Goal: Information Seeking & Learning: Learn about a topic

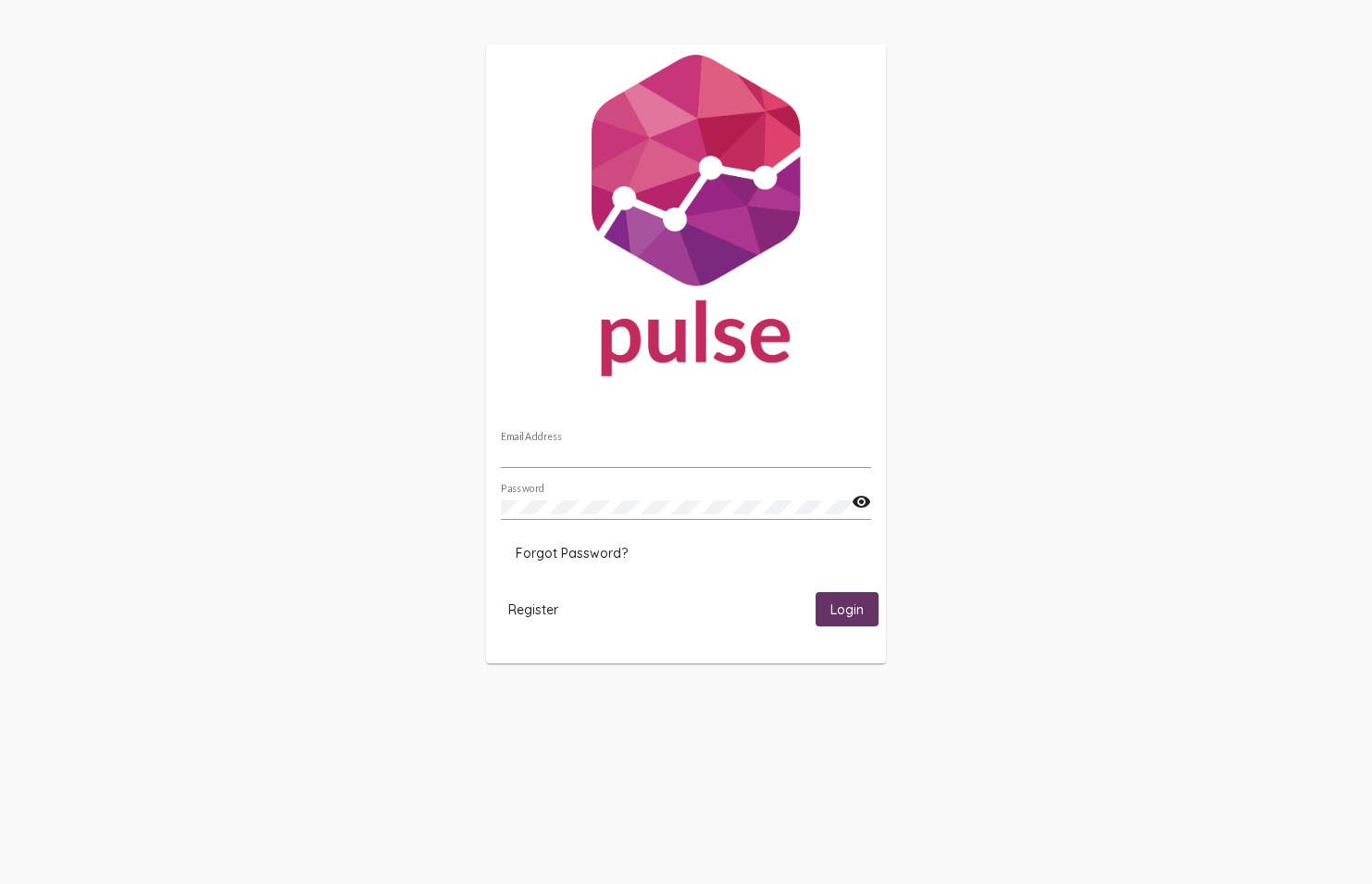
type input "[EMAIL_ADDRESS][DOMAIN_NAME]"
click at [859, 603] on span "Login" at bounding box center [847, 609] width 34 height 17
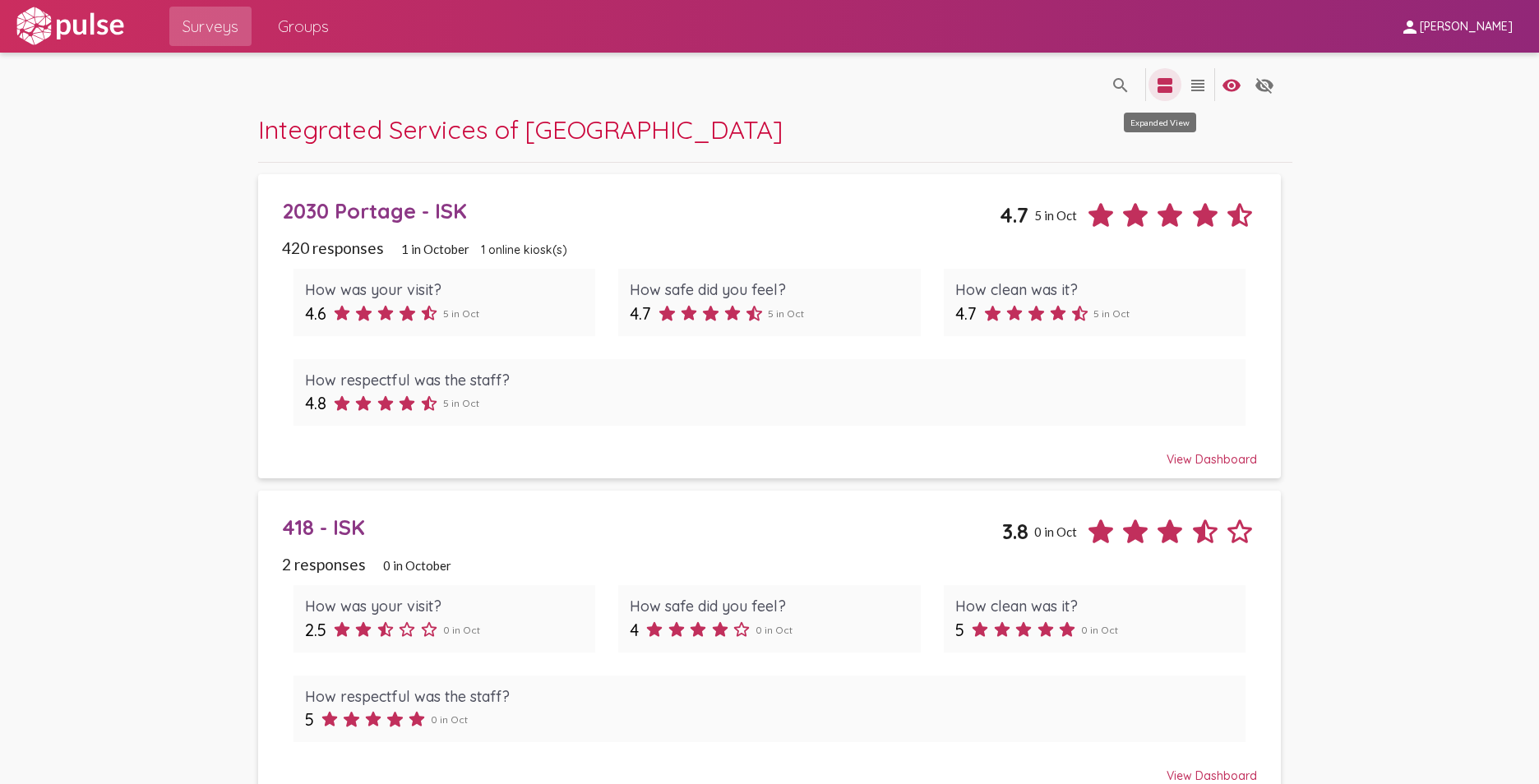
click at [1155, 84] on mat-icon "view_agenda" at bounding box center [1164, 85] width 19 height 19
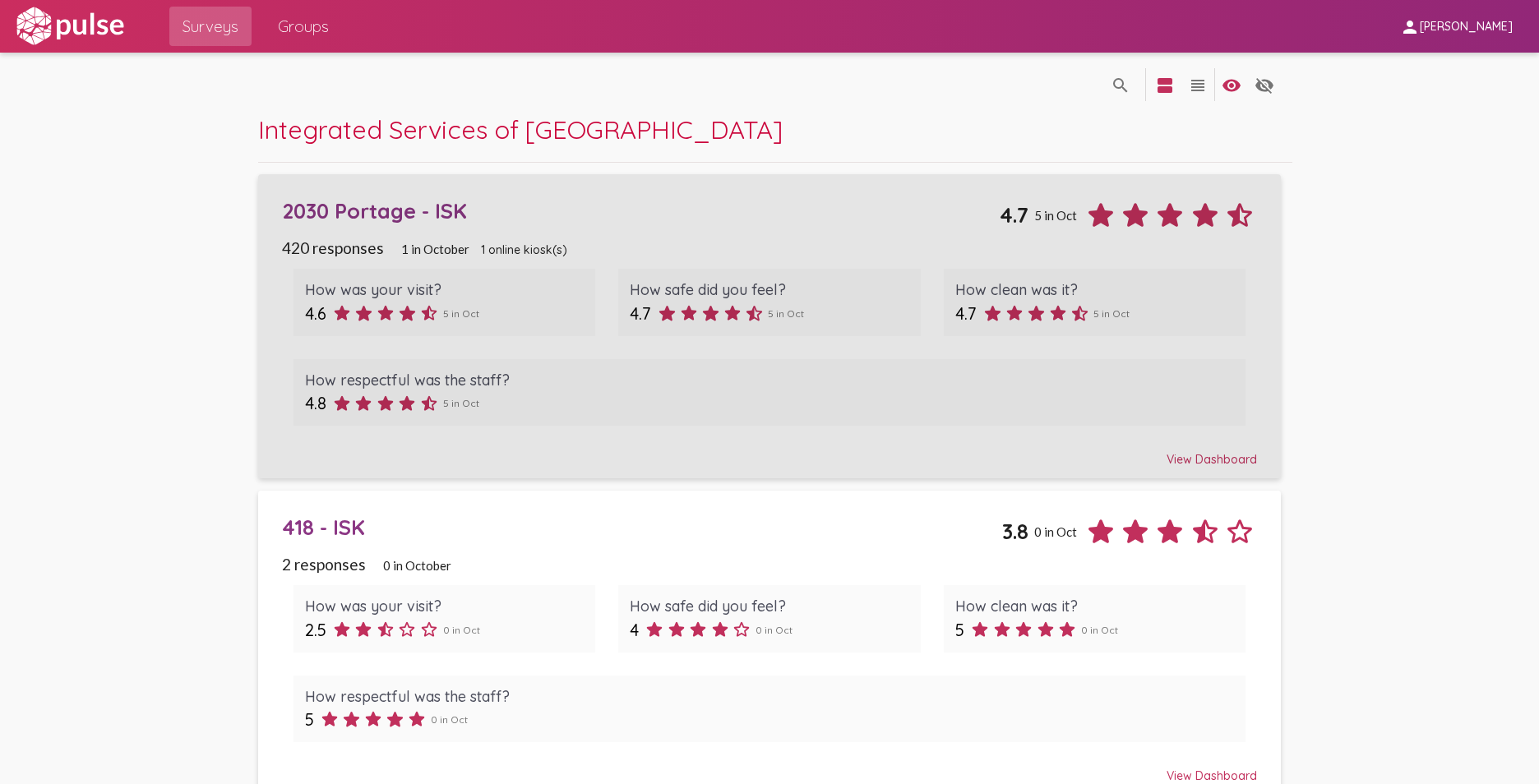
click at [1198, 459] on div "View Dashboard" at bounding box center [770, 452] width 976 height 30
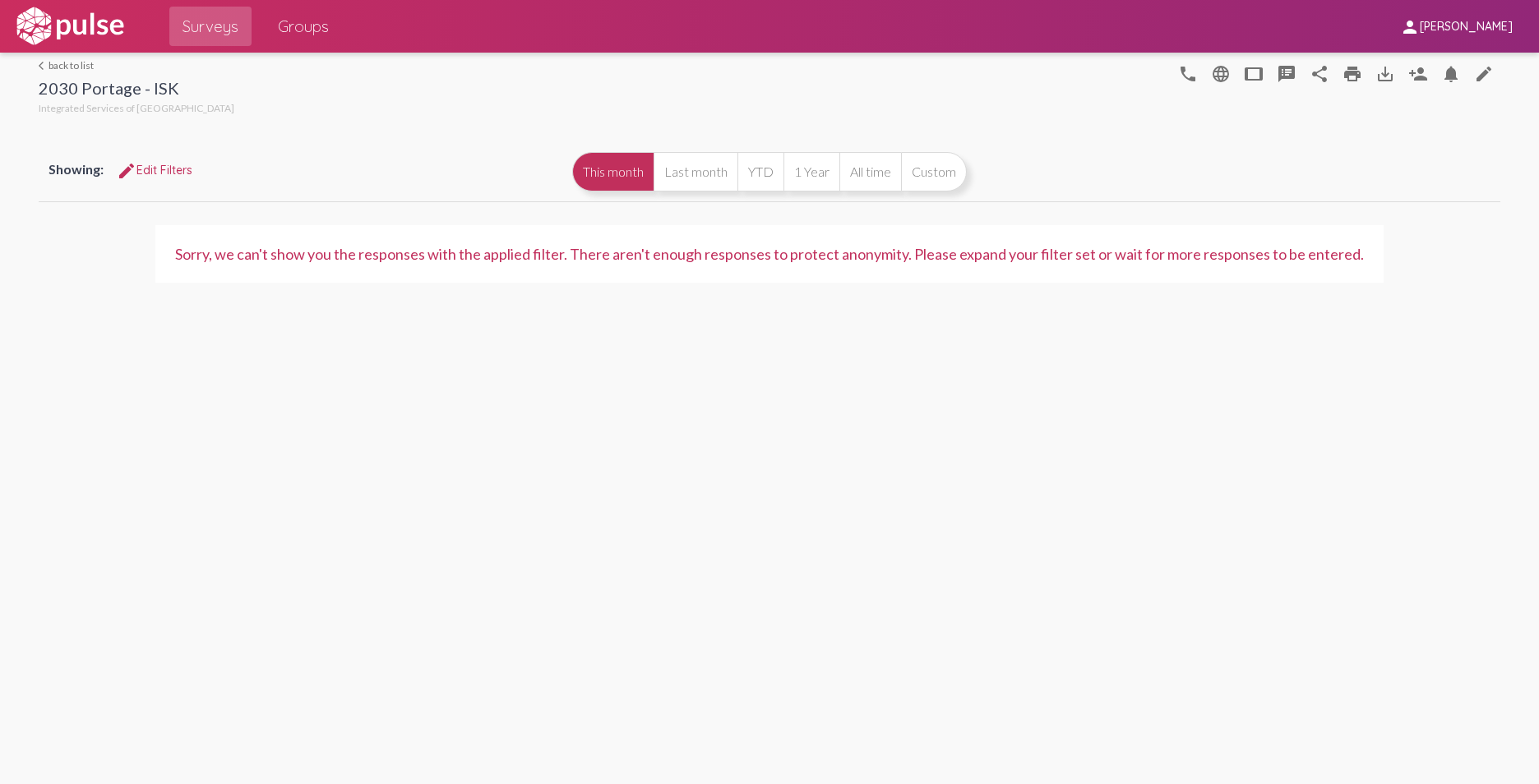
click at [927, 168] on button "Custom" at bounding box center [934, 171] width 66 height 39
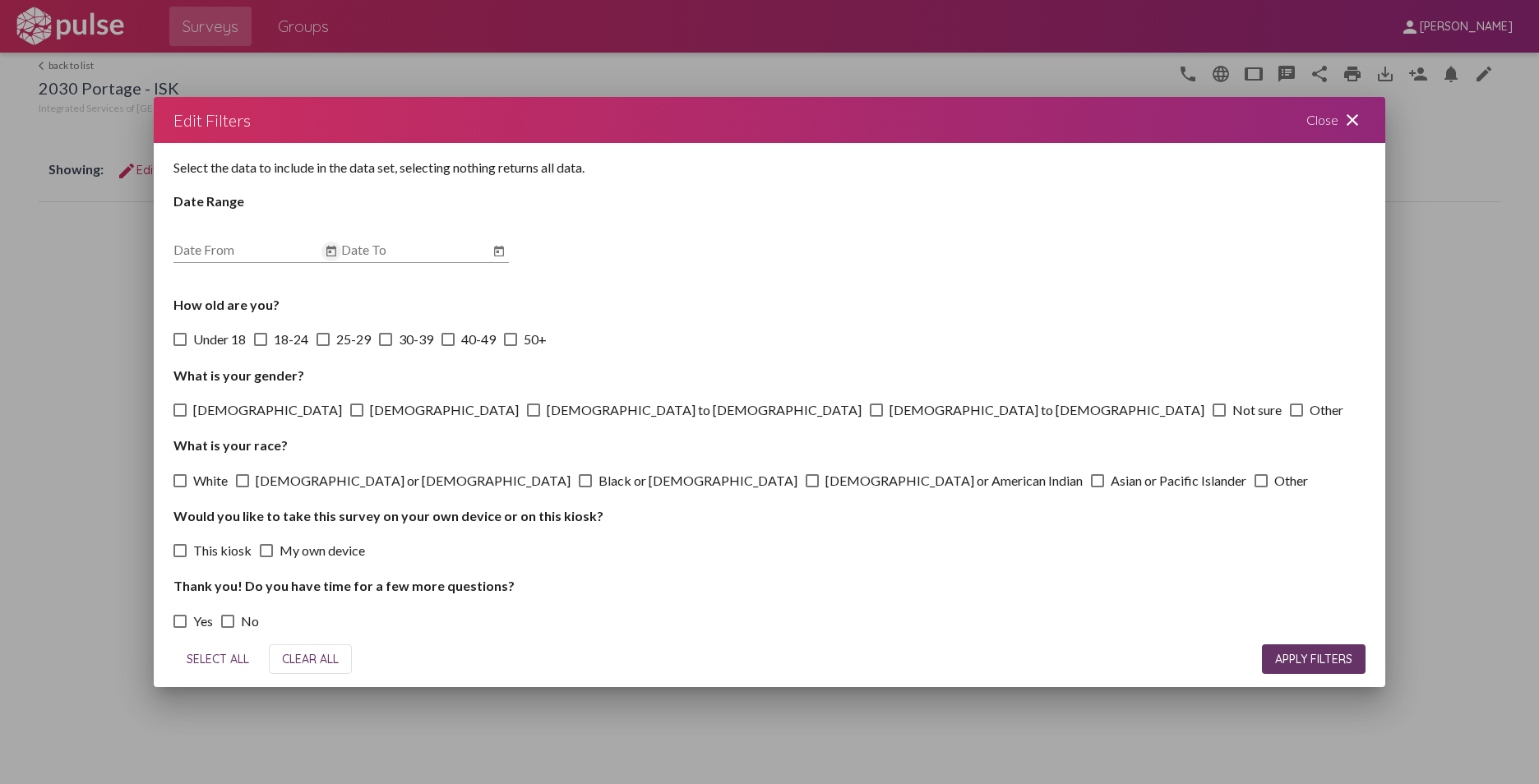
click at [332, 253] on icon "Open calendar" at bounding box center [331, 251] width 10 height 11
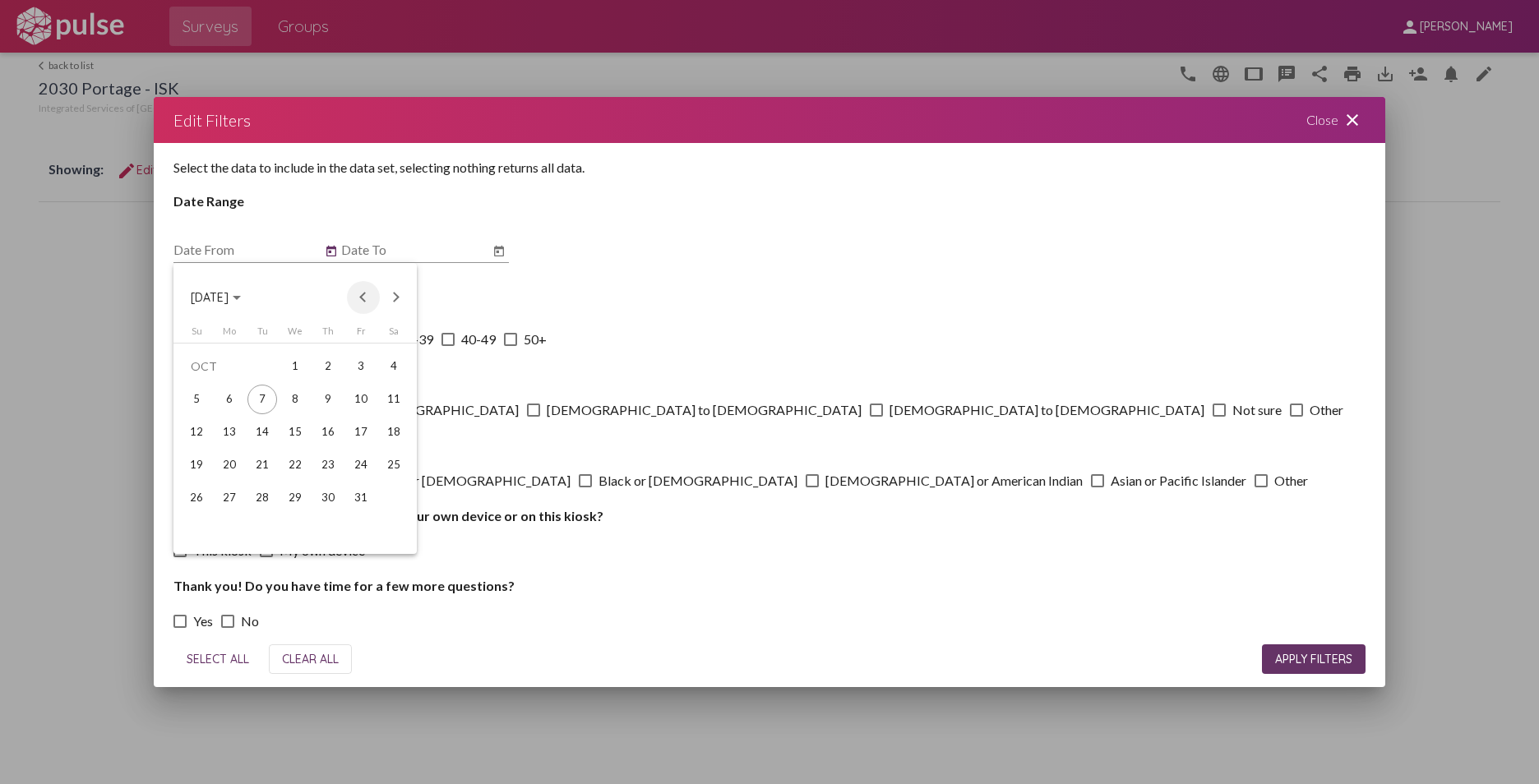
click at [363, 296] on button "Previous month" at bounding box center [362, 296] width 32 height 32
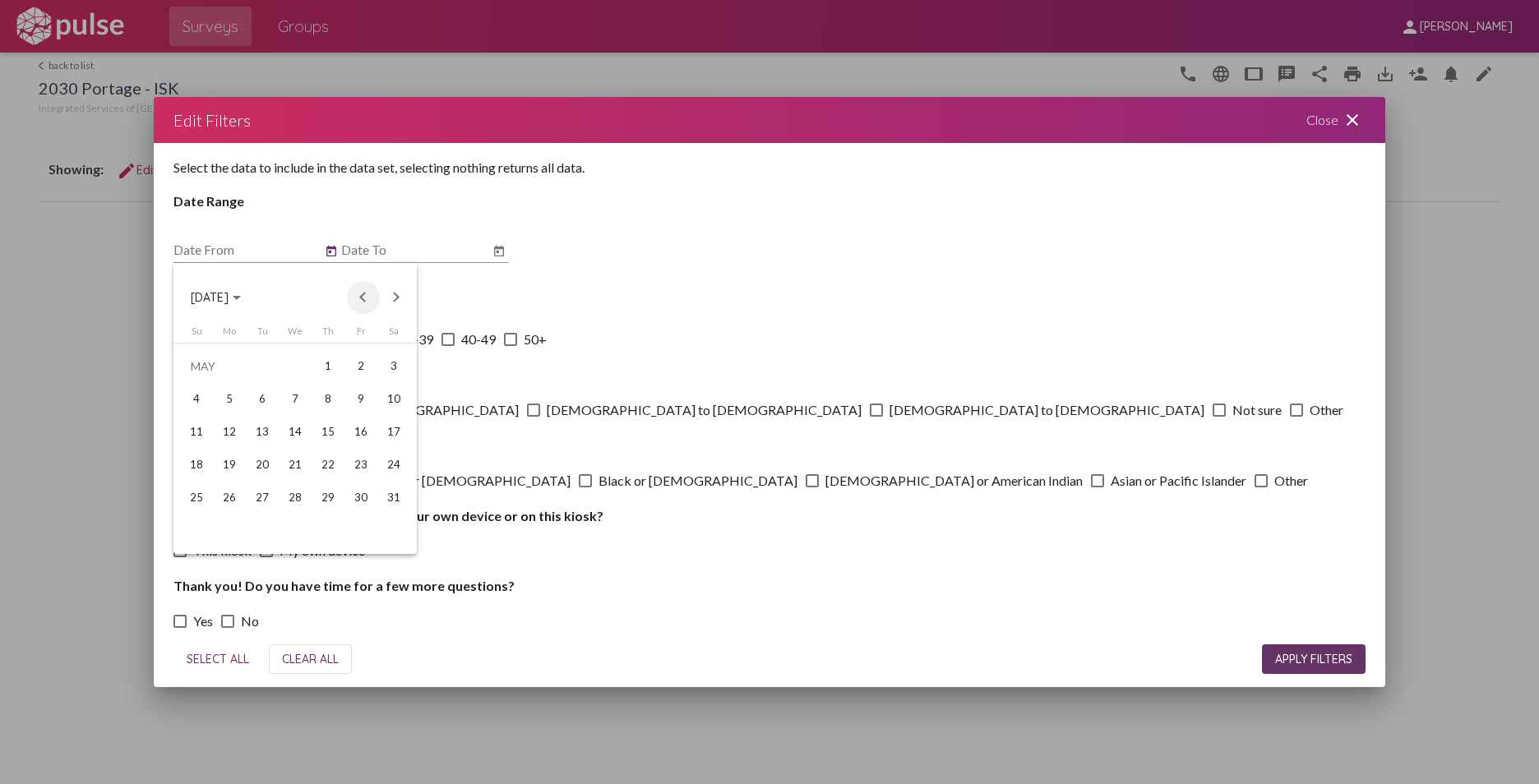
click at [363, 296] on button "Previous month" at bounding box center [362, 296] width 32 height 32
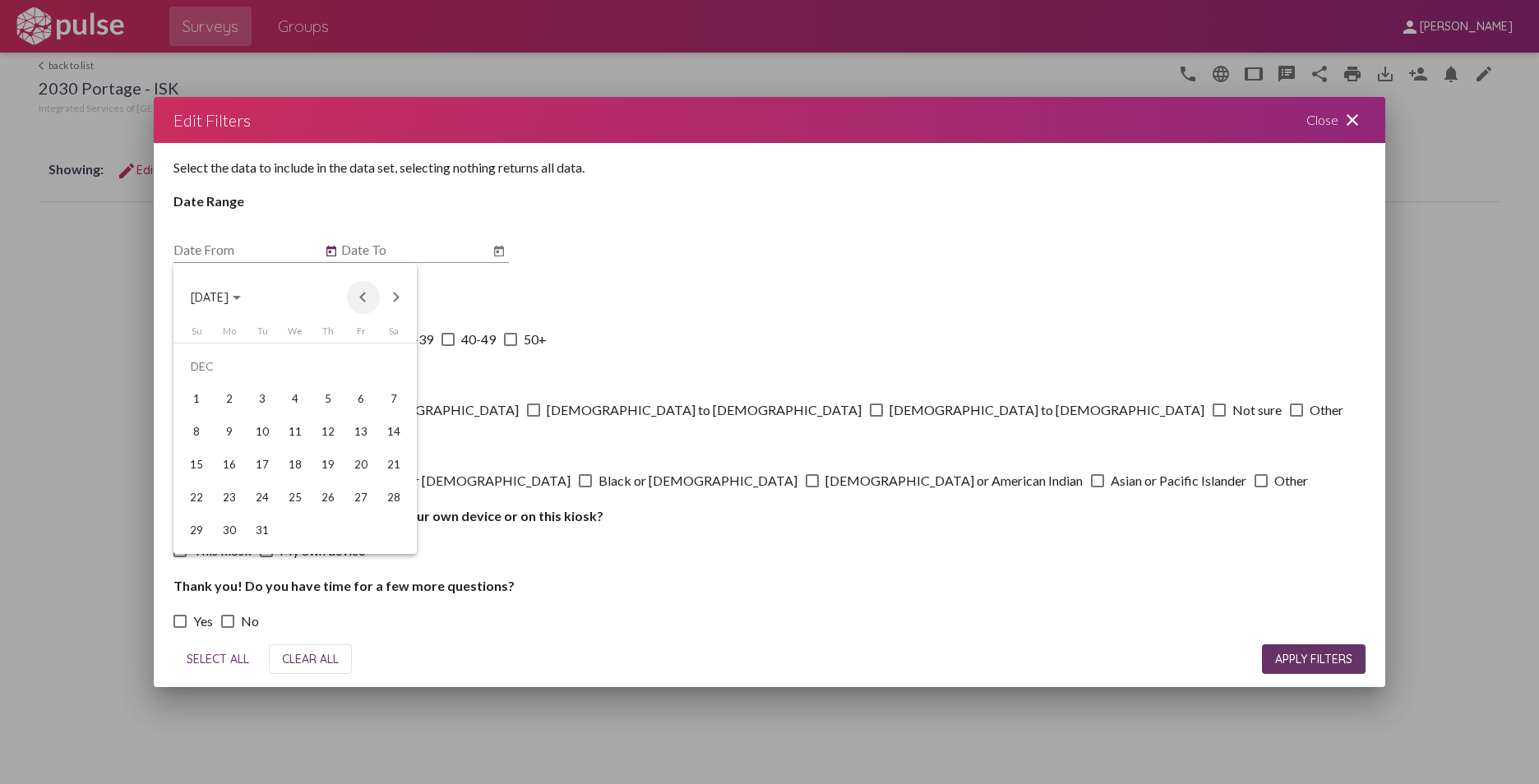
click at [363, 296] on button "Previous month" at bounding box center [362, 296] width 32 height 32
click at [394, 296] on button "Next month" at bounding box center [396, 296] width 32 height 32
click at [258, 398] on div "1" at bounding box center [262, 399] width 30 height 30
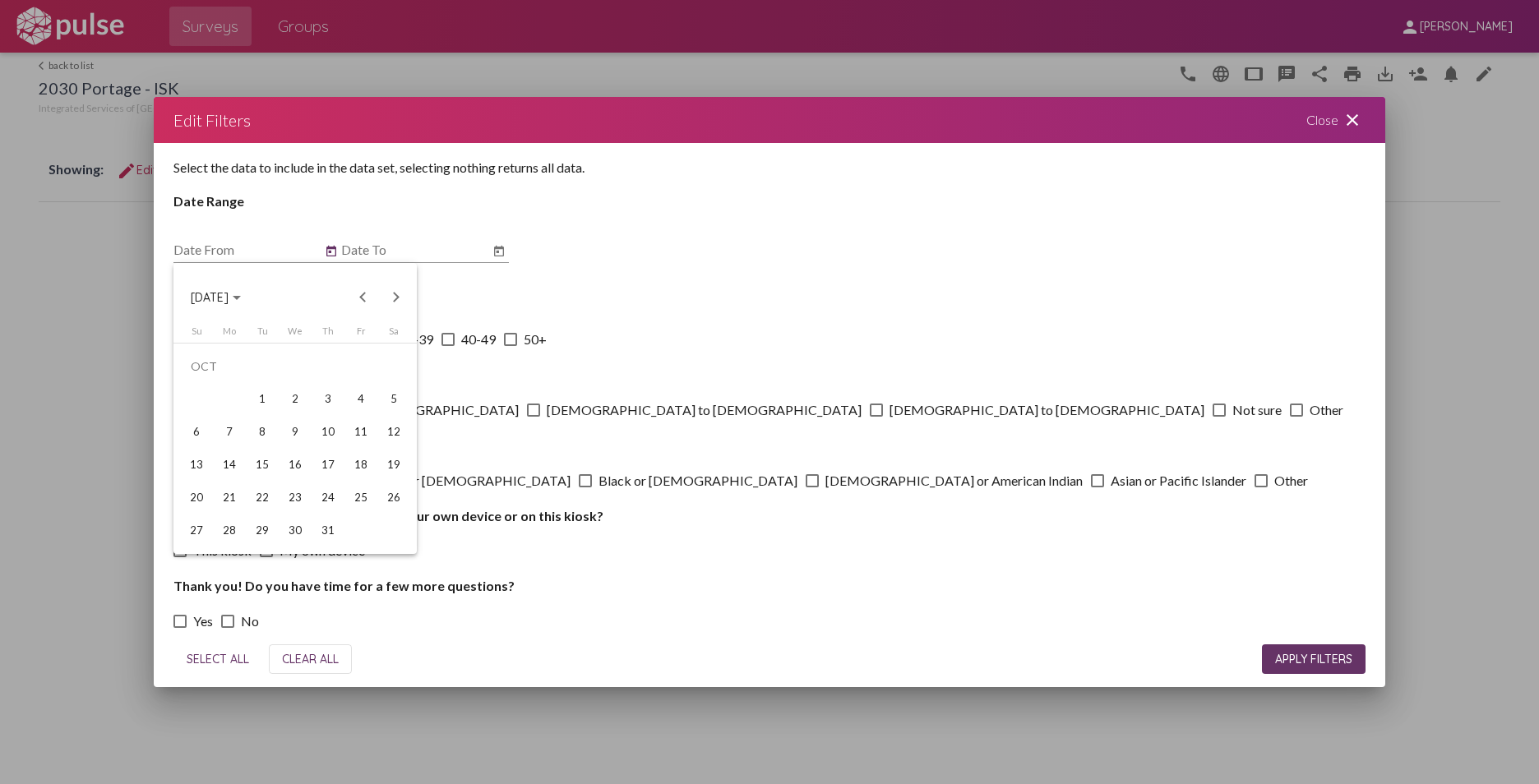
type input "[DATE]"
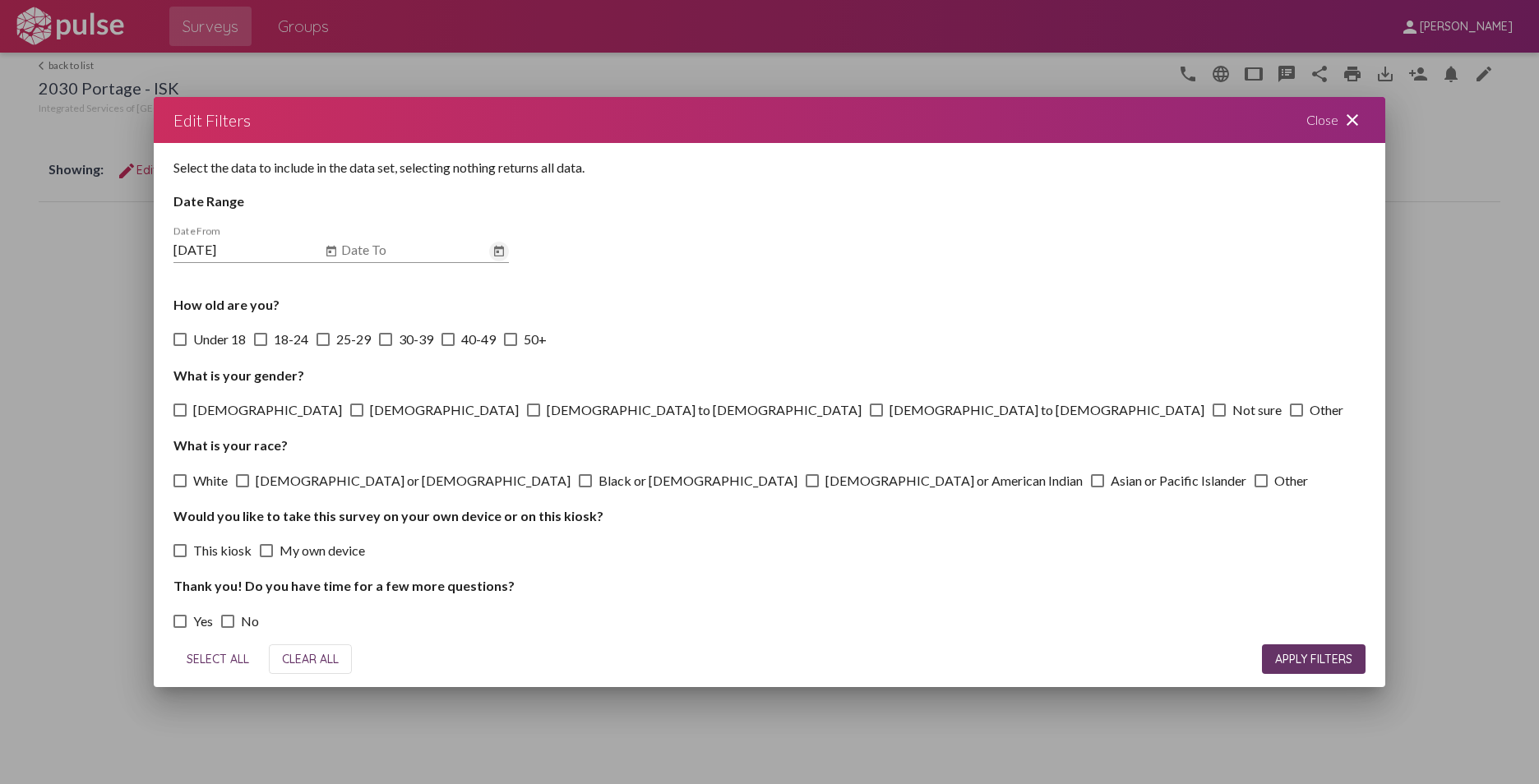
click at [501, 246] on icon "Open calendar" at bounding box center [498, 251] width 10 height 11
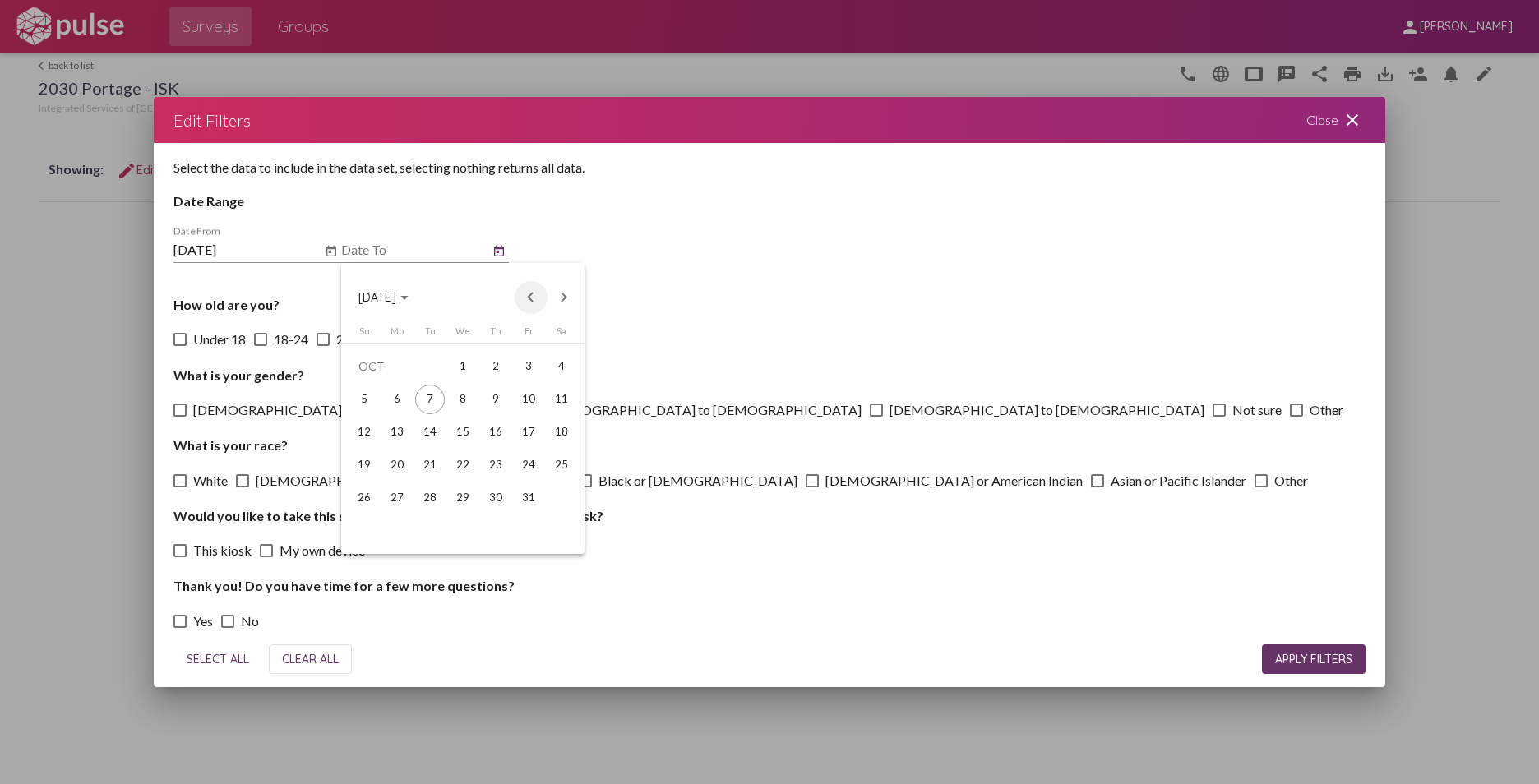
click at [528, 294] on button "Previous month" at bounding box center [530, 296] width 32 height 32
click at [423, 531] on div "30" at bounding box center [430, 531] width 30 height 30
type input "[DATE]"
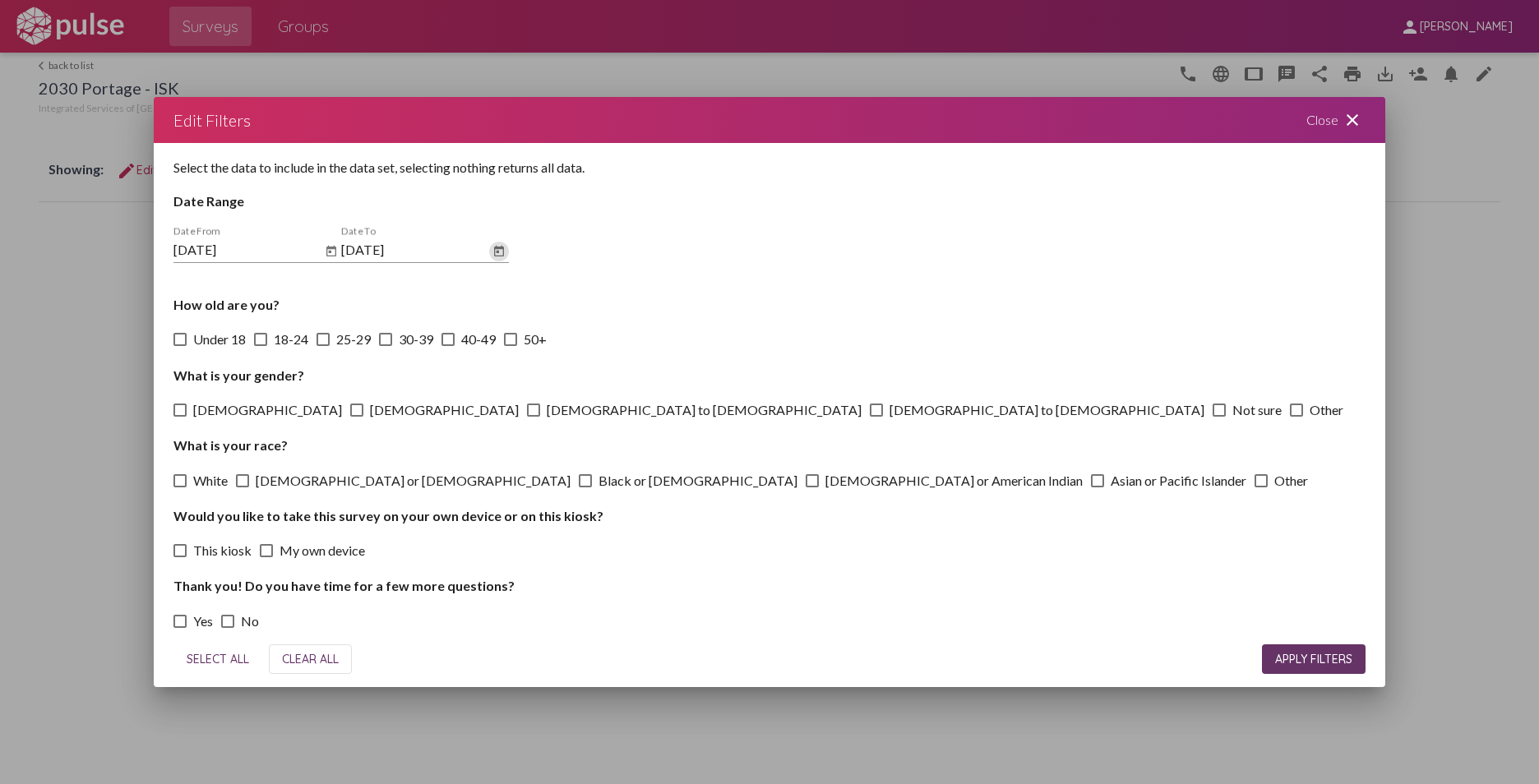
scroll to position [6, 0]
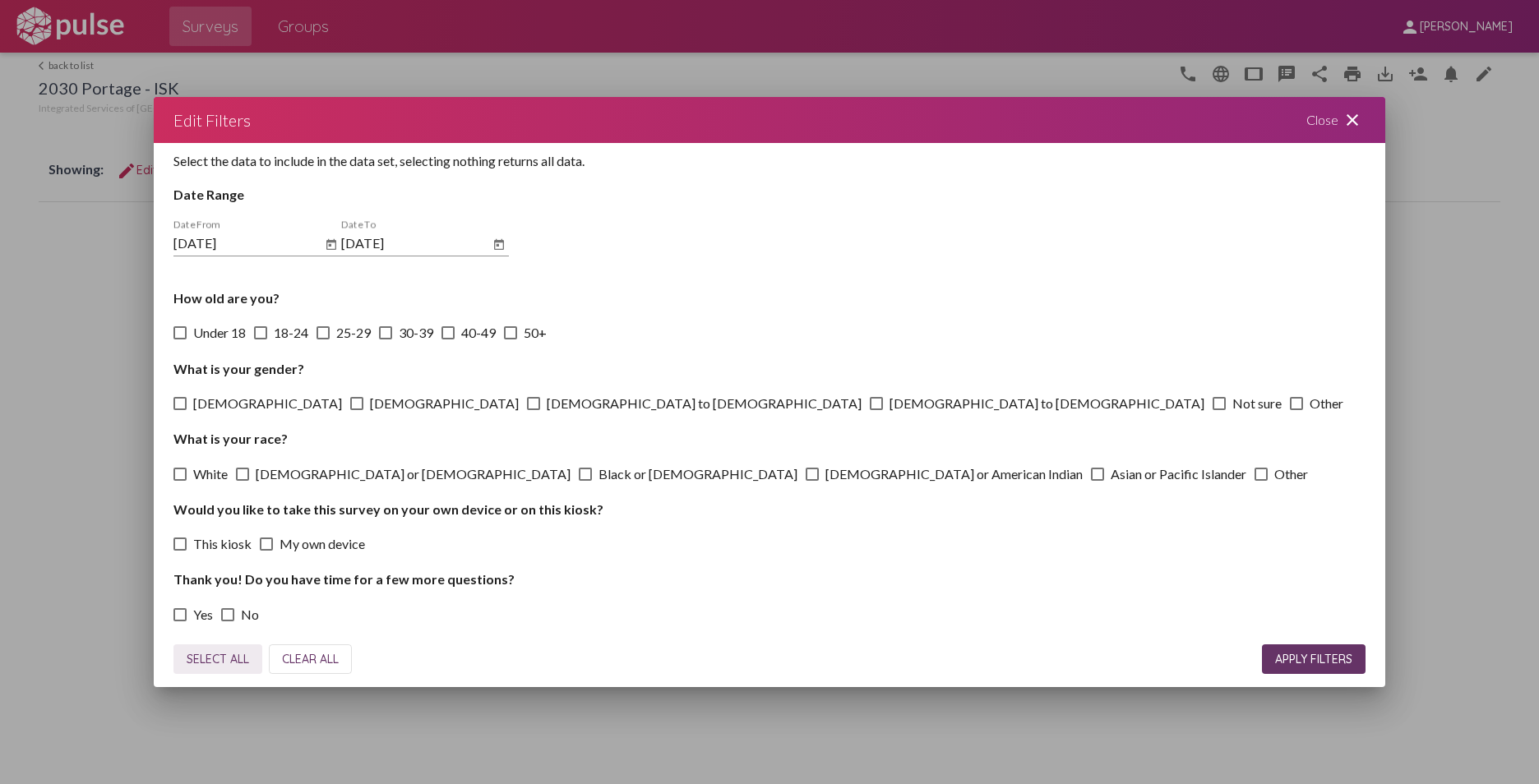
click at [212, 659] on span "SELECT ALL" at bounding box center [218, 659] width 62 height 15
checkbox input "true"
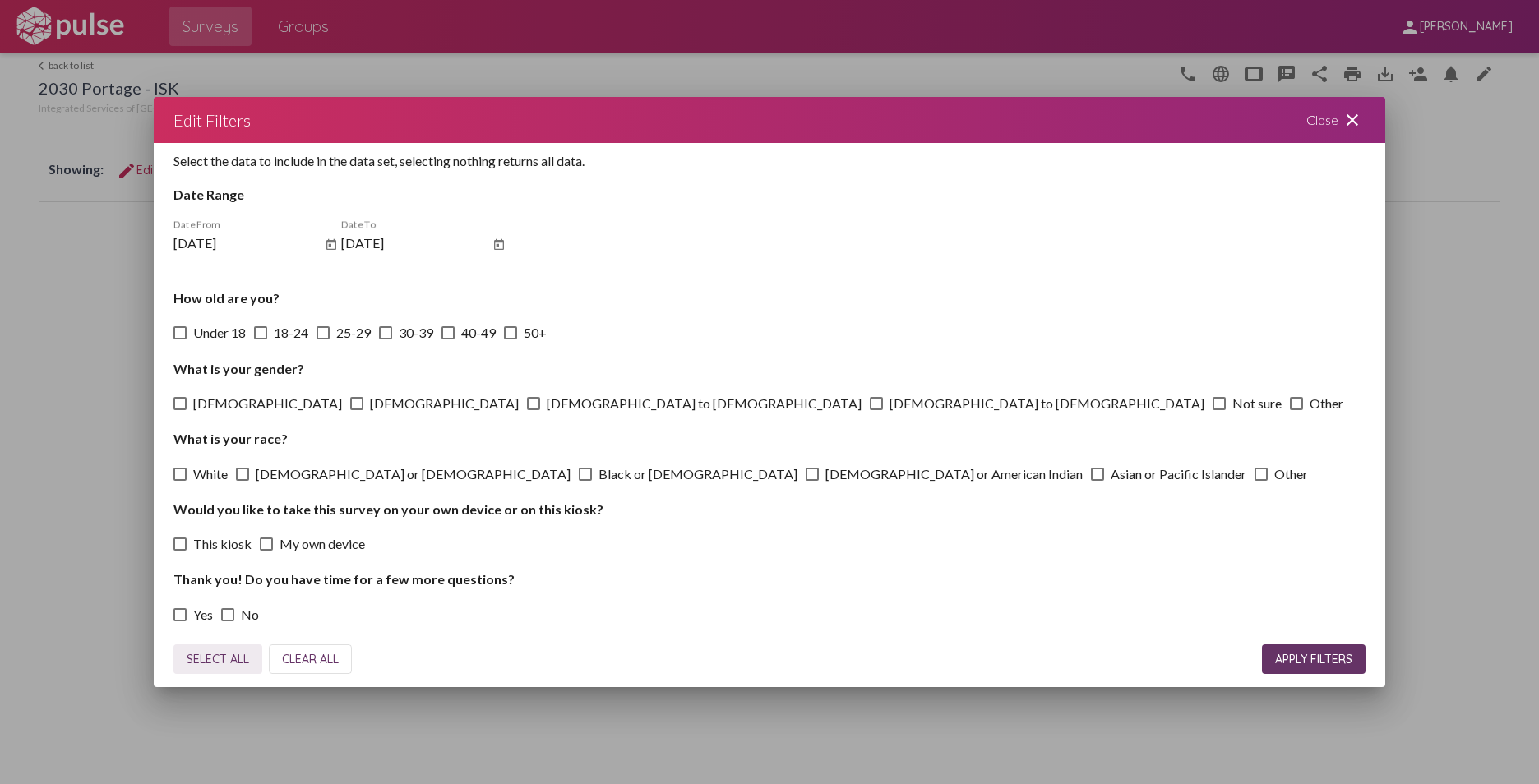
checkbox input "true"
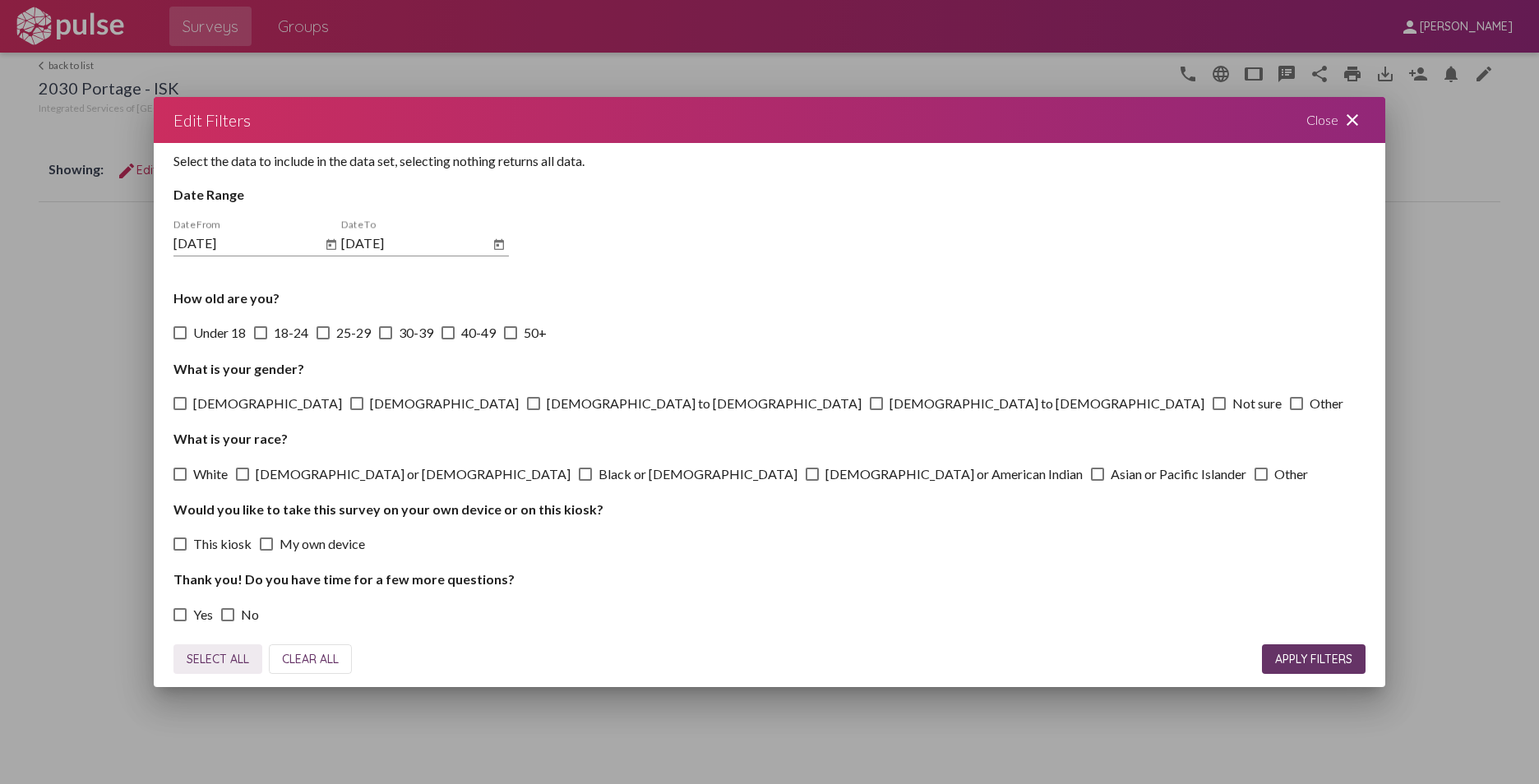
checkbox input "true"
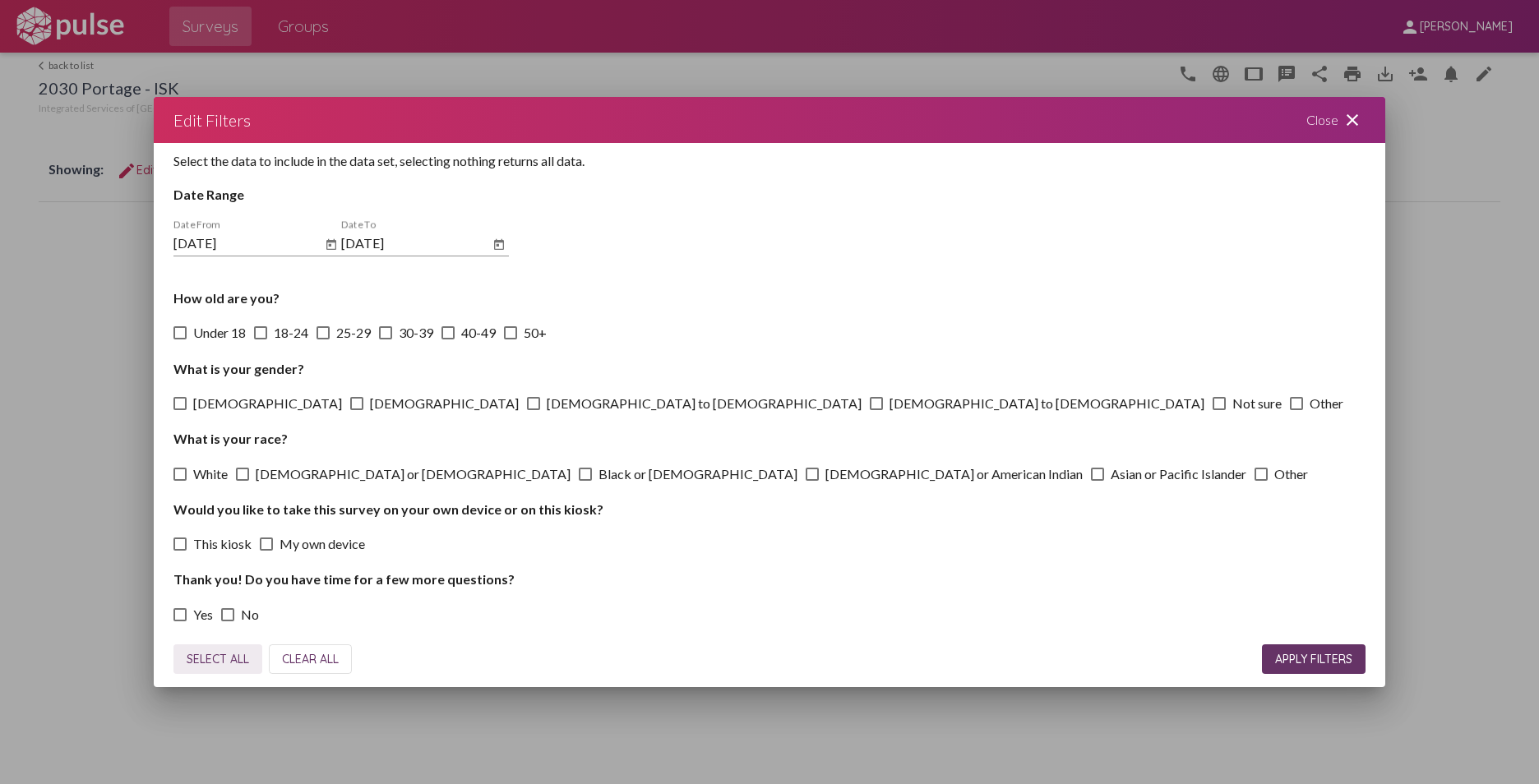
checkbox input "true"
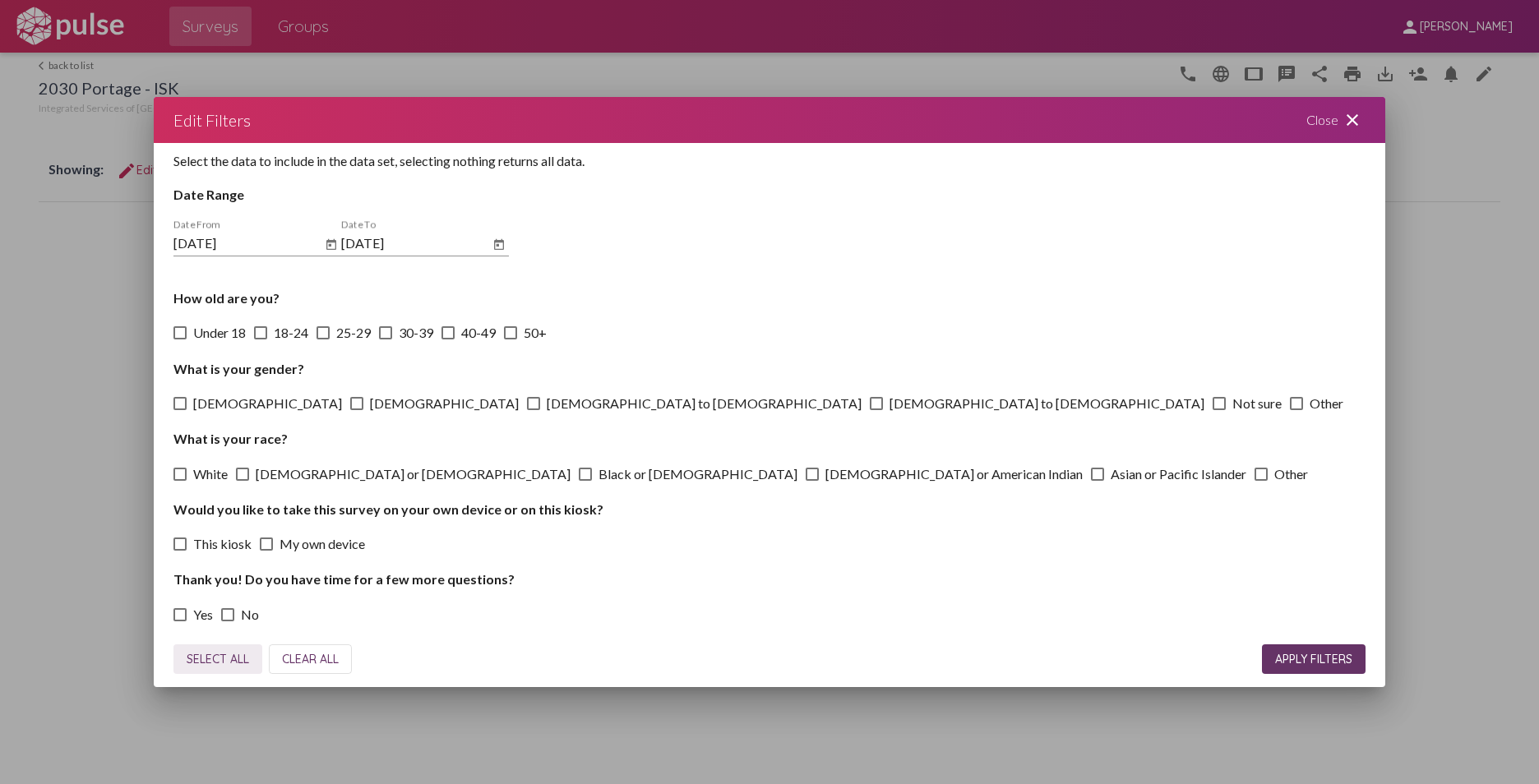
checkbox input "true"
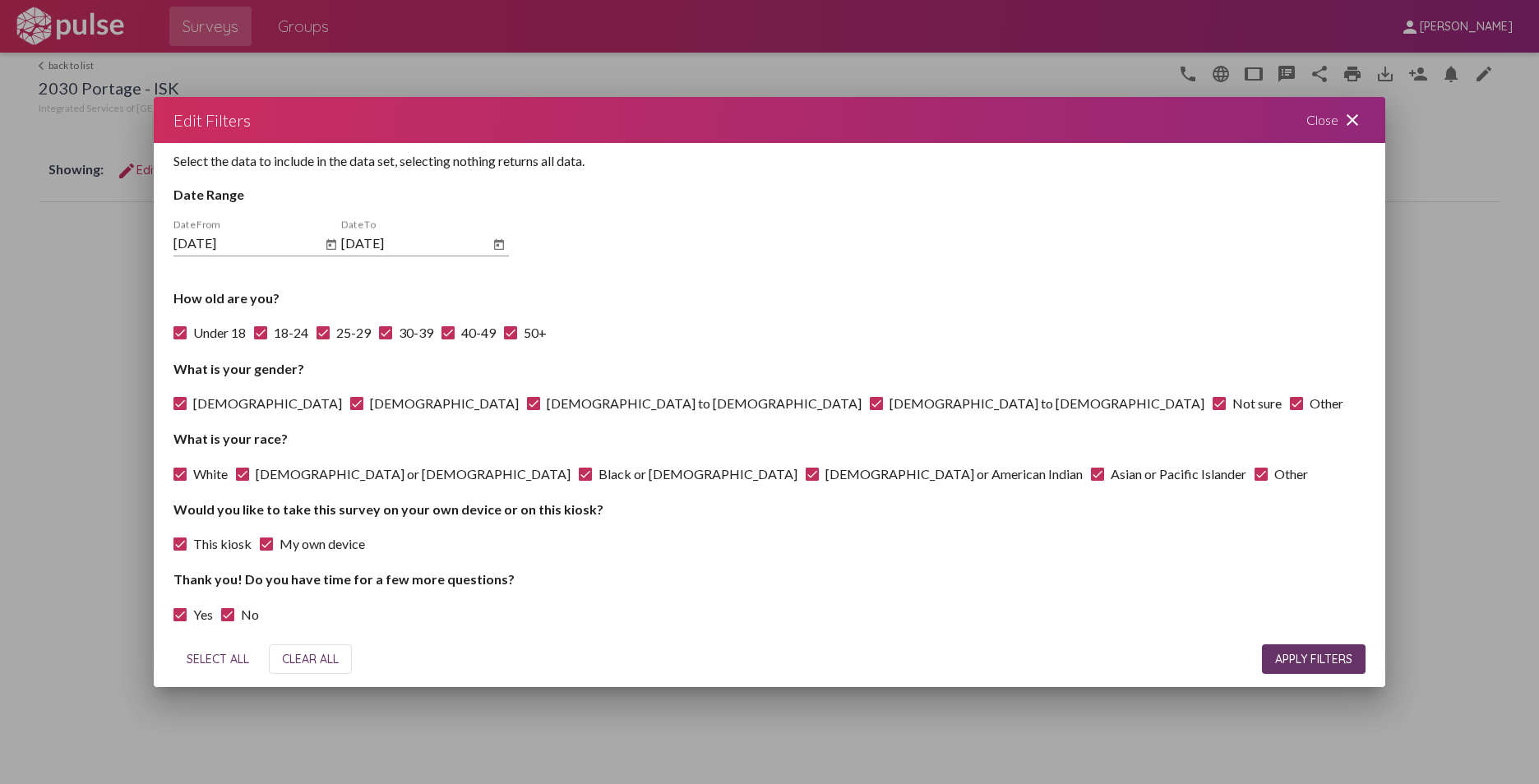
click at [1217, 660] on span "APPLY FILTERS" at bounding box center [1314, 659] width 77 height 15
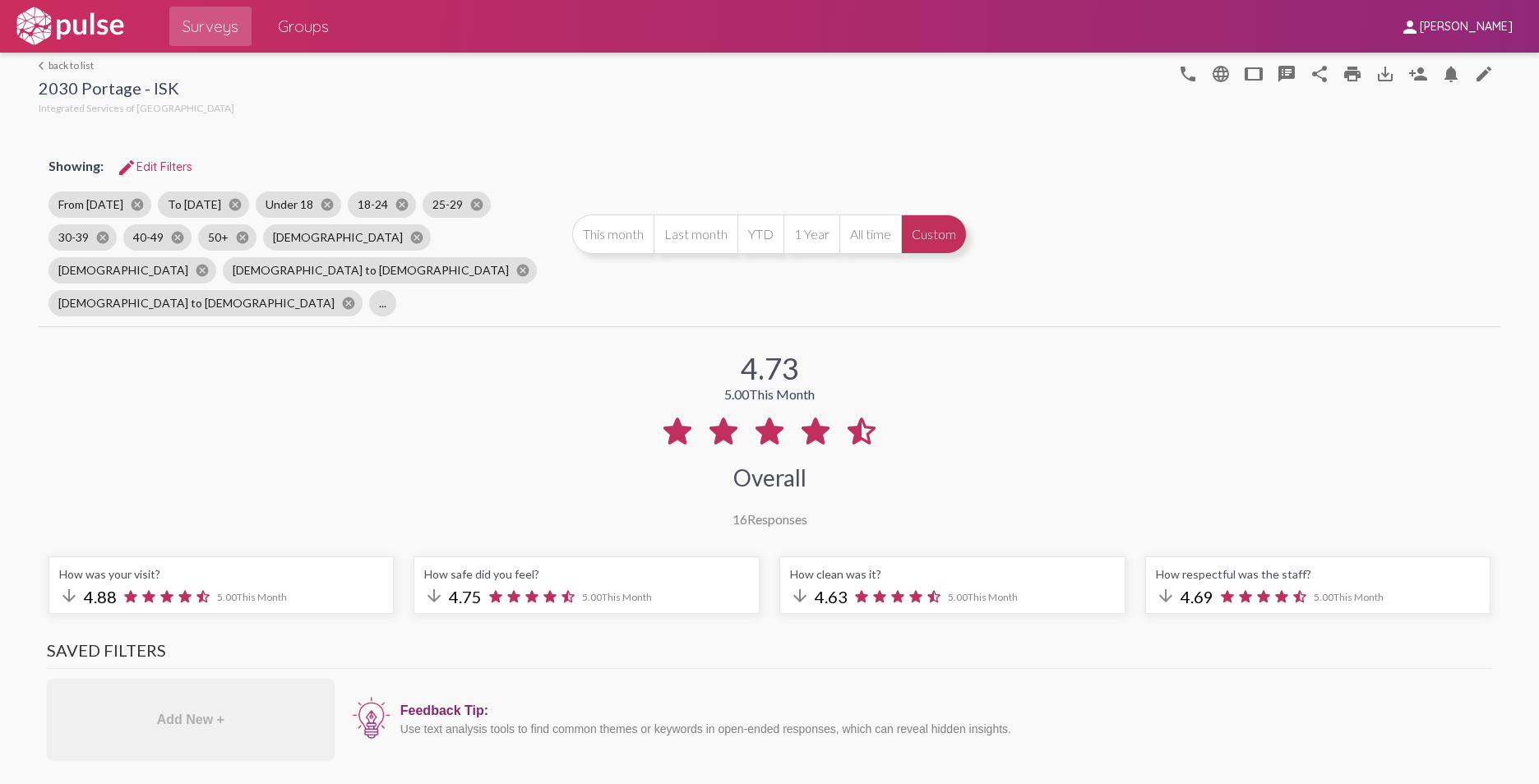
click at [801, 217] on button "1 Year" at bounding box center [812, 234] width 56 height 39
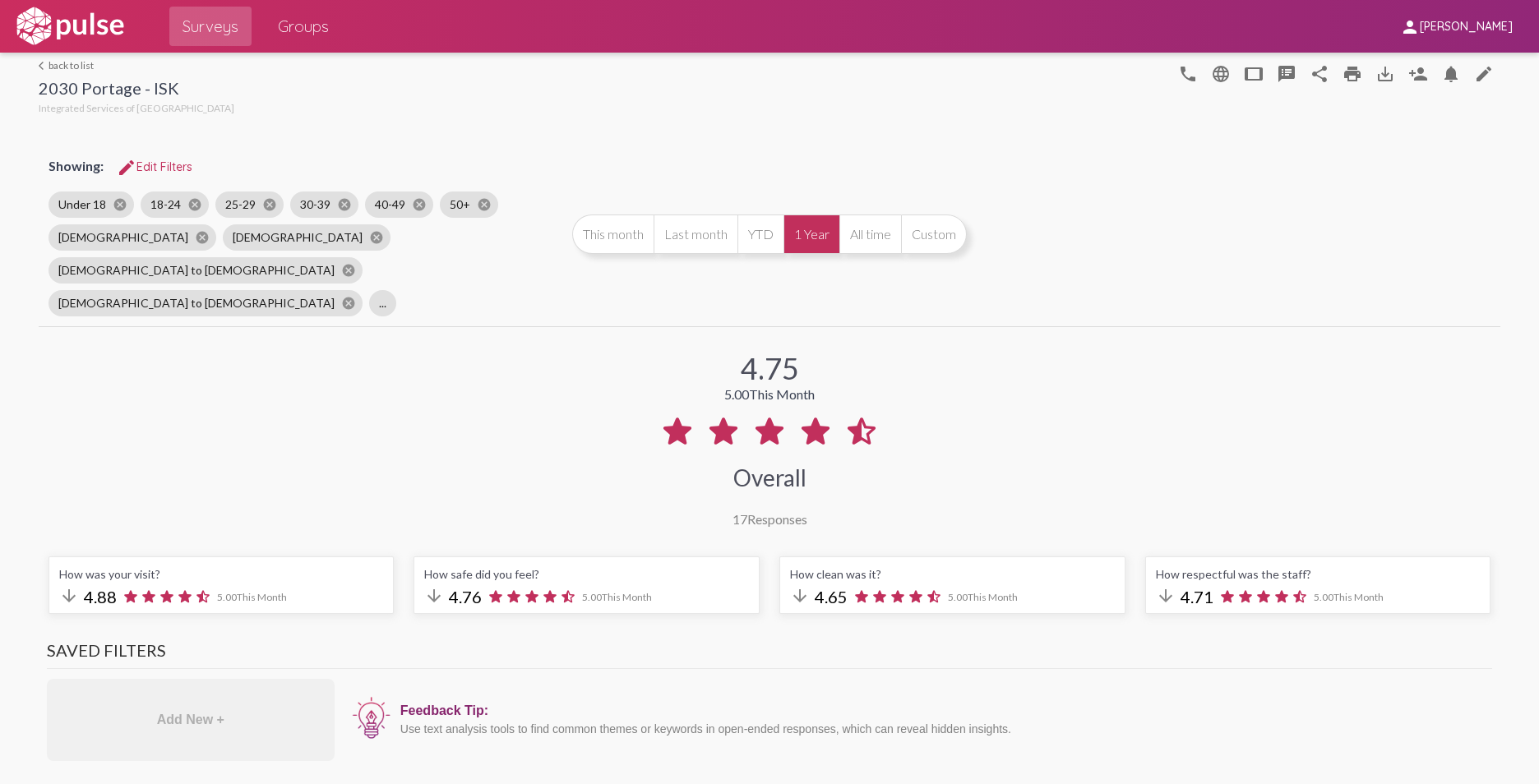
click at [926, 218] on button "Custom" at bounding box center [934, 234] width 66 height 39
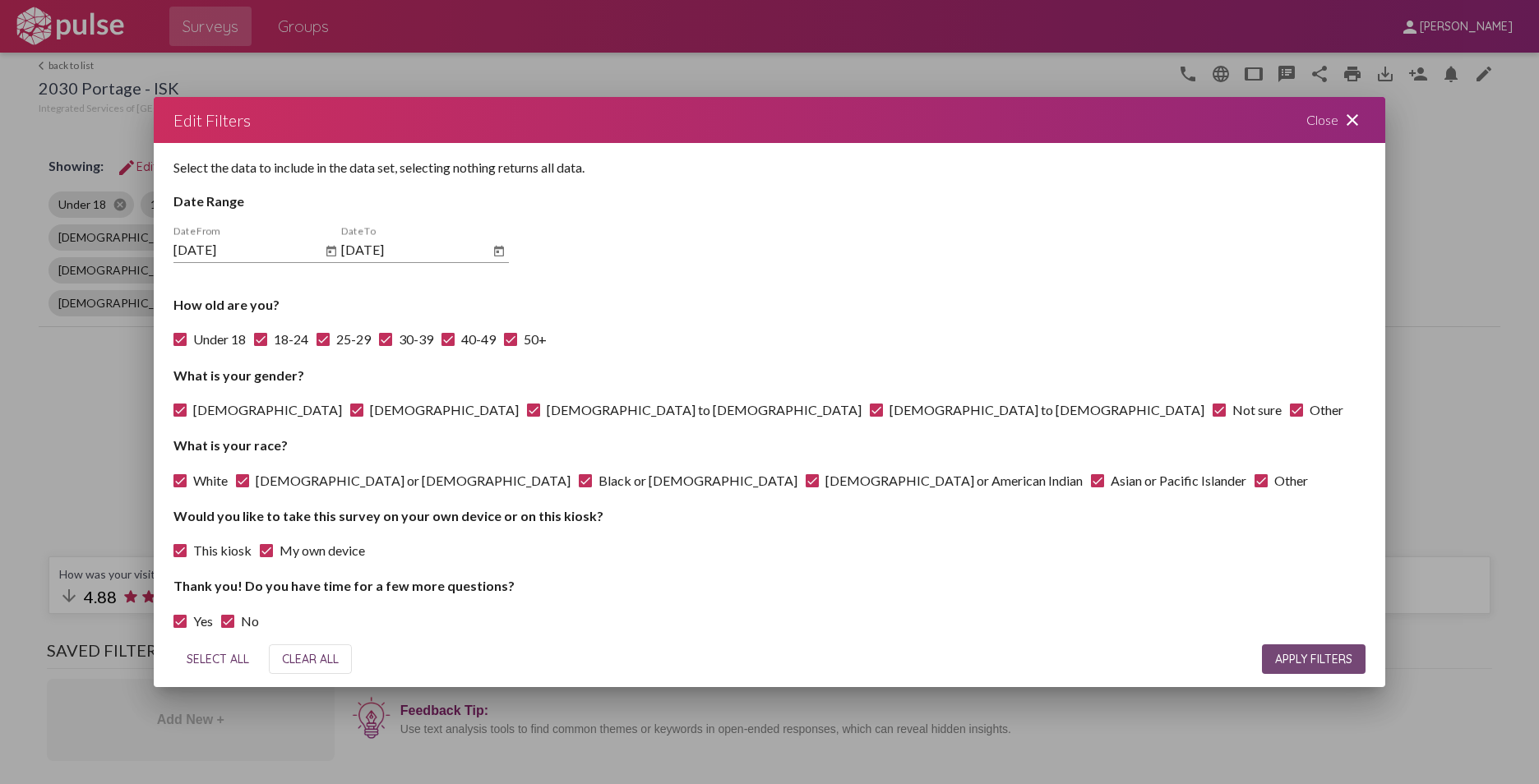
click at [1217, 660] on span "APPLY FILTERS" at bounding box center [1314, 659] width 77 height 15
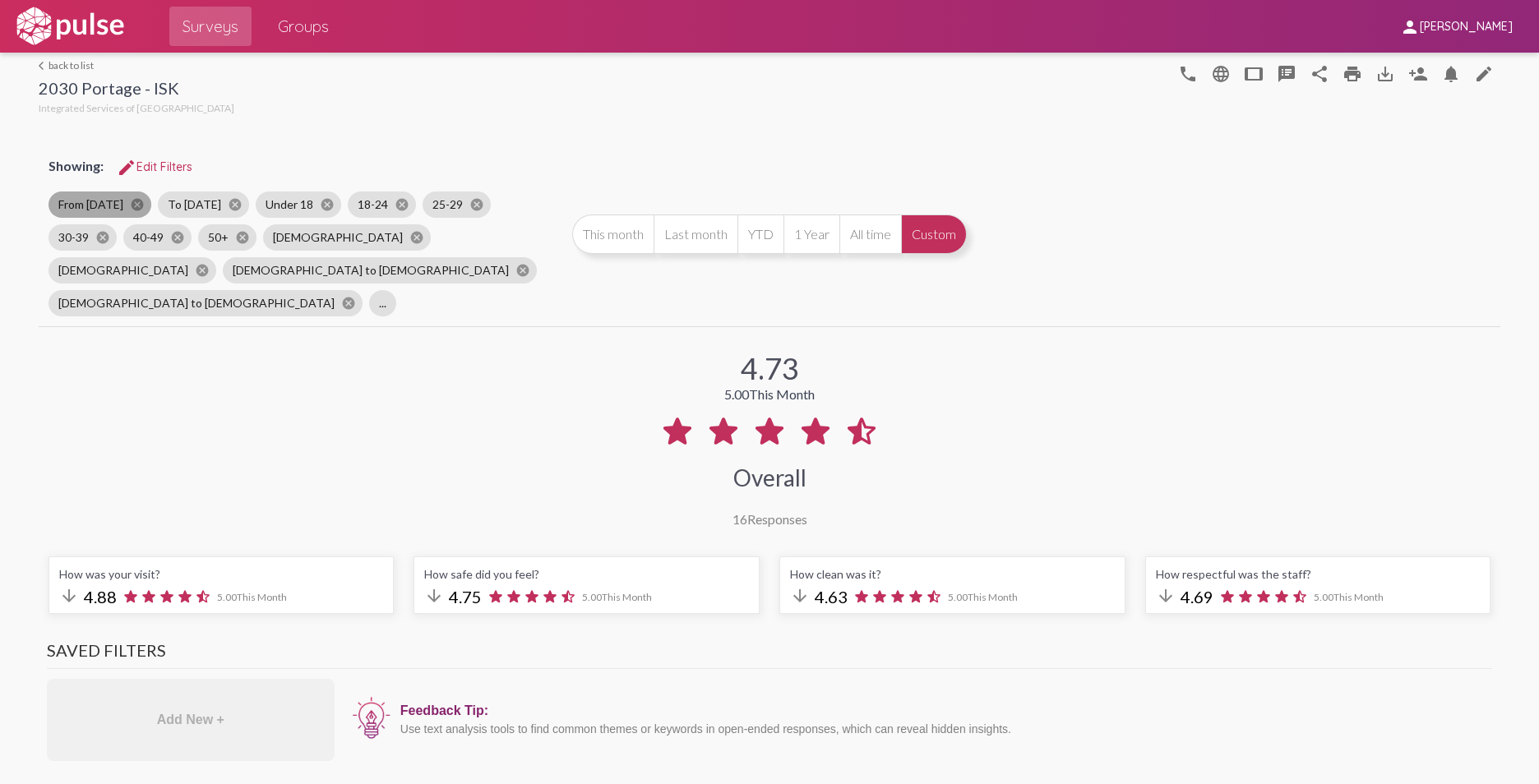
click at [118, 203] on mat-chip "From [DATE] cancel" at bounding box center [99, 204] width 103 height 26
click at [141, 202] on mat-icon "cancel" at bounding box center [137, 204] width 15 height 15
click at [125, 203] on mat-icon "cancel" at bounding box center [125, 204] width 15 height 15
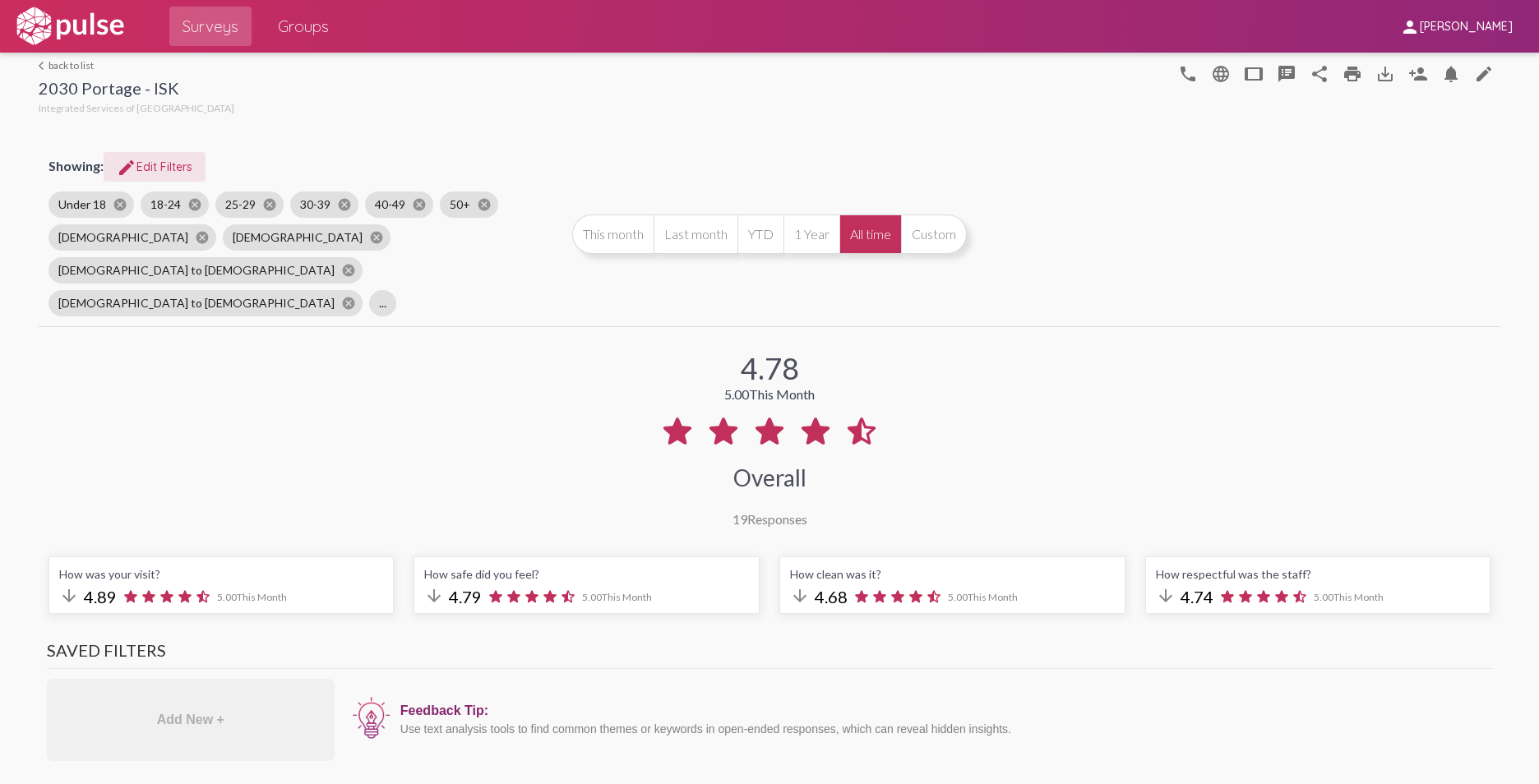
click at [164, 162] on span "edit Edit Filters" at bounding box center [154, 167] width 75 height 15
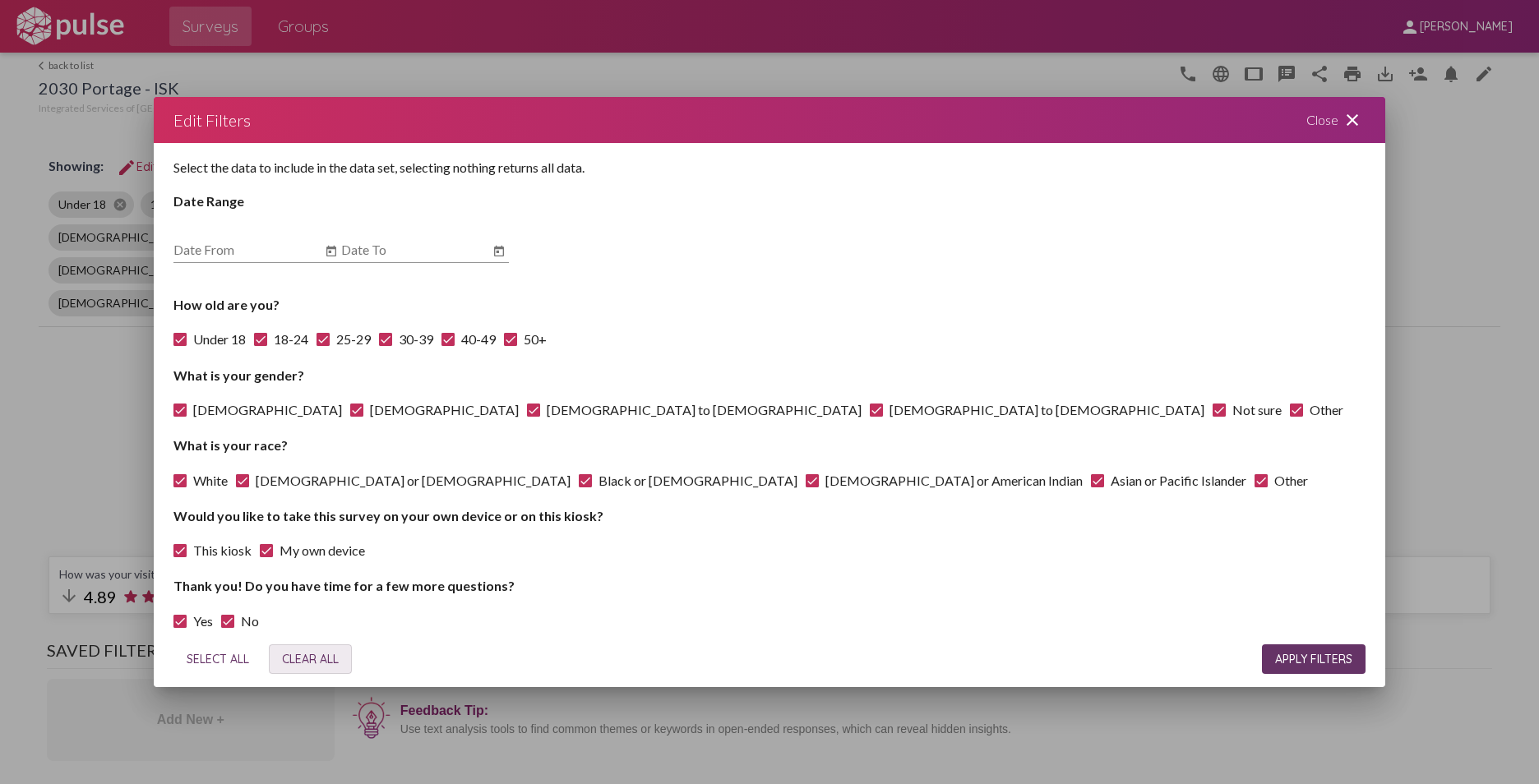
click at [310, 655] on span "CLEAR ALL" at bounding box center [310, 659] width 57 height 15
checkbox input "false"
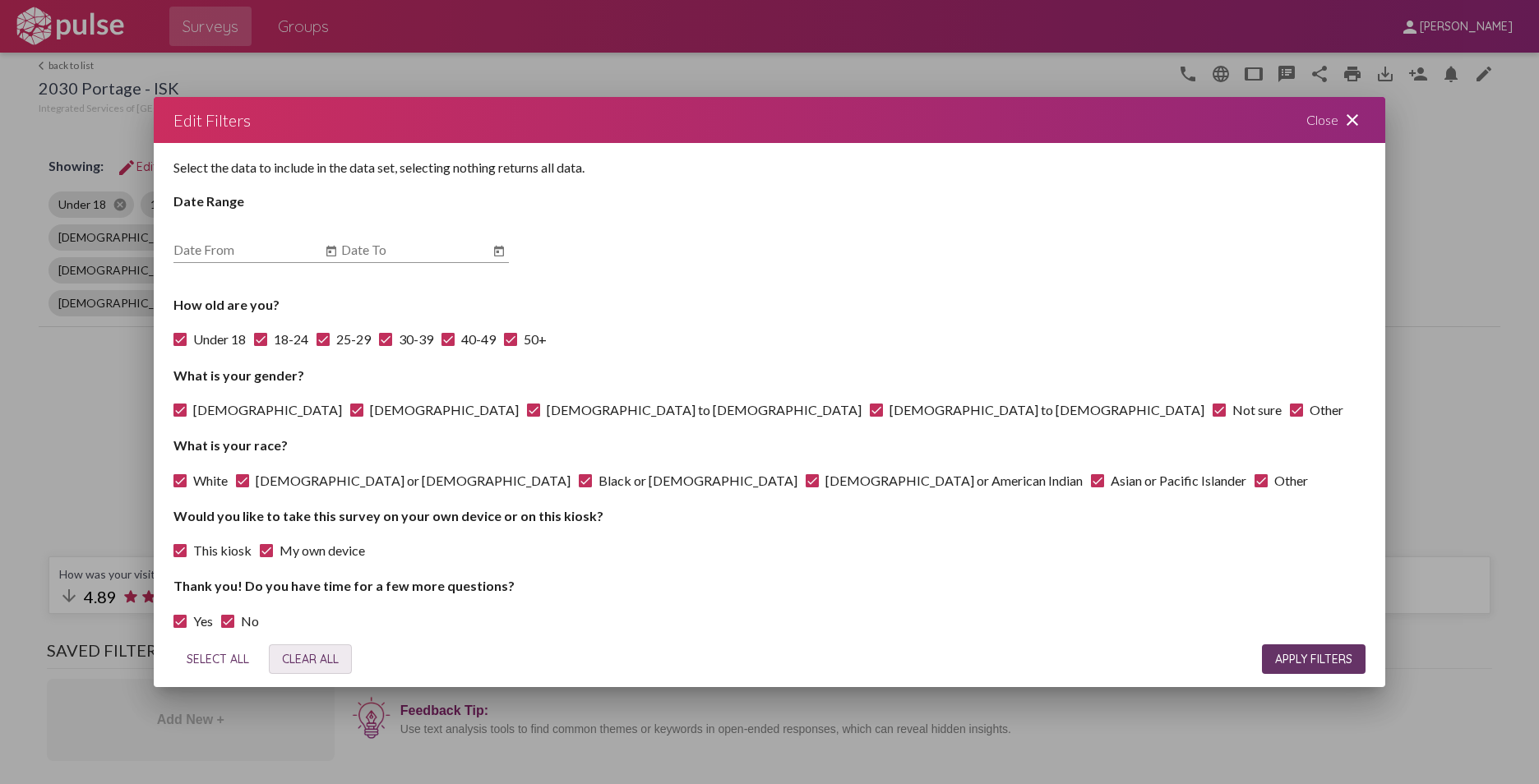
checkbox input "false"
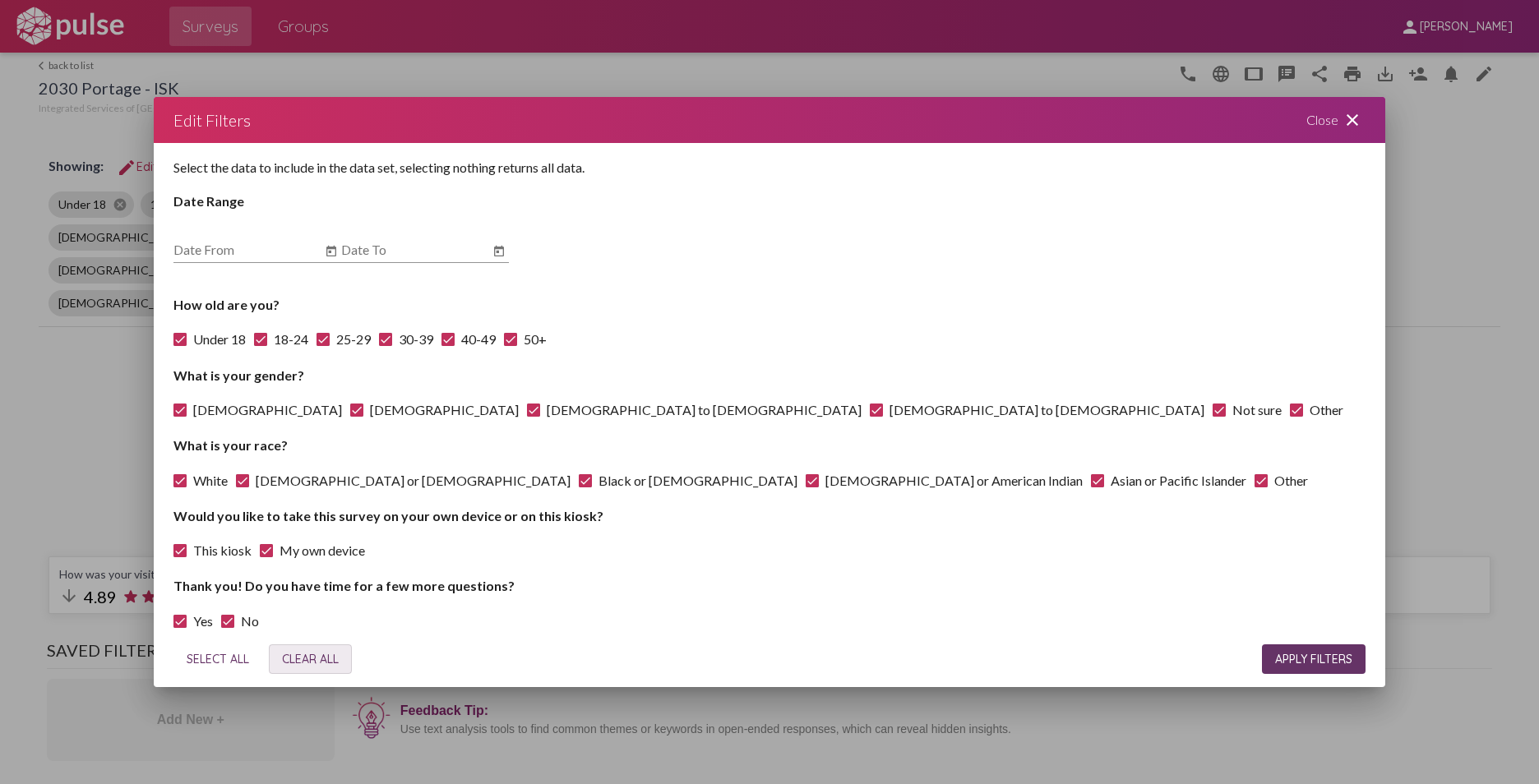
checkbox input "false"
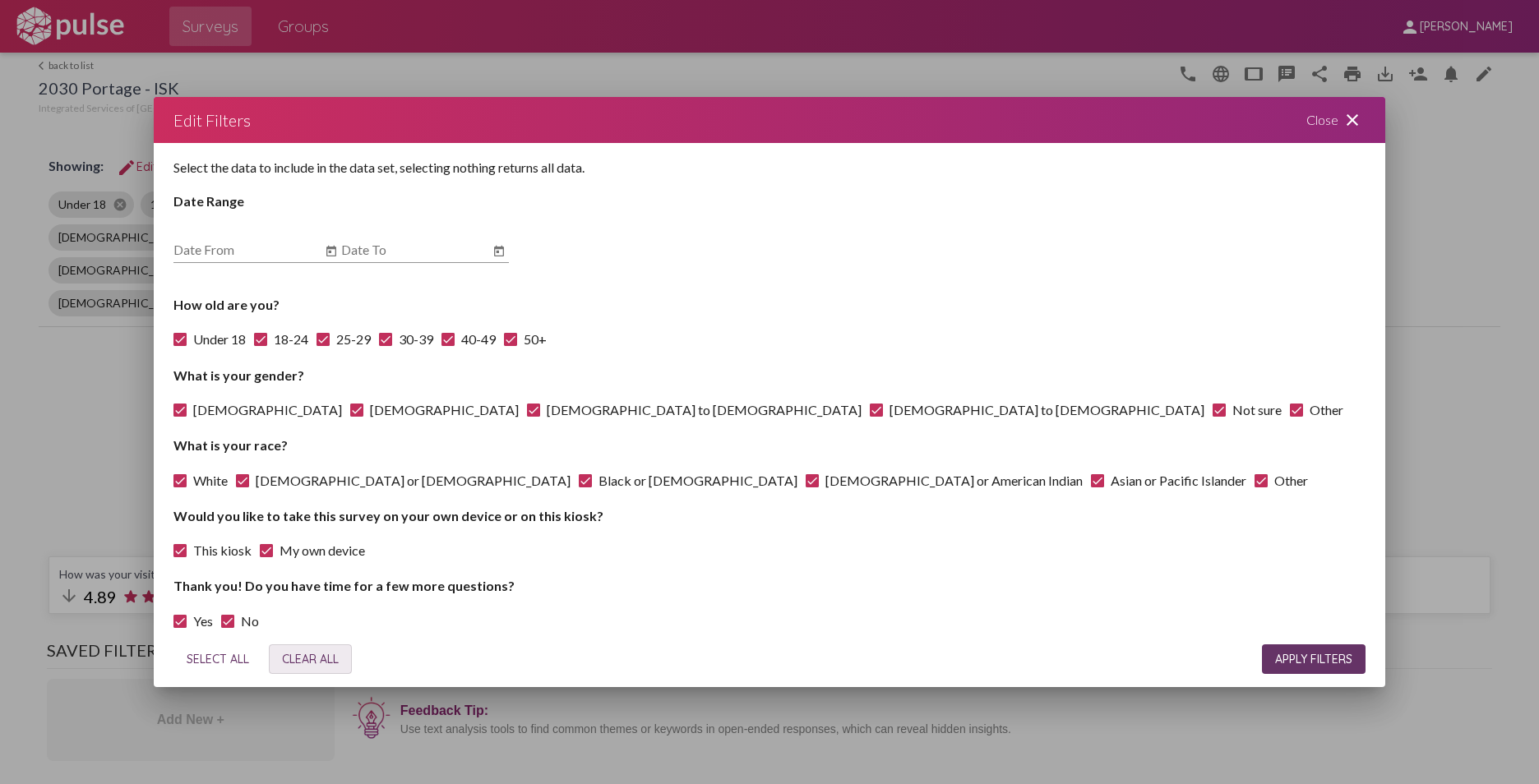
checkbox input "false"
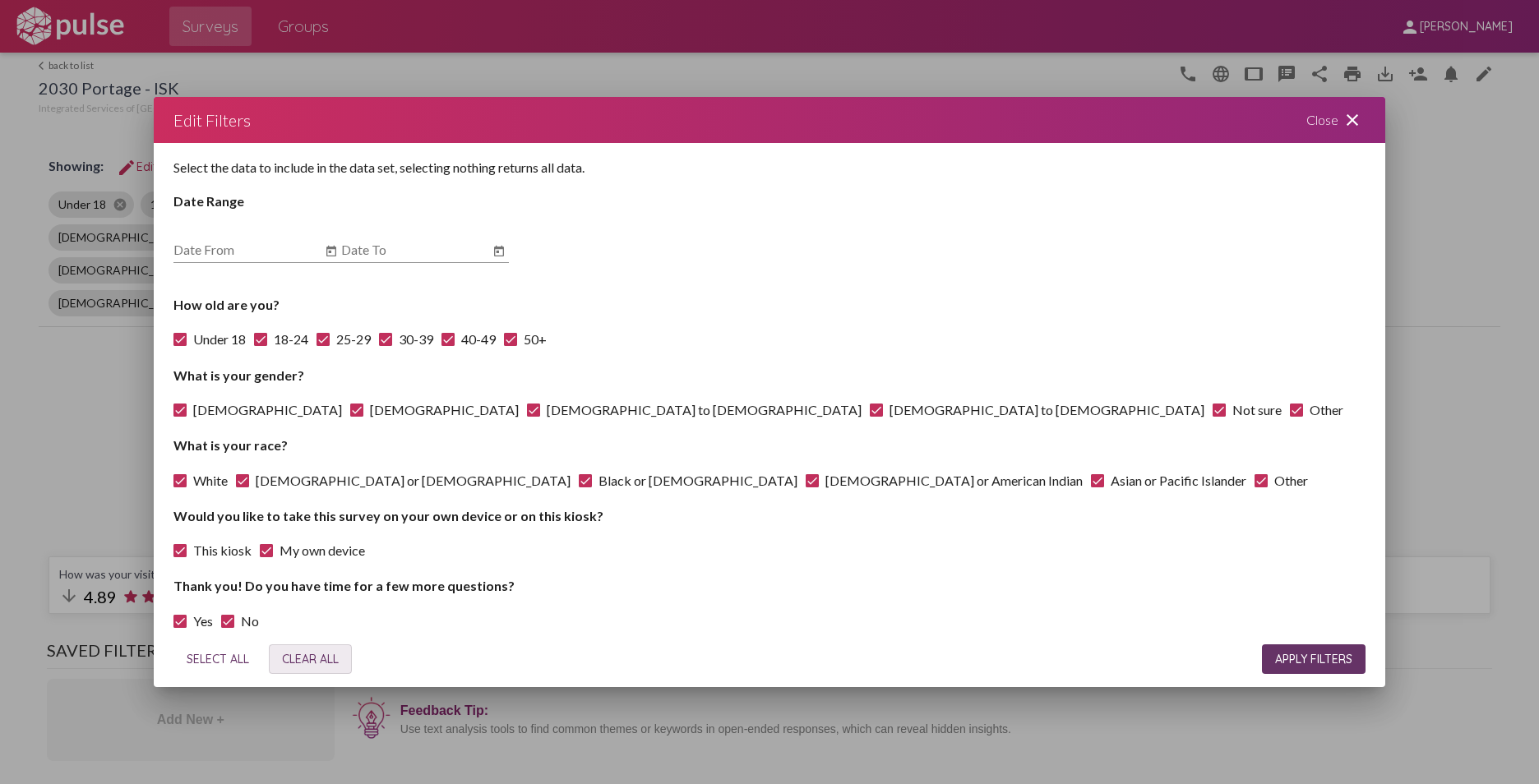
checkbox input "false"
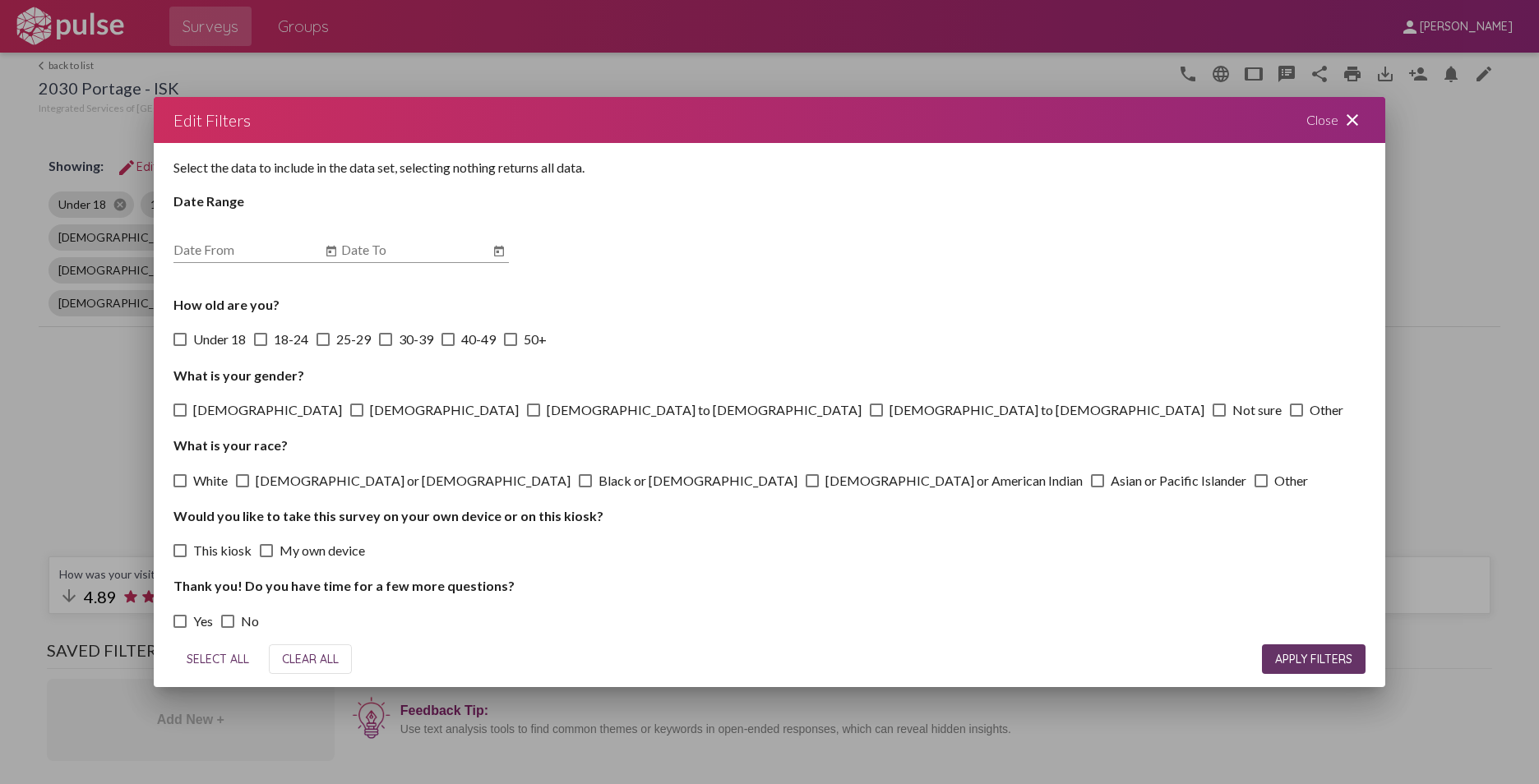
click at [332, 252] on icon "Open calendar" at bounding box center [331, 251] width 13 height 19
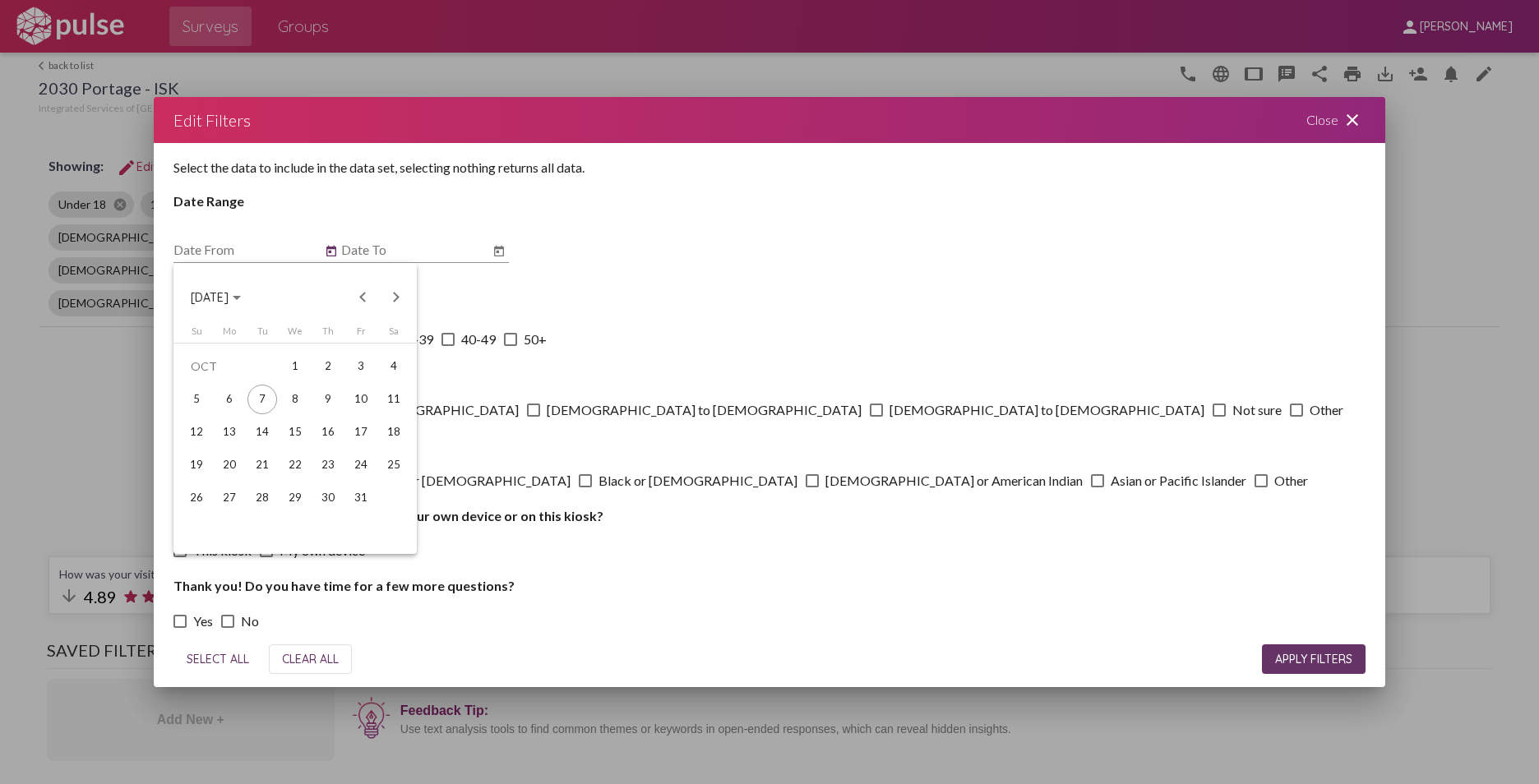
click at [297, 364] on div "1" at bounding box center [295, 367] width 30 height 30
type input "[DATE]"
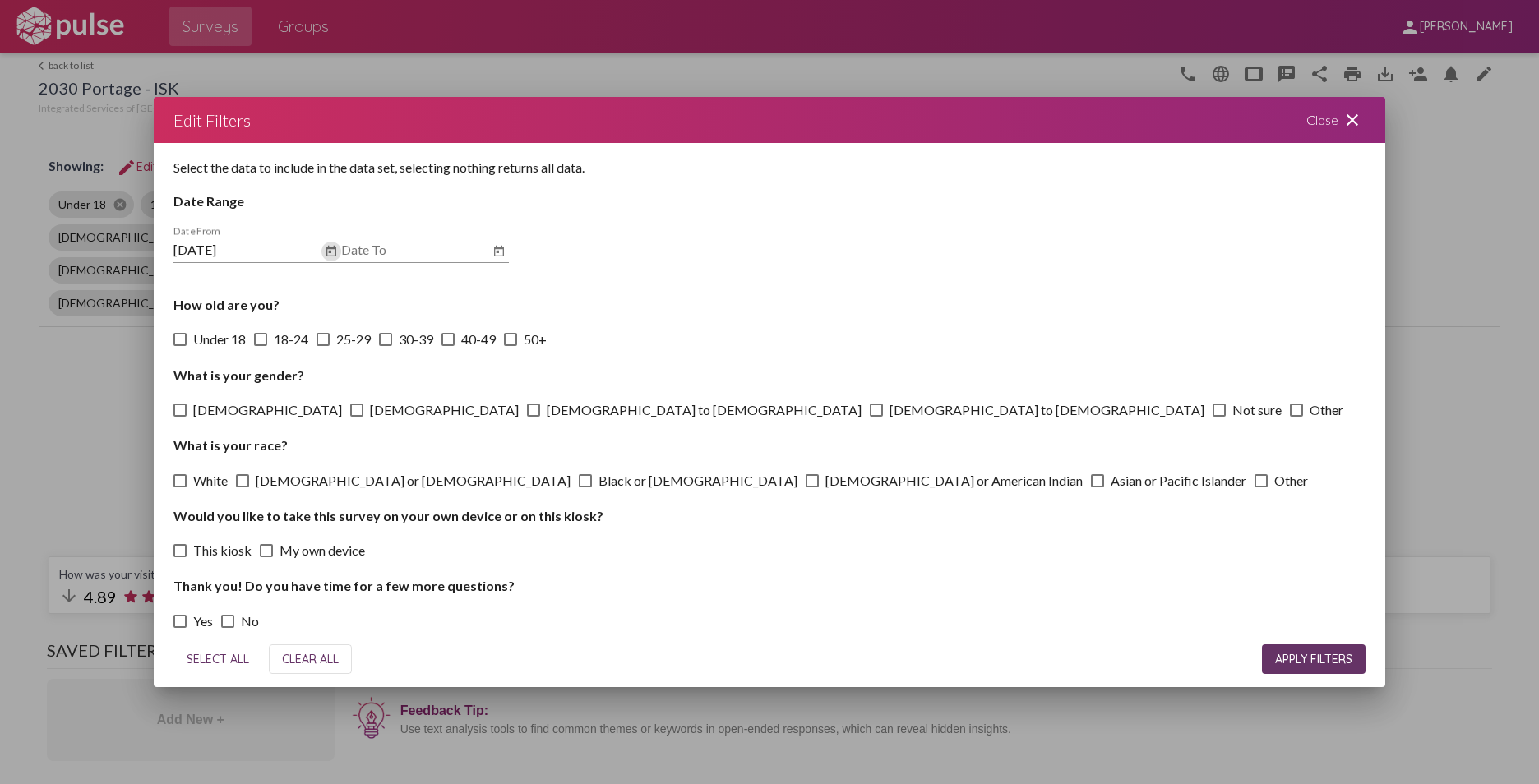
click at [496, 252] on icon "Open calendar" at bounding box center [498, 251] width 13 height 19
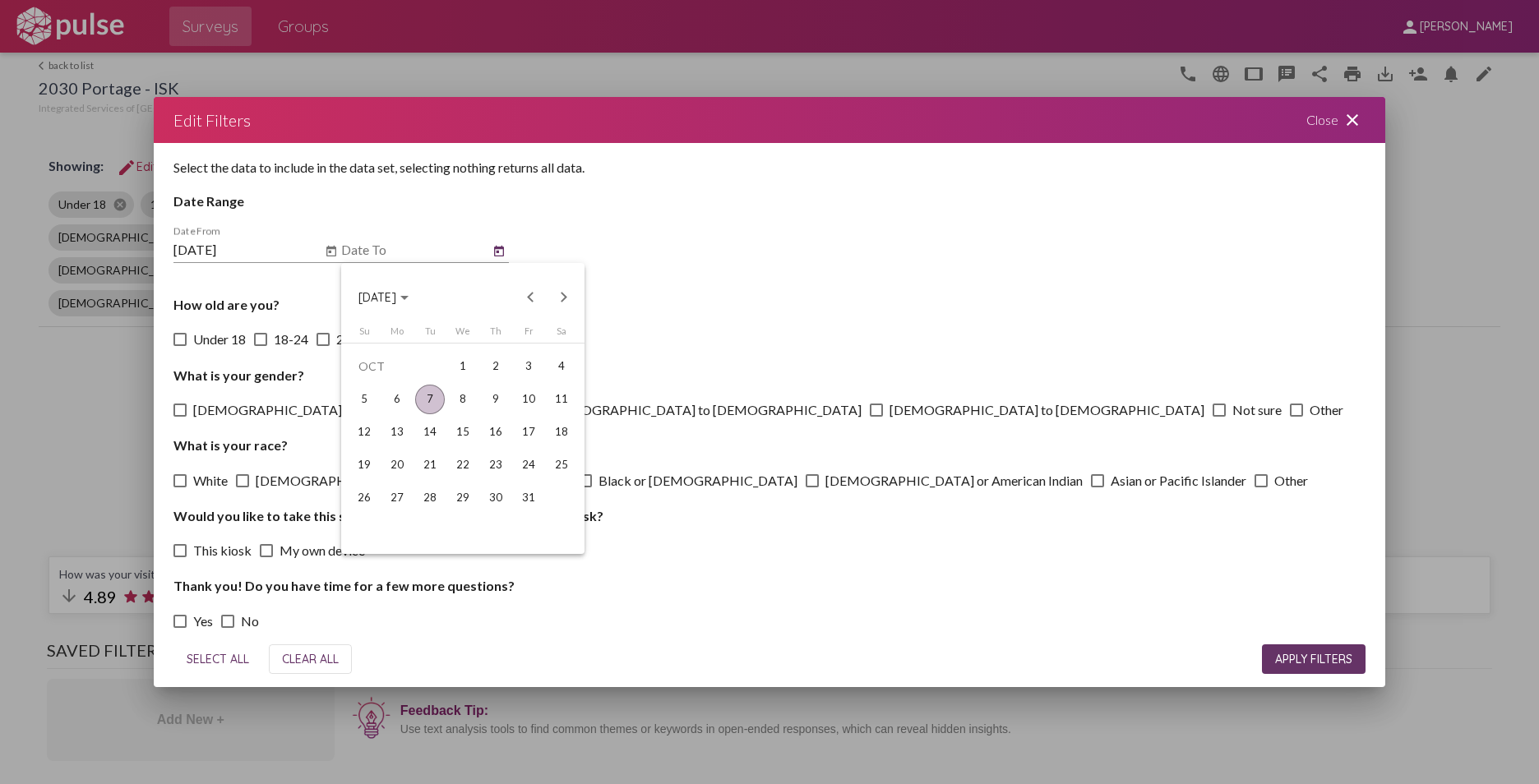
click at [432, 397] on div "7" at bounding box center [430, 399] width 30 height 30
type input "[DATE]"
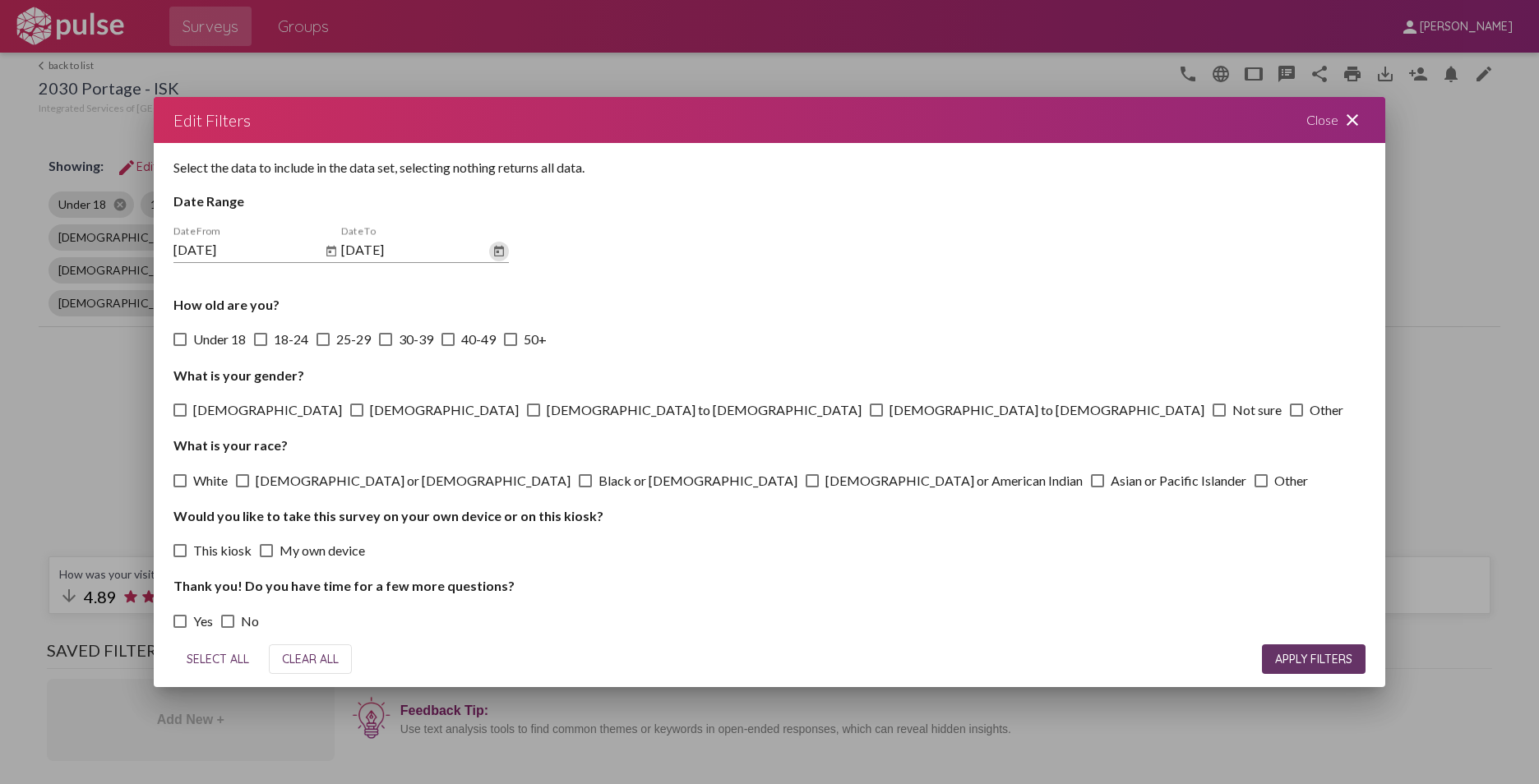
click at [1217, 657] on span "APPLY FILTERS" at bounding box center [1314, 659] width 77 height 15
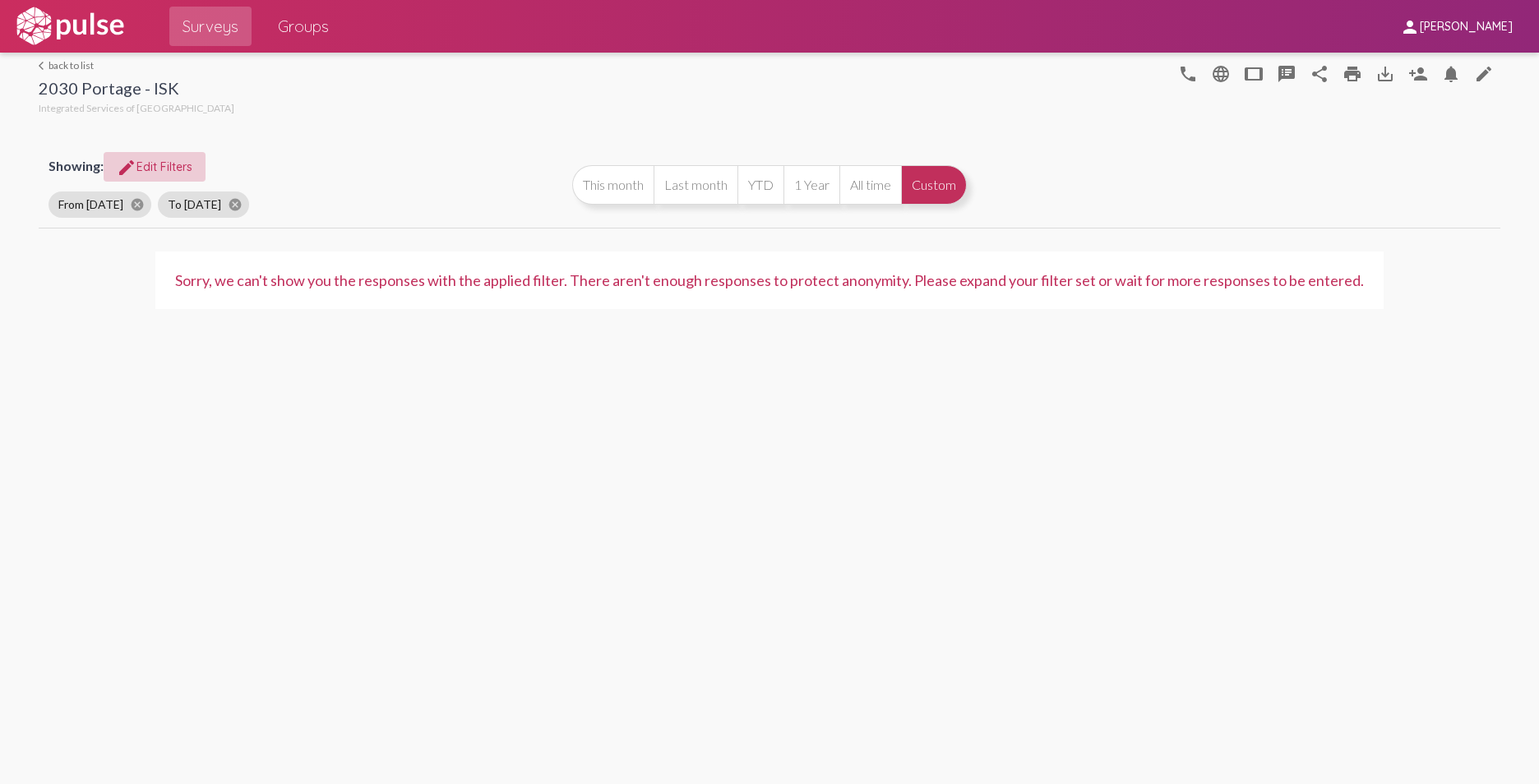
click at [148, 164] on span "edit Edit Filters" at bounding box center [154, 167] width 75 height 15
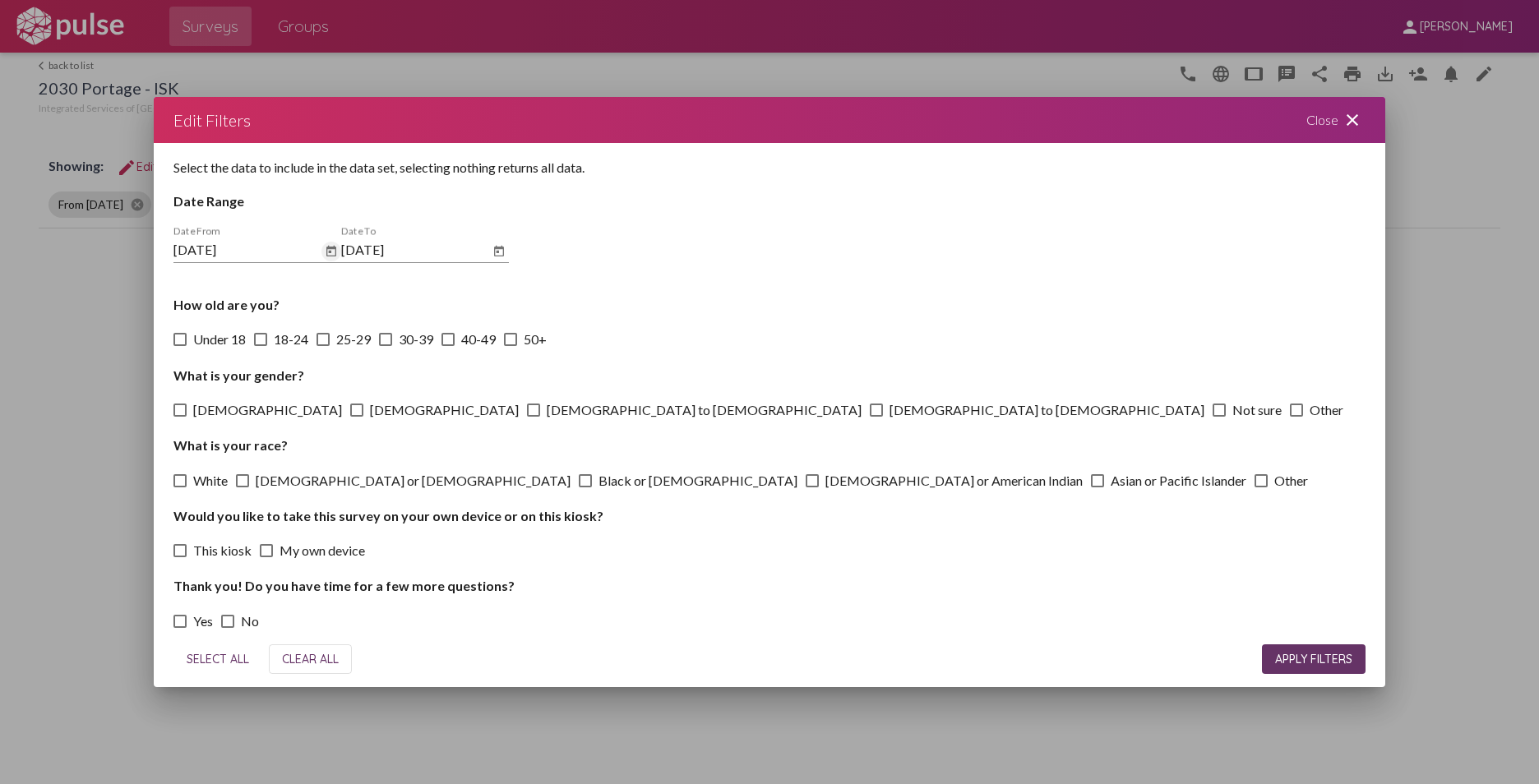
click at [332, 253] on icon "Open calendar" at bounding box center [331, 251] width 13 height 19
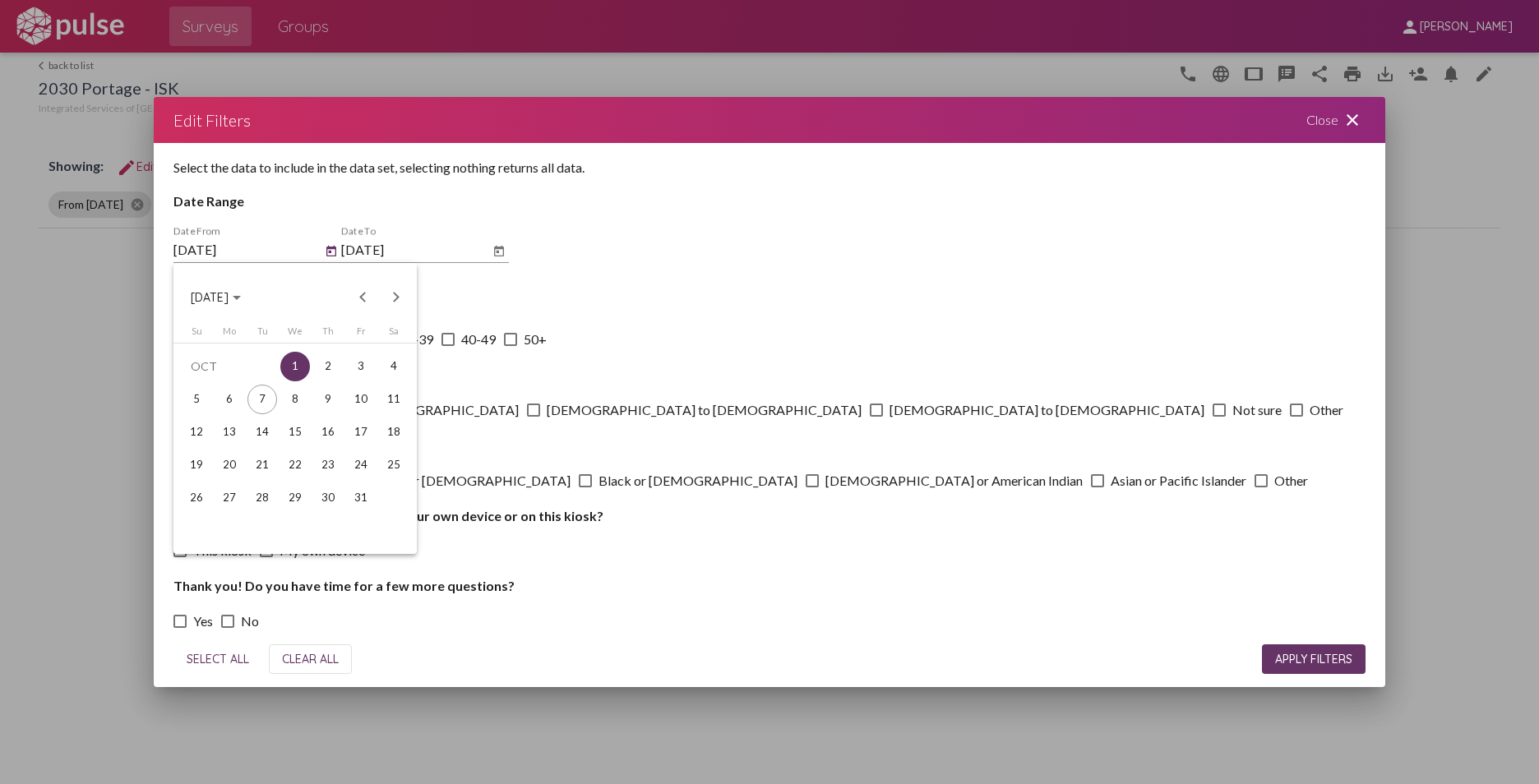
click at [360, 300] on button "Previous month" at bounding box center [362, 296] width 32 height 32
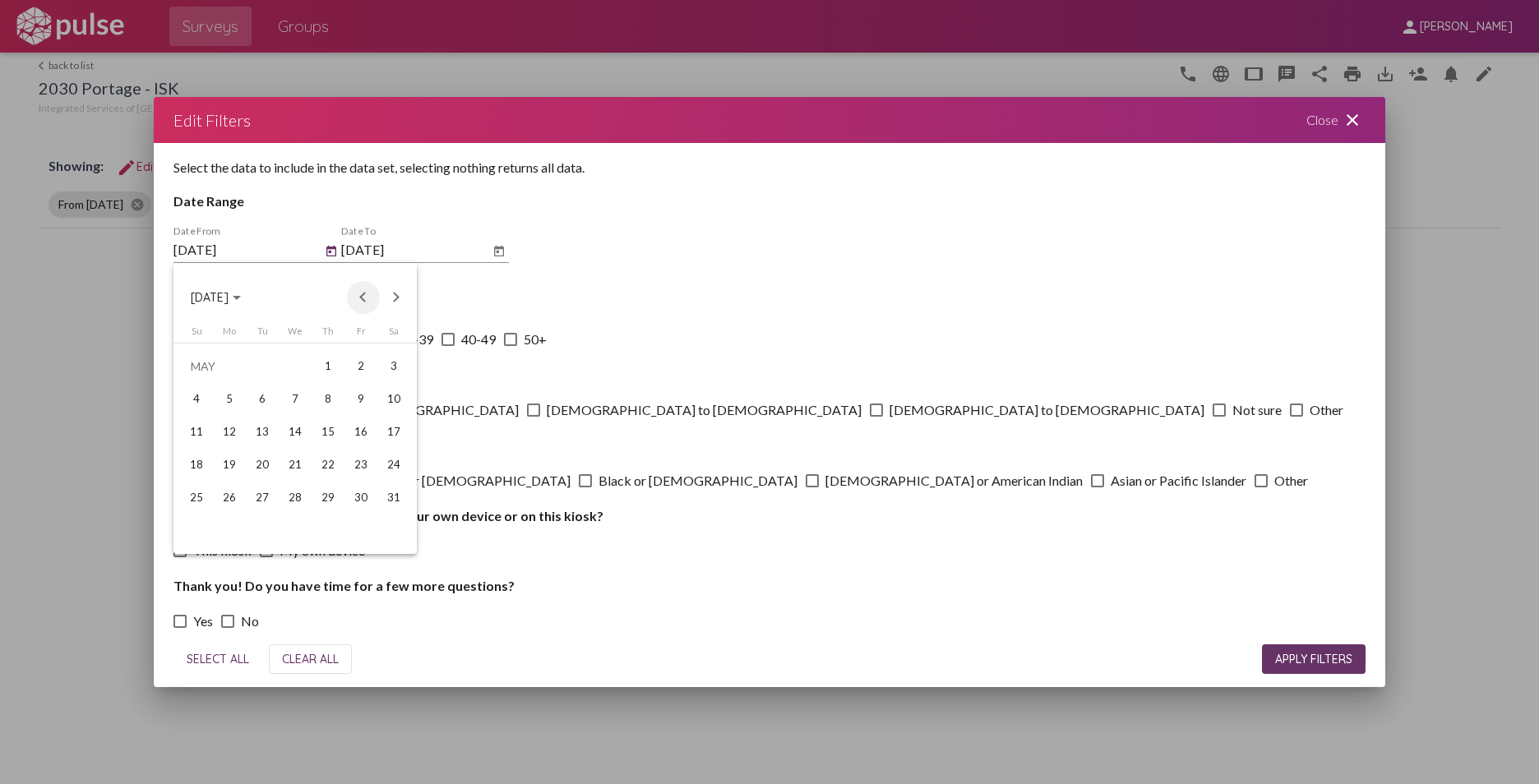
click at [360, 300] on button "Previous month" at bounding box center [362, 296] width 32 height 32
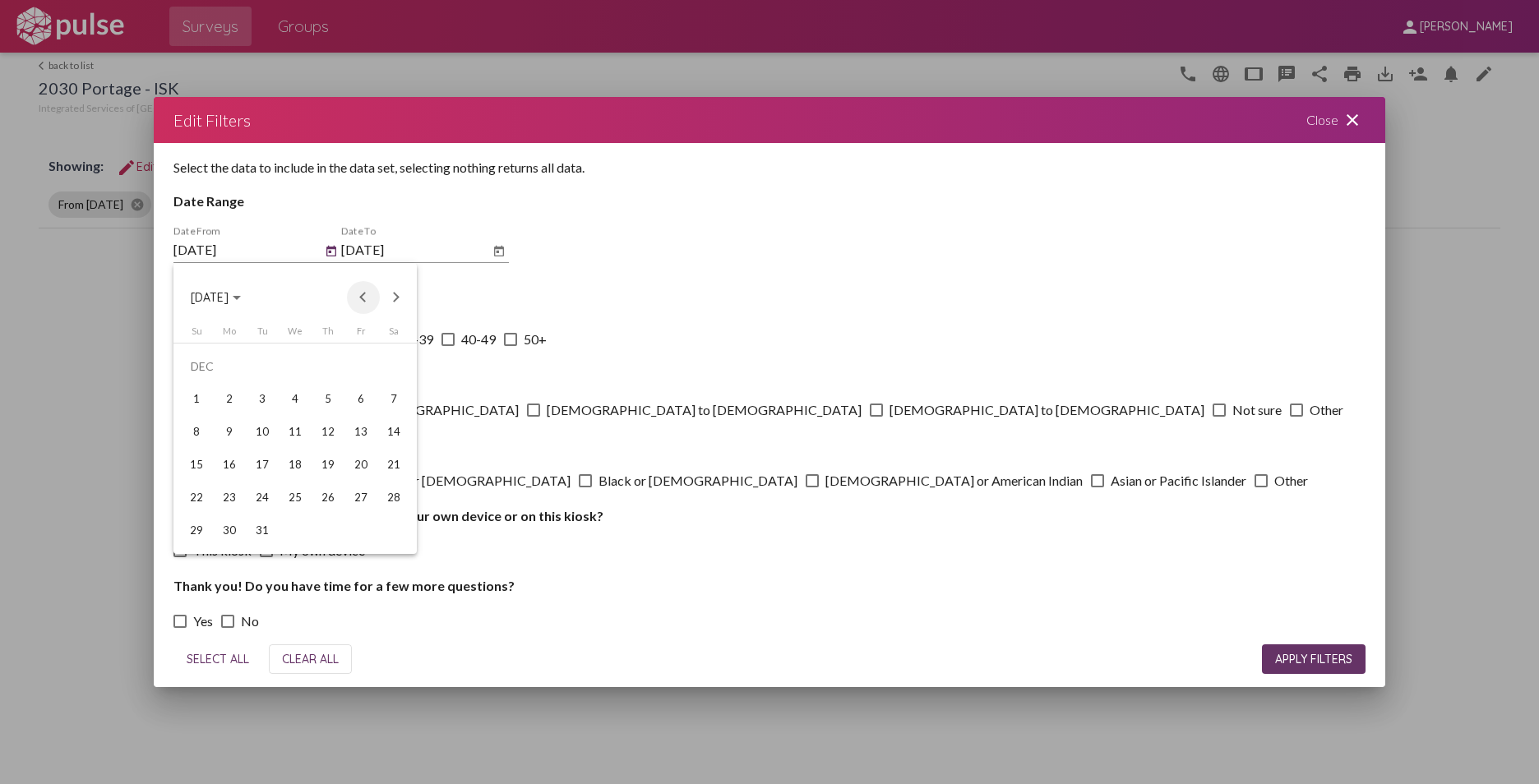
click at [360, 300] on button "Previous month" at bounding box center [362, 296] width 32 height 32
click at [262, 396] on div "1" at bounding box center [262, 399] width 30 height 30
type input "[DATE]"
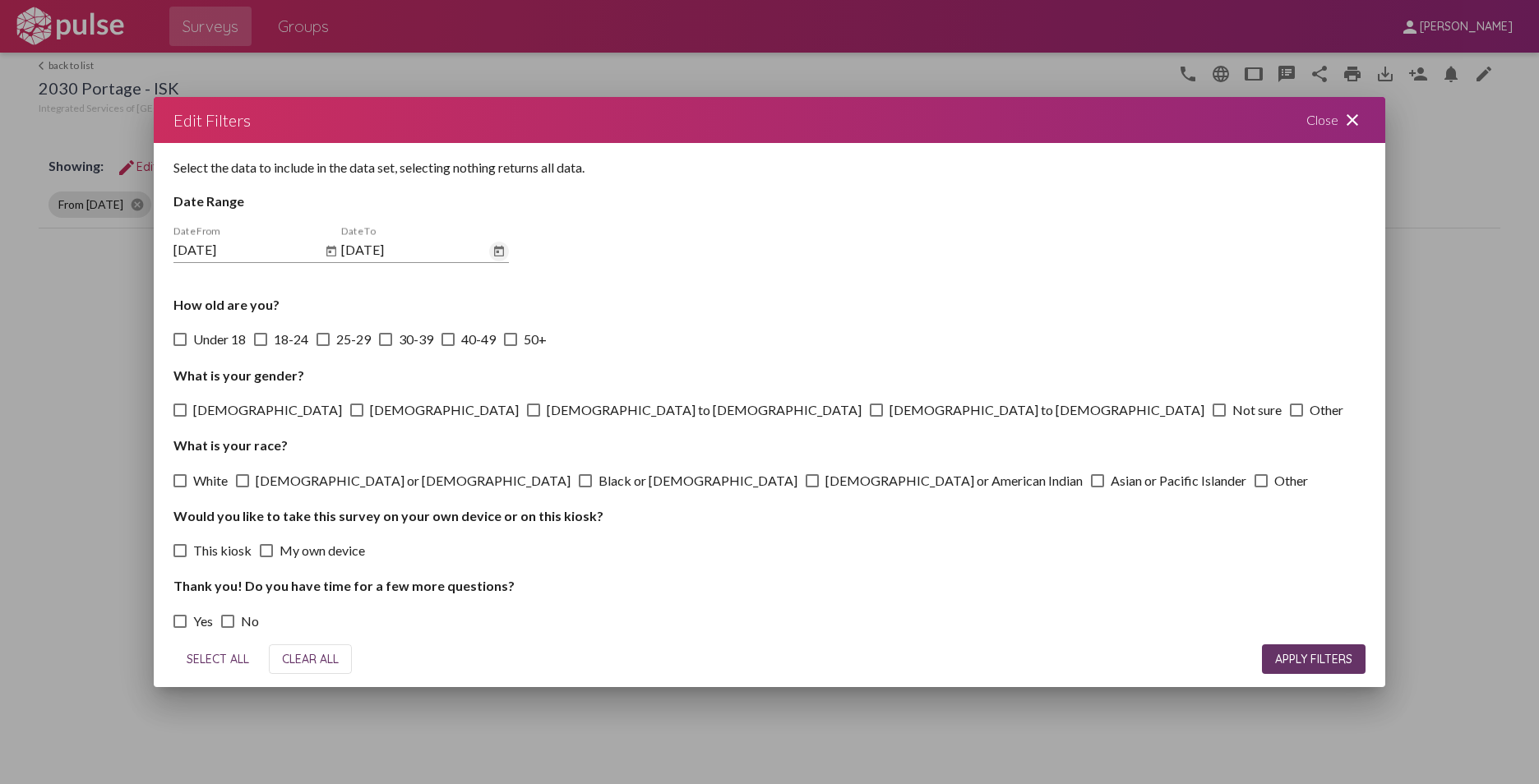
click at [501, 252] on icon "Open calendar" at bounding box center [498, 251] width 13 height 19
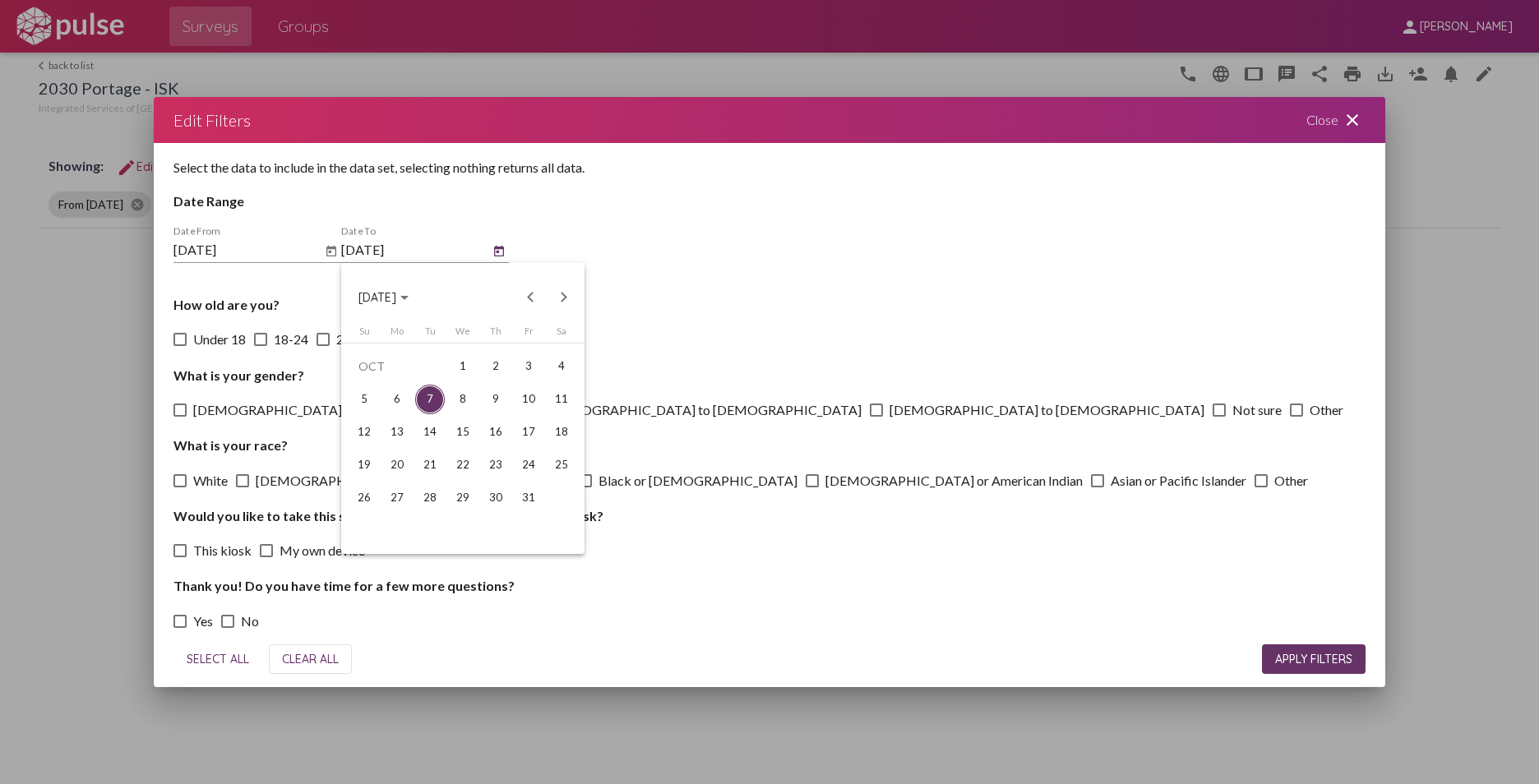
click at [528, 295] on button "Previous month" at bounding box center [530, 296] width 32 height 32
click at [431, 521] on div "30" at bounding box center [430, 531] width 30 height 30
type input "[DATE]"
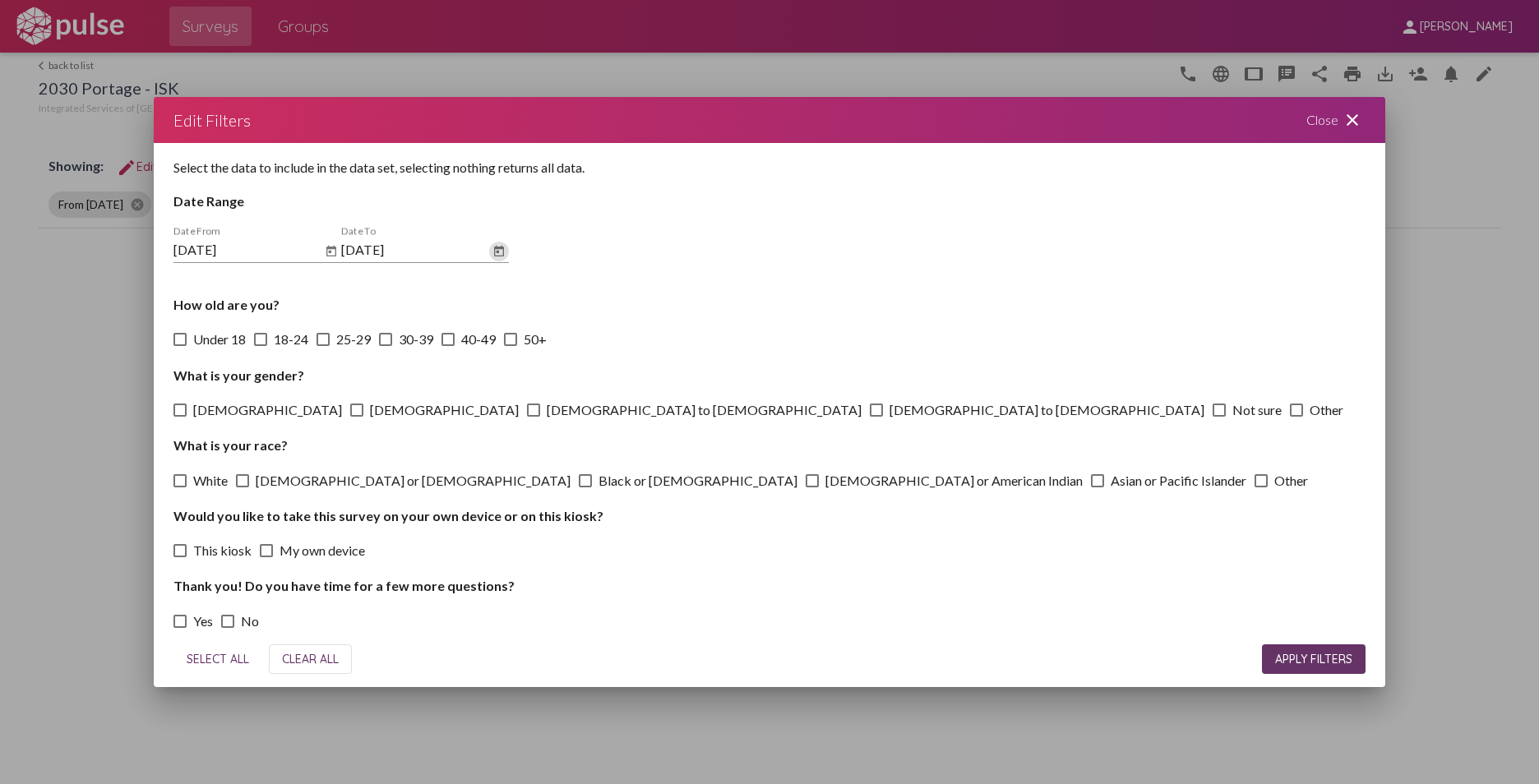
click at [230, 655] on span "SELECT ALL" at bounding box center [218, 659] width 62 height 15
checkbox input "true"
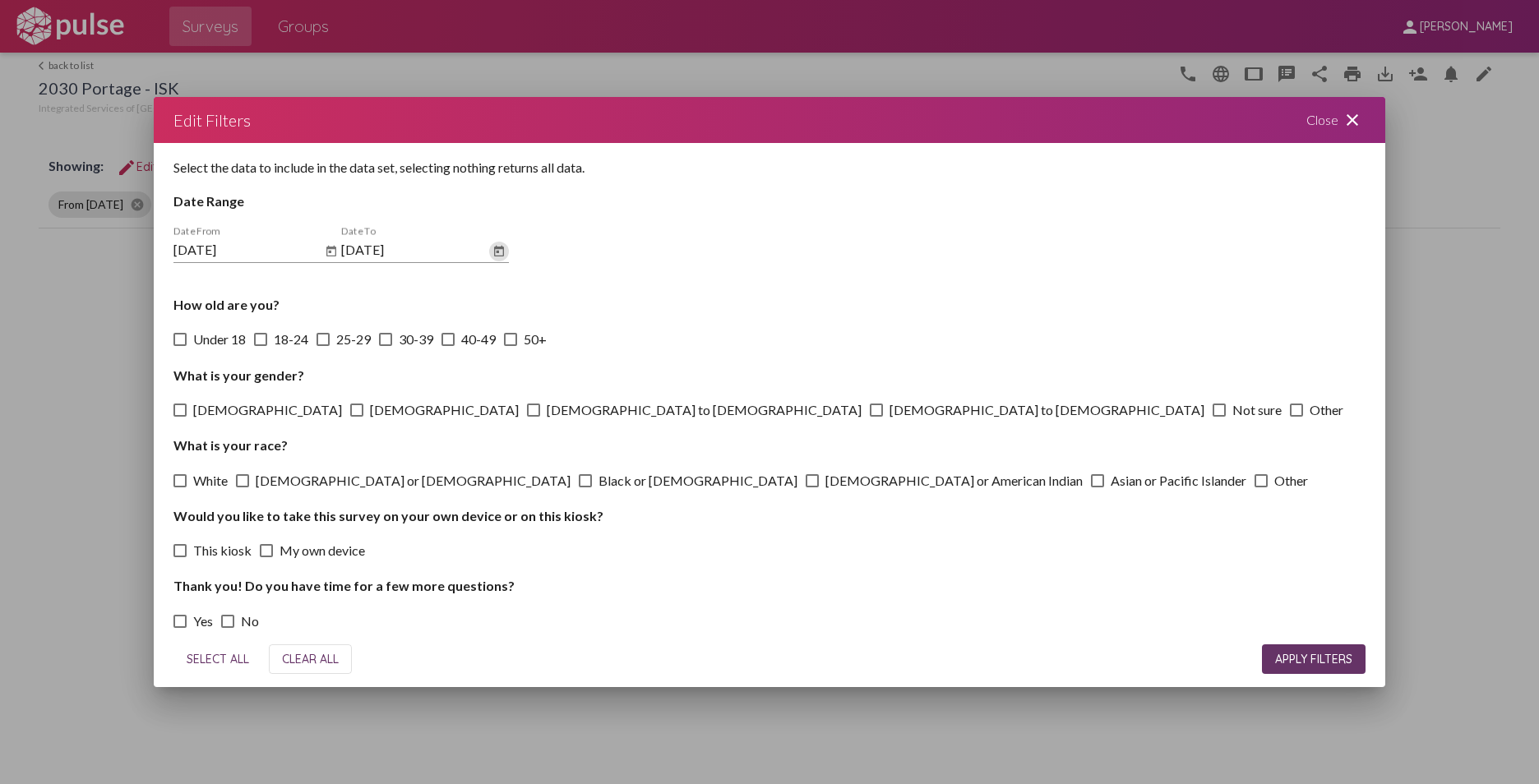
checkbox input "true"
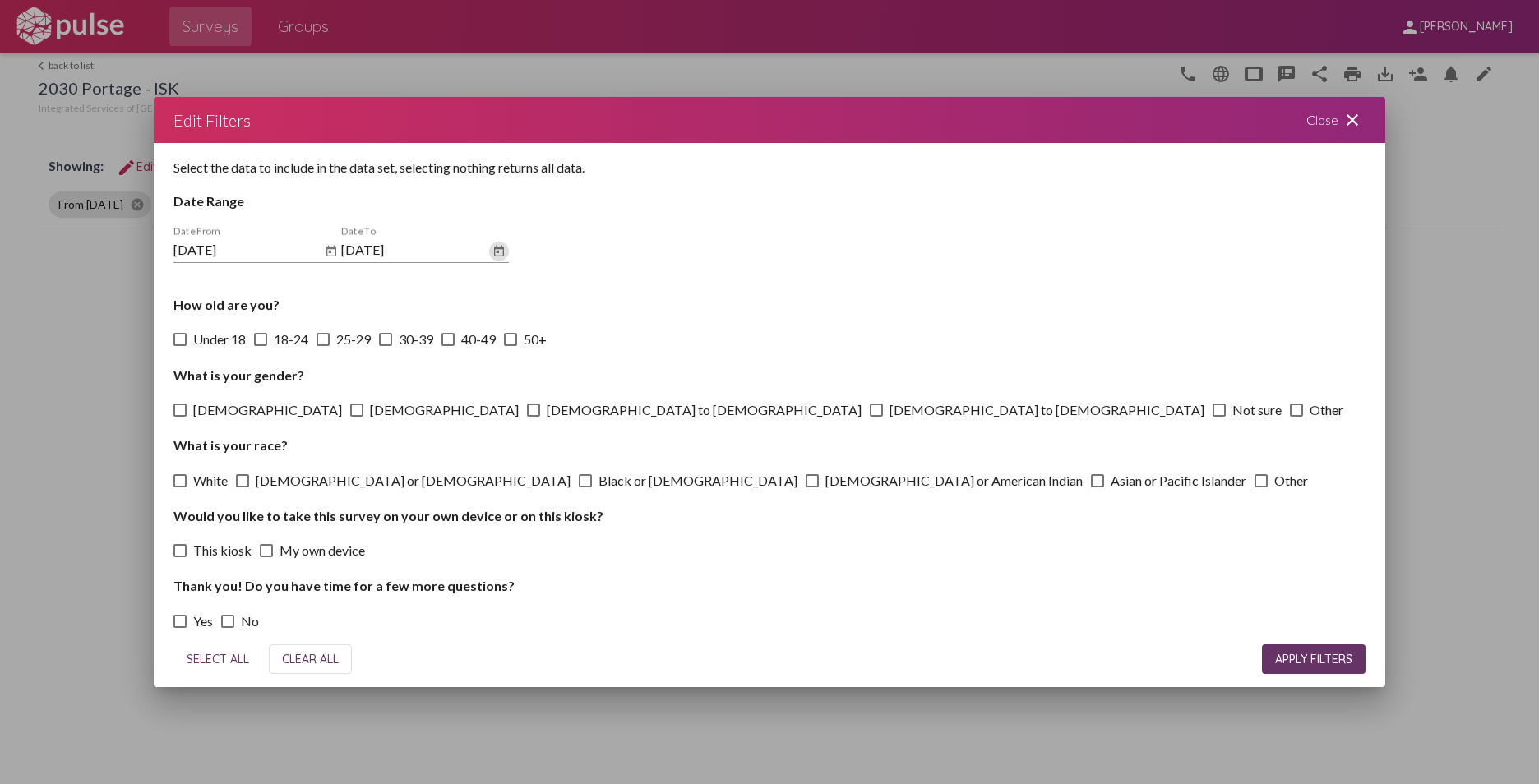
checkbox input "true"
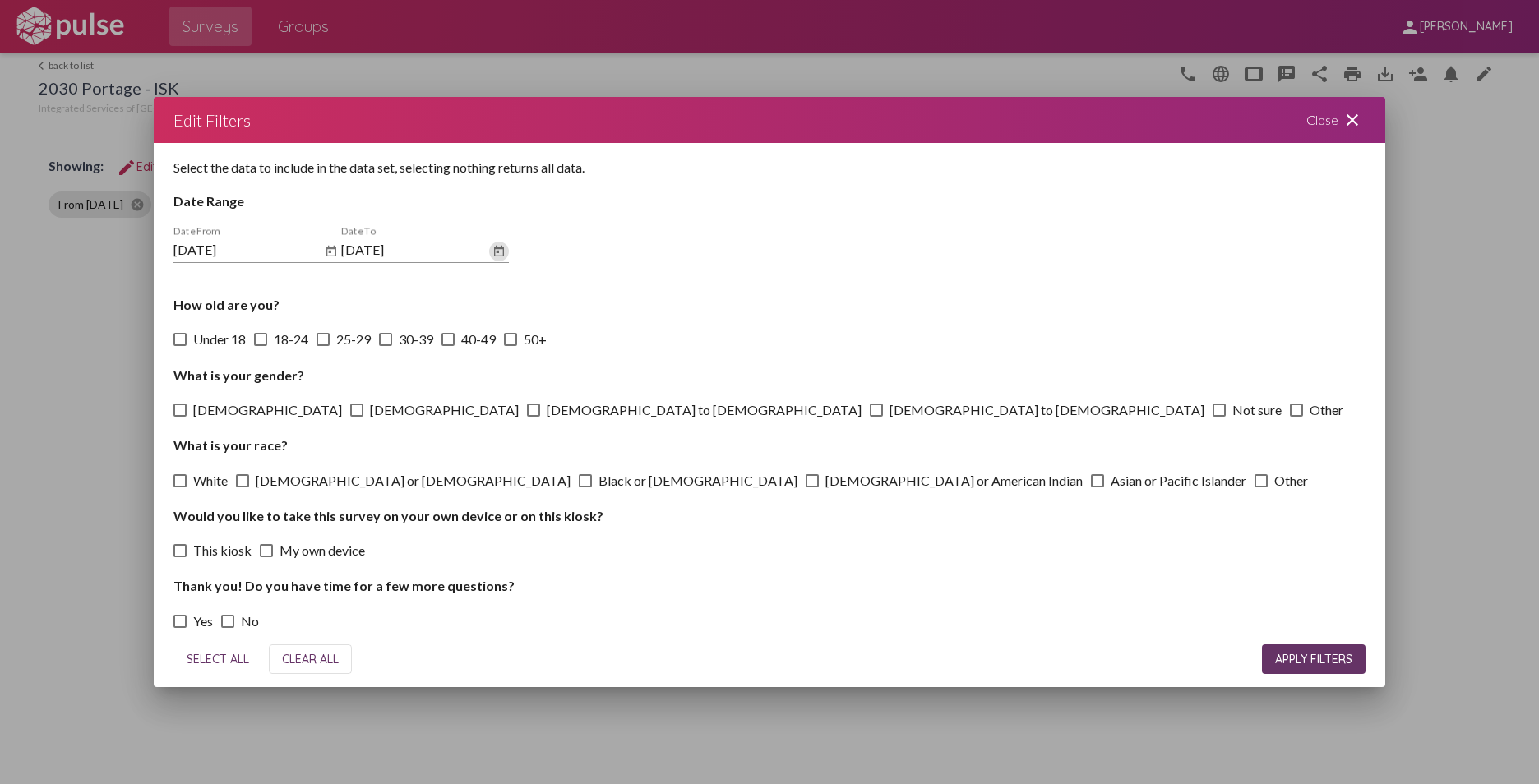
checkbox input "true"
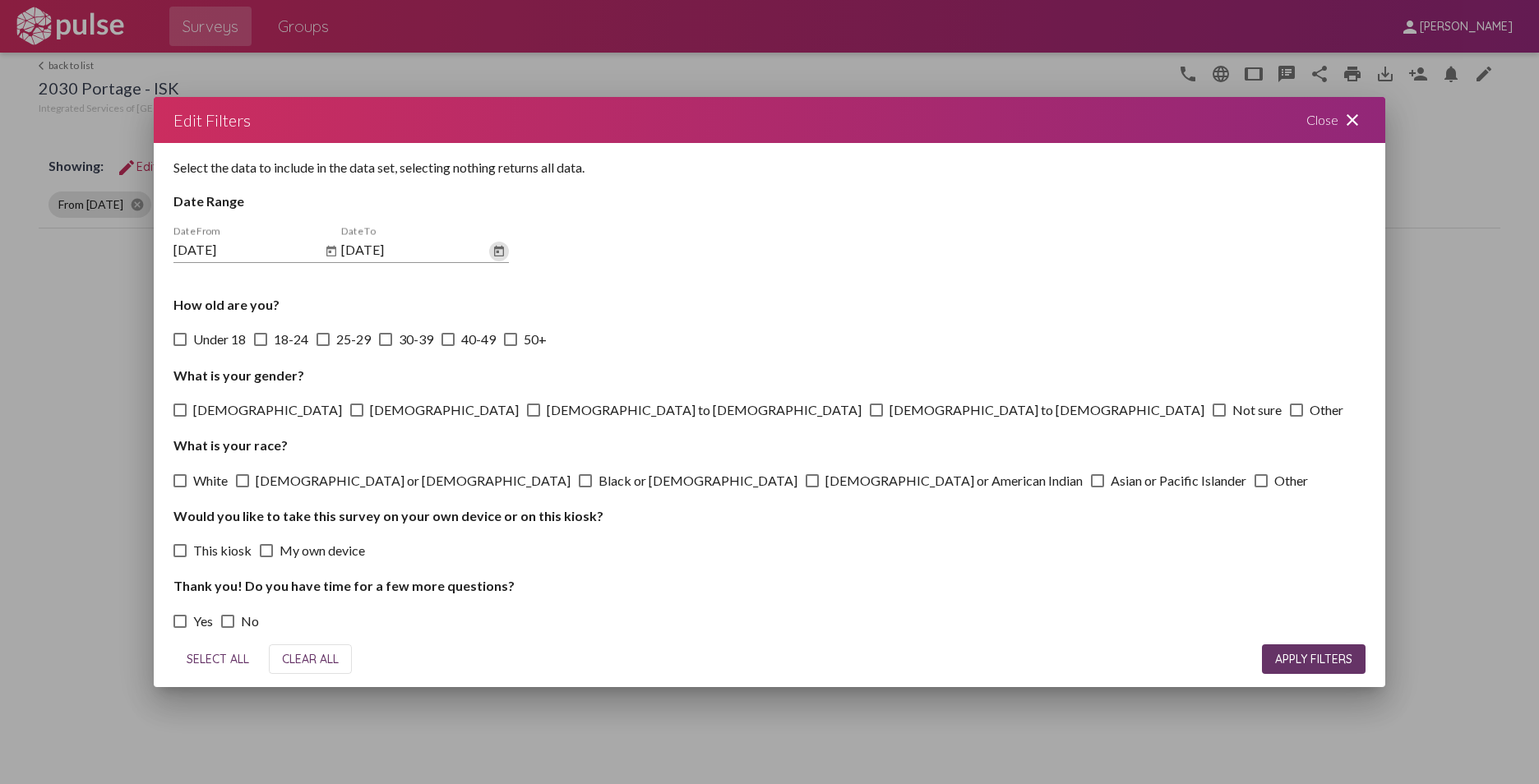
checkbox input "true"
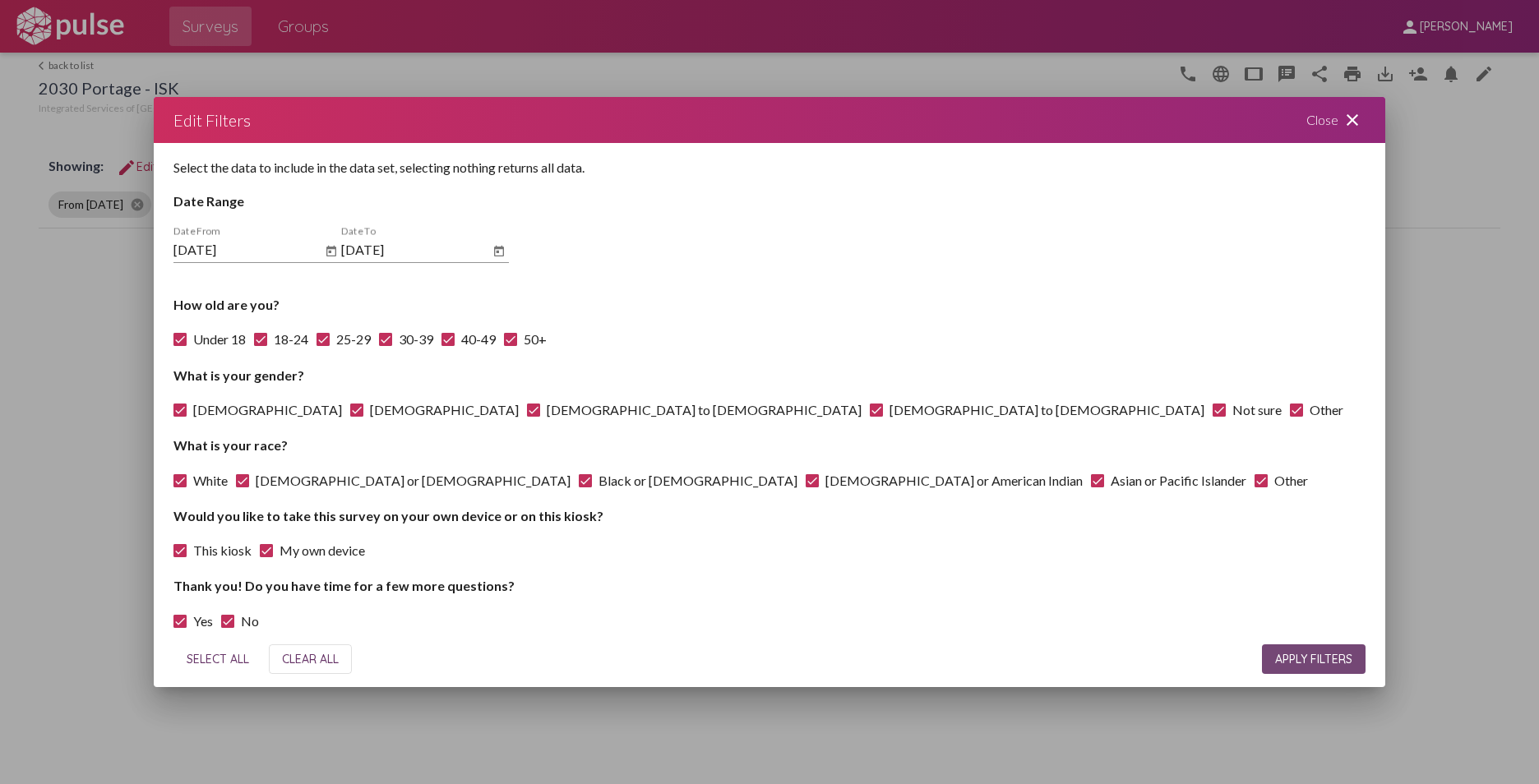
click at [1217, 654] on span "APPLY FILTERS" at bounding box center [1314, 659] width 77 height 15
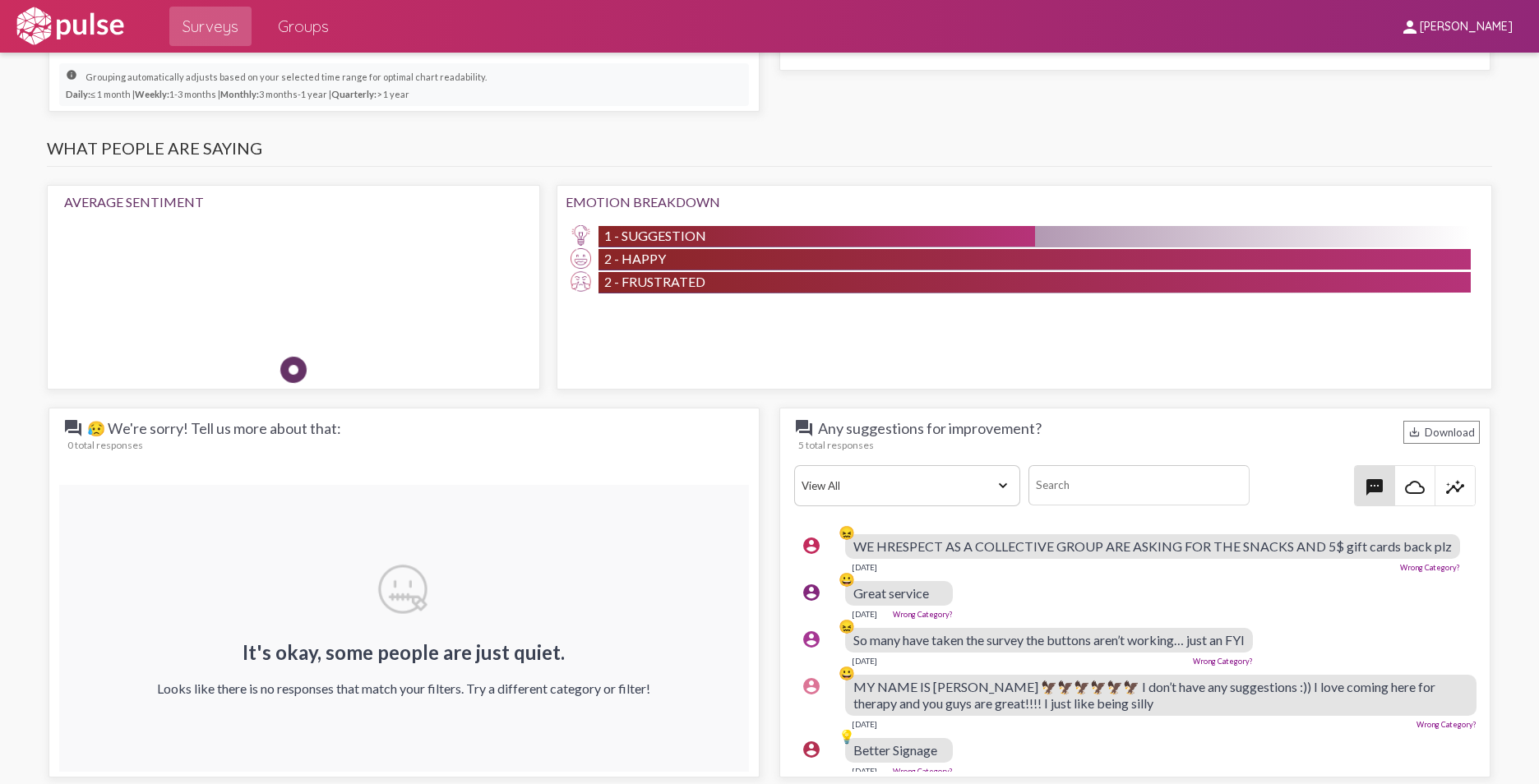
click at [995, 465] on select "View All Positive Neutral Negative Happy Meh Suggestions Angry Disgust Sadness …" at bounding box center [907, 485] width 226 height 41
click at [1217, 477] on mat-icon "textsms" at bounding box center [1374, 487] width 19 height 19
click at [1217, 477] on mat-icon "cloud_queue" at bounding box center [1414, 487] width 19 height 19
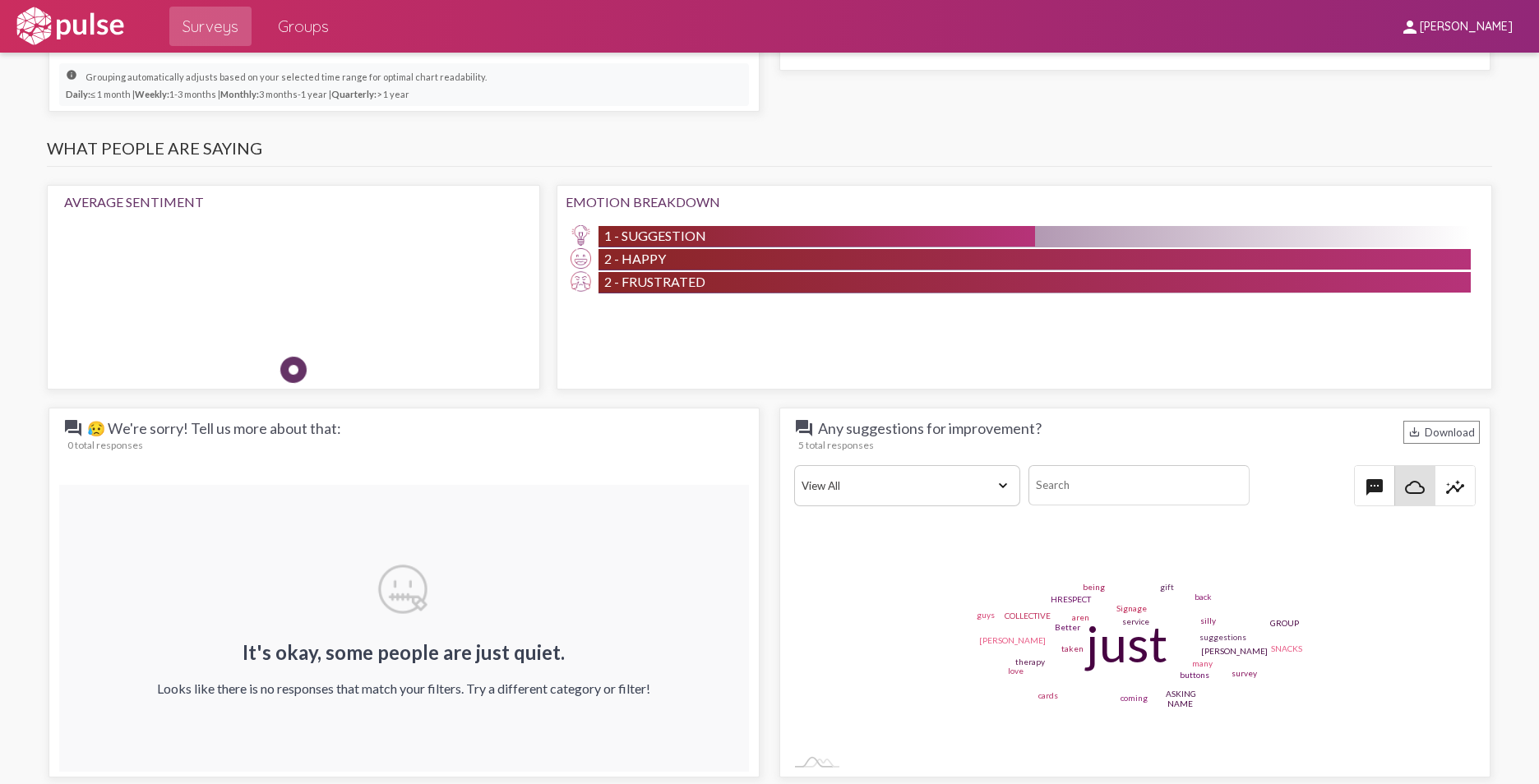
click at [1217, 477] on mat-icon "insights" at bounding box center [1455, 487] width 19 height 19
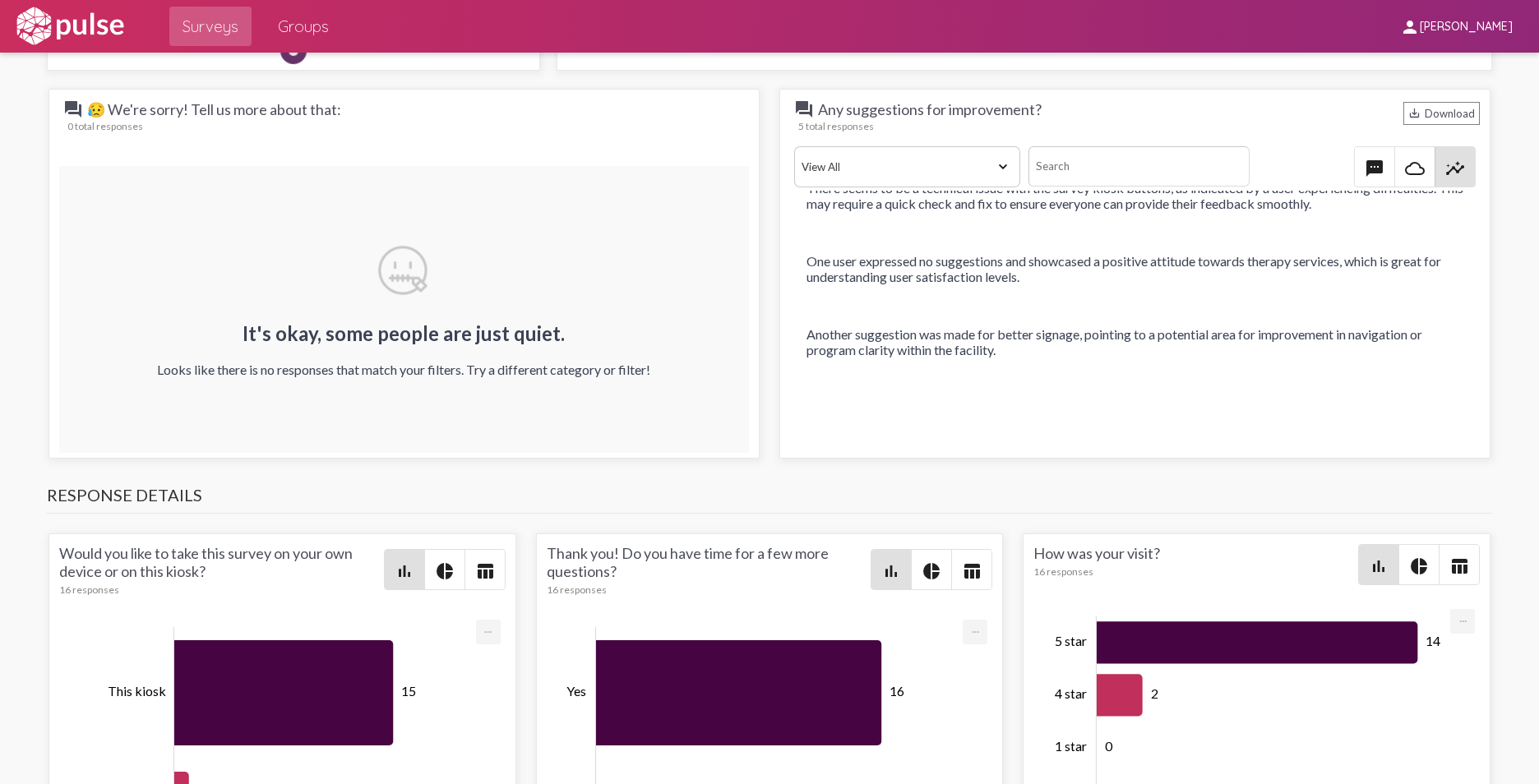
scroll to position [1755, 0]
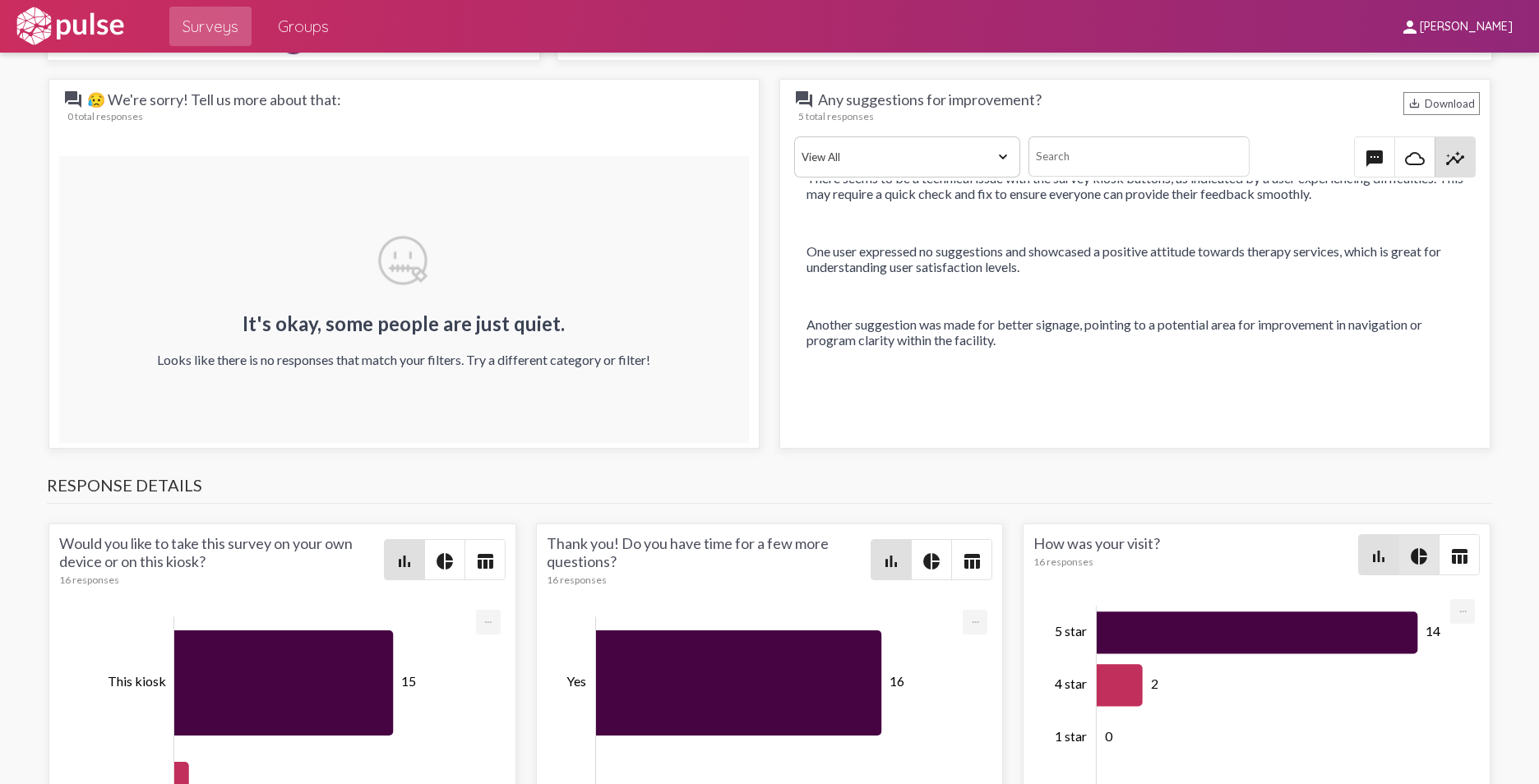
click at [1217, 546] on mat-icon "pie_chart" at bounding box center [1419, 556] width 19 height 19
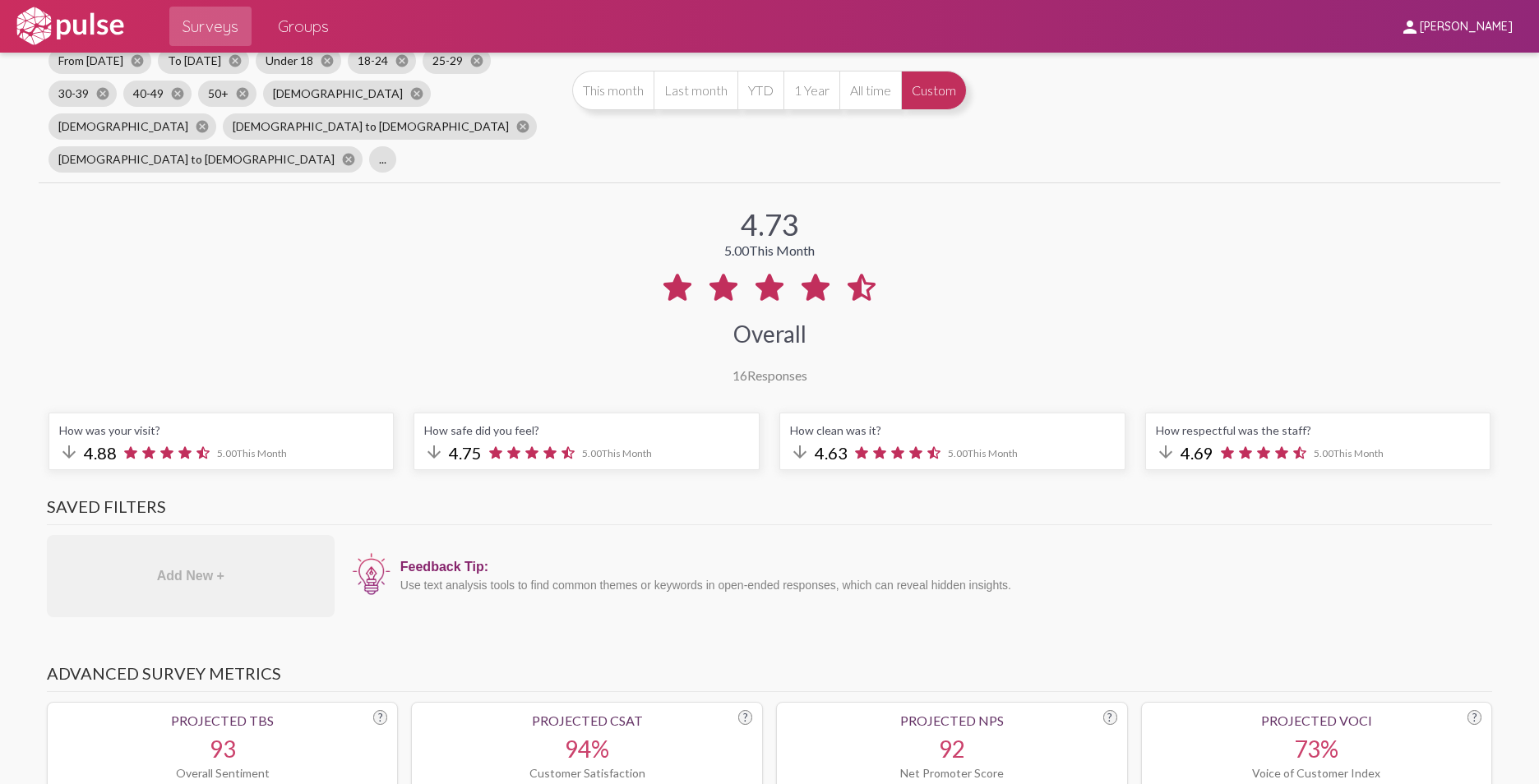
scroll to position [0, 0]
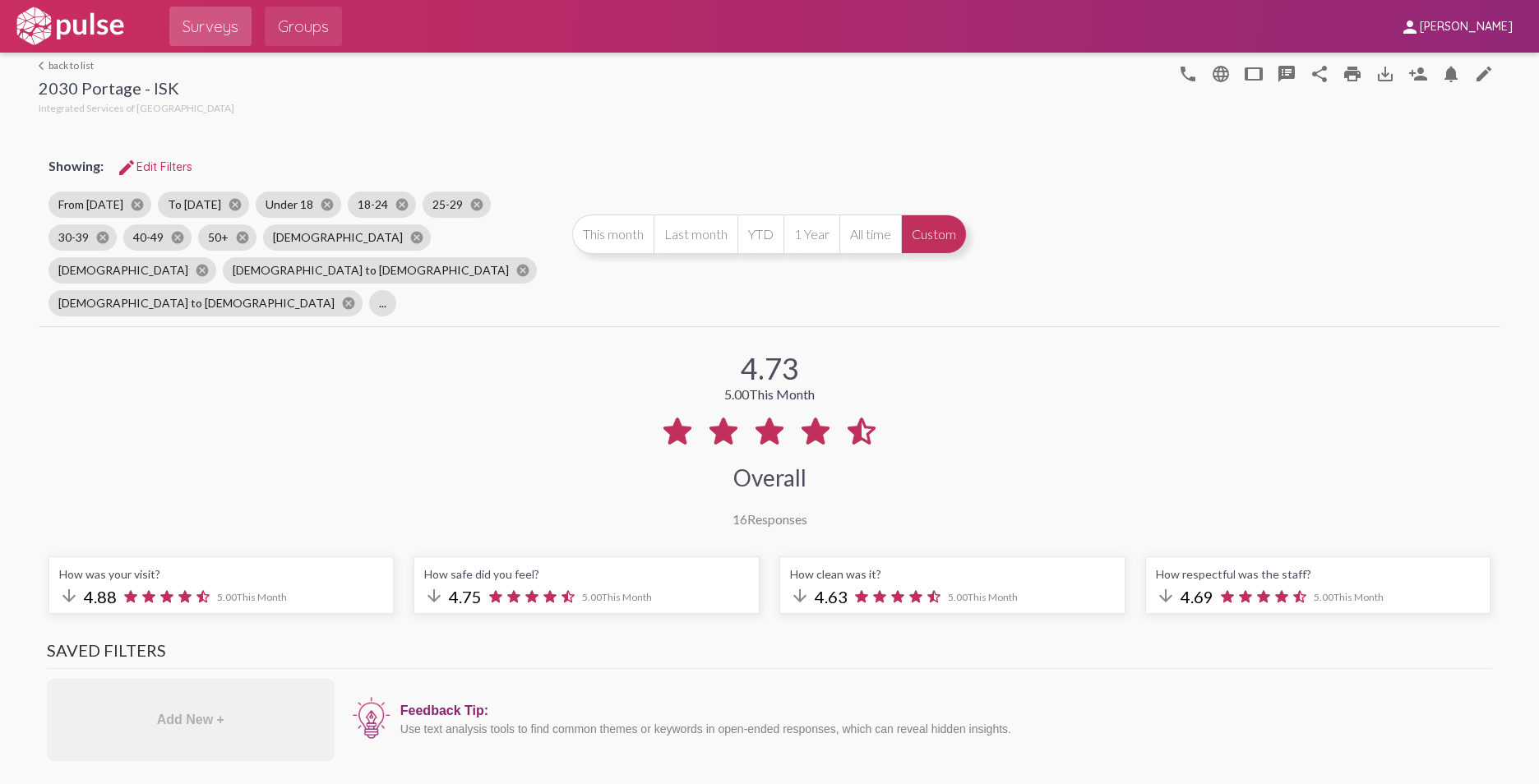
click at [296, 22] on span "Groups" at bounding box center [304, 26] width 51 height 30
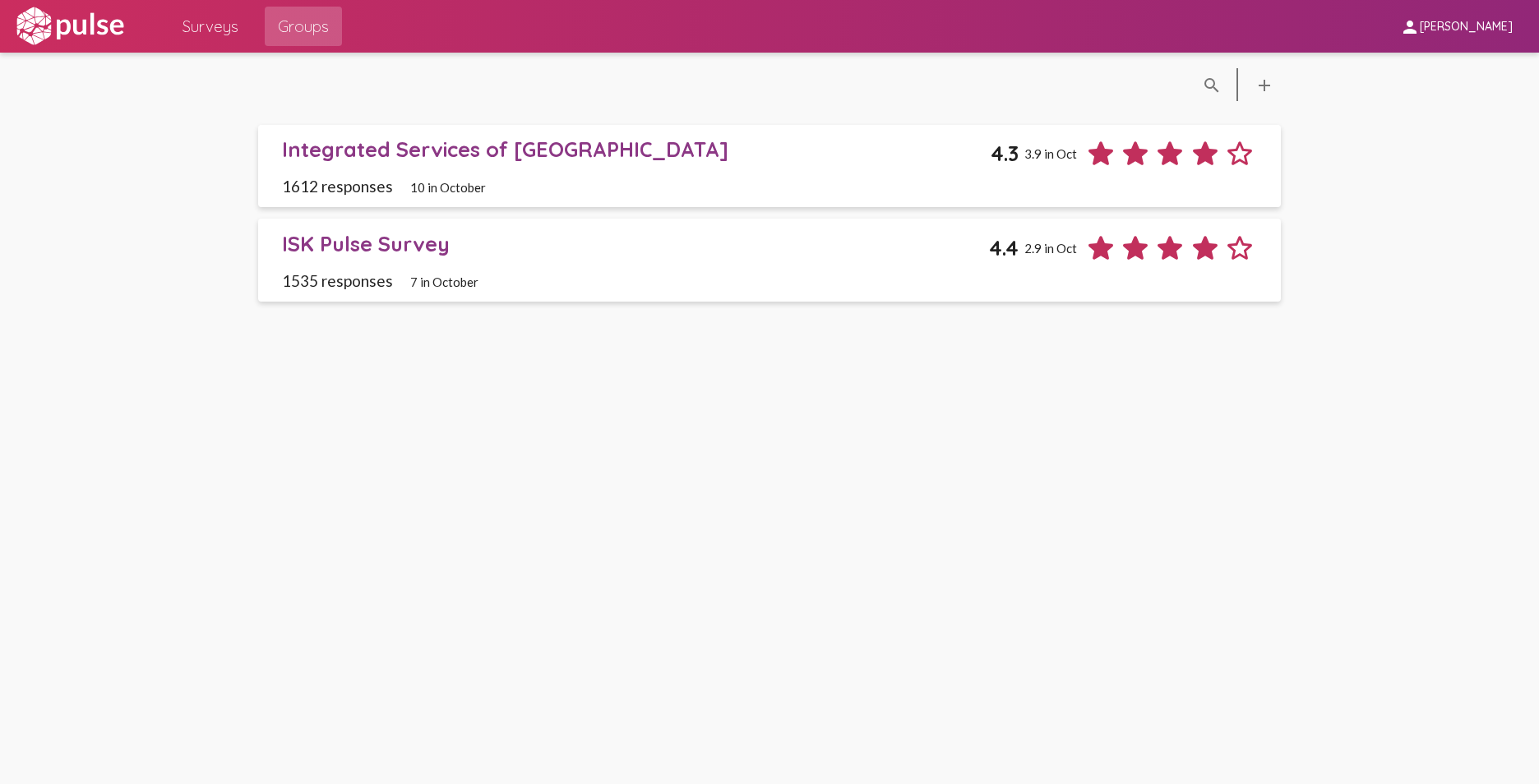
click at [575, 150] on div "Integrated Services of [GEOGRAPHIC_DATA]" at bounding box center [636, 149] width 709 height 25
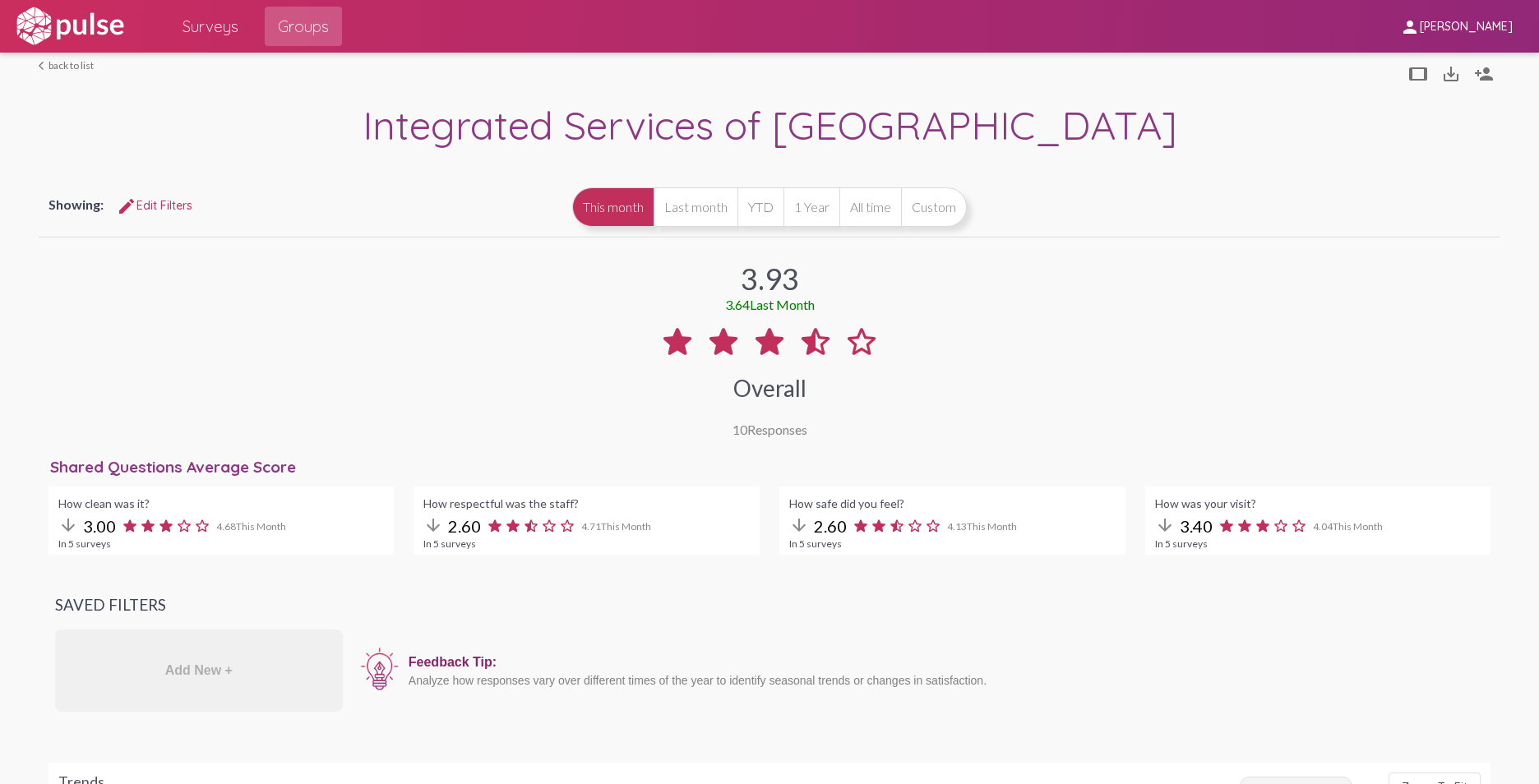
click at [930, 214] on button "Custom" at bounding box center [934, 207] width 66 height 39
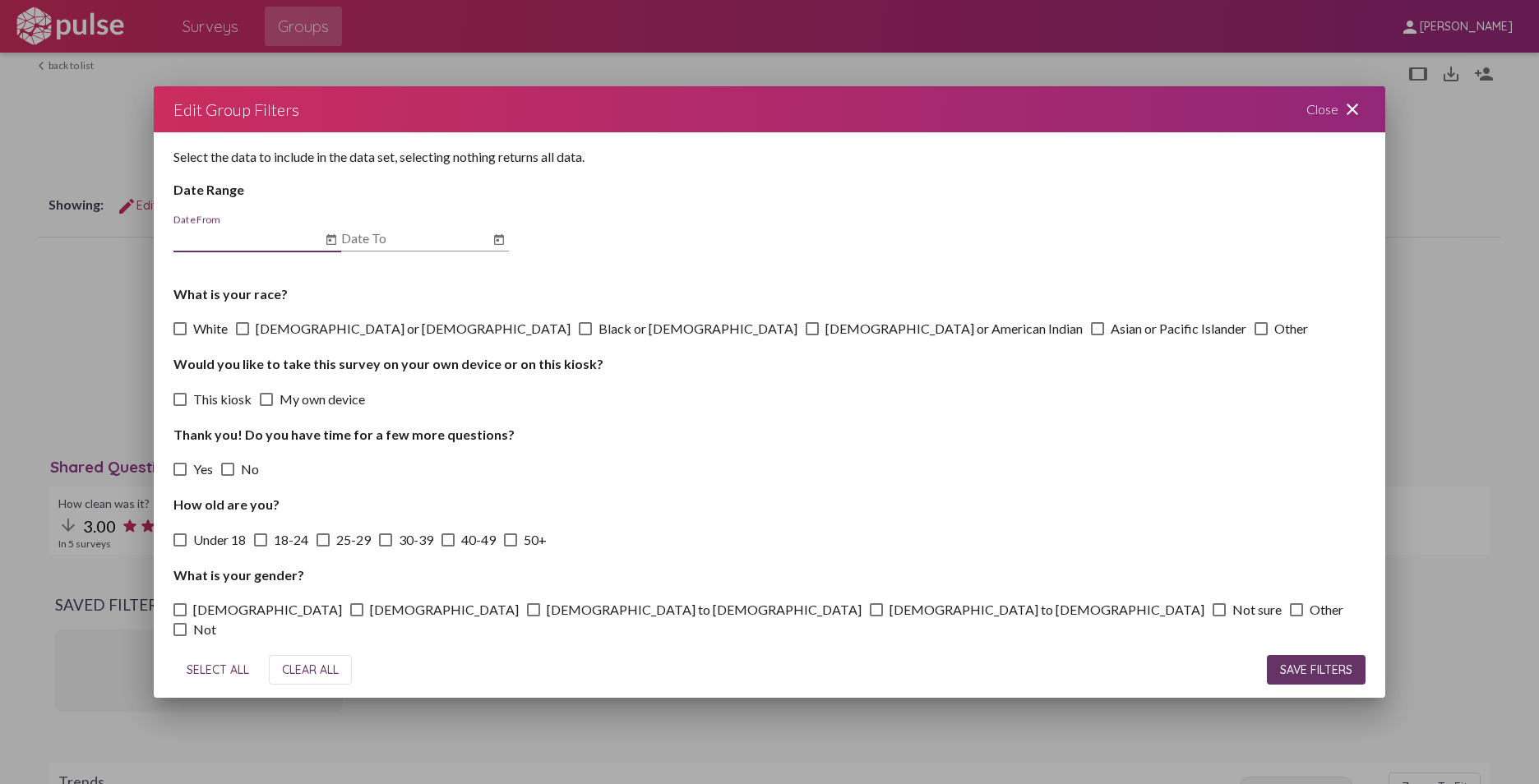
click at [332, 237] on icon "Open calendar" at bounding box center [331, 239] width 10 height 11
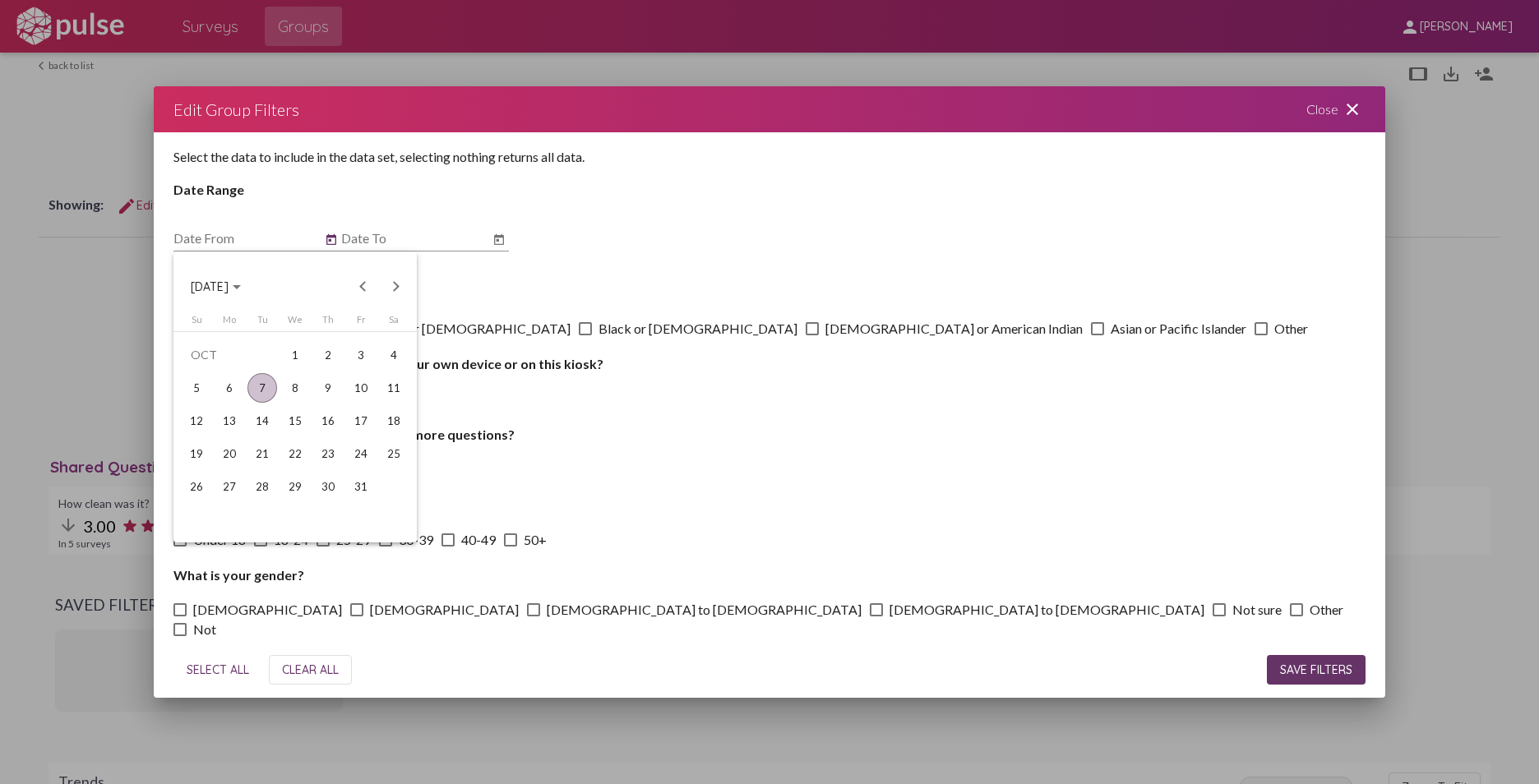
click at [362, 284] on button "Previous month" at bounding box center [362, 285] width 32 height 32
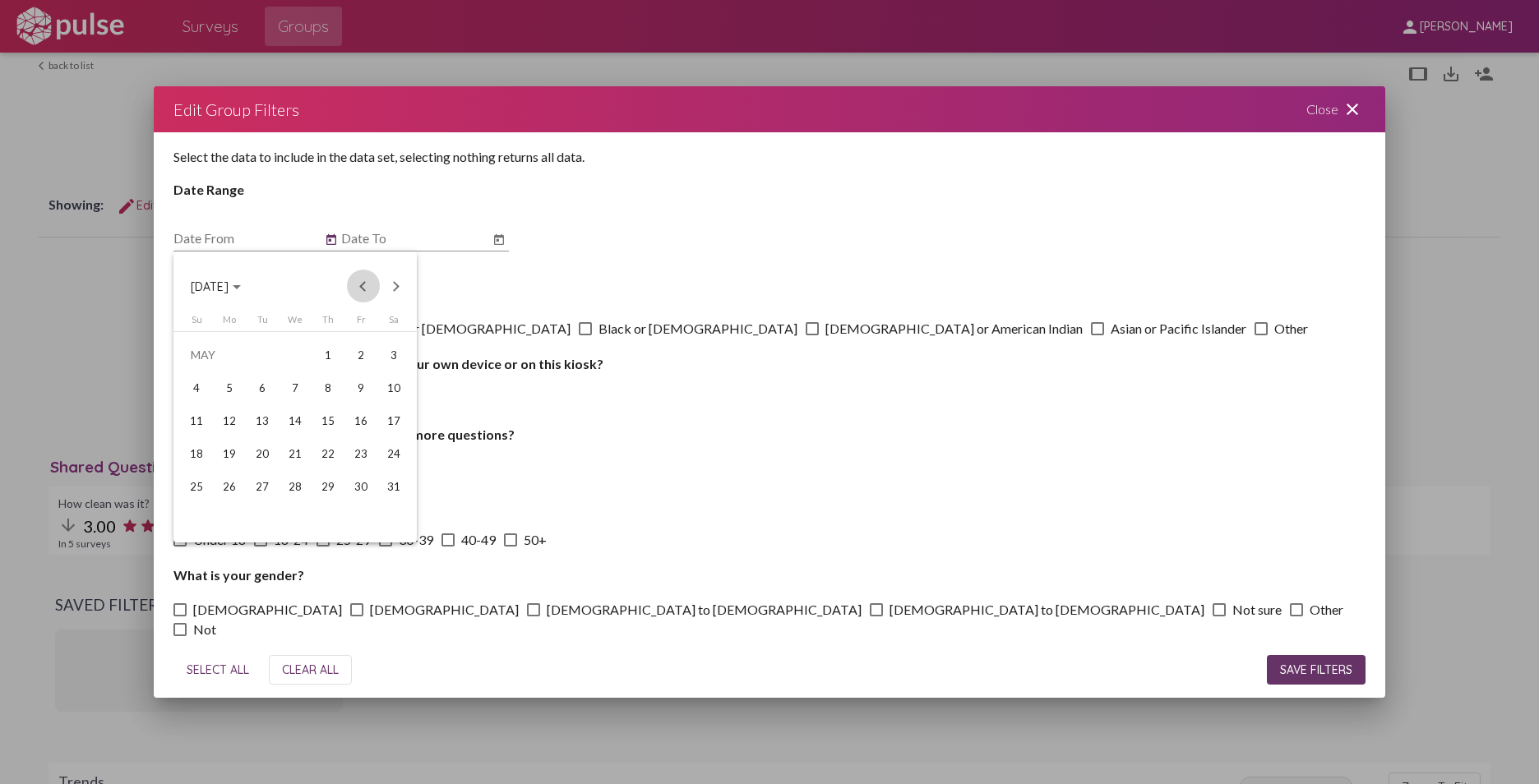
click at [362, 284] on button "Previous month" at bounding box center [362, 285] width 32 height 32
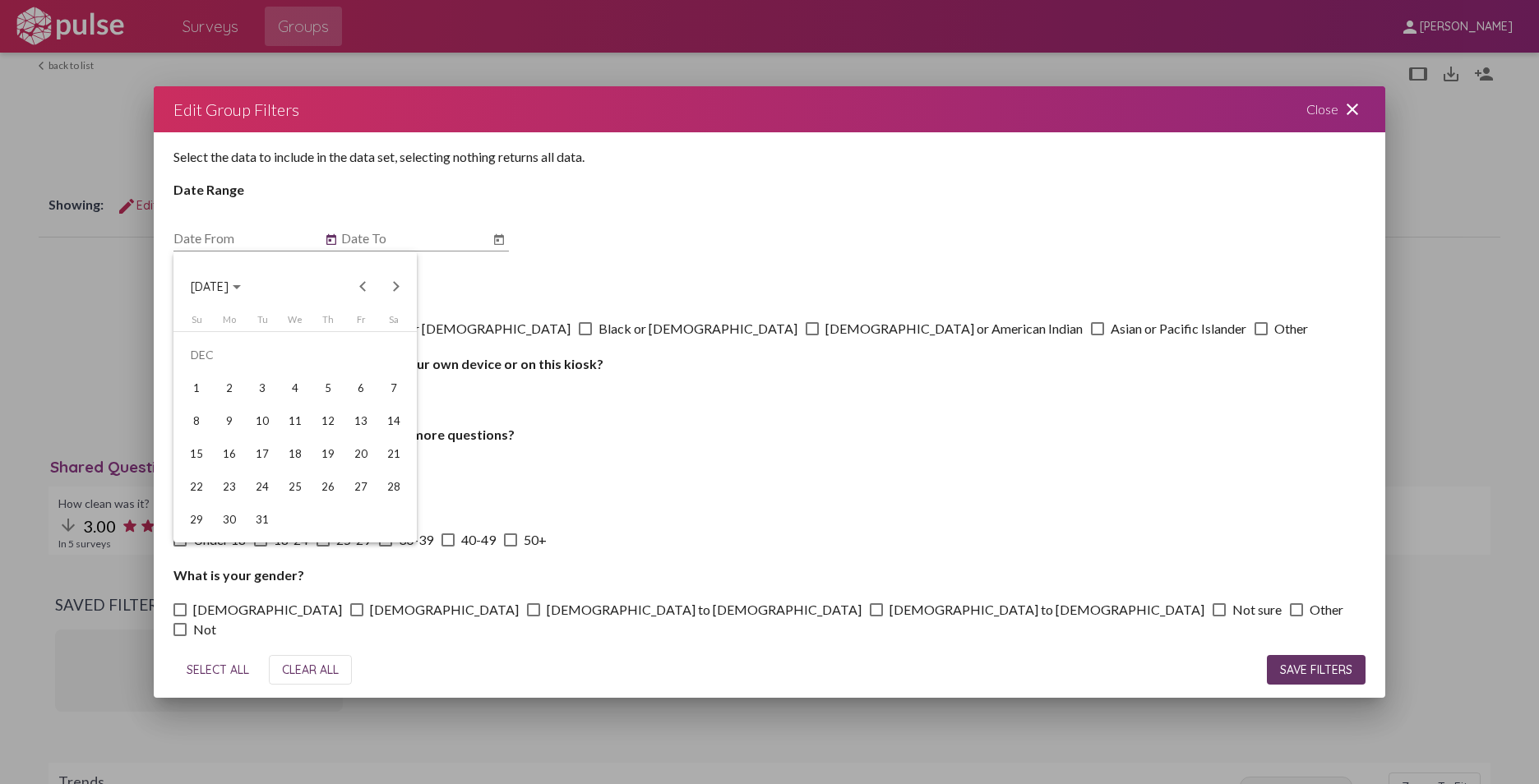
click at [362, 284] on button "Previous month" at bounding box center [362, 285] width 32 height 32
click at [263, 385] on div "1" at bounding box center [262, 388] width 30 height 30
type input "[DATE]"
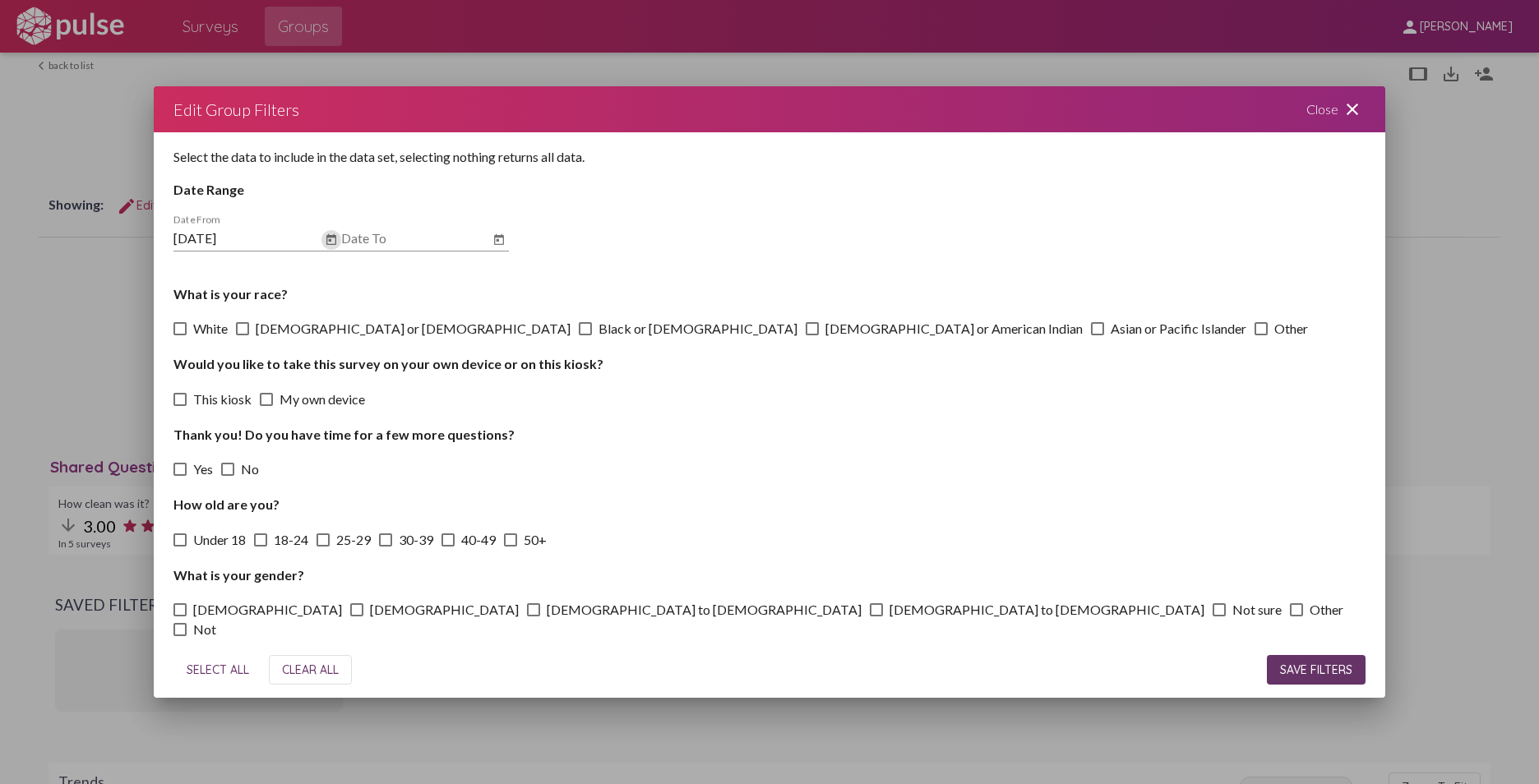
click at [501, 241] on icon "Open calendar" at bounding box center [498, 239] width 13 height 19
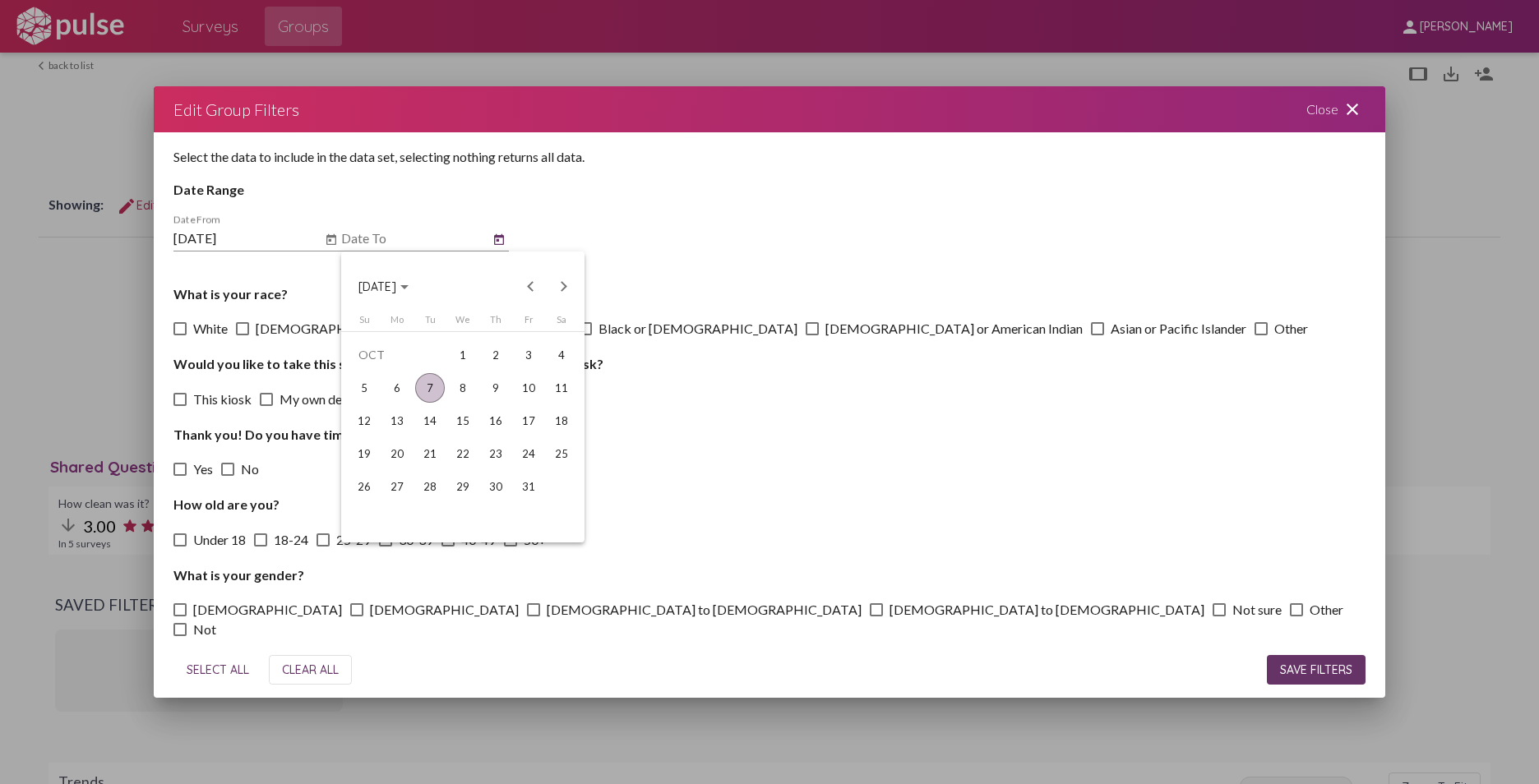
click at [526, 285] on button "Previous month" at bounding box center [530, 285] width 32 height 32
click at [426, 515] on div "30" at bounding box center [430, 519] width 30 height 30
type input "[DATE]"
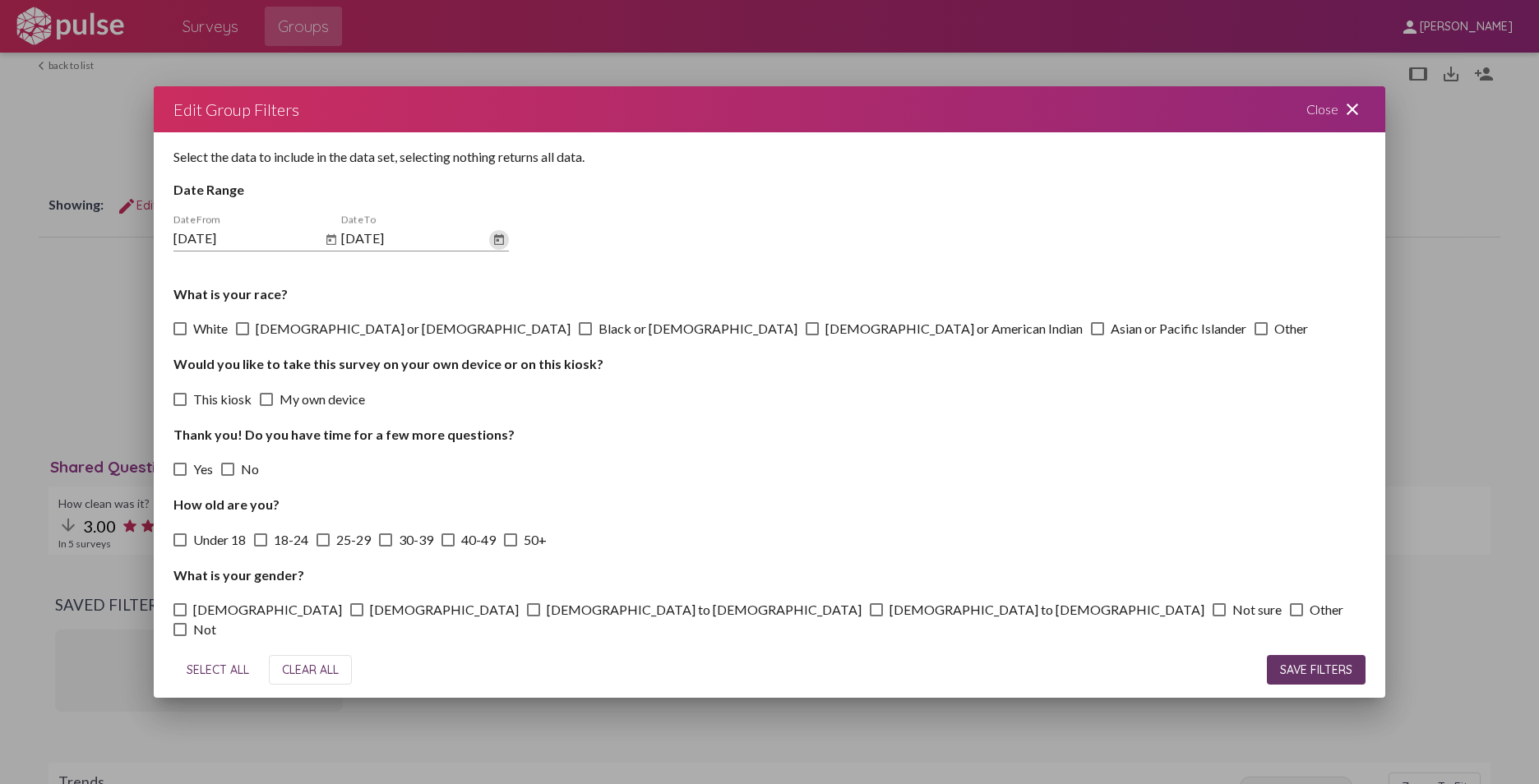
click at [216, 666] on span "SELECT ALL" at bounding box center [218, 669] width 62 height 15
checkbox input "true"
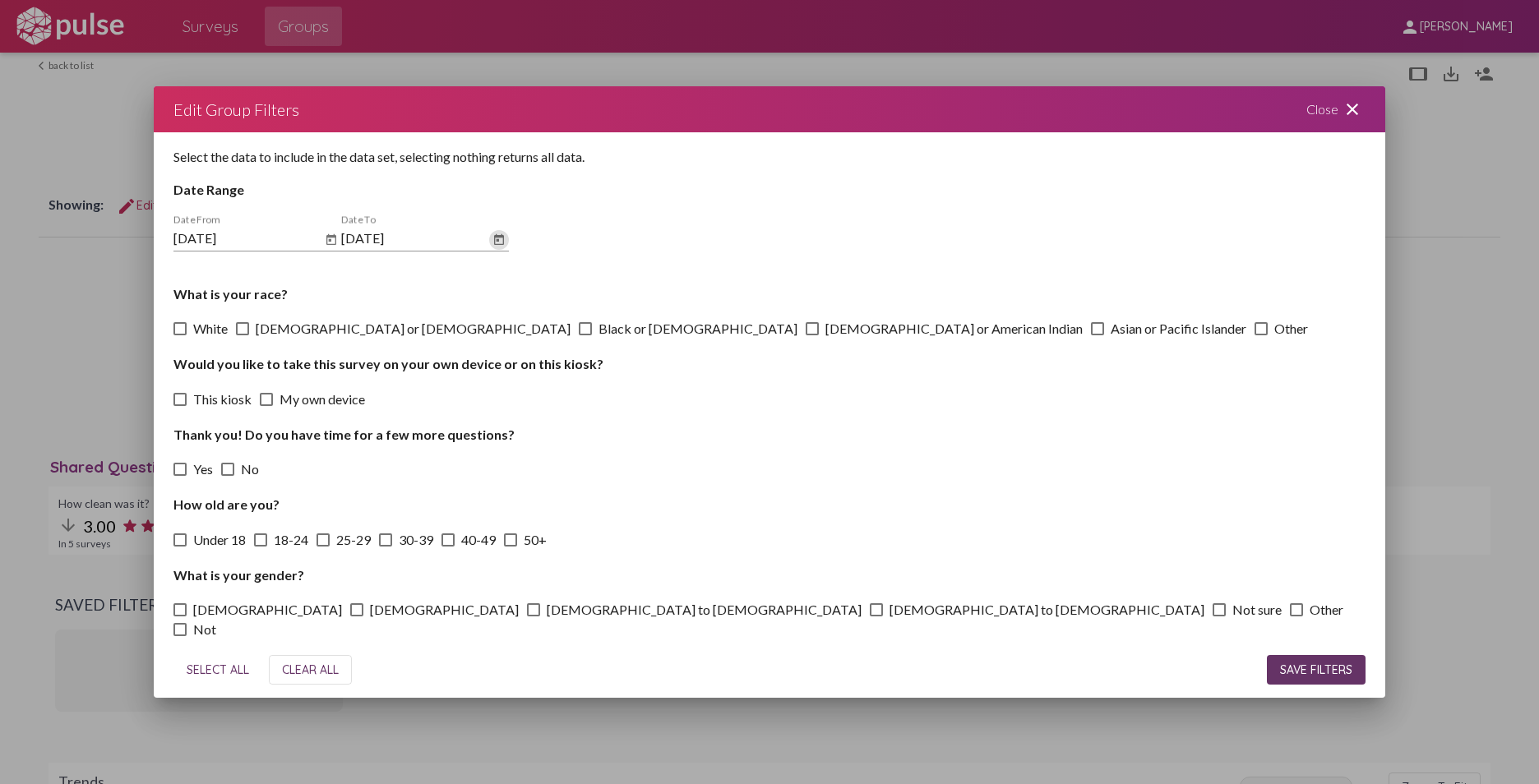
checkbox input "true"
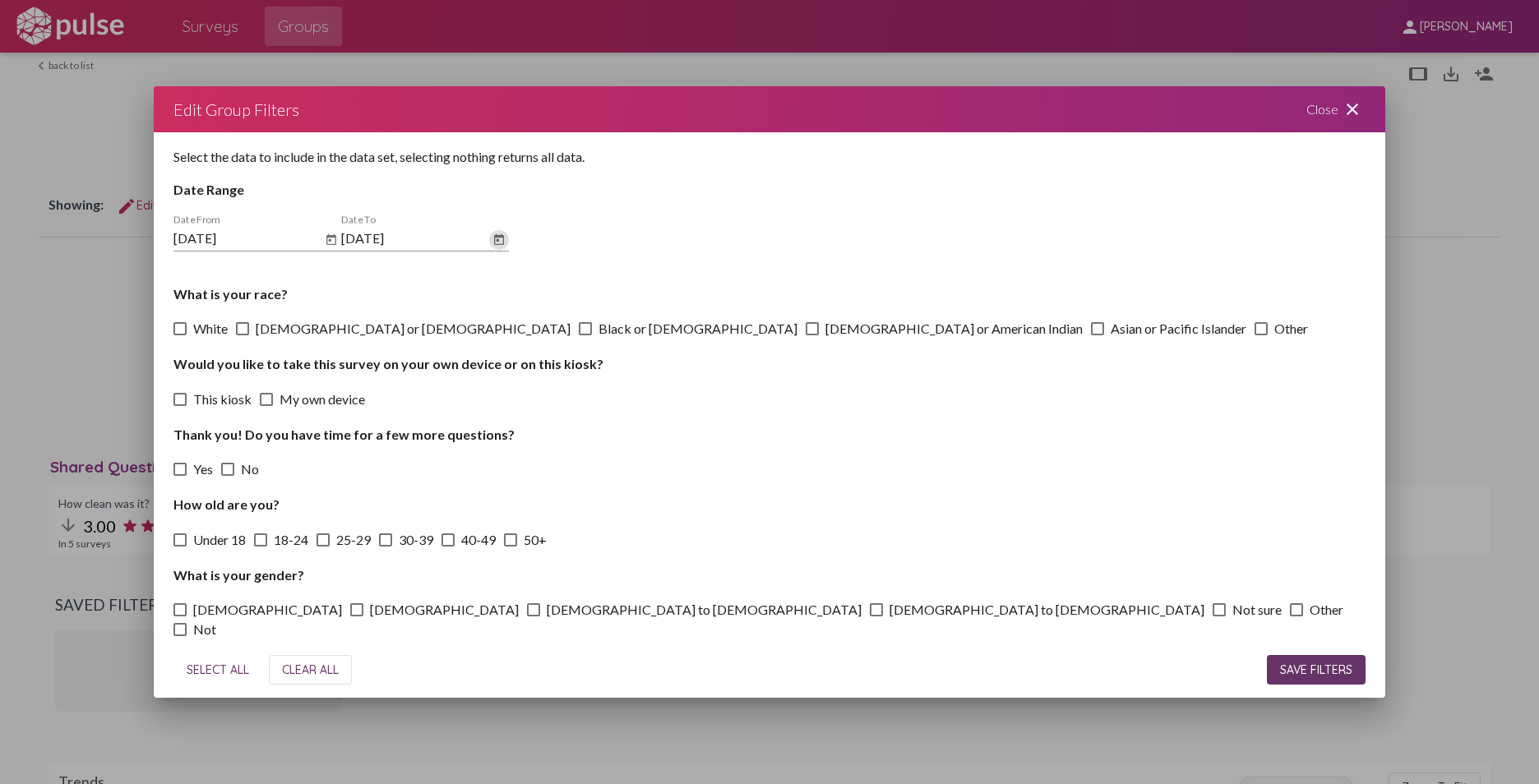
checkbox input "true"
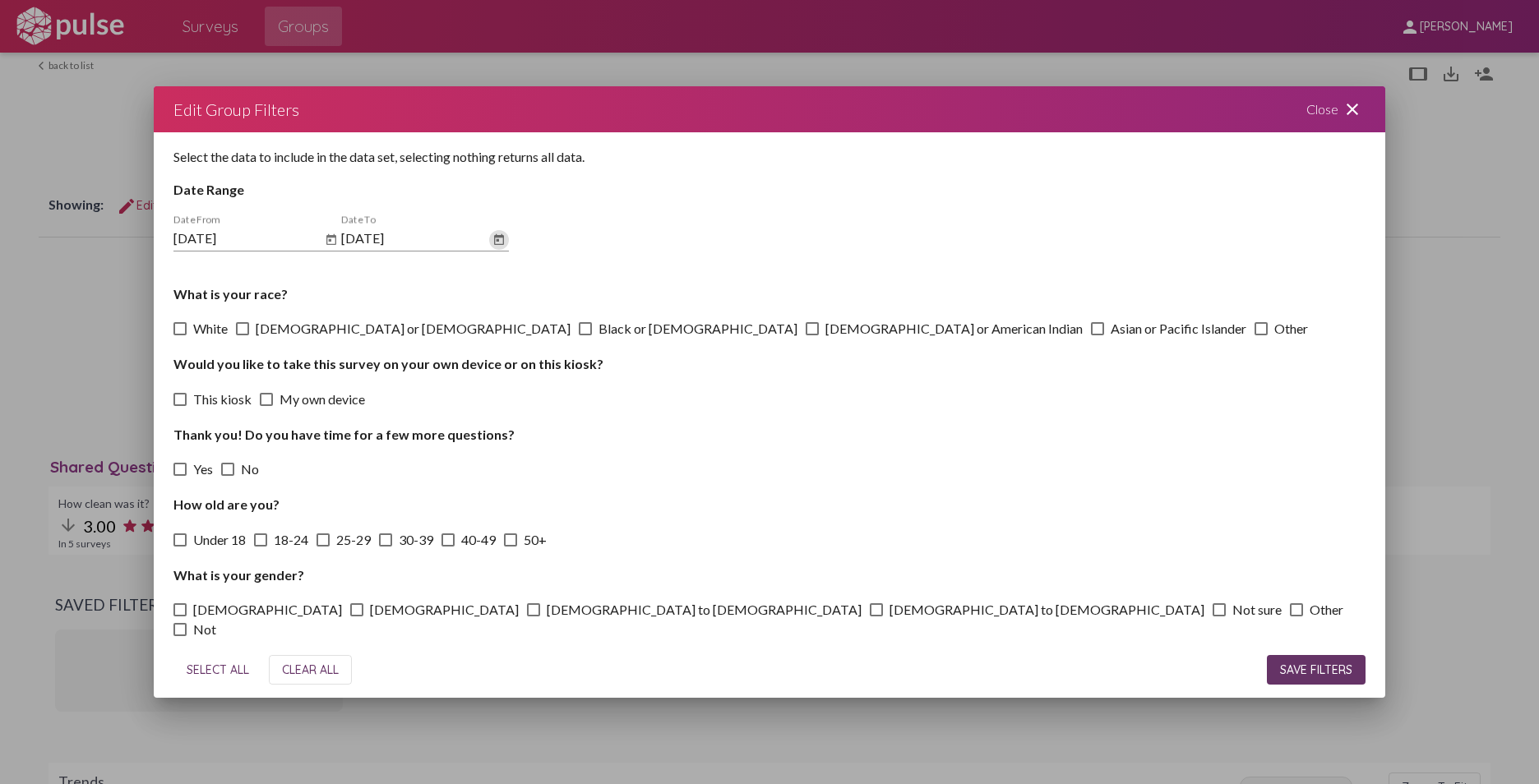
checkbox input "true"
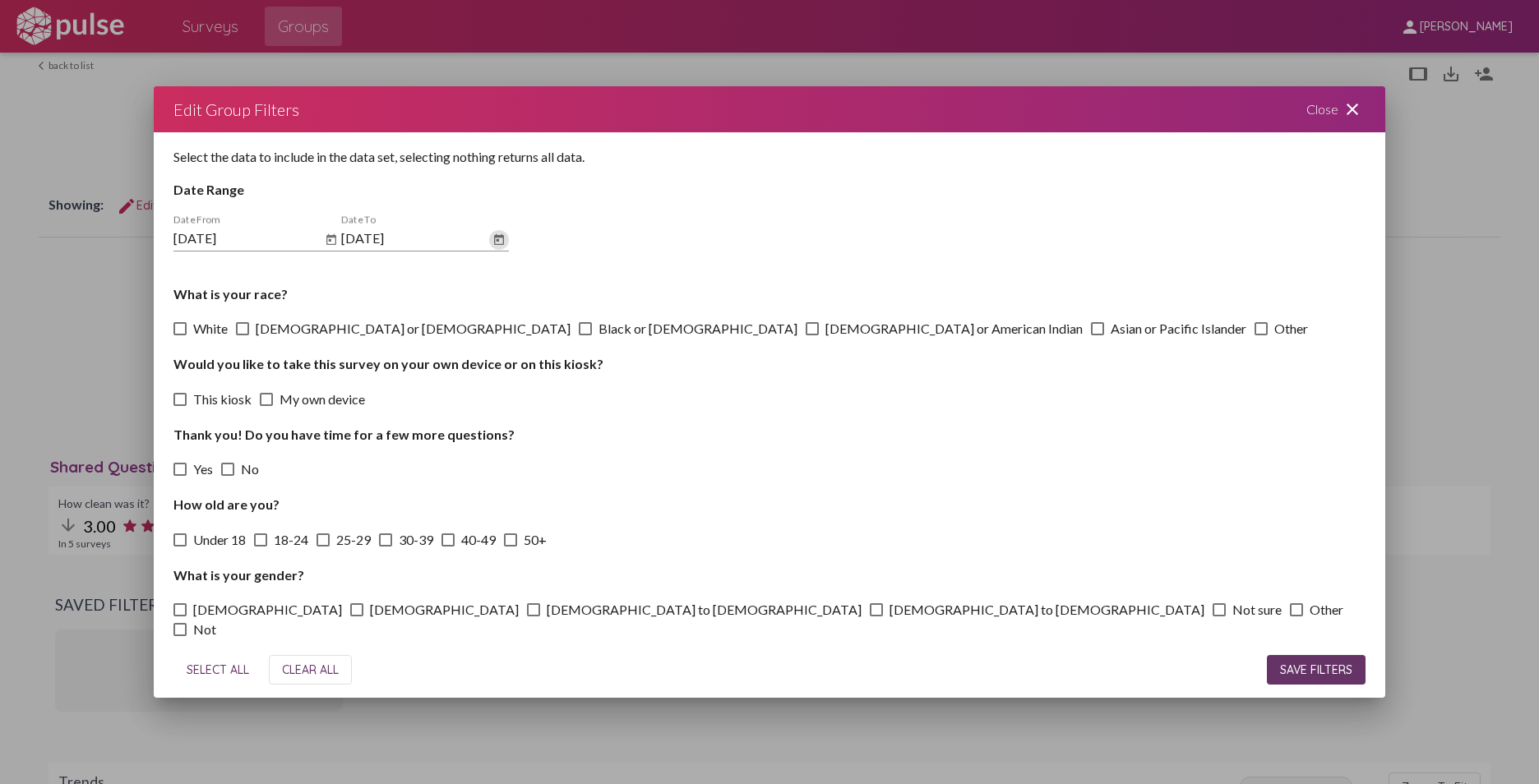
checkbox input "true"
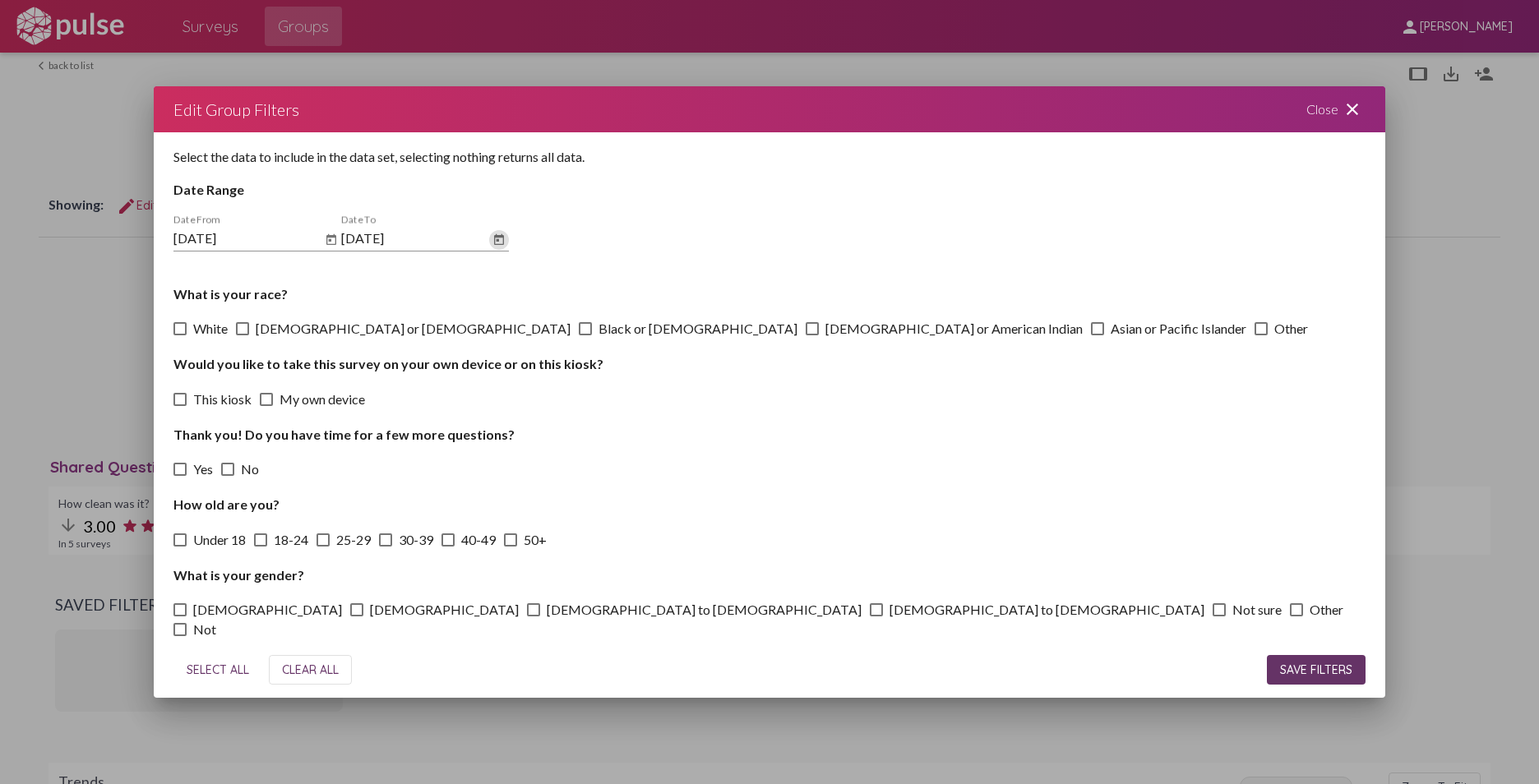
checkbox input "true"
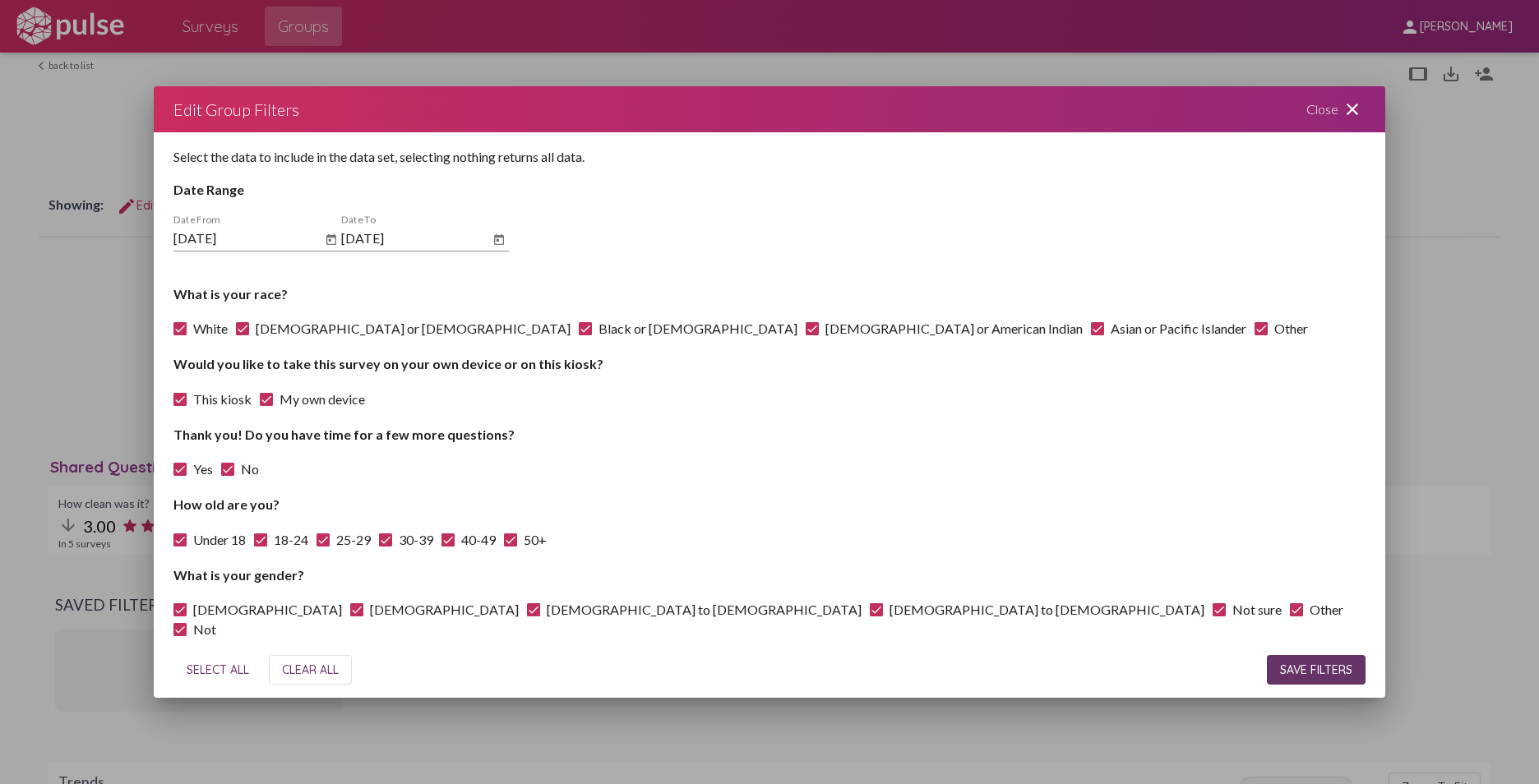
scroll to position [55, 0]
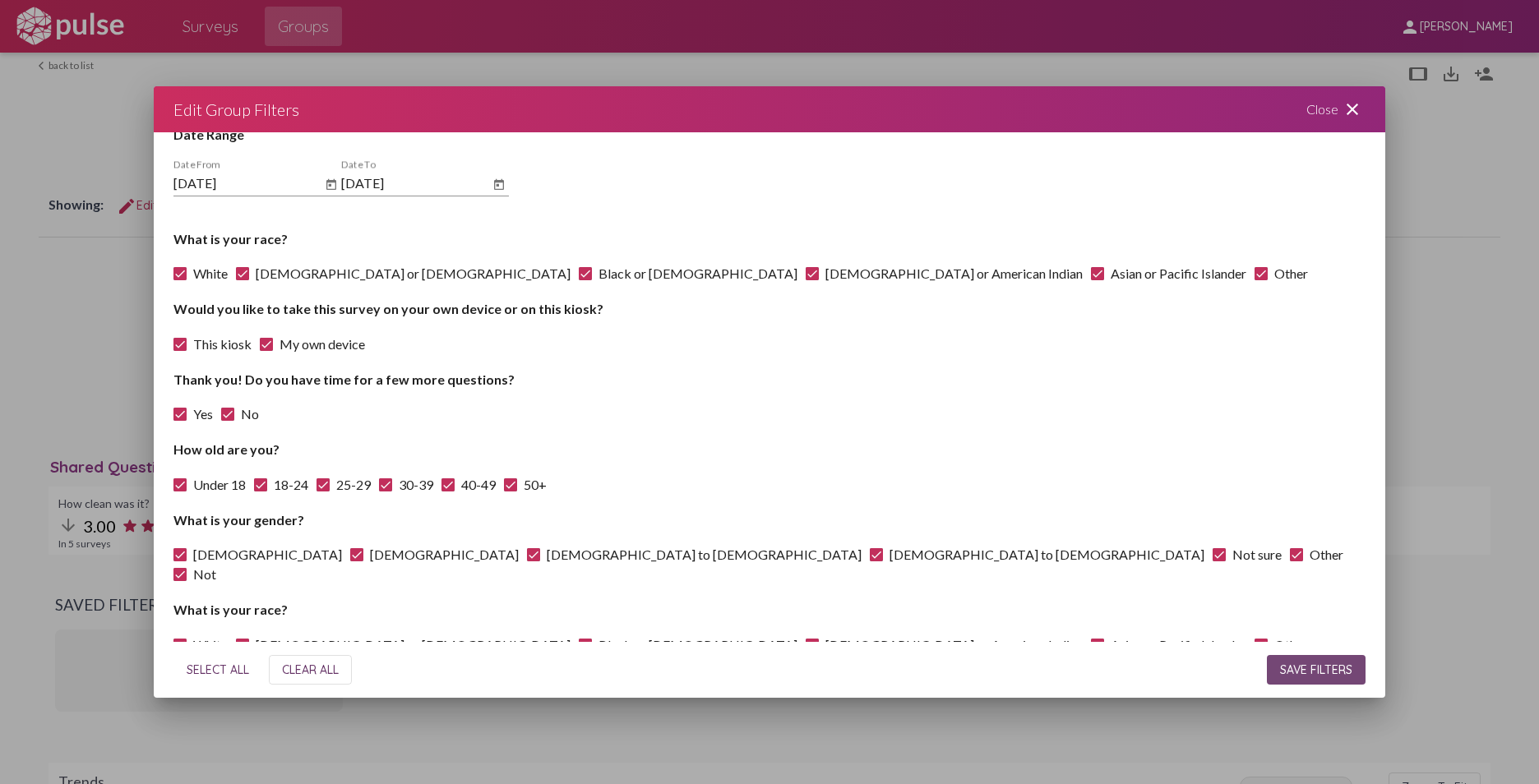
click at [1217, 665] on span "SAVE FILTERS" at bounding box center [1316, 669] width 72 height 15
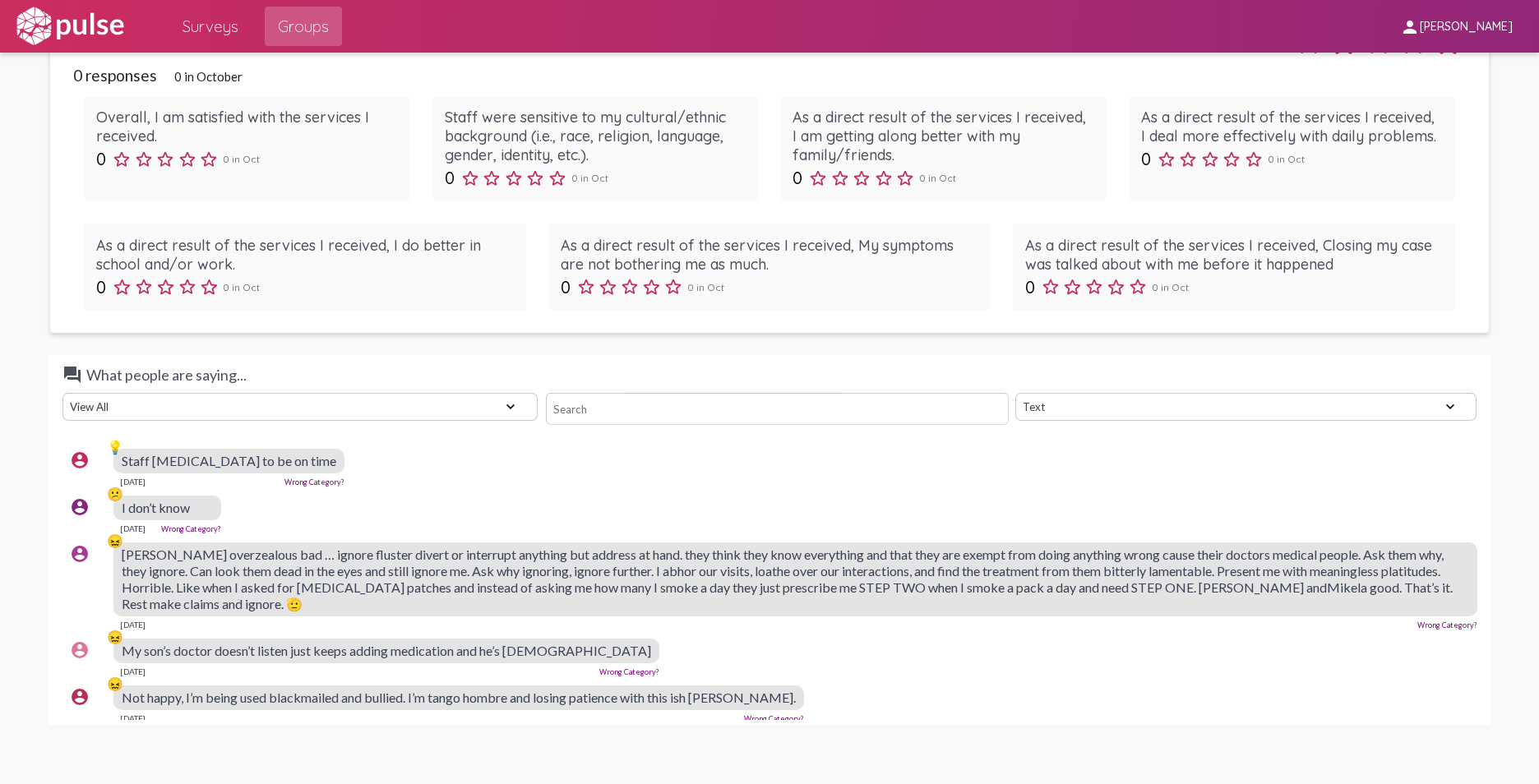
click at [1217, 393] on select "Text Word Cloud" at bounding box center [1246, 407] width 462 height 28
click at [502, 393] on select "View All Positive Neutral Negative Happy Meh Suggestions Angry Disgust Sadness …" at bounding box center [299, 407] width 475 height 28
click at [927, 393] on input at bounding box center [777, 409] width 462 height 32
click at [973, 441] on div "account_circle 💡 Staff [MEDICAL_DATA] to be on time [DATE] Wrong Category?" at bounding box center [773, 467] width 1422 height 53
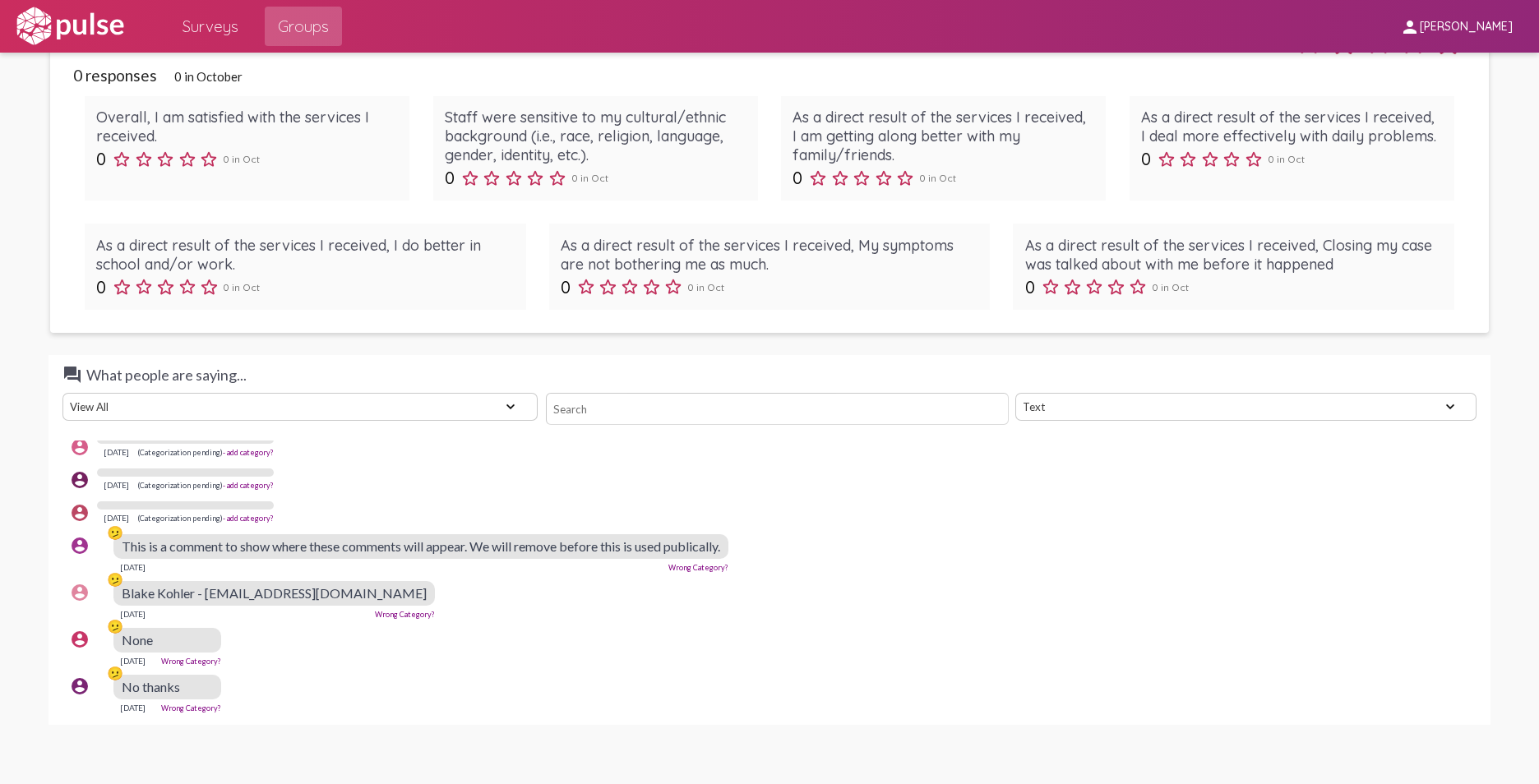
scroll to position [2519, 0]
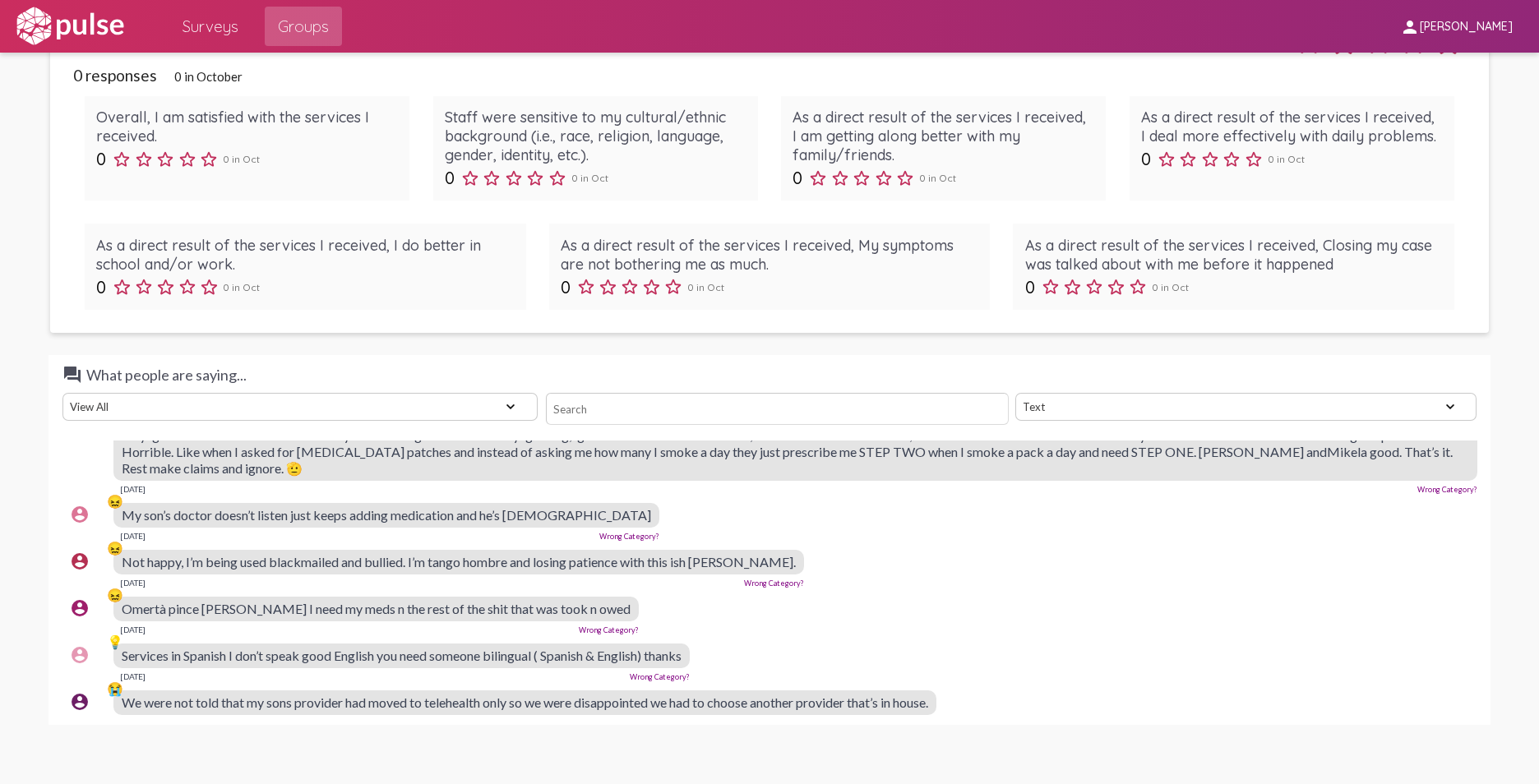
drag, startPoint x: 984, startPoint y: 489, endPoint x: 1135, endPoint y: 417, distance: 167.3
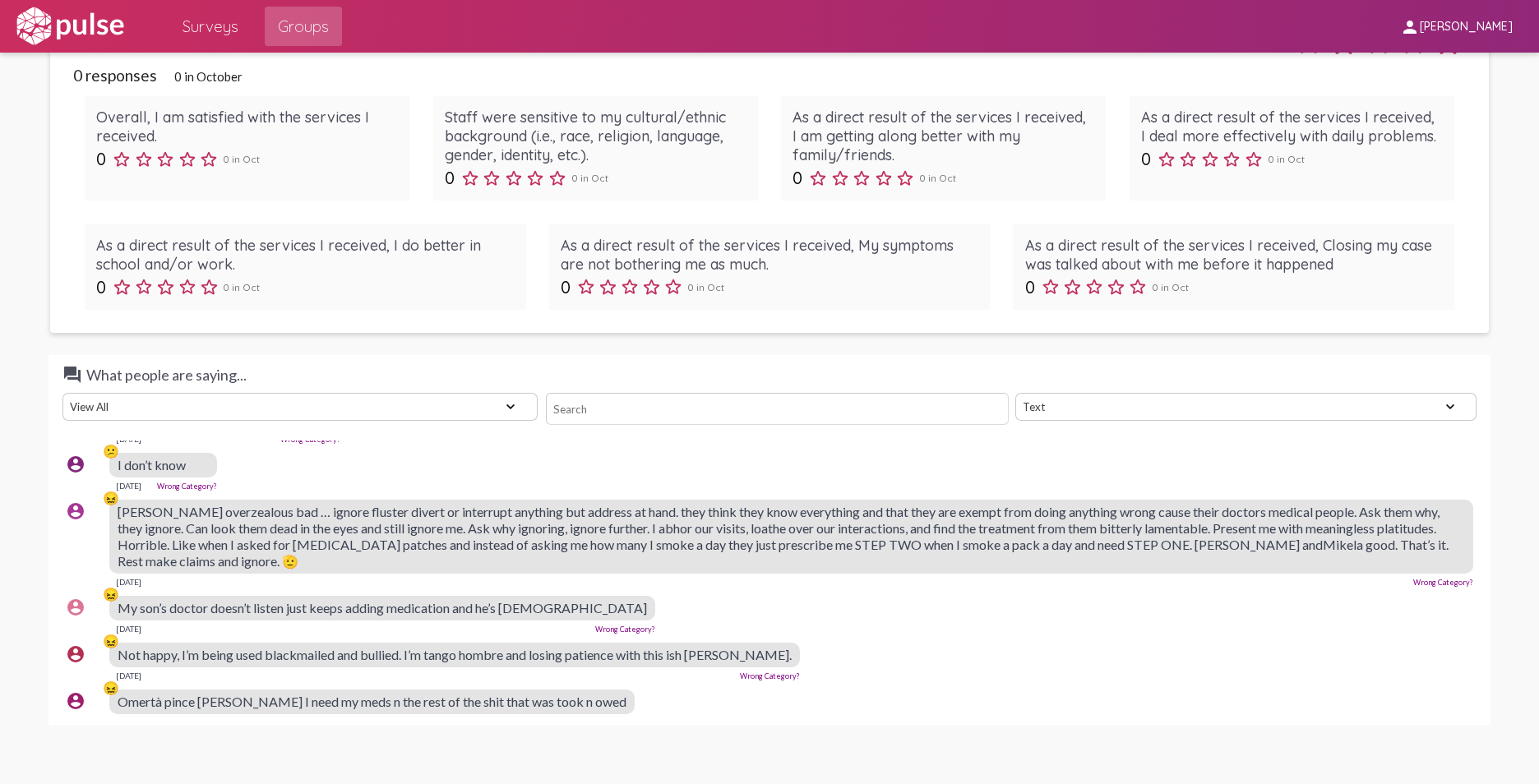
scroll to position [0, 4]
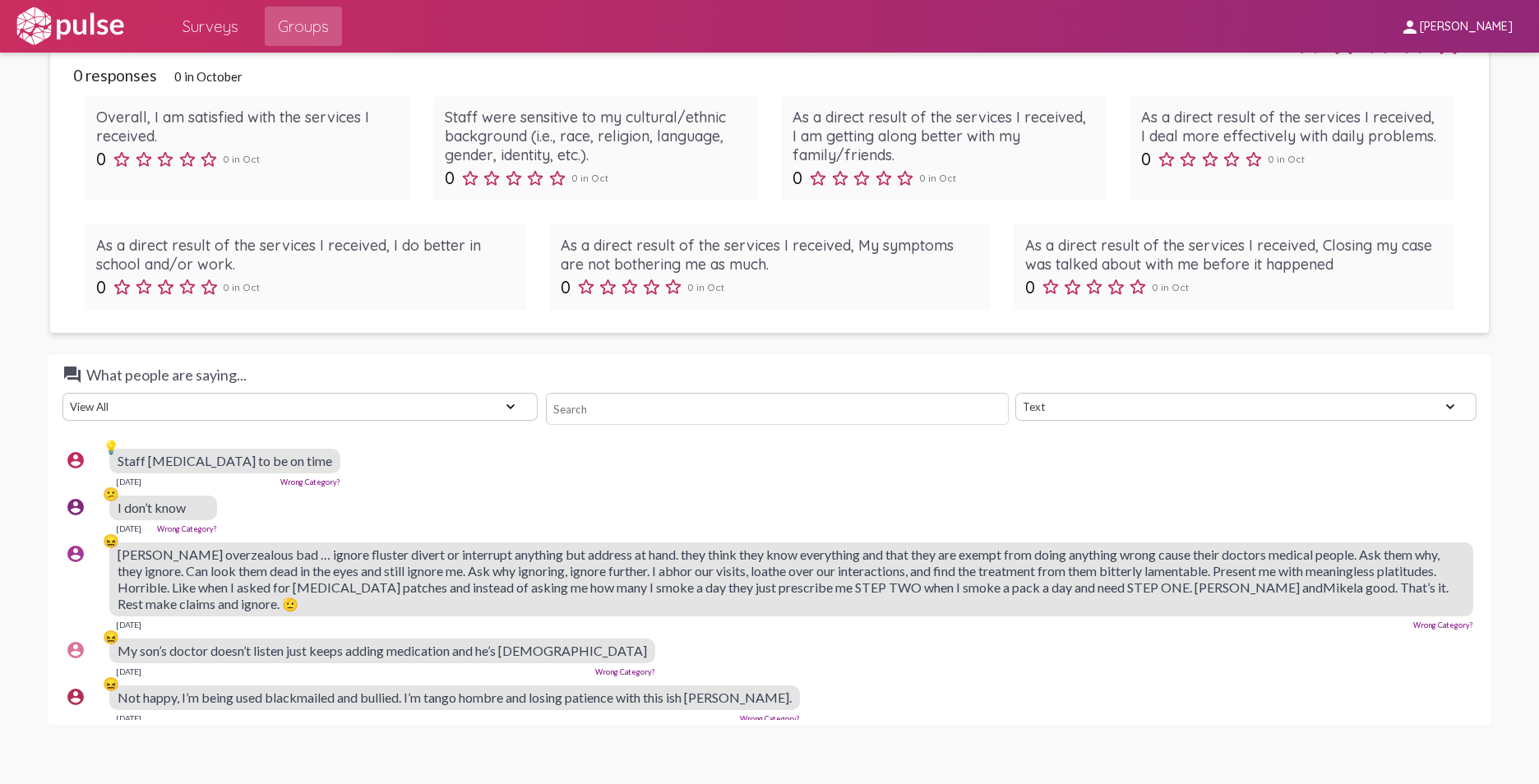
click at [1217, 393] on select "Text Word Cloud" at bounding box center [1246, 407] width 462 height 28
click at [1015, 393] on select "Text Word Cloud" at bounding box center [1246, 407] width 462 height 28
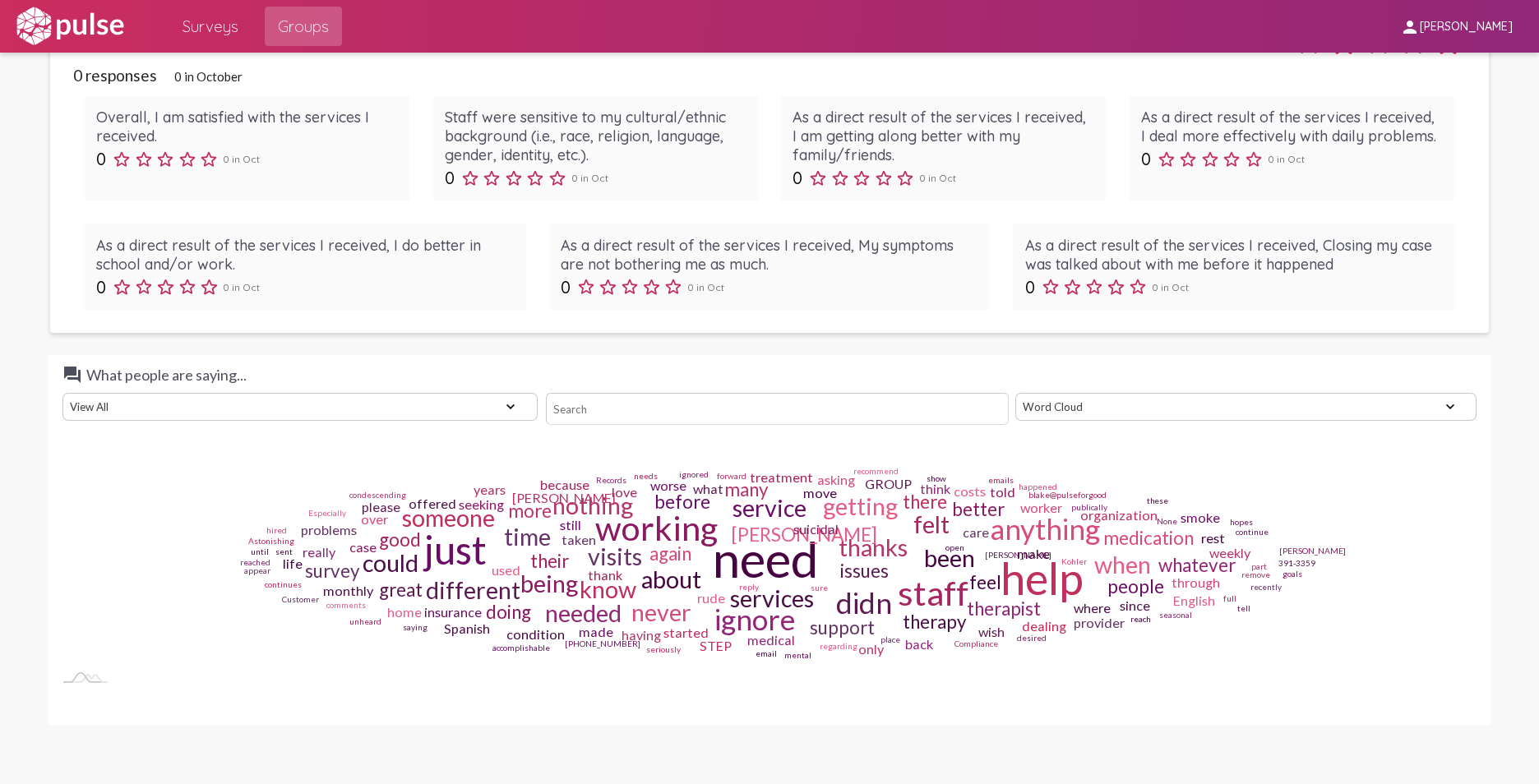
click at [1217, 393] on select "Text Word Cloud" at bounding box center [1246, 407] width 462 height 28
select select "text"
click at [1015, 393] on select "Text Word Cloud" at bounding box center [1246, 407] width 462 height 28
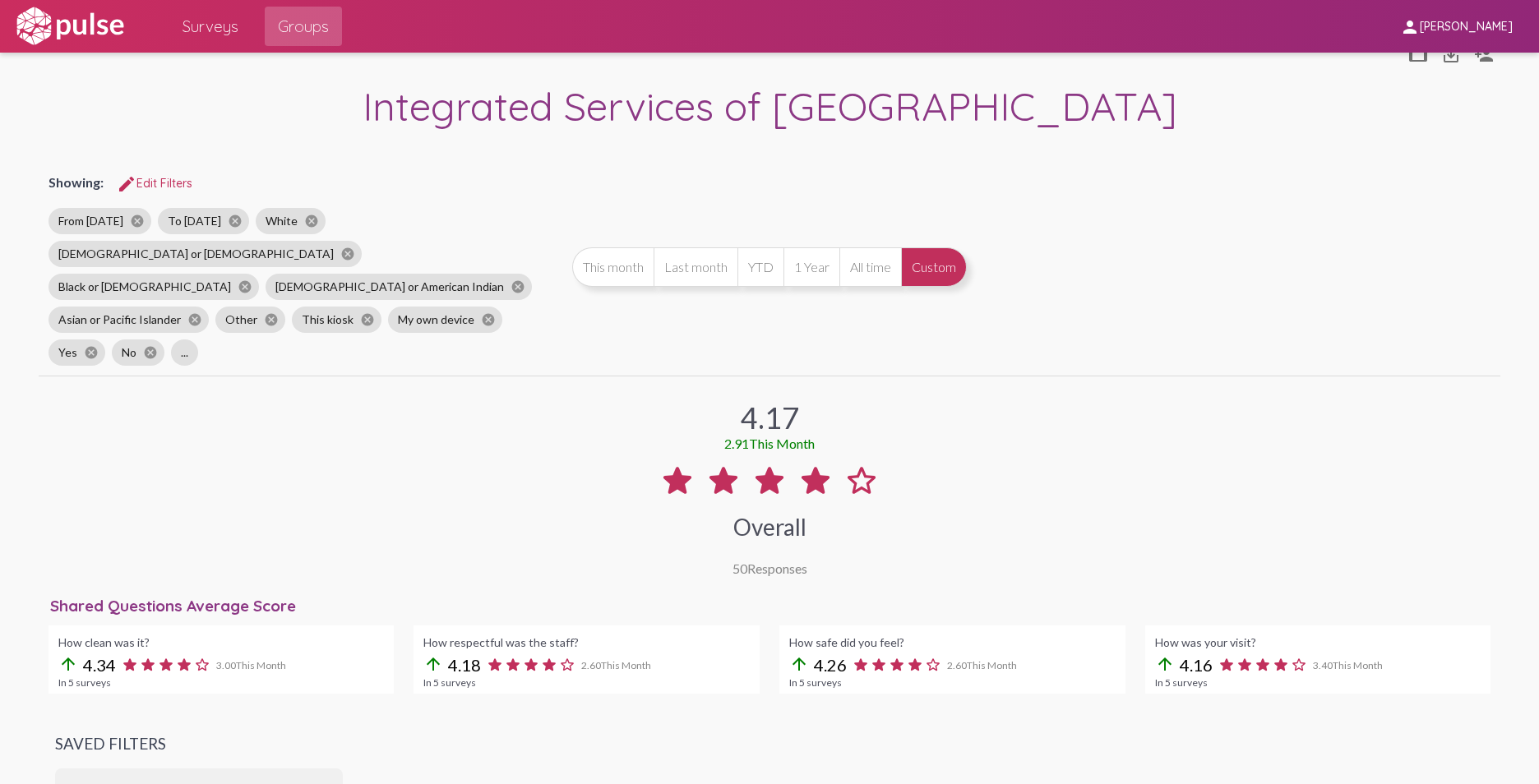
scroll to position [0, 0]
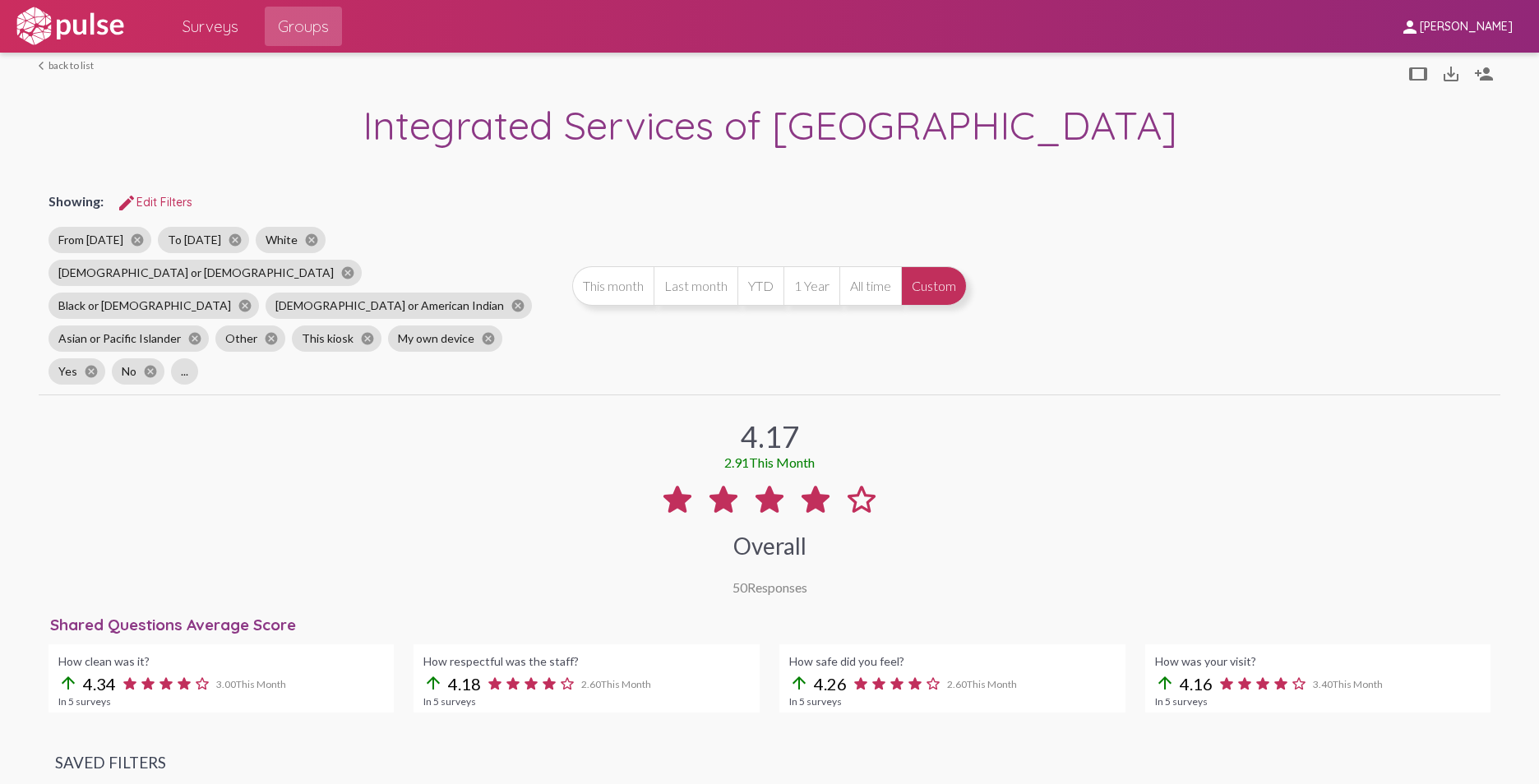
click at [807, 268] on button "1 Year" at bounding box center [812, 286] width 56 height 39
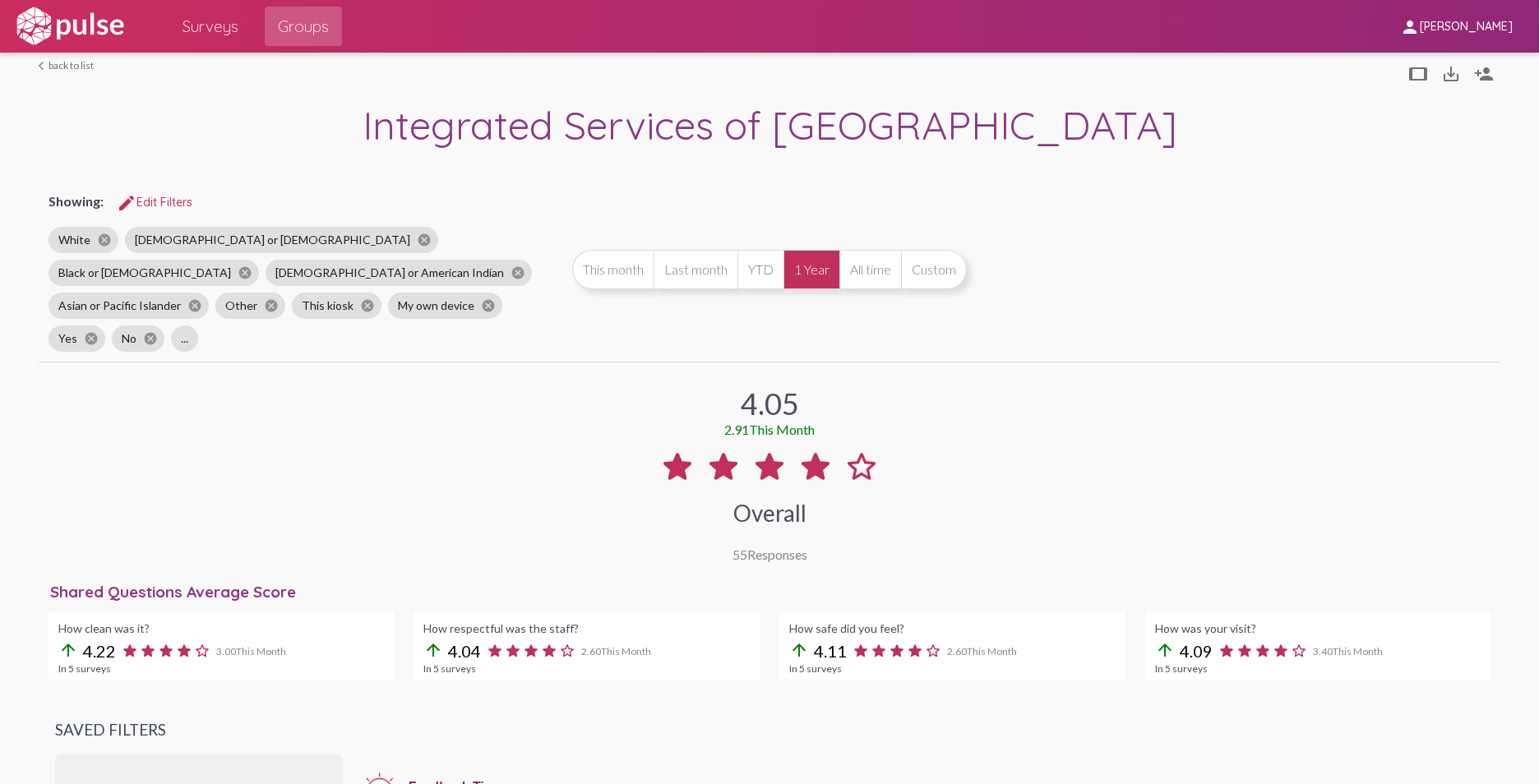
click at [862, 253] on button "All time" at bounding box center [870, 269] width 61 height 39
click at [805, 253] on button "1 Year" at bounding box center [812, 269] width 56 height 39
click at [935, 261] on button "Custom" at bounding box center [934, 269] width 66 height 39
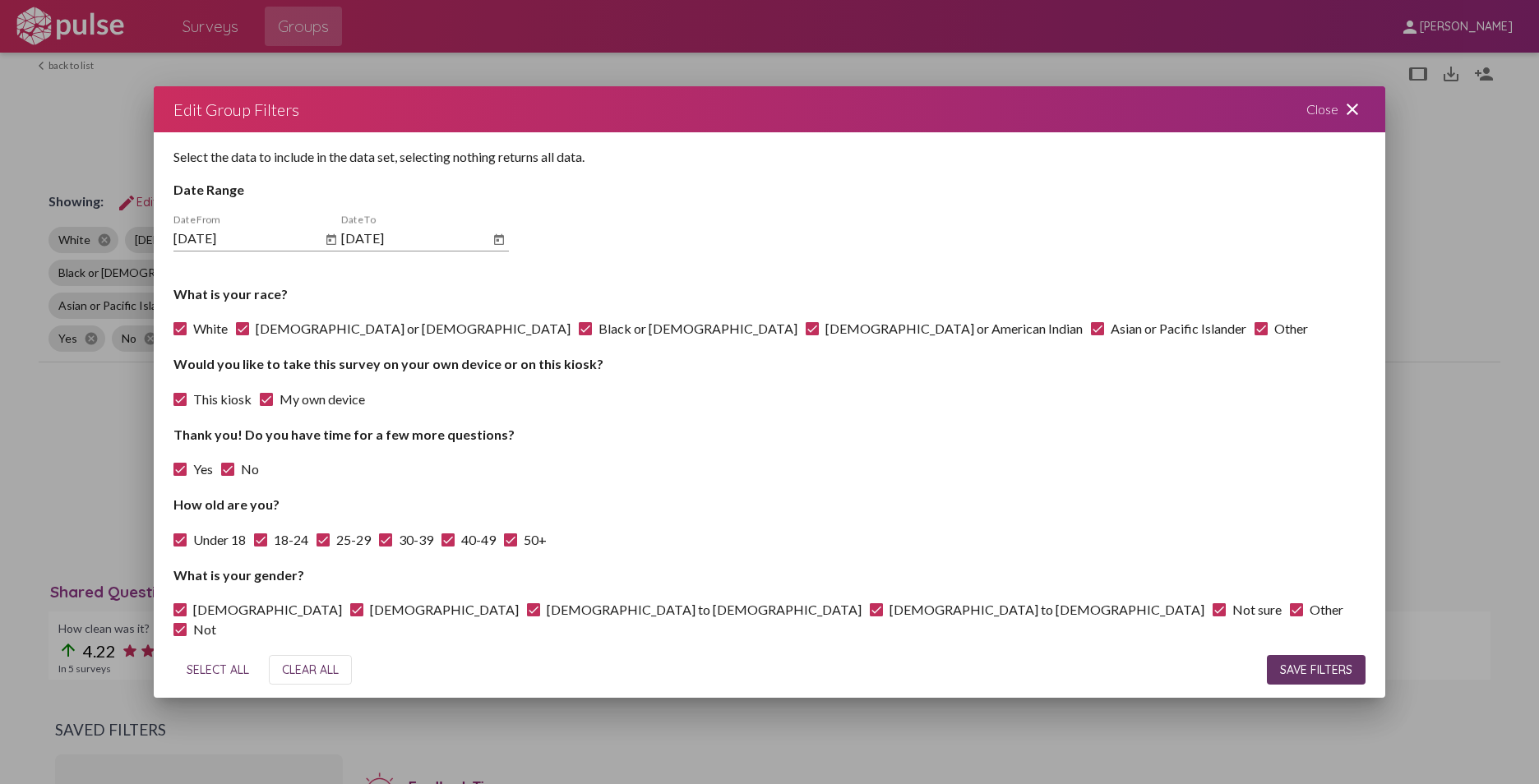
click at [1217, 111] on mat-icon "close" at bounding box center [1352, 109] width 19 height 19
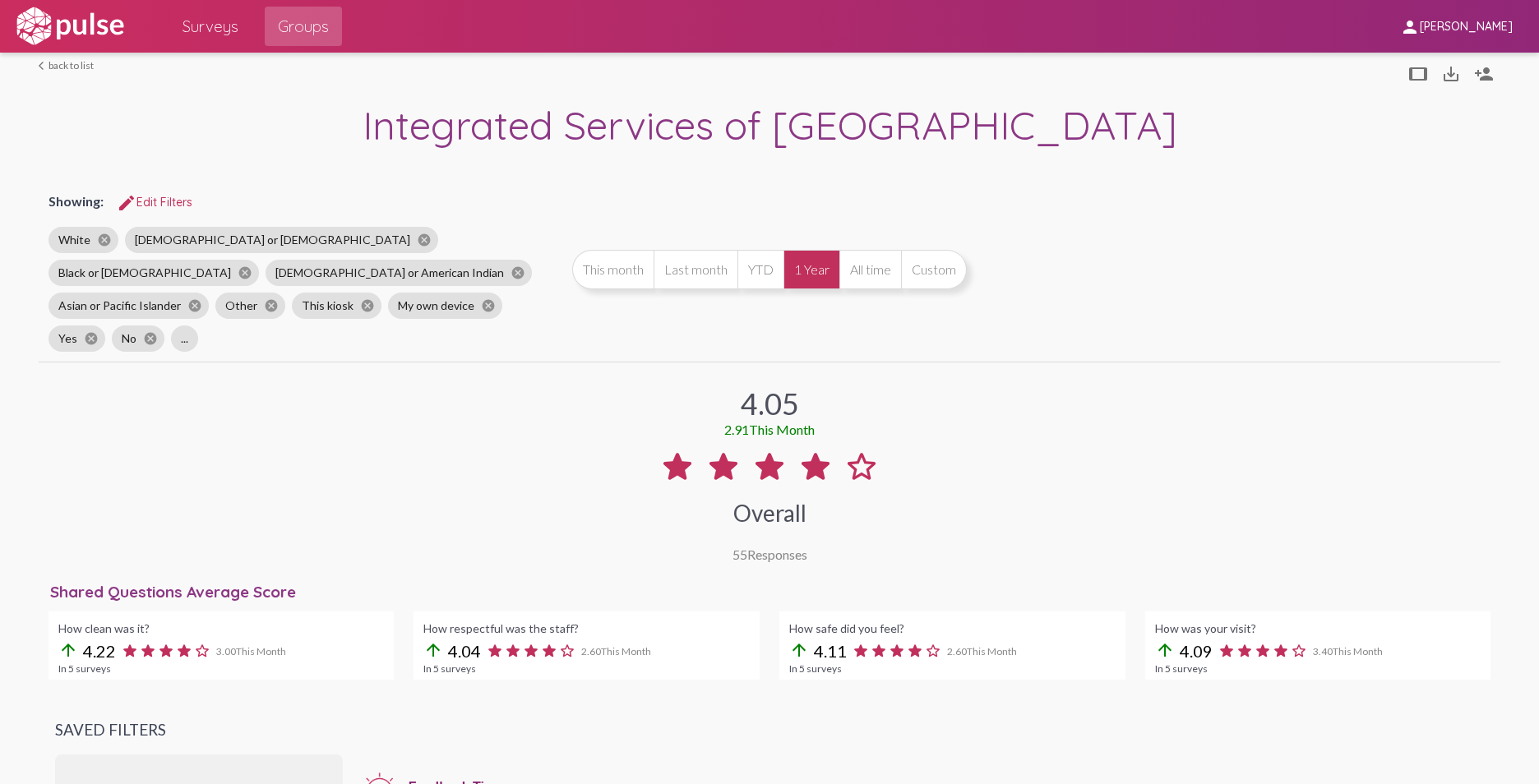
click at [873, 260] on button "All time" at bounding box center [870, 269] width 61 height 39
click at [210, 24] on span "Surveys" at bounding box center [211, 26] width 56 height 30
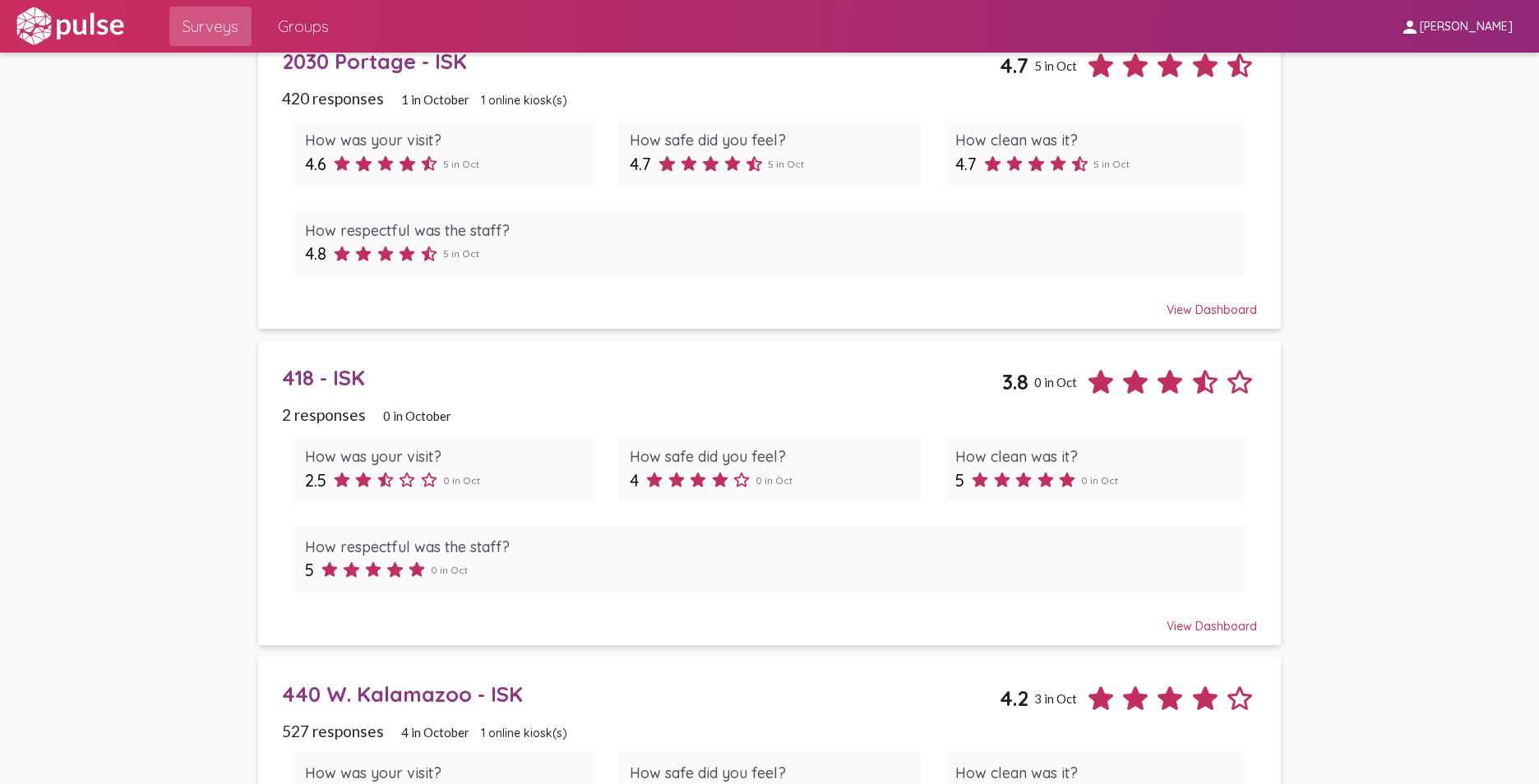
scroll to position [410, 0]
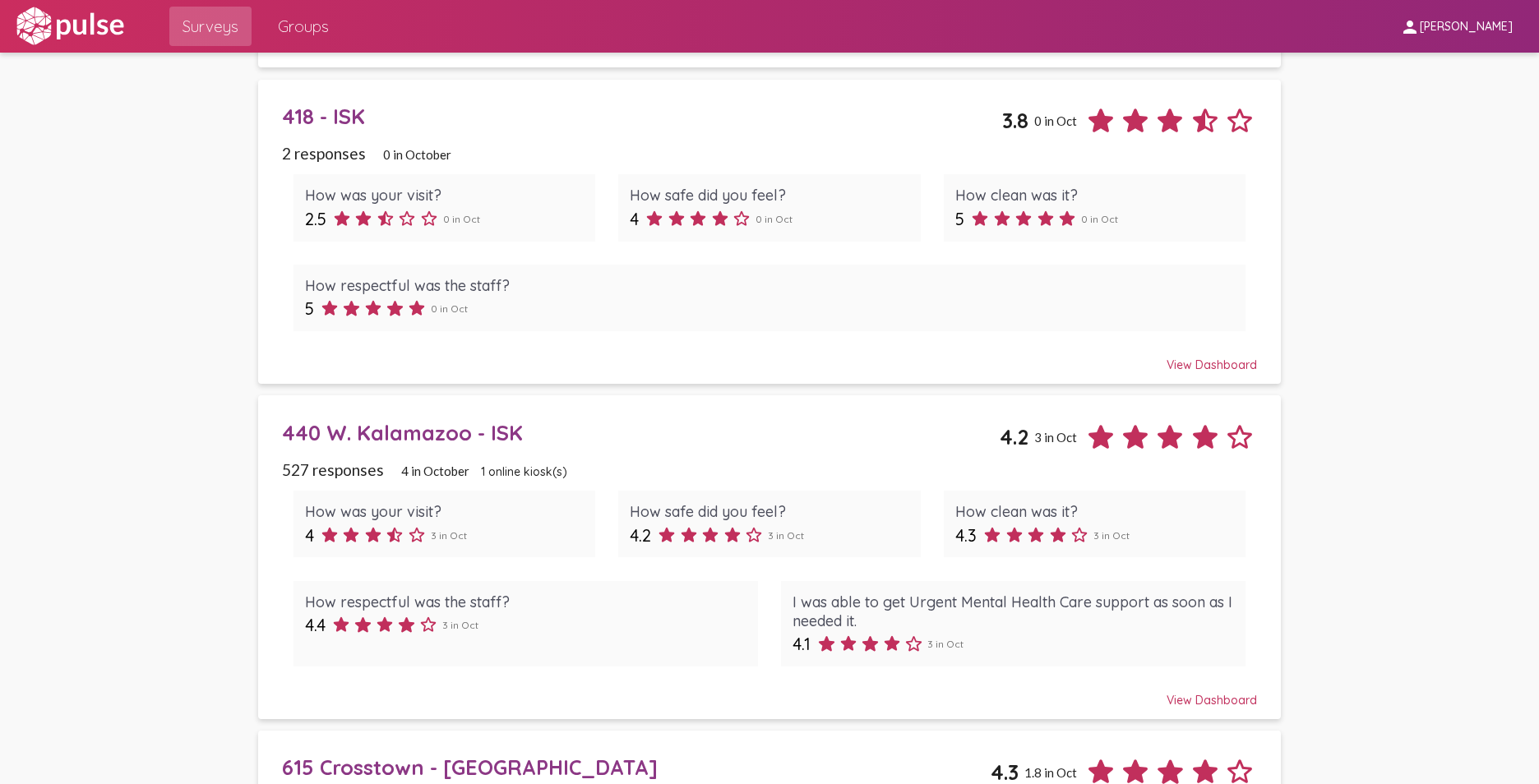
click at [1199, 698] on div "View Dashboard" at bounding box center [770, 693] width 976 height 30
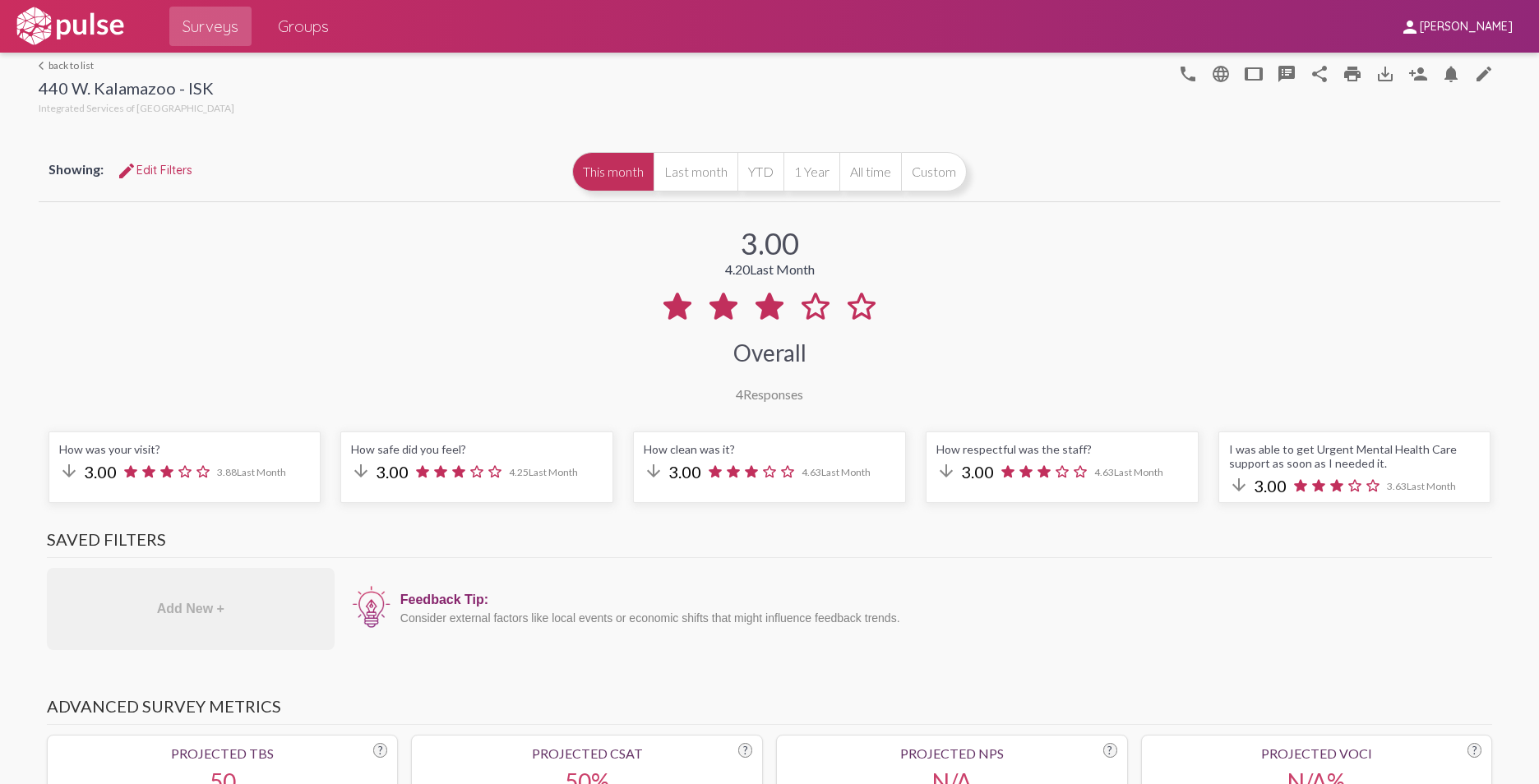
click at [930, 171] on button "Custom" at bounding box center [934, 171] width 66 height 39
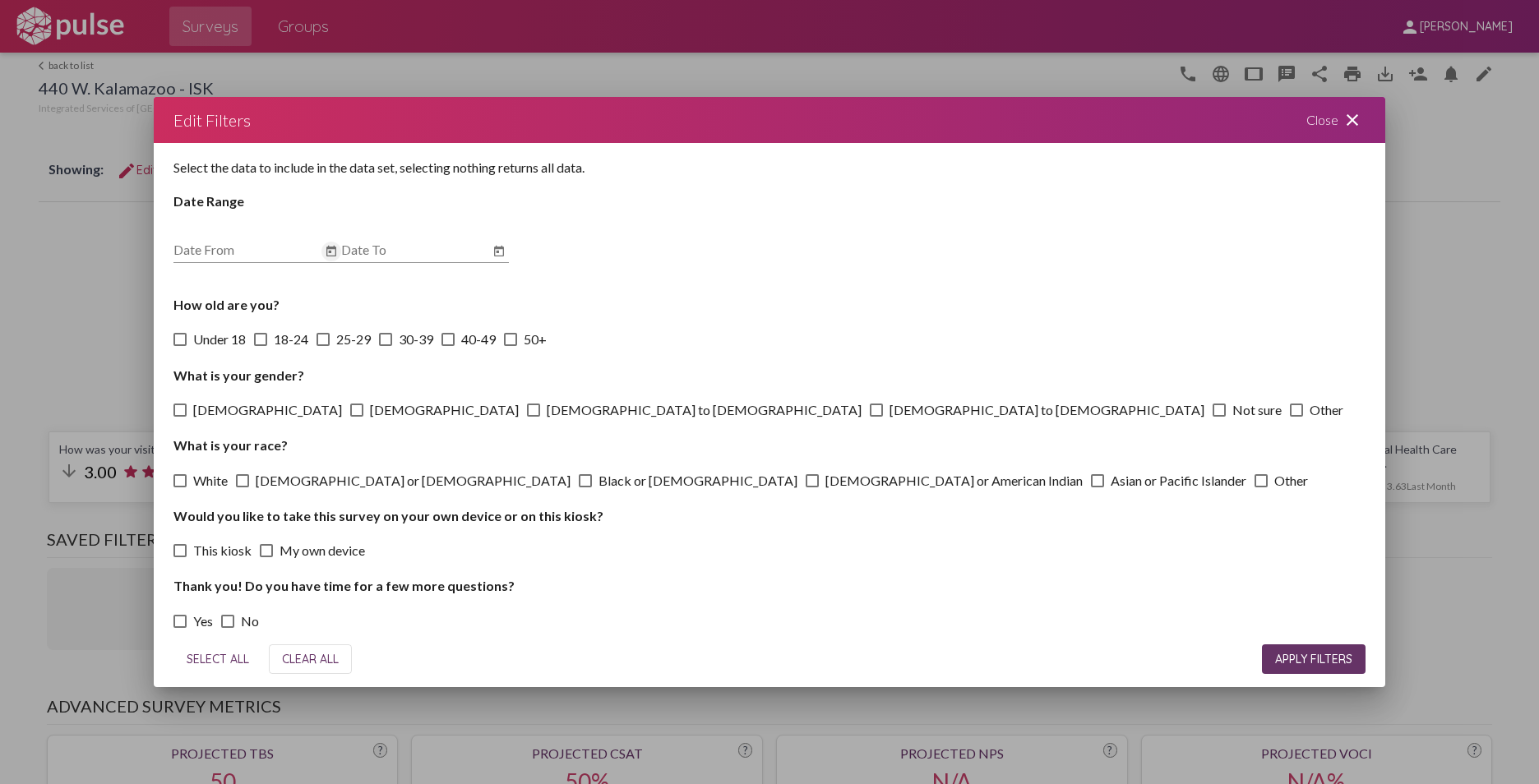
click at [330, 250] on icon "Open calendar" at bounding box center [331, 251] width 13 height 19
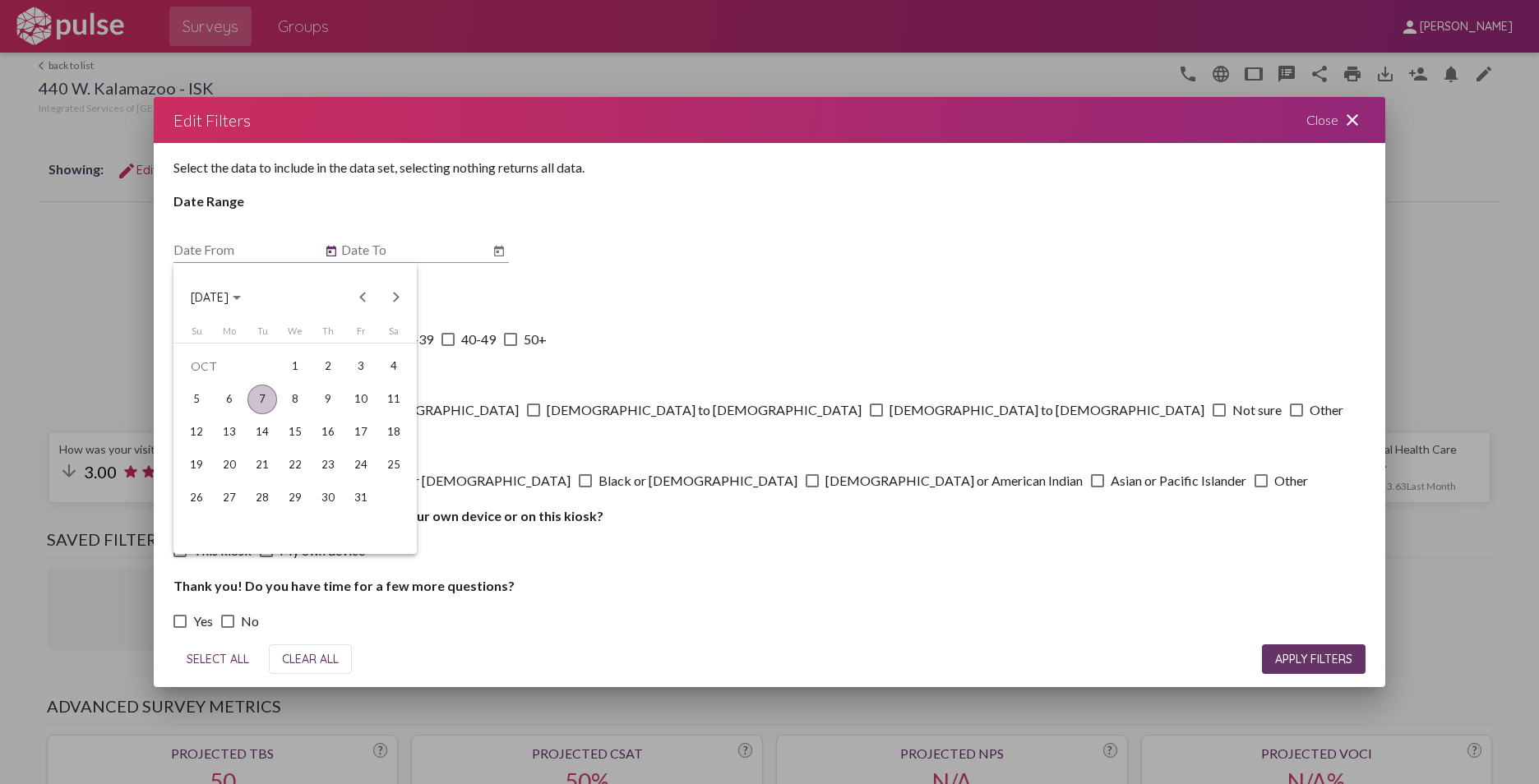
click at [360, 300] on button "Previous month" at bounding box center [362, 296] width 32 height 32
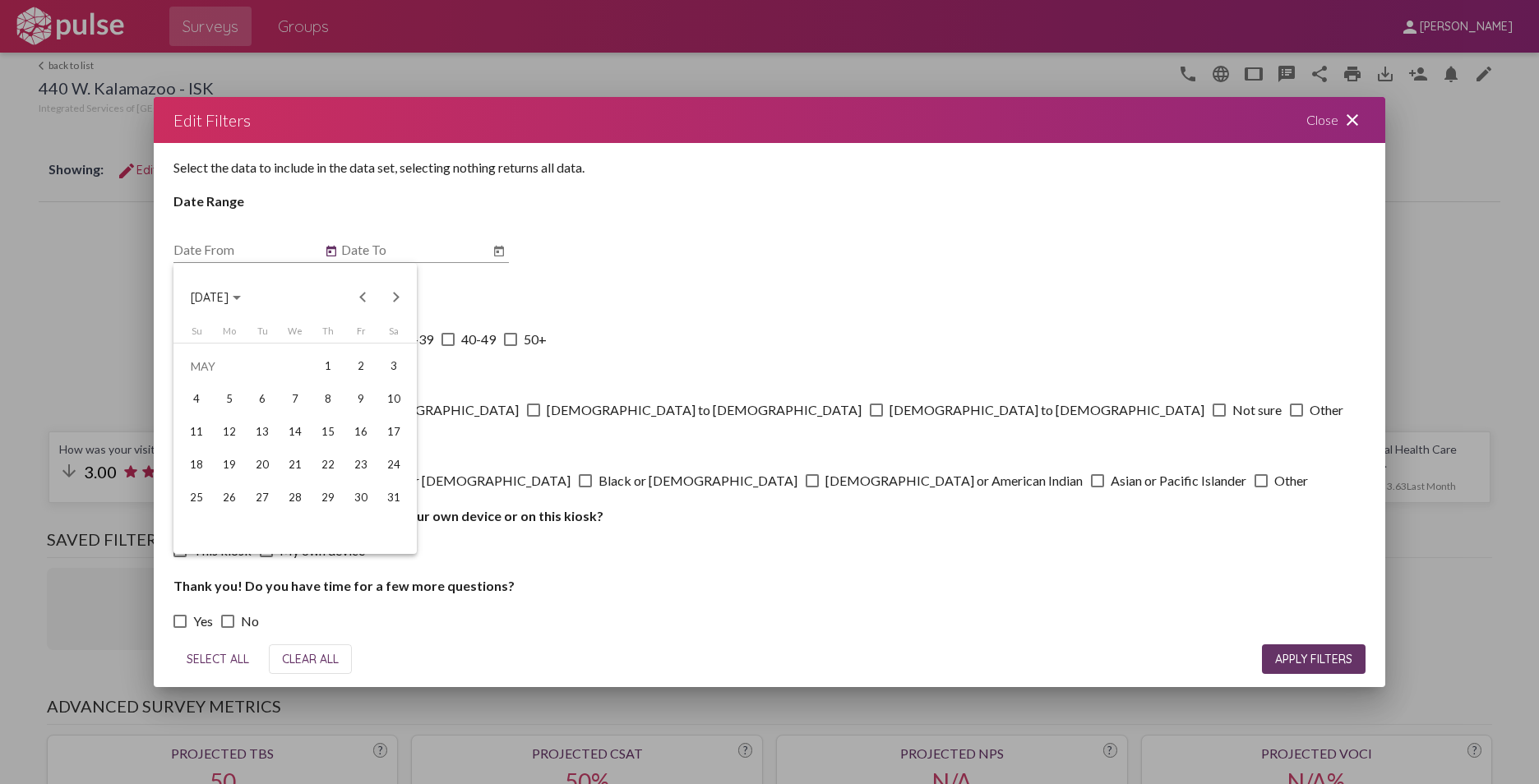
click at [361, 299] on button "Previous month" at bounding box center [362, 296] width 32 height 32
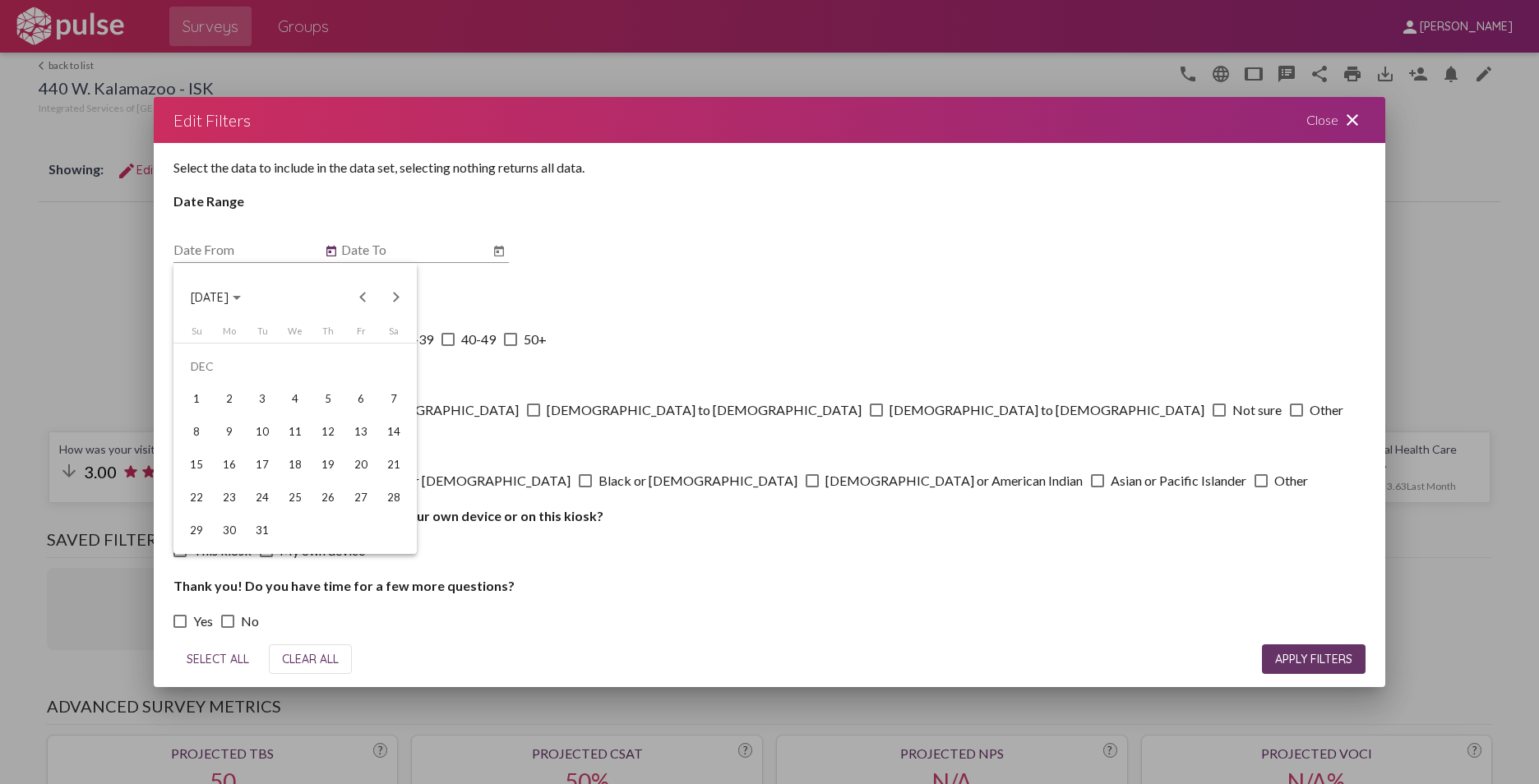
click at [361, 299] on button "Previous month" at bounding box center [362, 296] width 32 height 32
click at [261, 392] on div "1" at bounding box center [262, 399] width 30 height 30
type input "[DATE]"
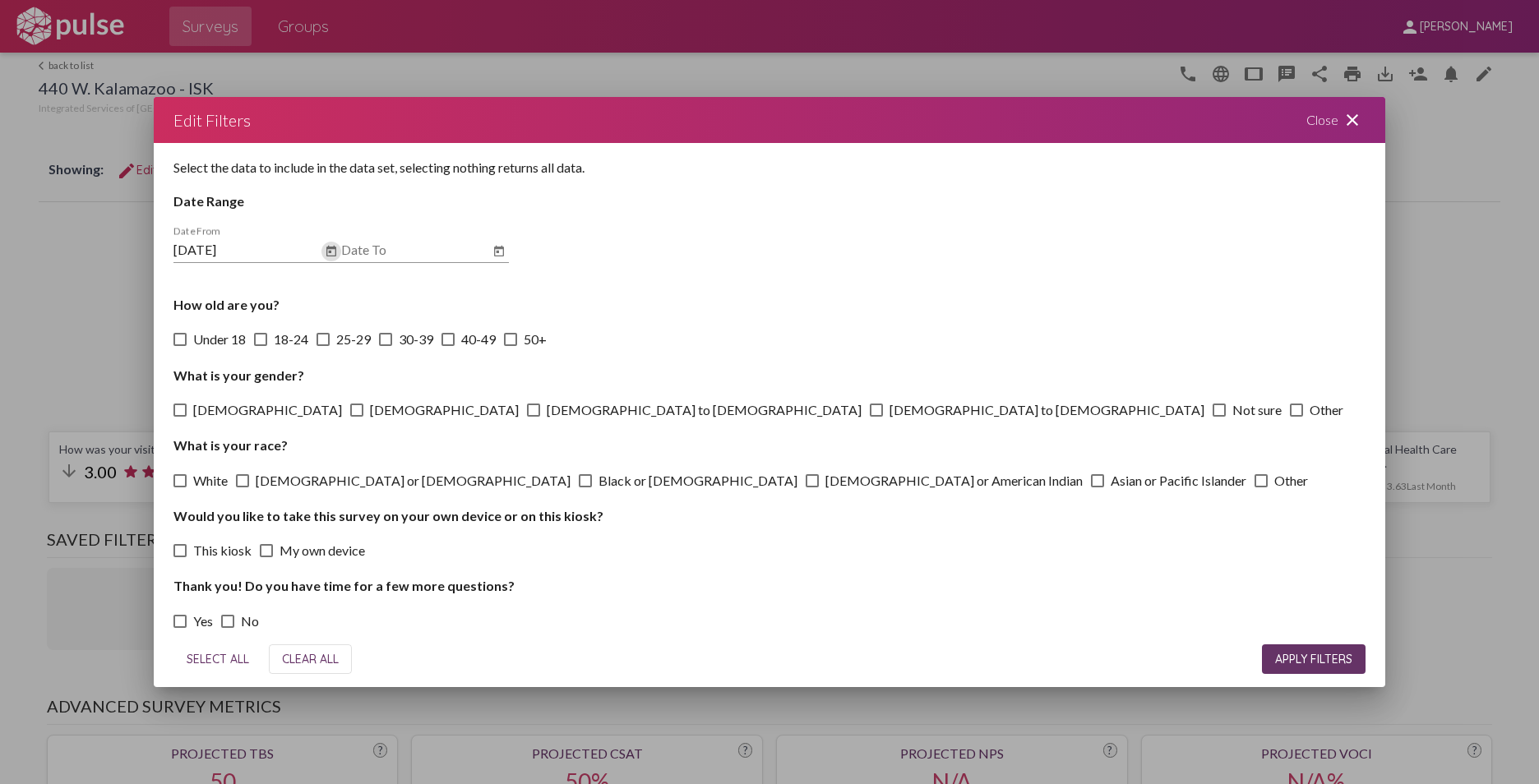
click at [496, 249] on icon "Open calendar" at bounding box center [498, 251] width 10 height 11
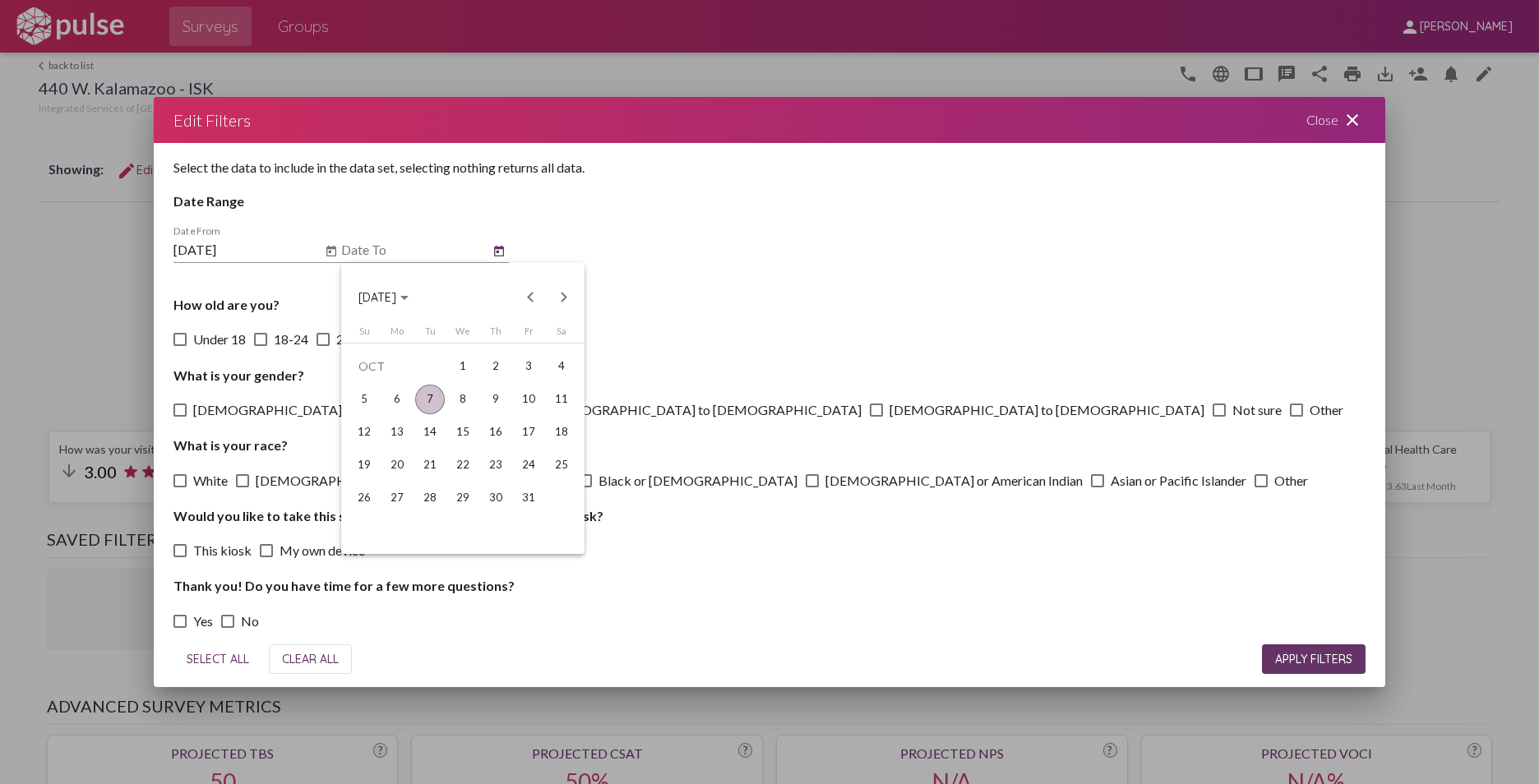
click at [527, 296] on button "Previous month" at bounding box center [530, 296] width 32 height 32
click at [432, 528] on div "30" at bounding box center [430, 531] width 30 height 30
type input "[DATE]"
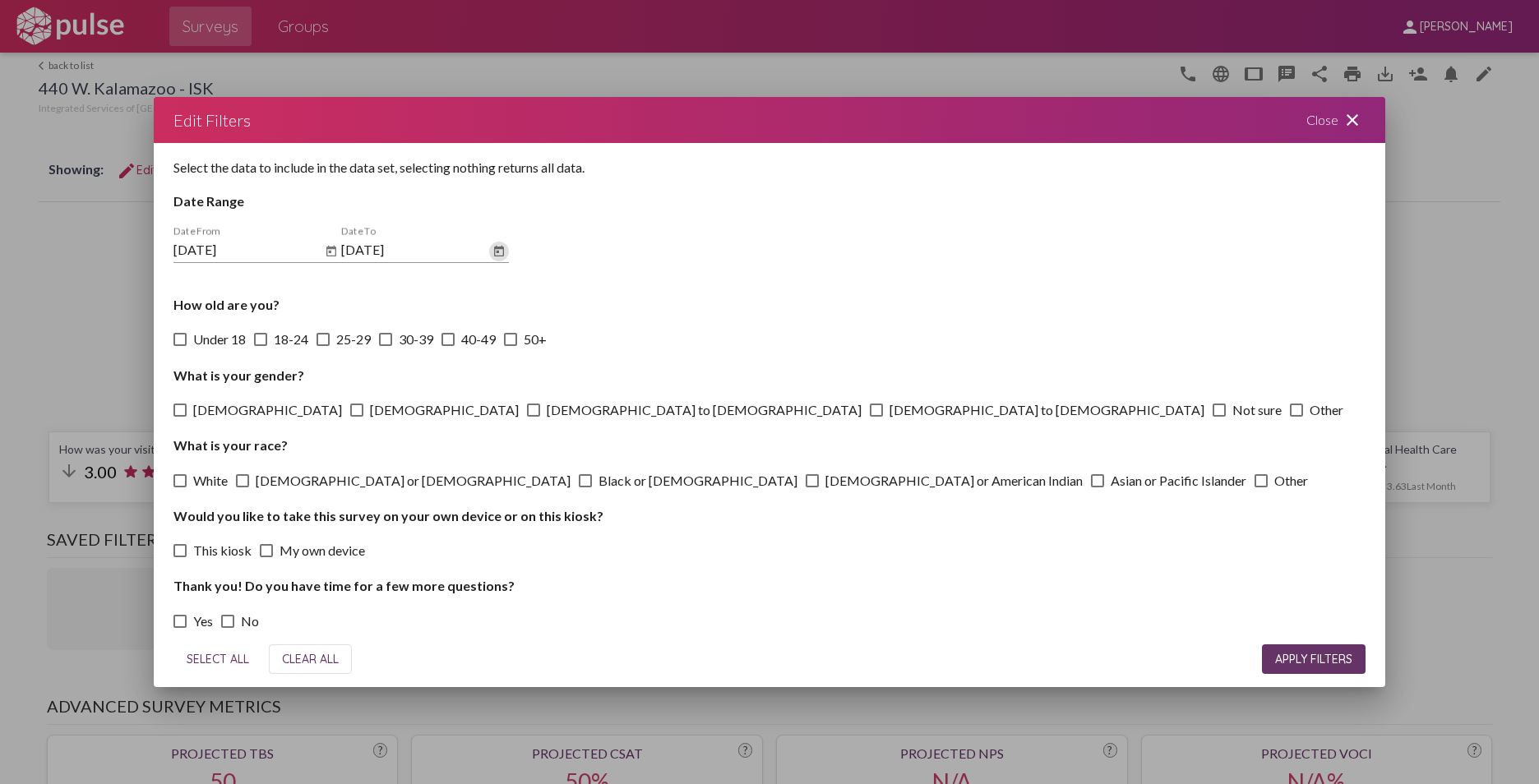
click at [231, 658] on span "SELECT ALL" at bounding box center [218, 659] width 62 height 15
checkbox input "true"
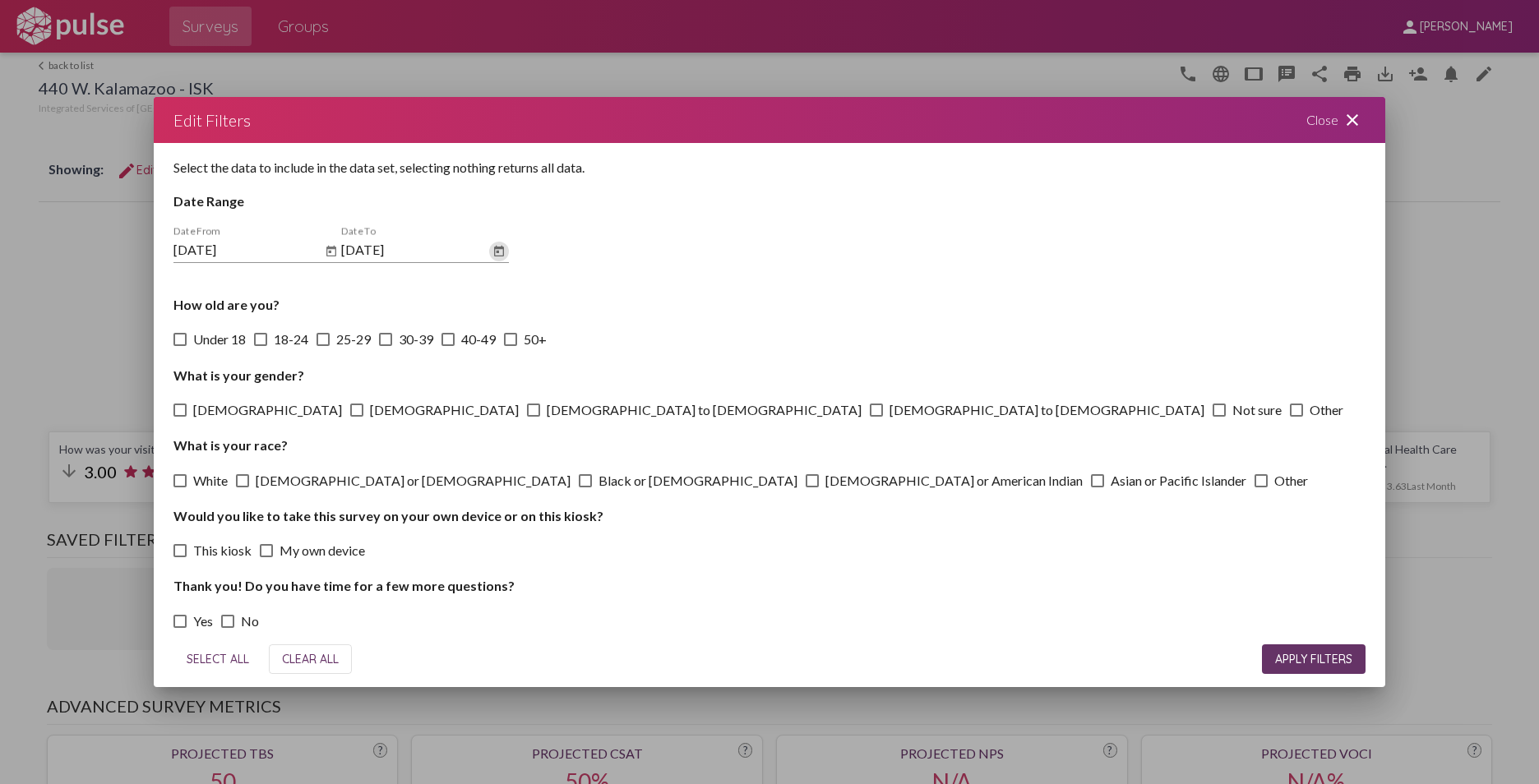
checkbox input "true"
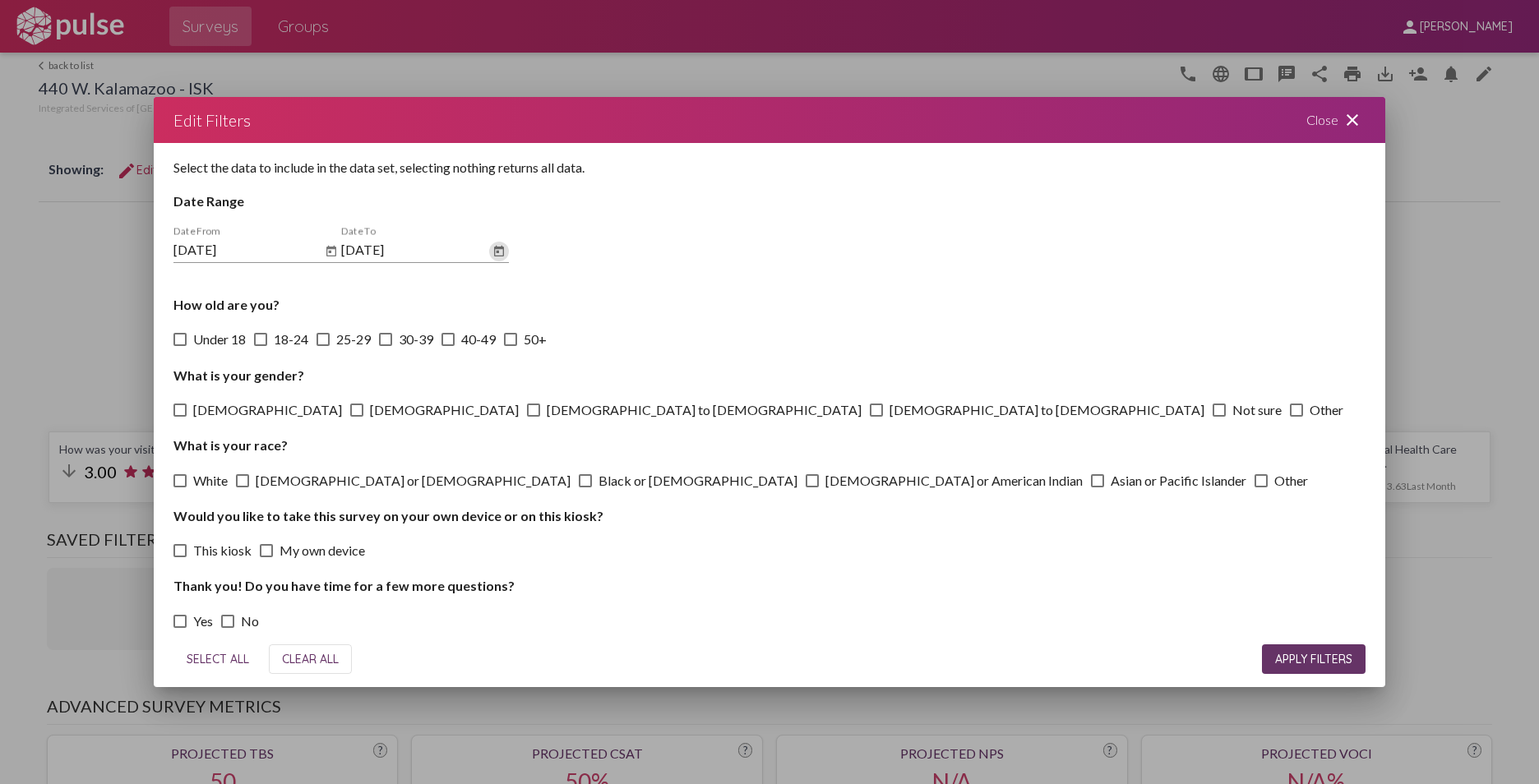
checkbox input "true"
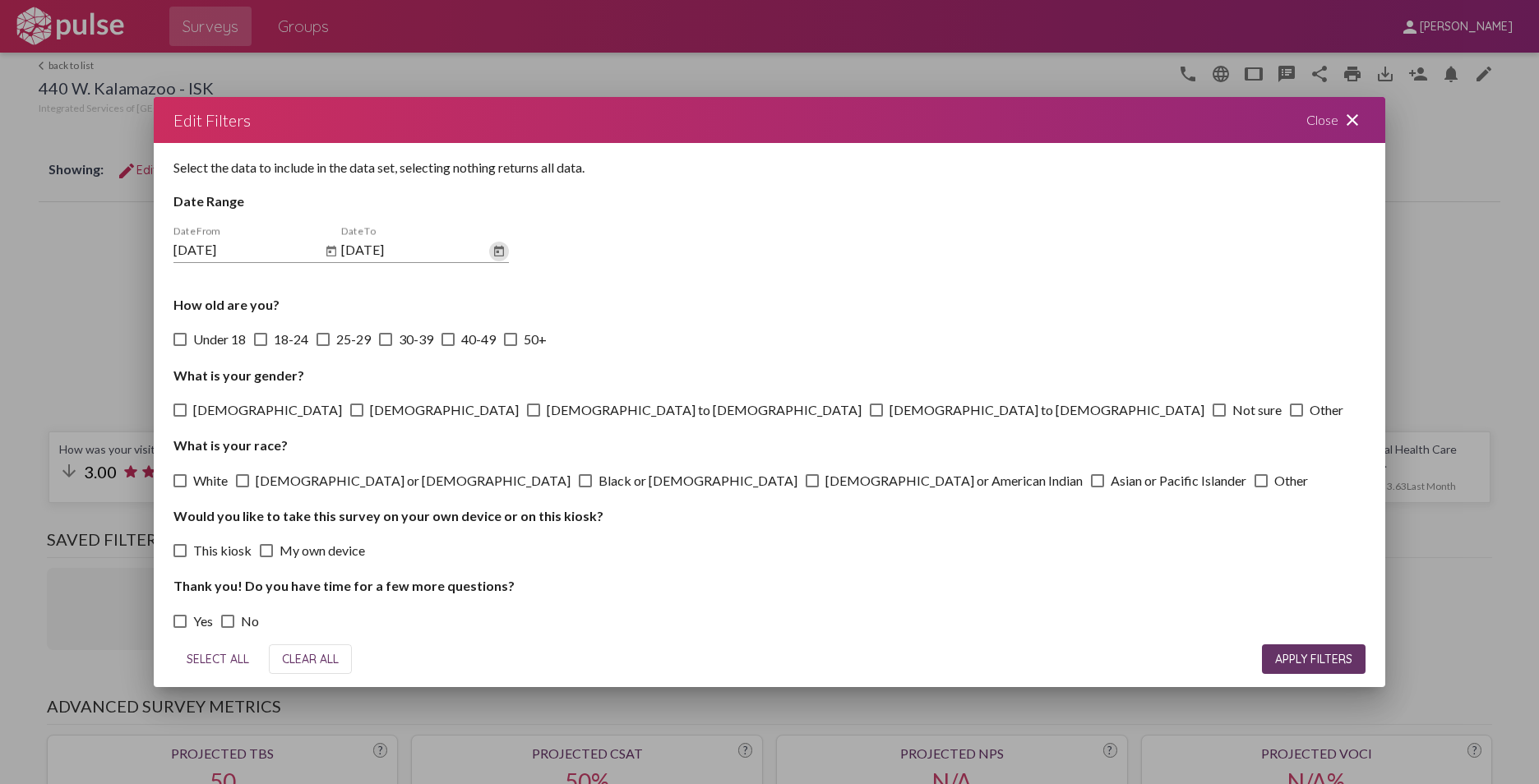
checkbox input "true"
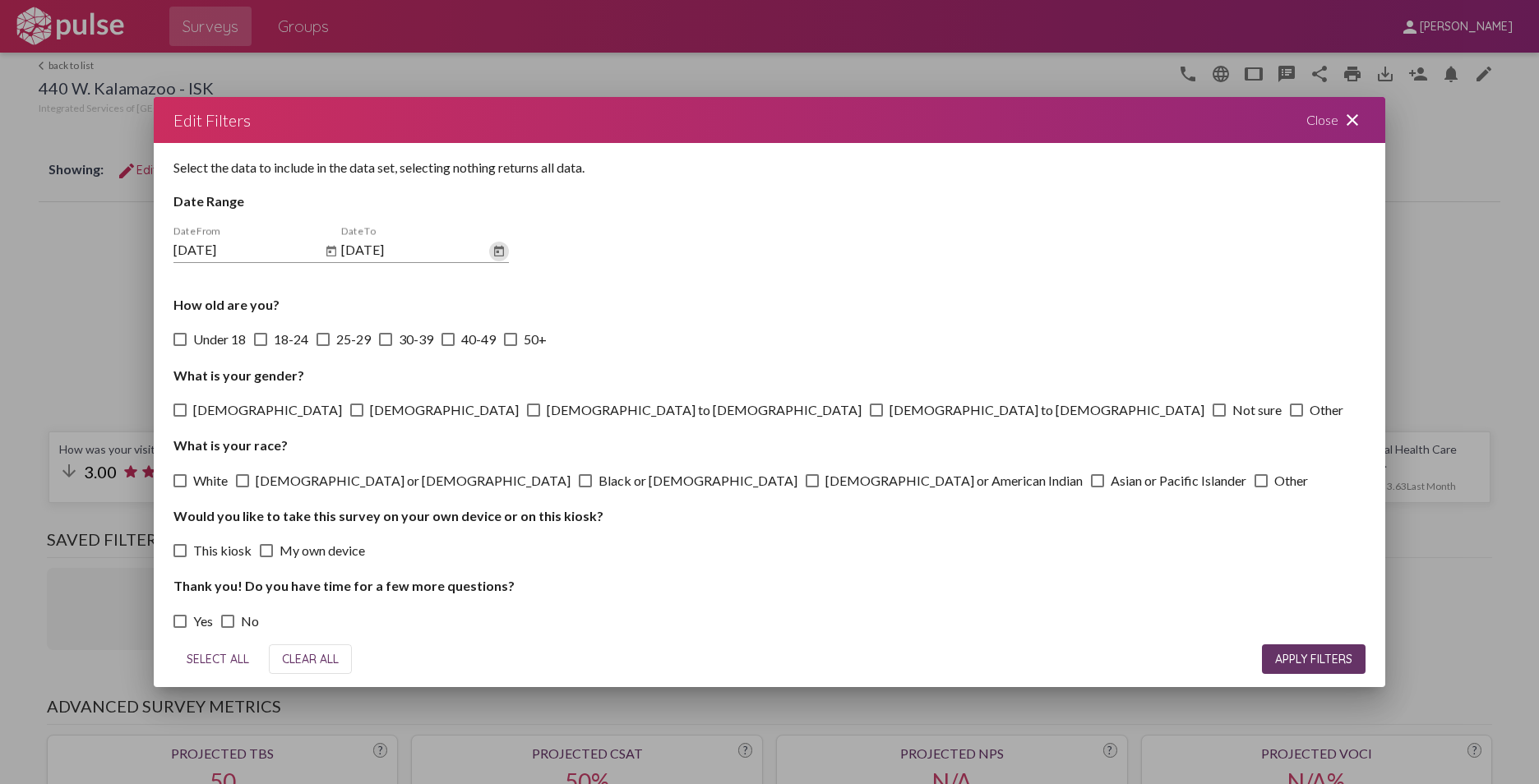
checkbox input "true"
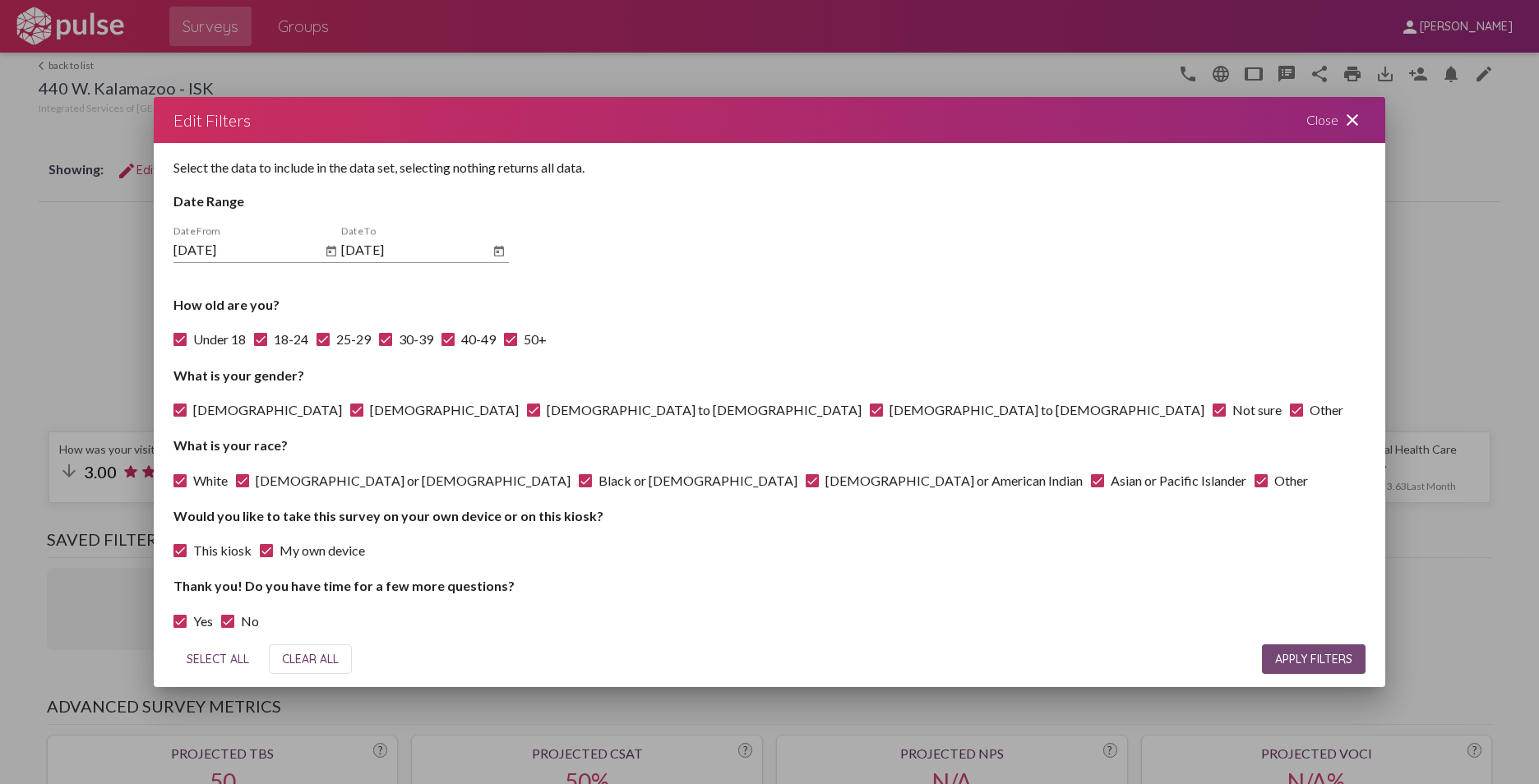
click at [1217, 662] on span "APPLY FILTERS" at bounding box center [1314, 659] width 77 height 15
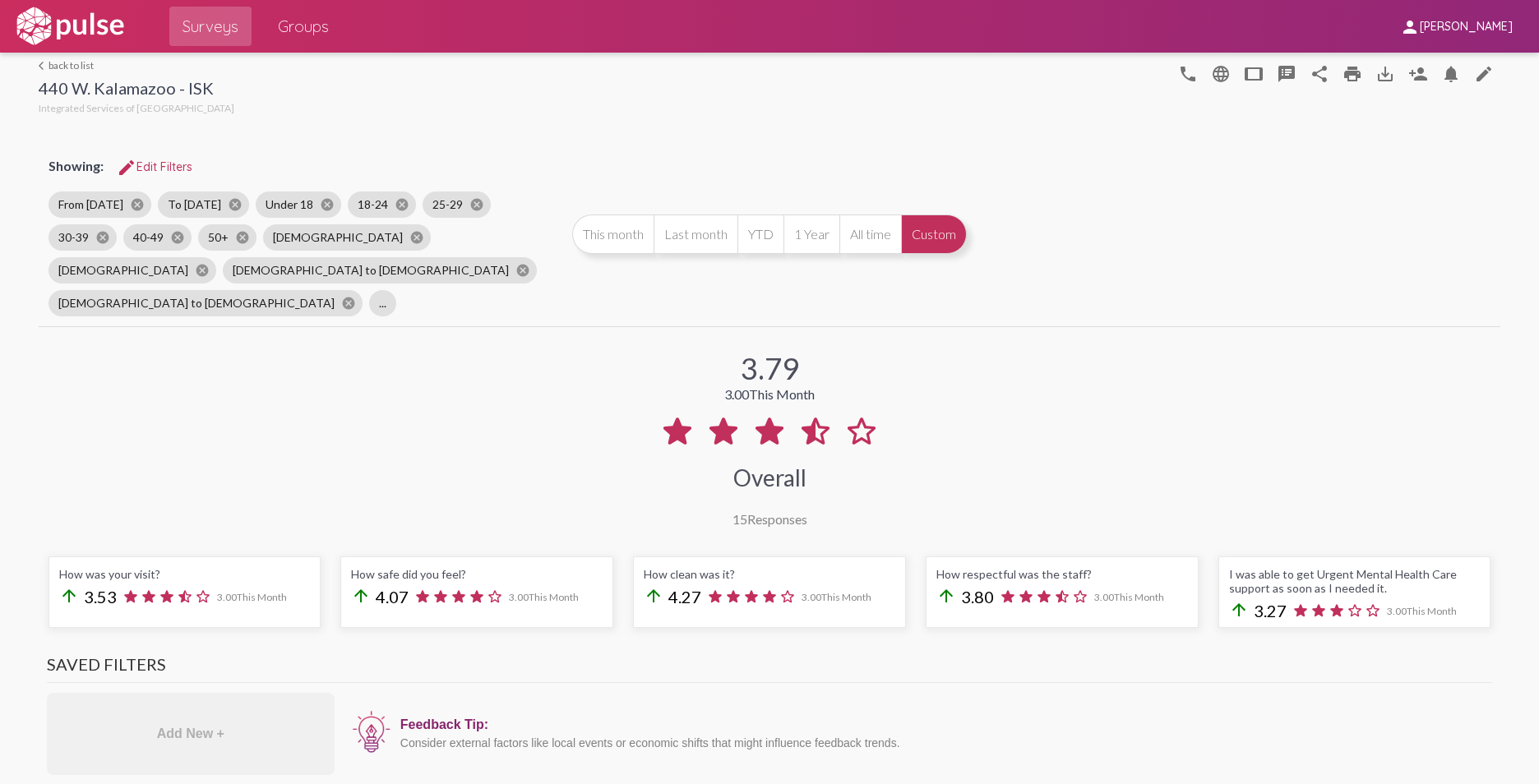
click at [855, 215] on button "All time" at bounding box center [870, 234] width 61 height 39
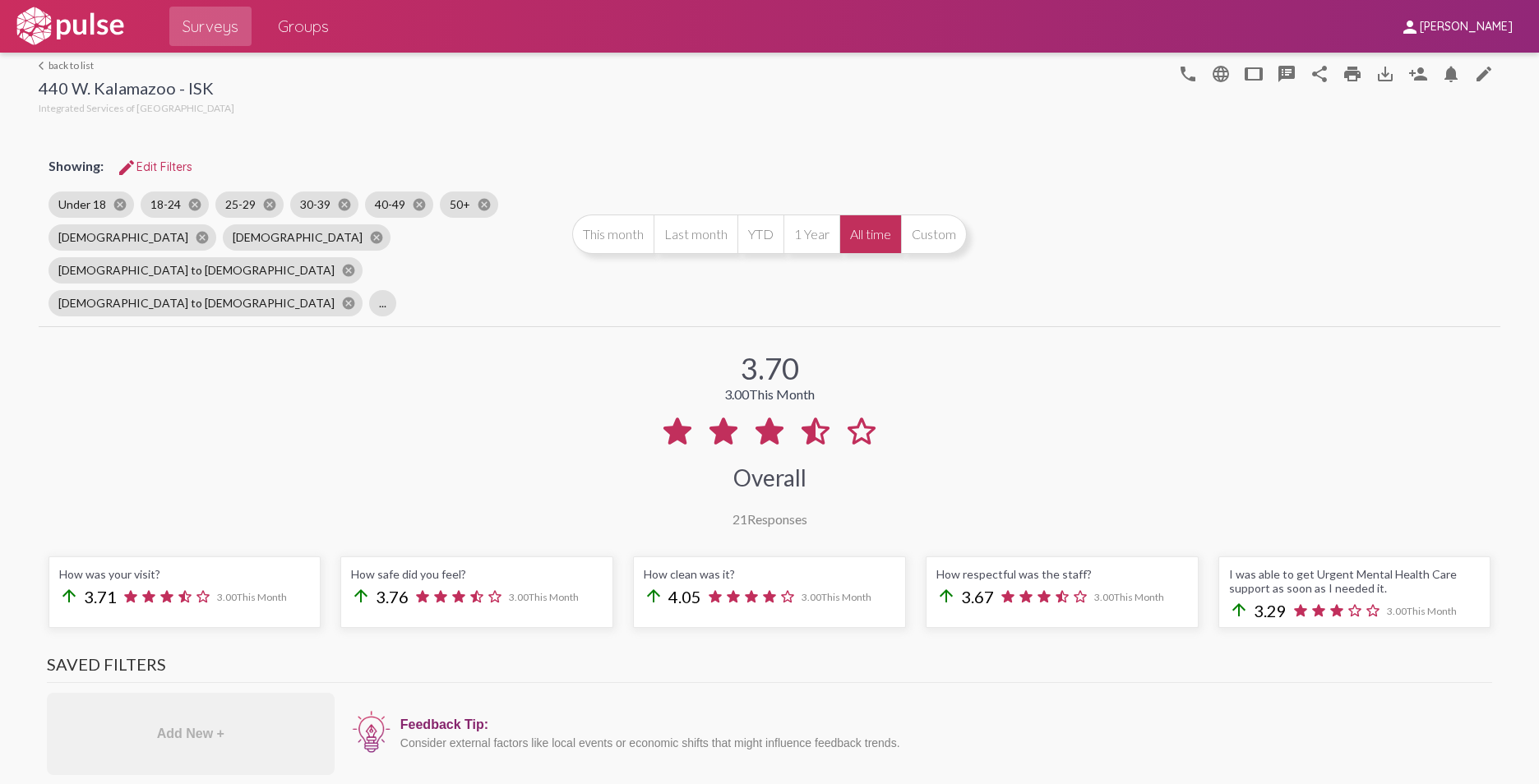
click at [855, 218] on button "All time" at bounding box center [870, 234] width 61 height 39
click at [301, 27] on span "Groups" at bounding box center [304, 26] width 51 height 30
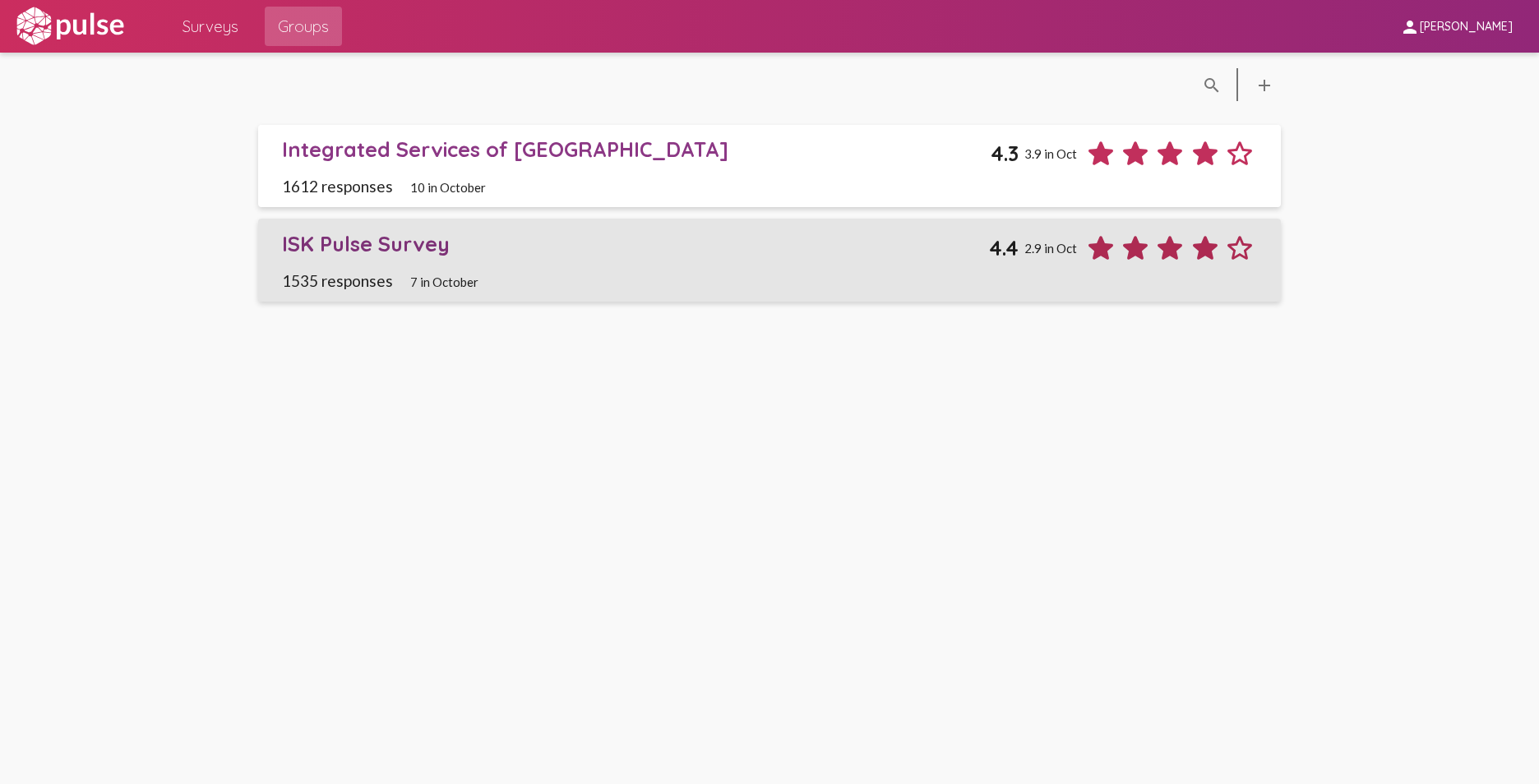
click at [341, 243] on div "ISK Pulse Survey" at bounding box center [635, 243] width 708 height 25
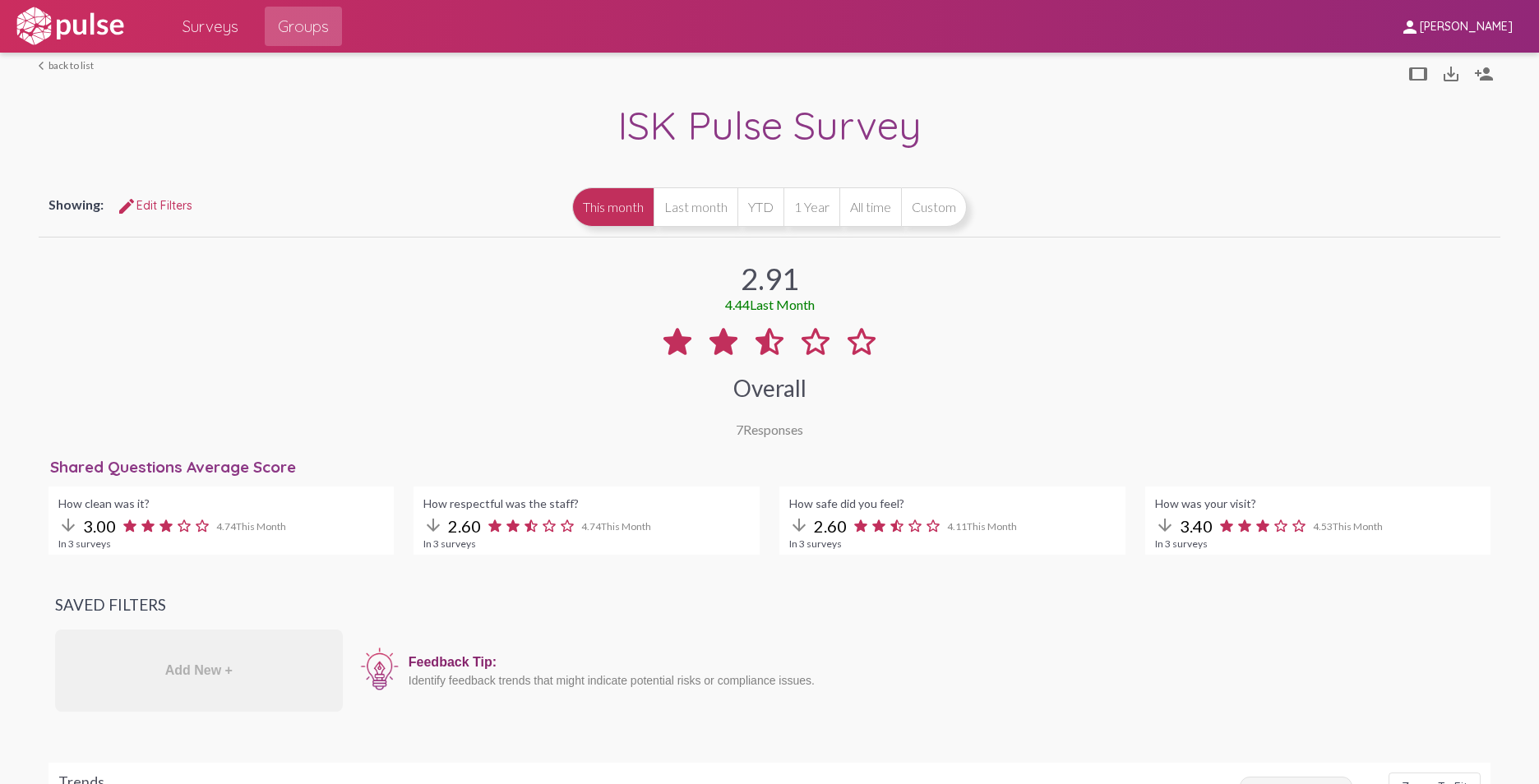
click at [866, 205] on button "All time" at bounding box center [870, 207] width 61 height 39
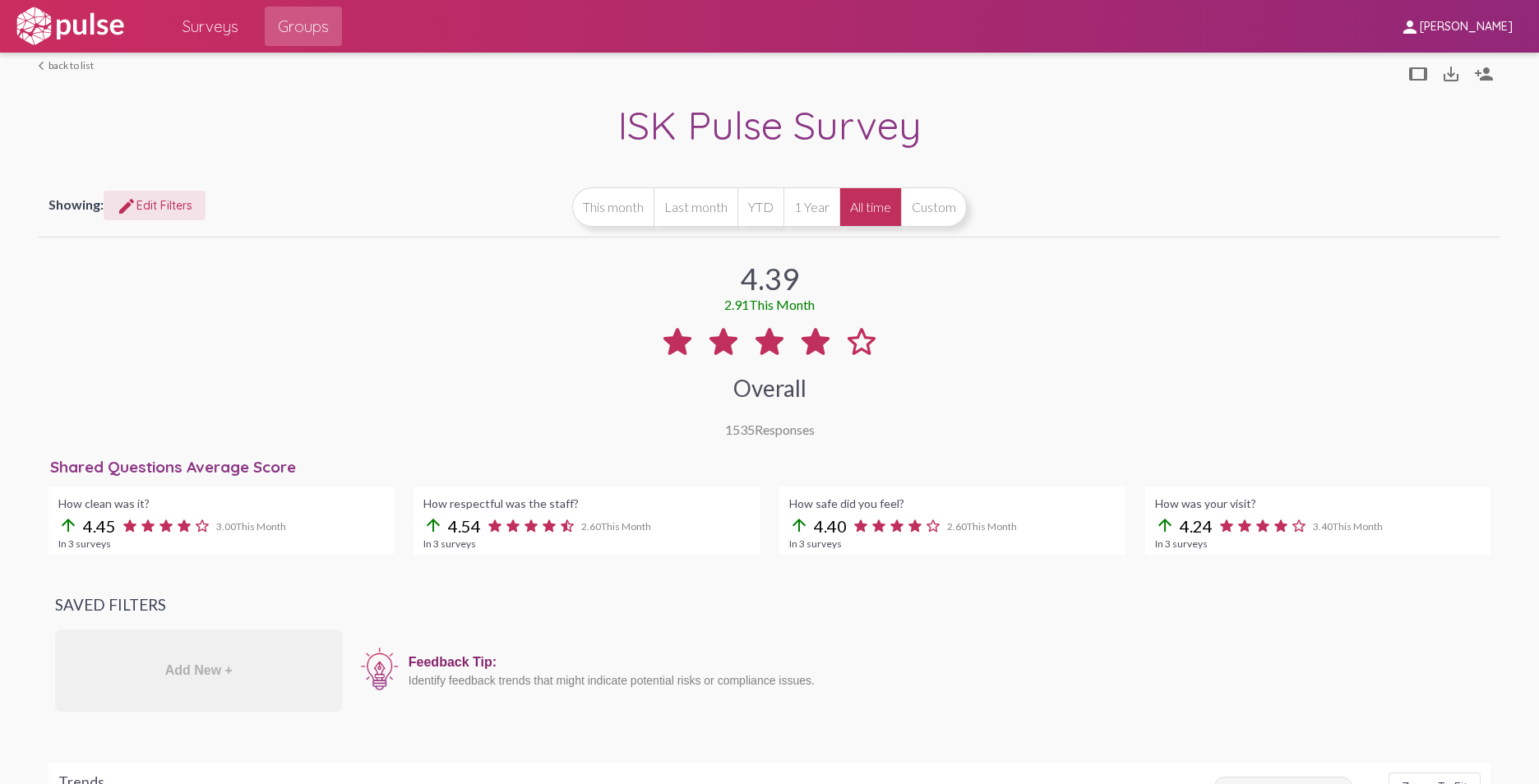
click at [173, 203] on span "edit Edit Filters" at bounding box center [154, 205] width 75 height 15
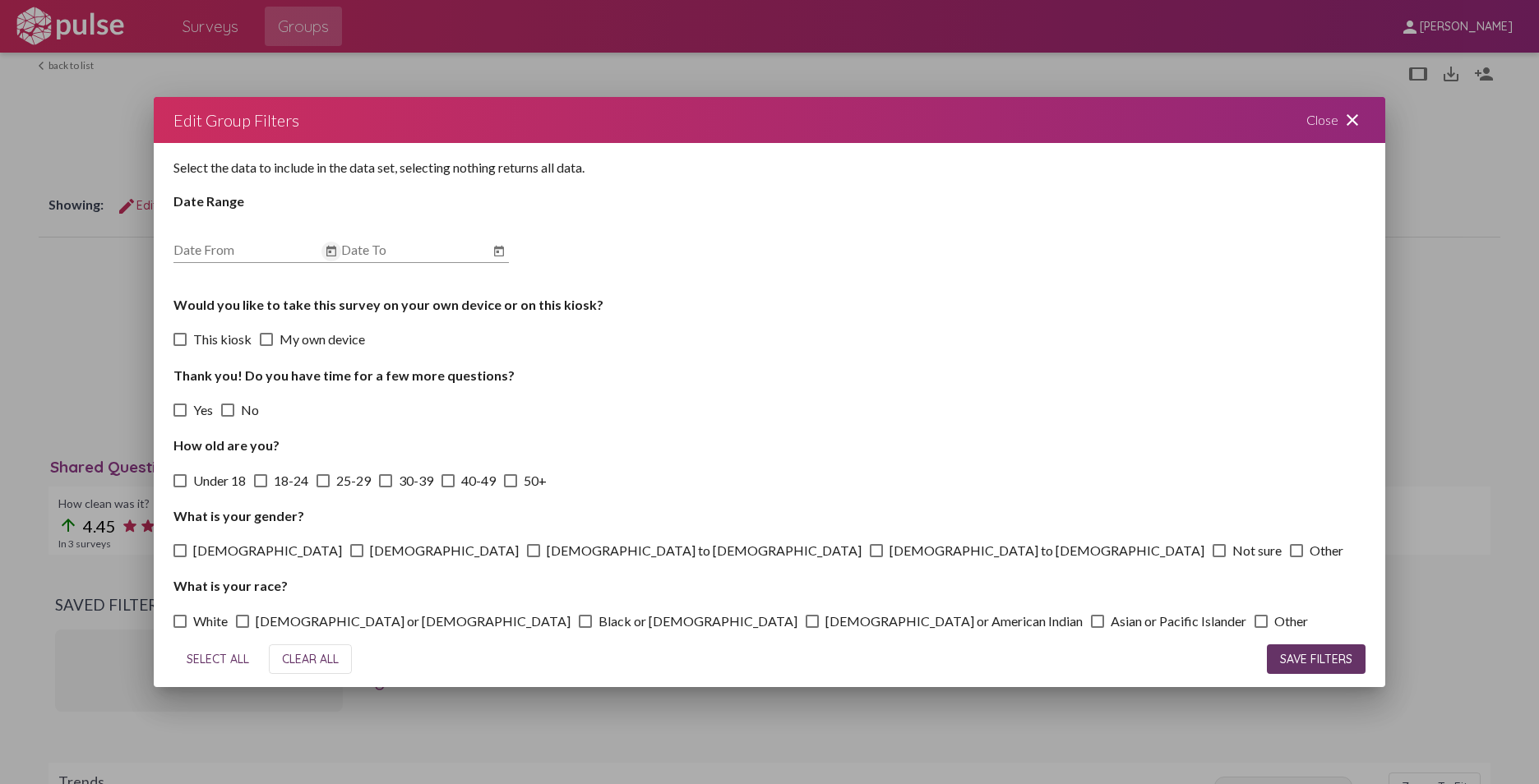
click at [327, 256] on icon "Open calendar" at bounding box center [331, 251] width 13 height 19
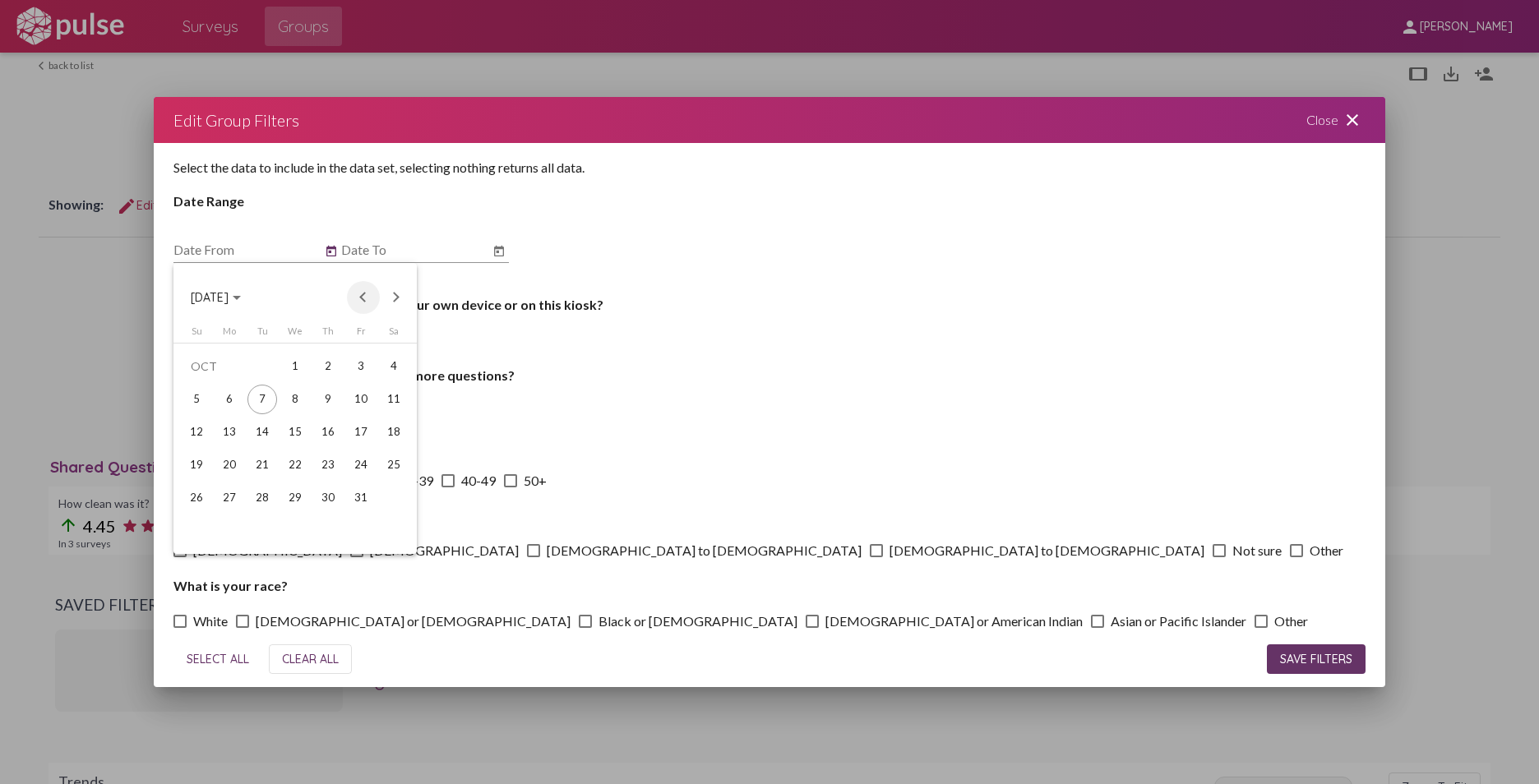
click at [361, 298] on button "Previous month" at bounding box center [362, 296] width 32 height 32
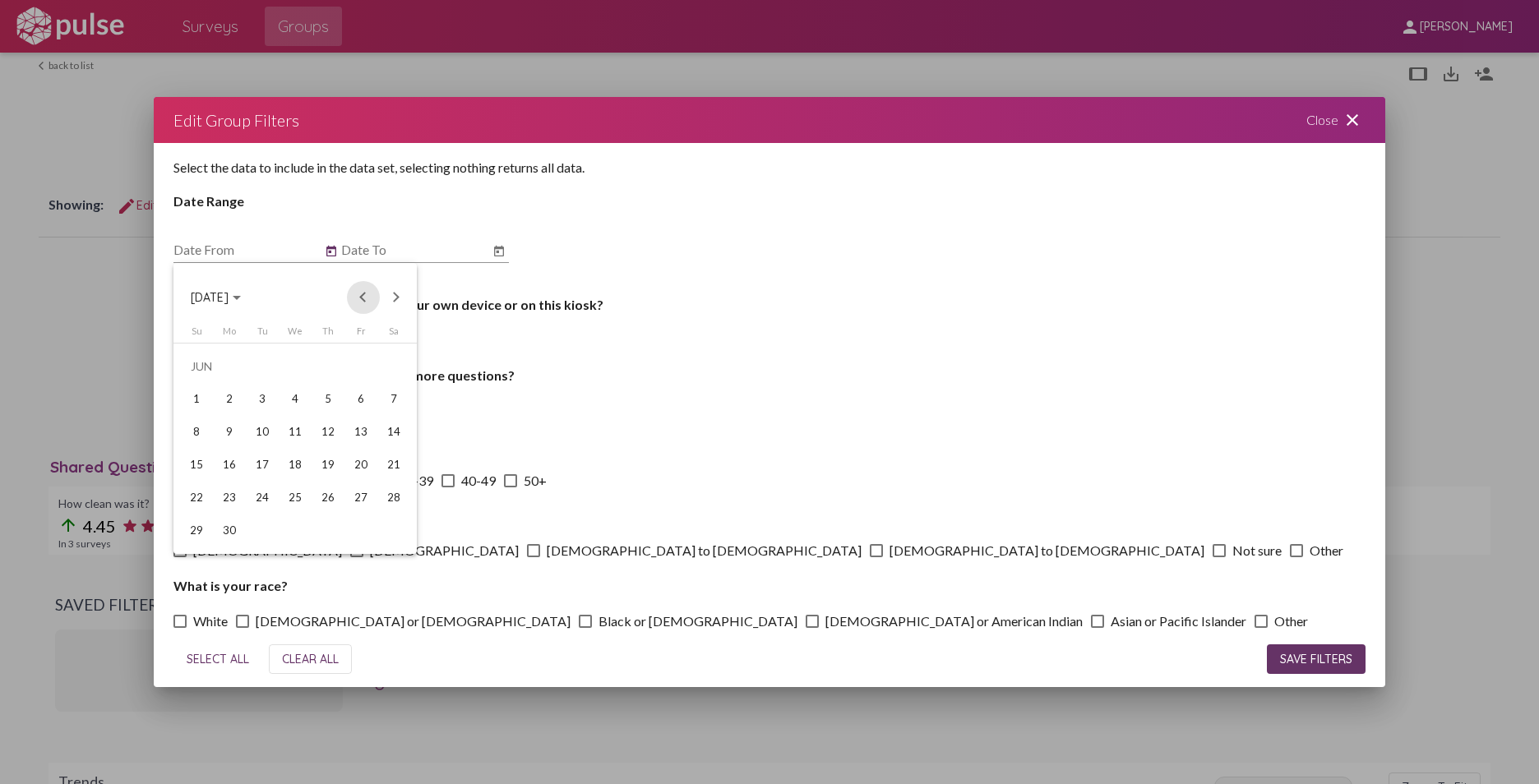
click at [361, 298] on button "Previous month" at bounding box center [362, 296] width 32 height 32
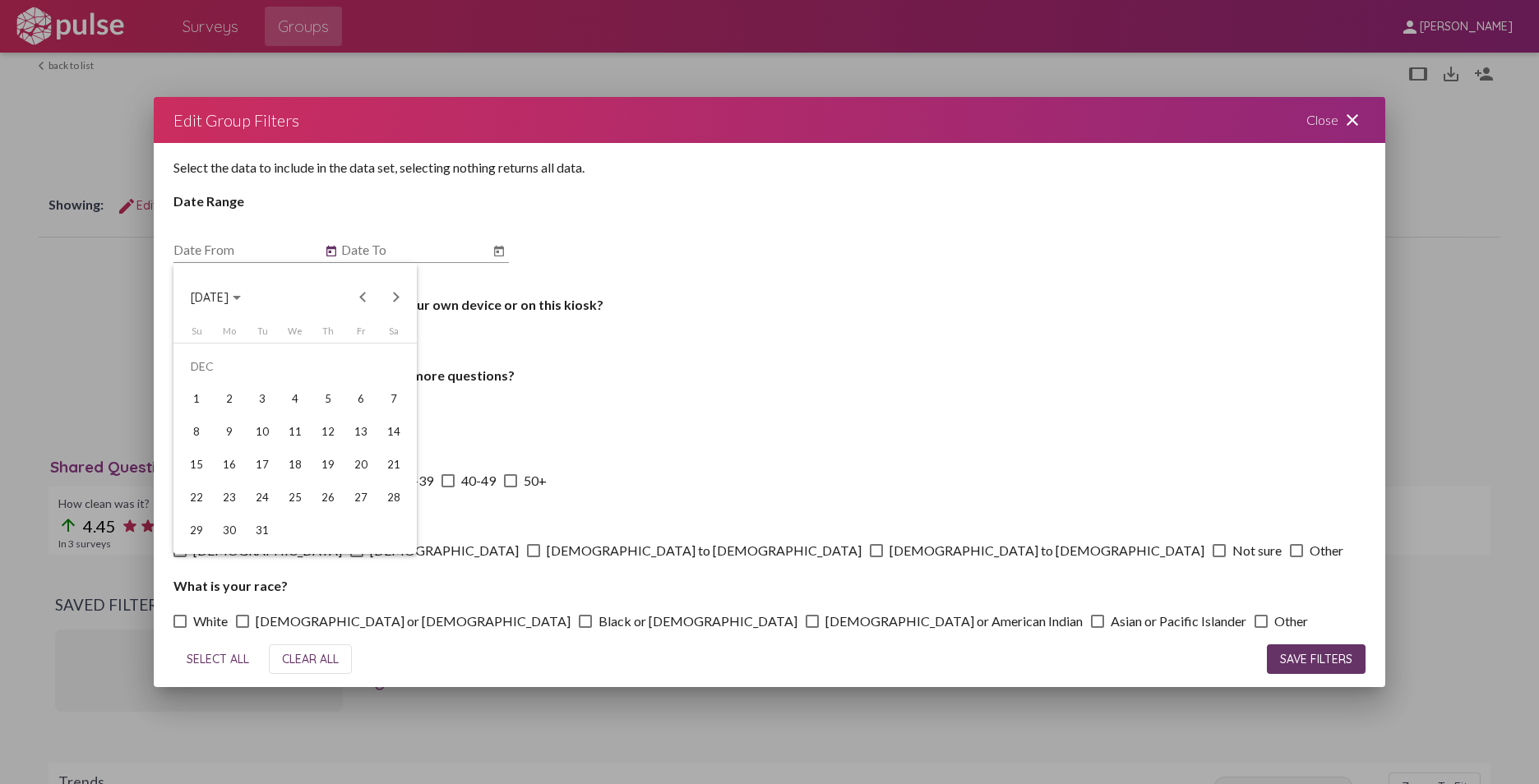
click at [361, 298] on button "Previous month" at bounding box center [362, 296] width 32 height 32
click at [259, 396] on div "1" at bounding box center [262, 399] width 30 height 30
type input "[DATE]"
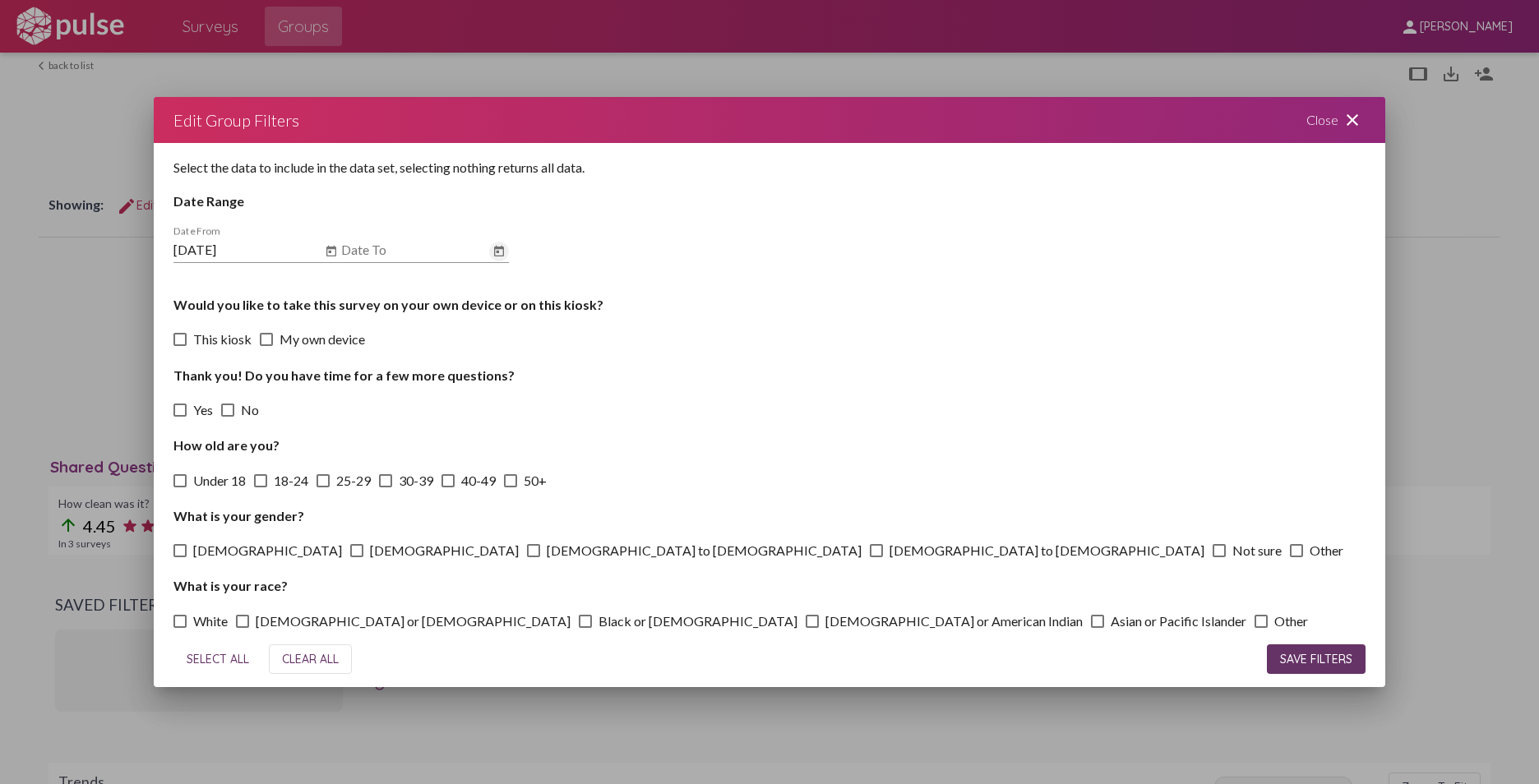
click at [501, 253] on icon "Open calendar" at bounding box center [498, 251] width 13 height 19
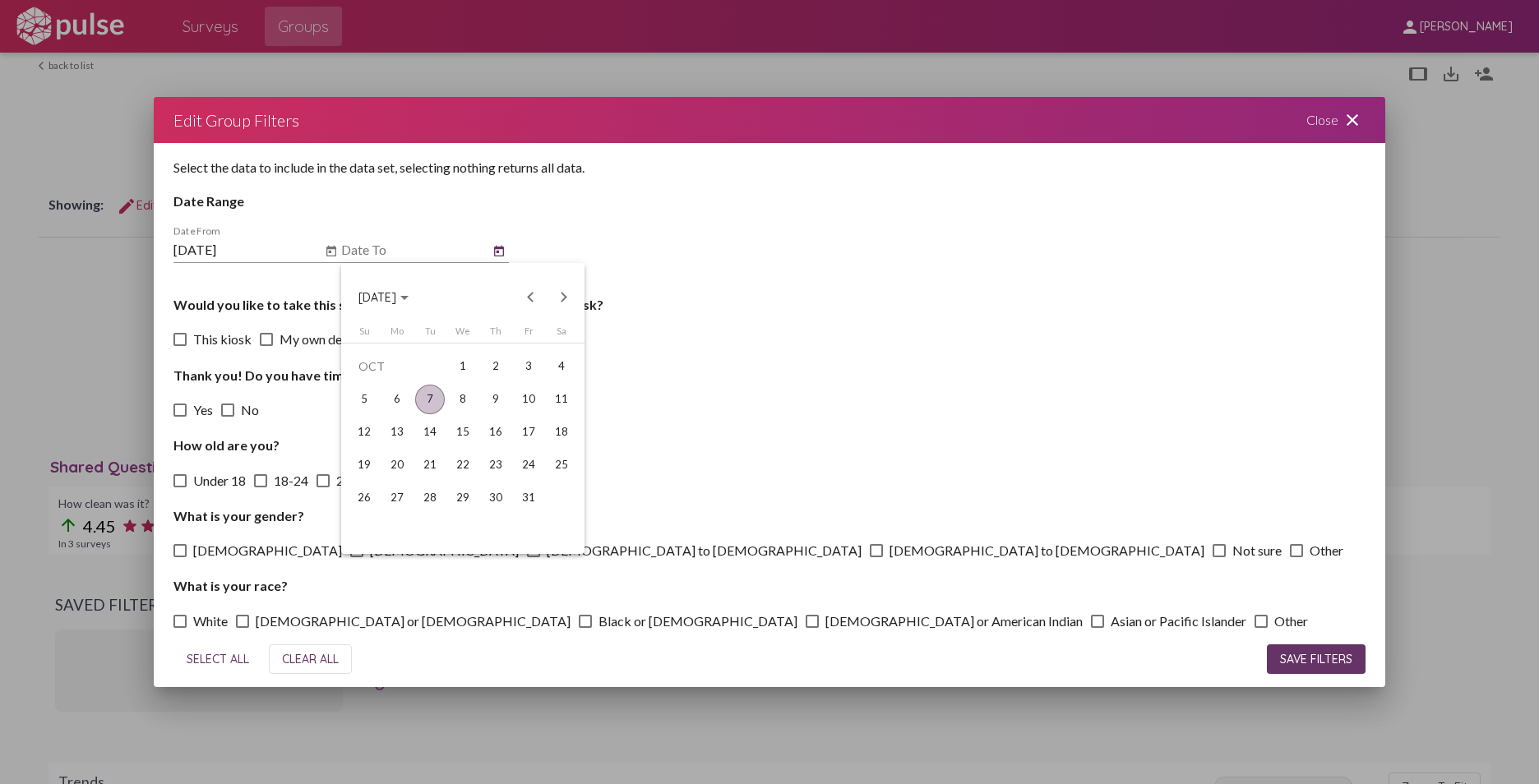
click at [529, 297] on button "Previous month" at bounding box center [530, 296] width 32 height 32
click at [433, 529] on div "30" at bounding box center [430, 531] width 30 height 30
type input "[DATE]"
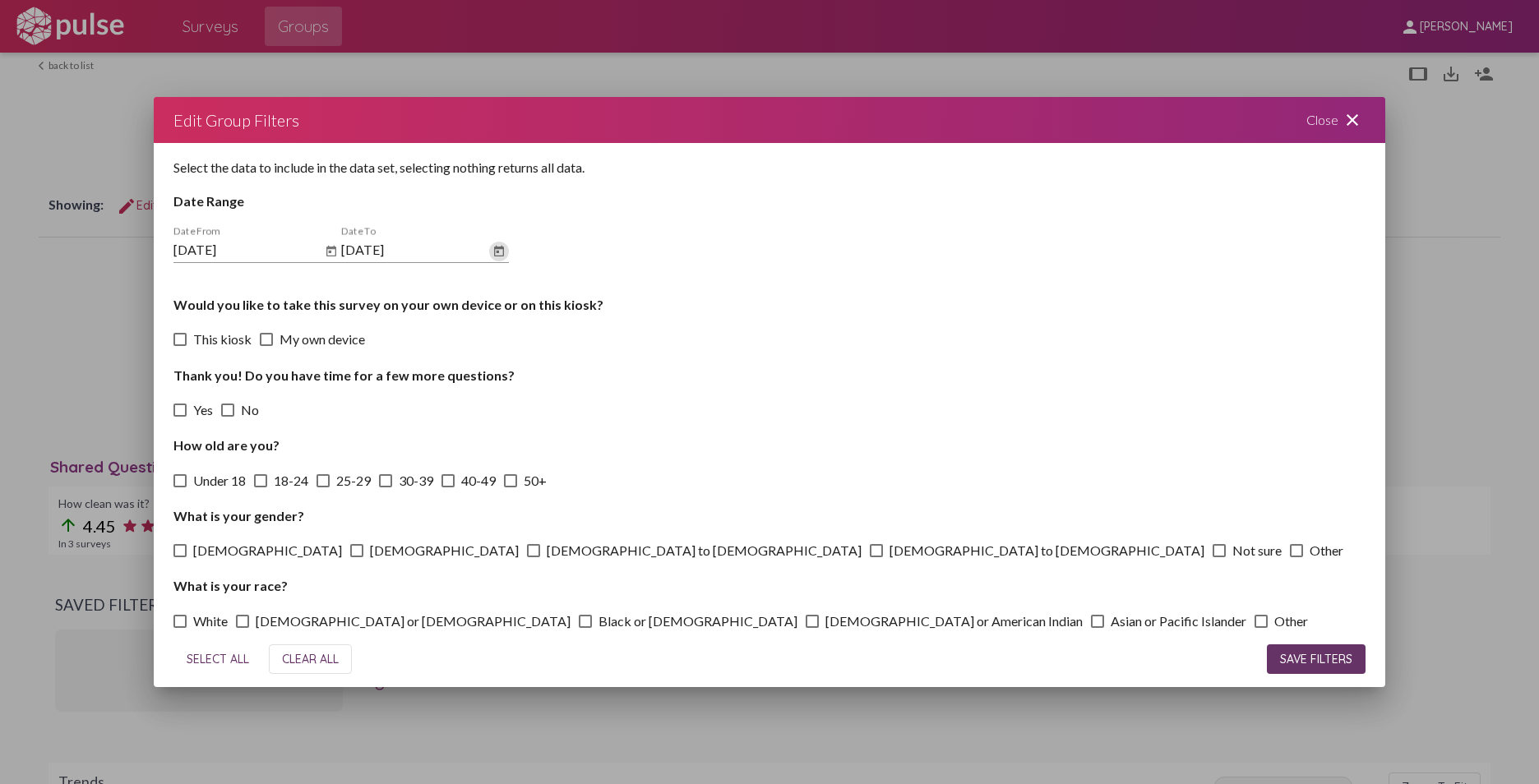
click at [231, 657] on span "SELECT ALL" at bounding box center [218, 659] width 62 height 15
checkbox input "true"
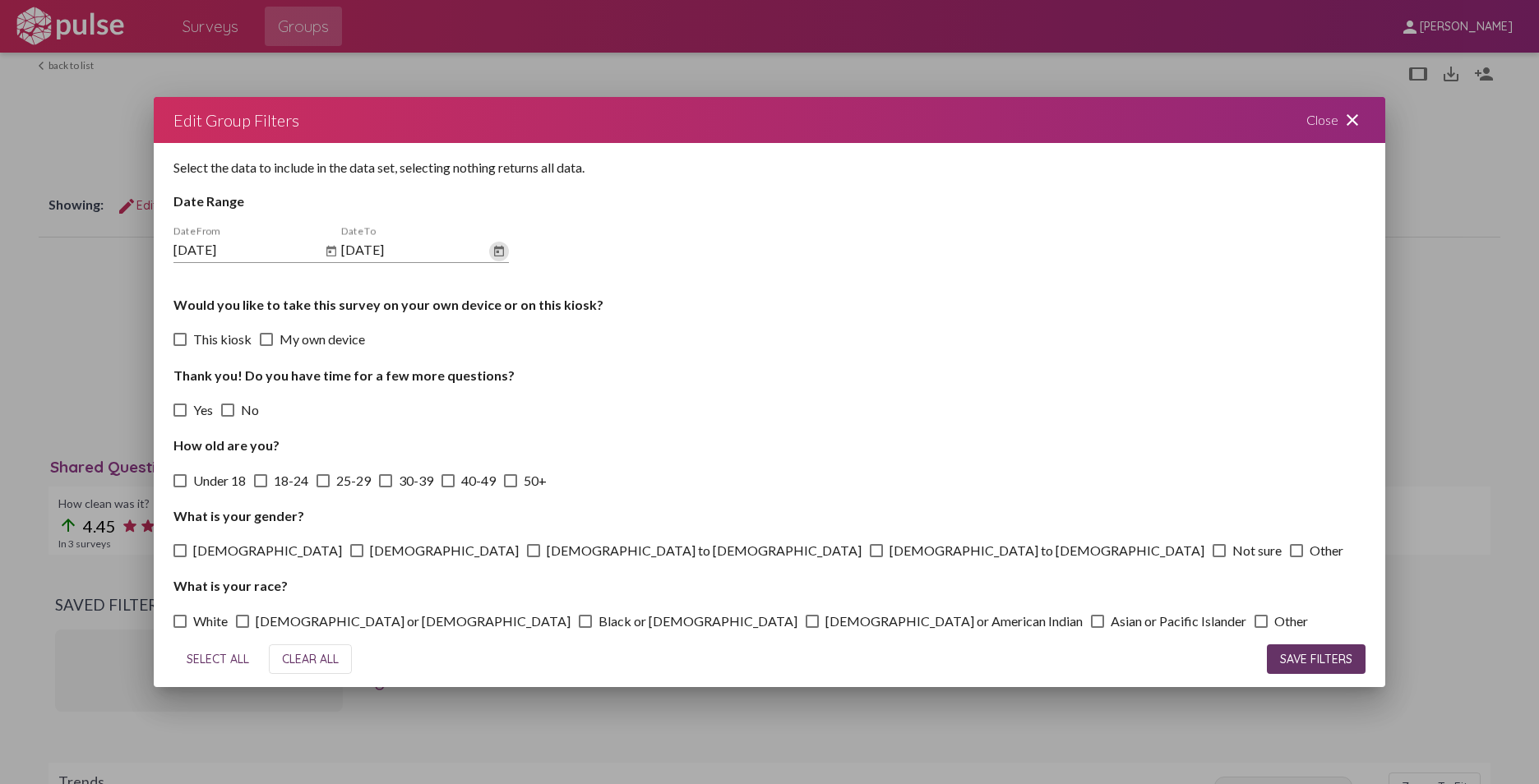
checkbox input "true"
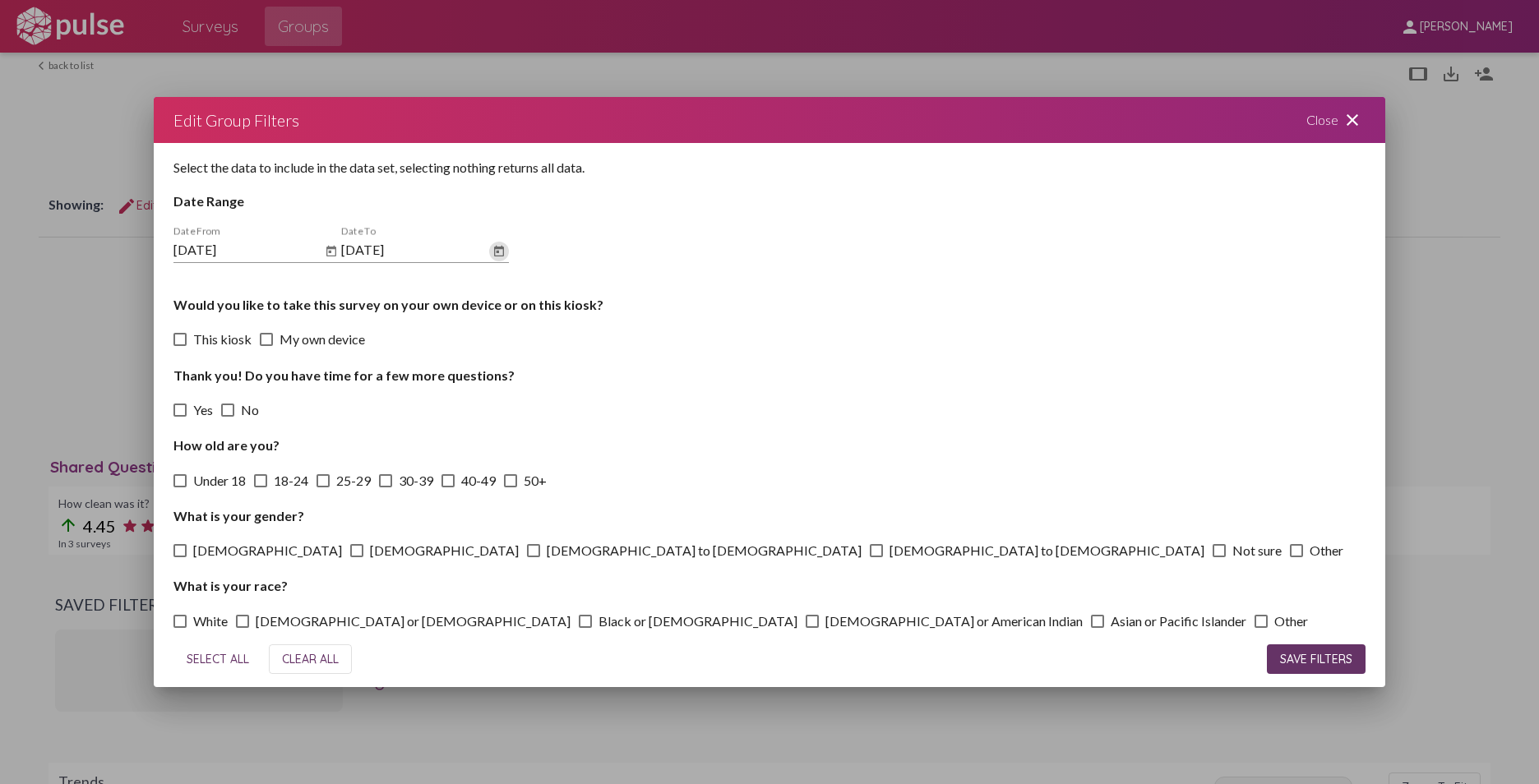
checkbox input "true"
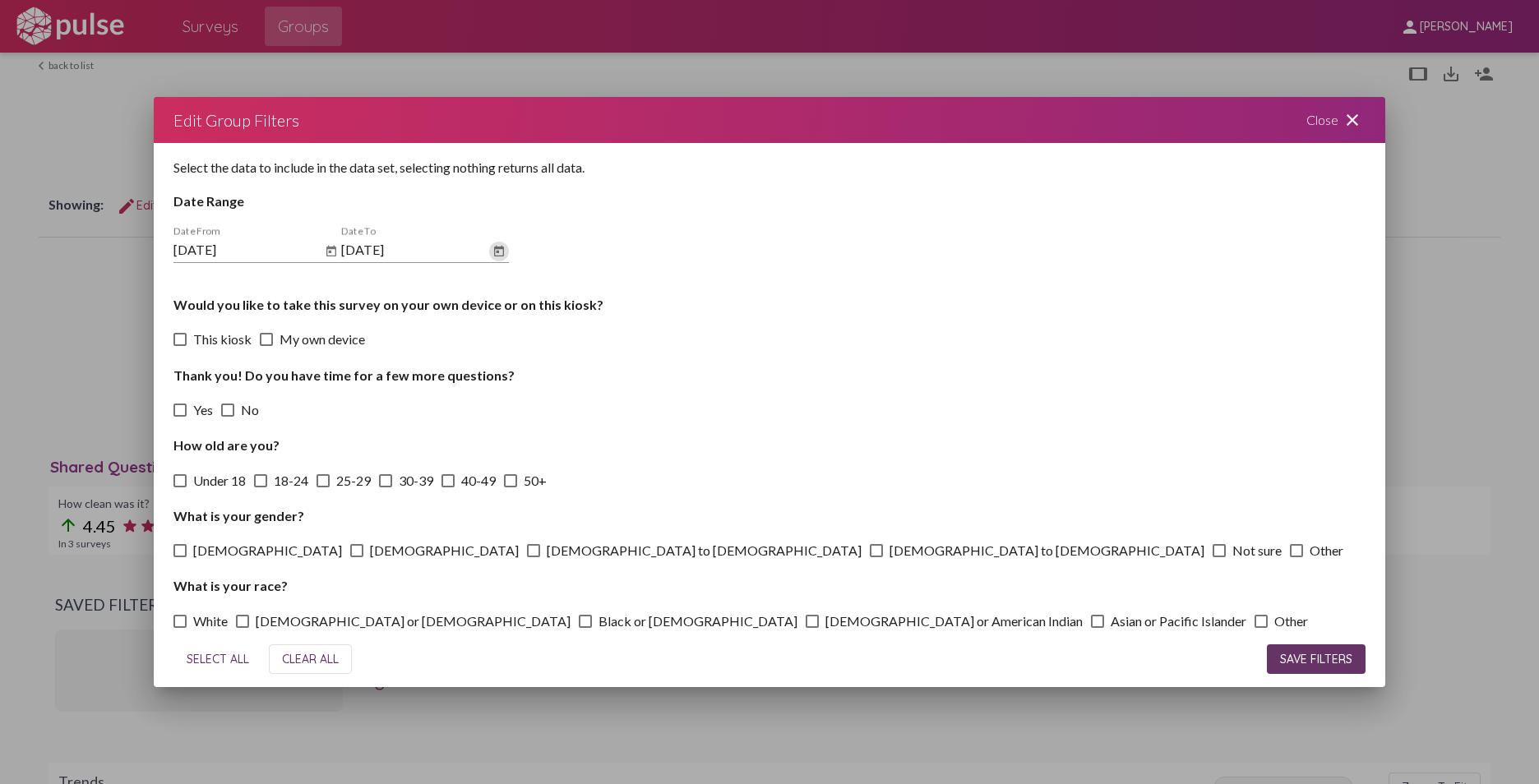
checkbox input "true"
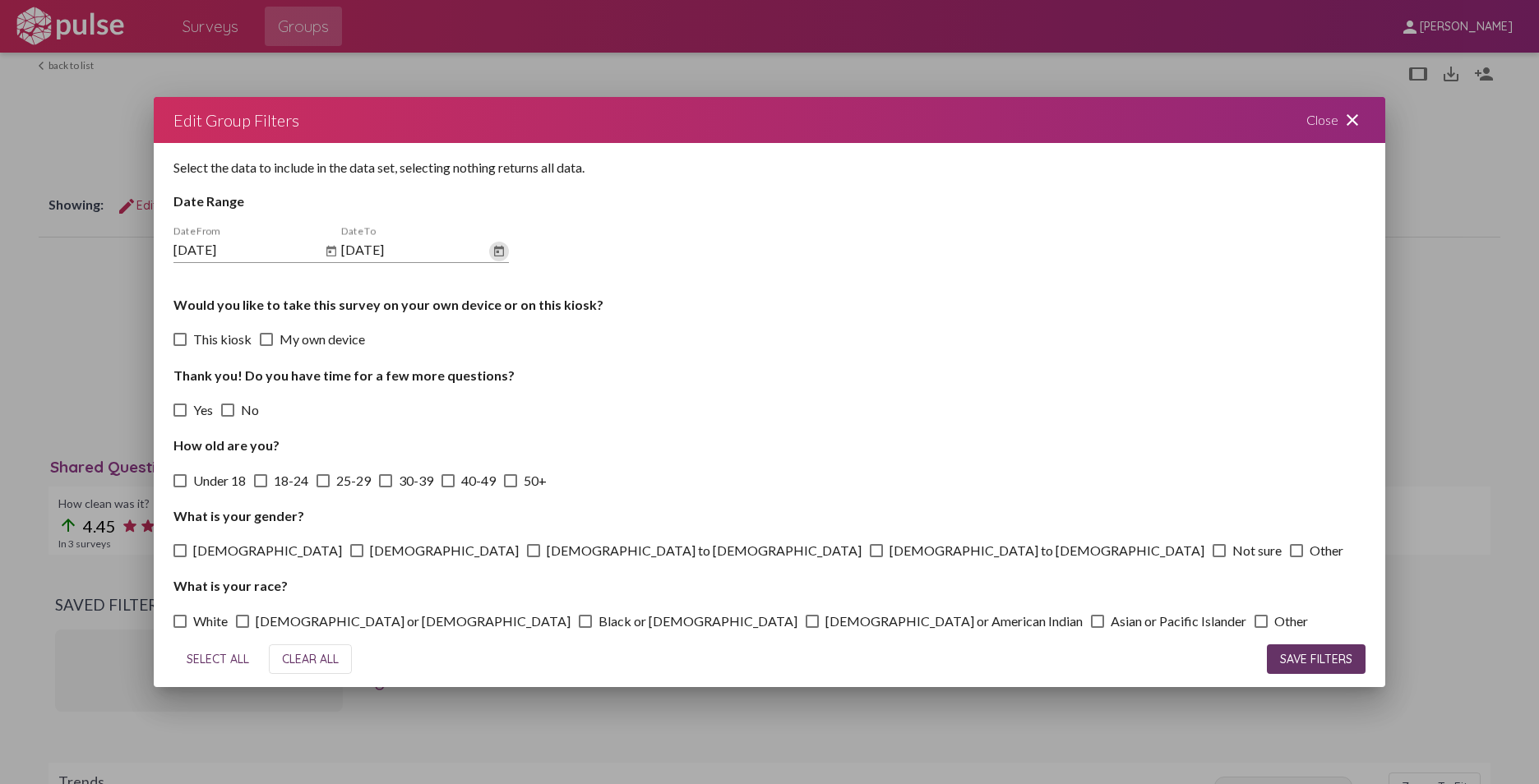
checkbox input "true"
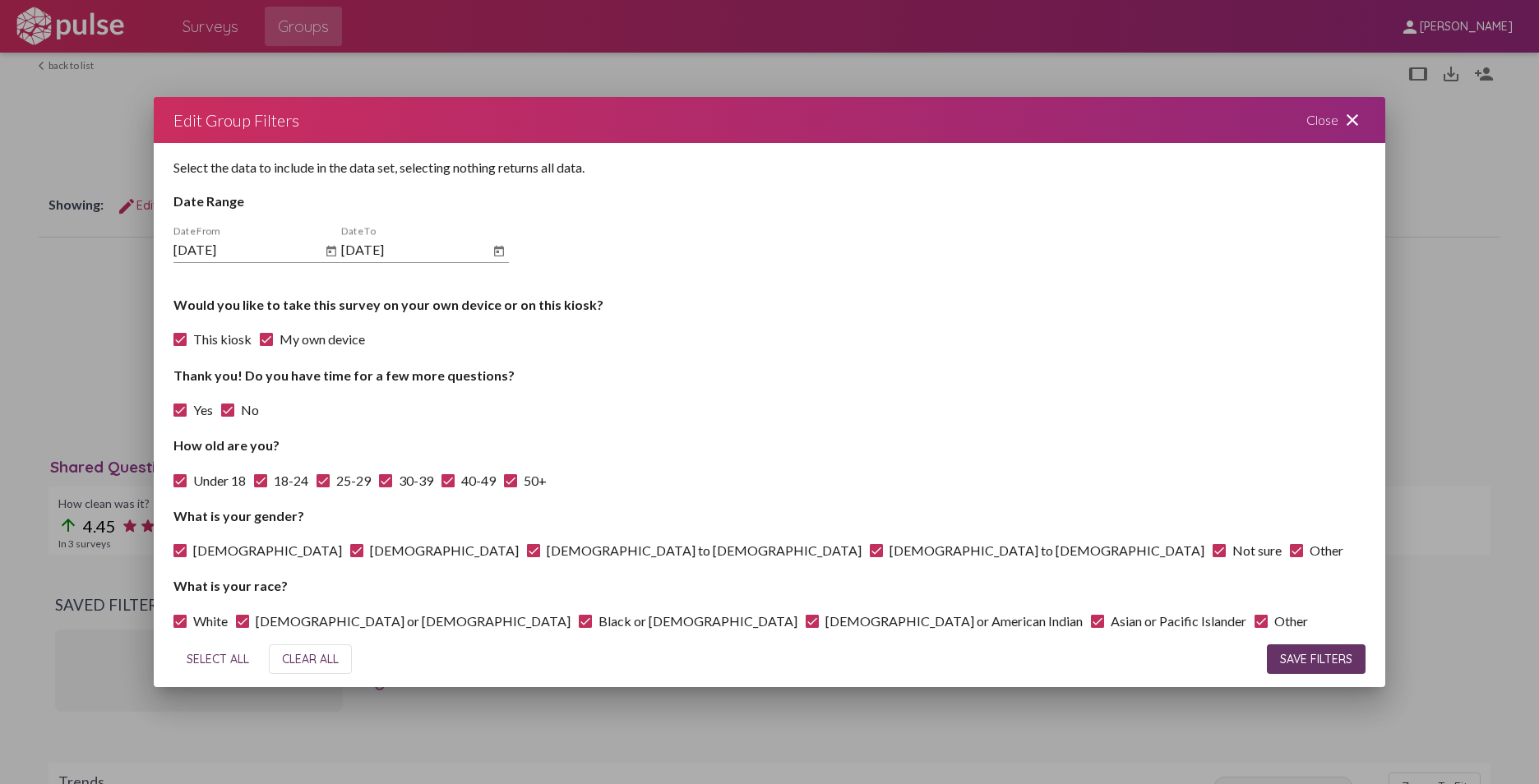
click at [1217, 659] on span "SAVE FILTERS" at bounding box center [1316, 659] width 72 height 15
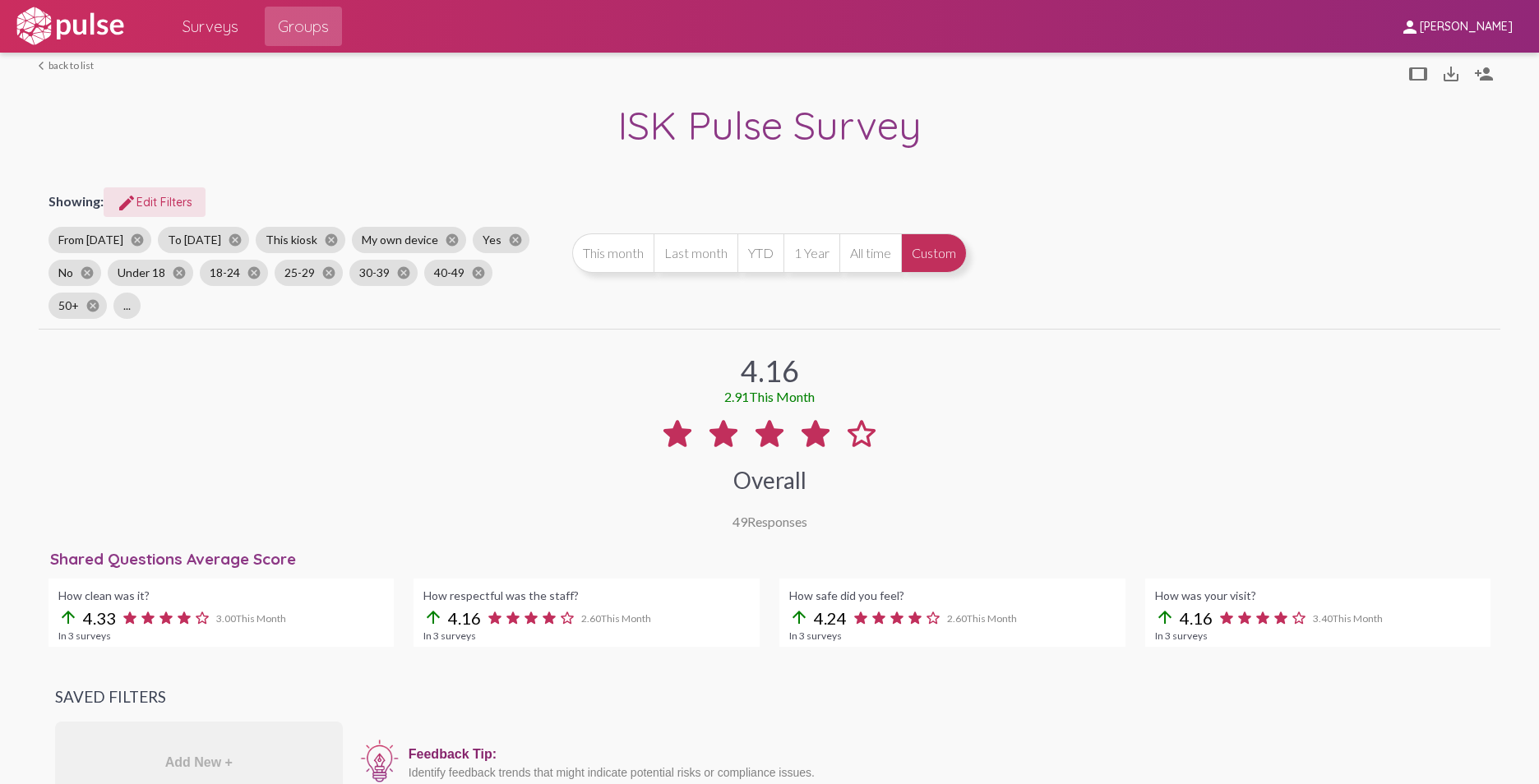
click at [858, 247] on button "All time" at bounding box center [870, 253] width 61 height 39
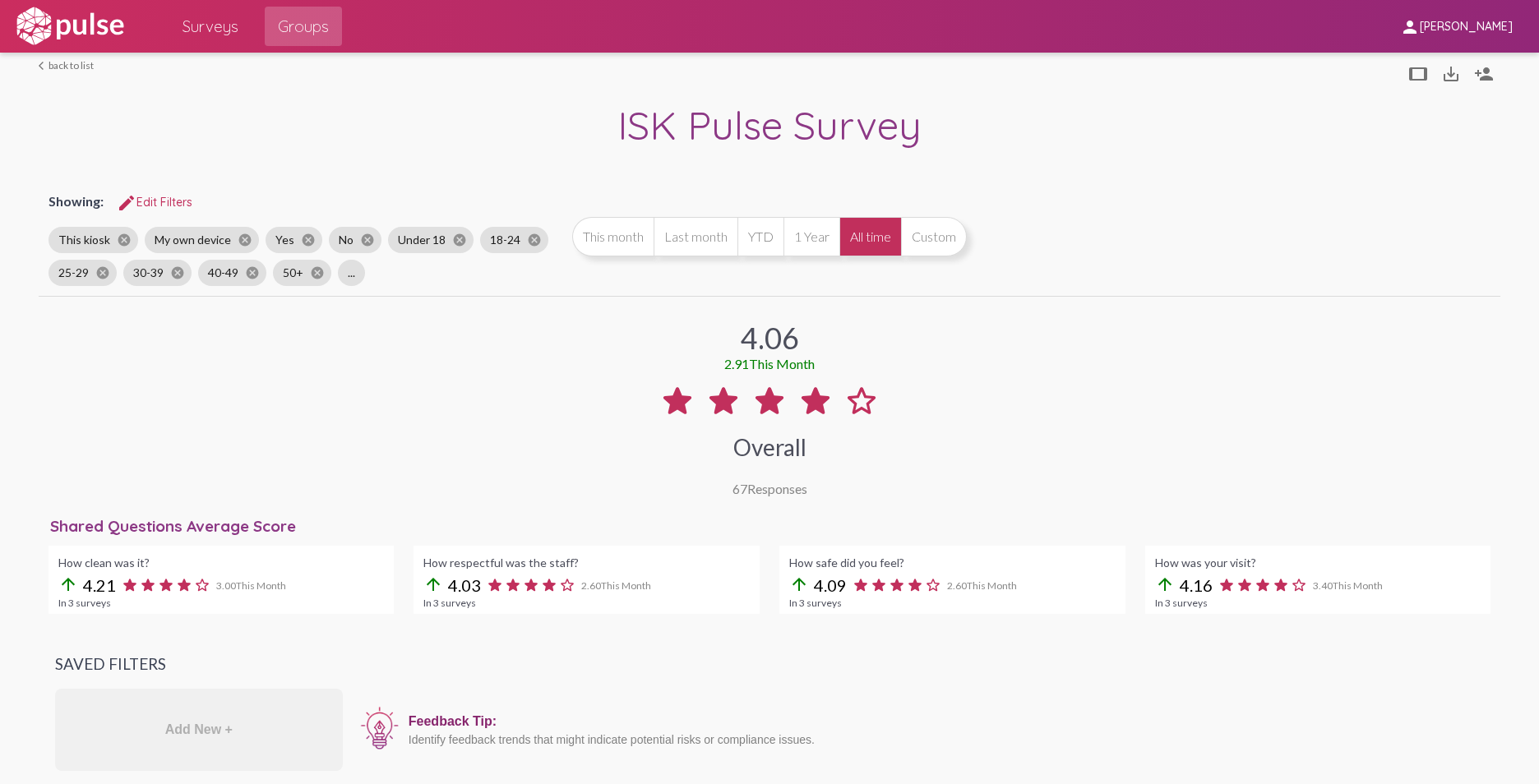
click at [207, 23] on span "Surveys" at bounding box center [211, 26] width 56 height 30
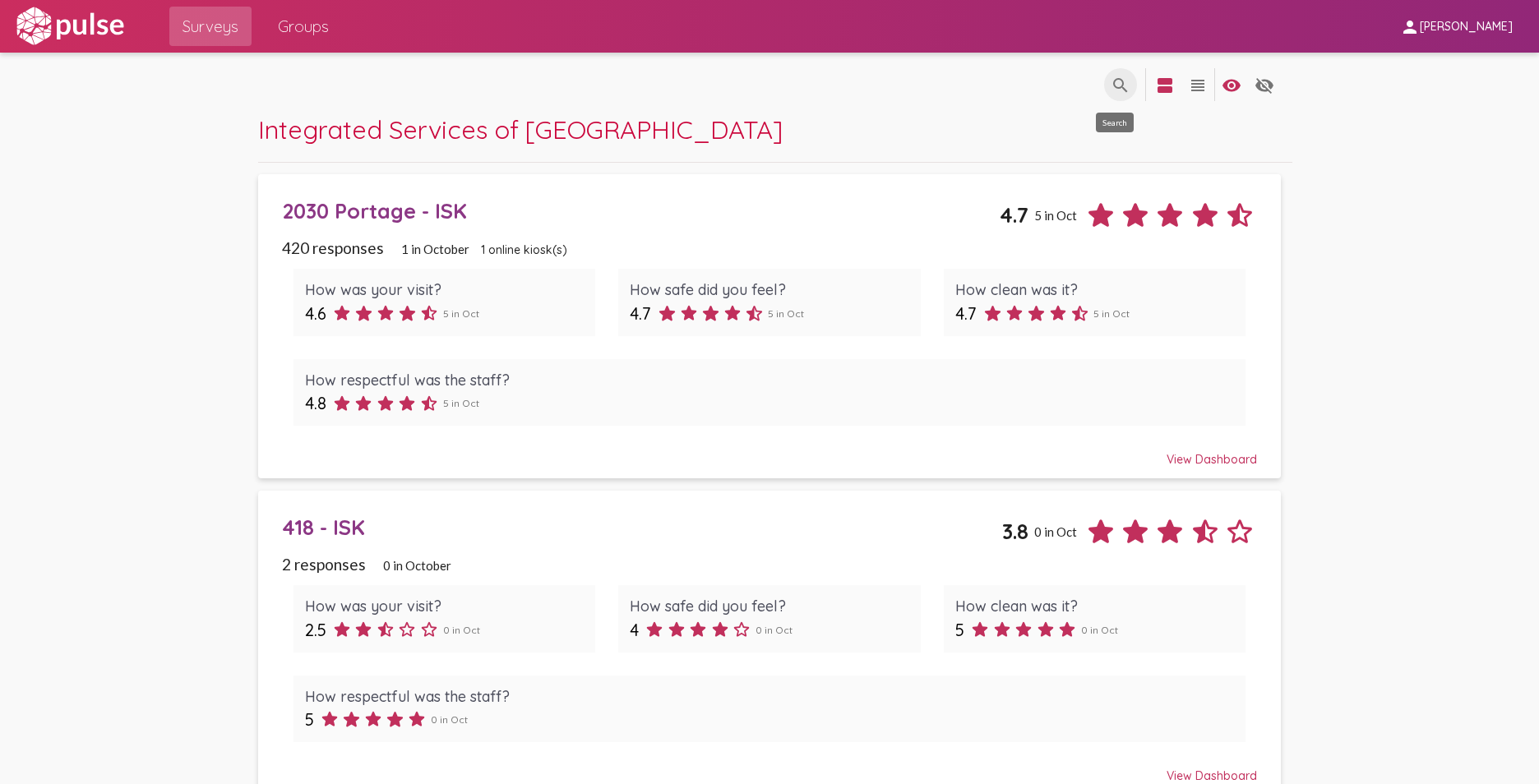
click at [1113, 84] on mat-icon "search" at bounding box center [1120, 85] width 19 height 19
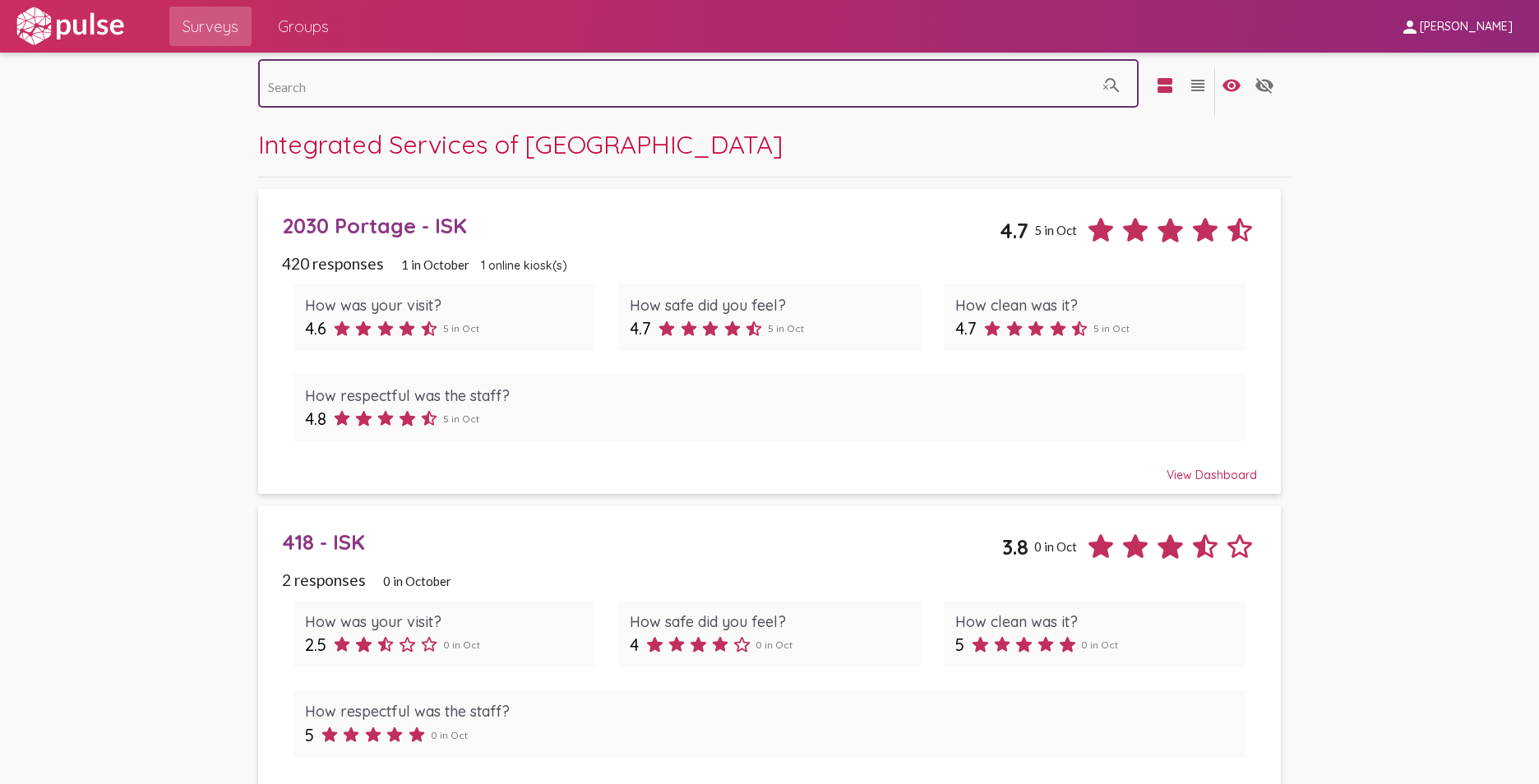
click at [308, 24] on span "Groups" at bounding box center [304, 26] width 51 height 30
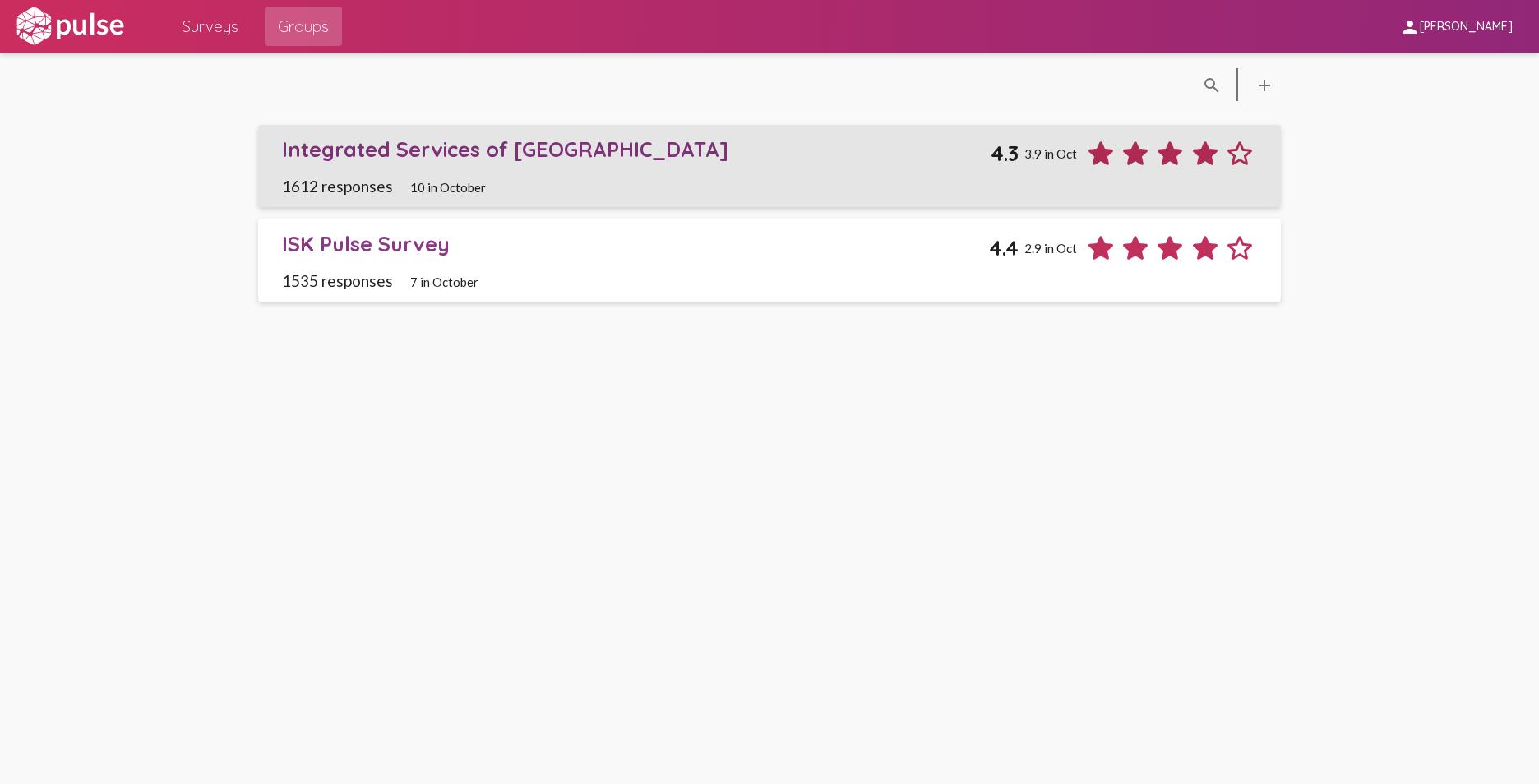
click at [356, 146] on div "Integrated Services of [GEOGRAPHIC_DATA]" at bounding box center [636, 149] width 709 height 25
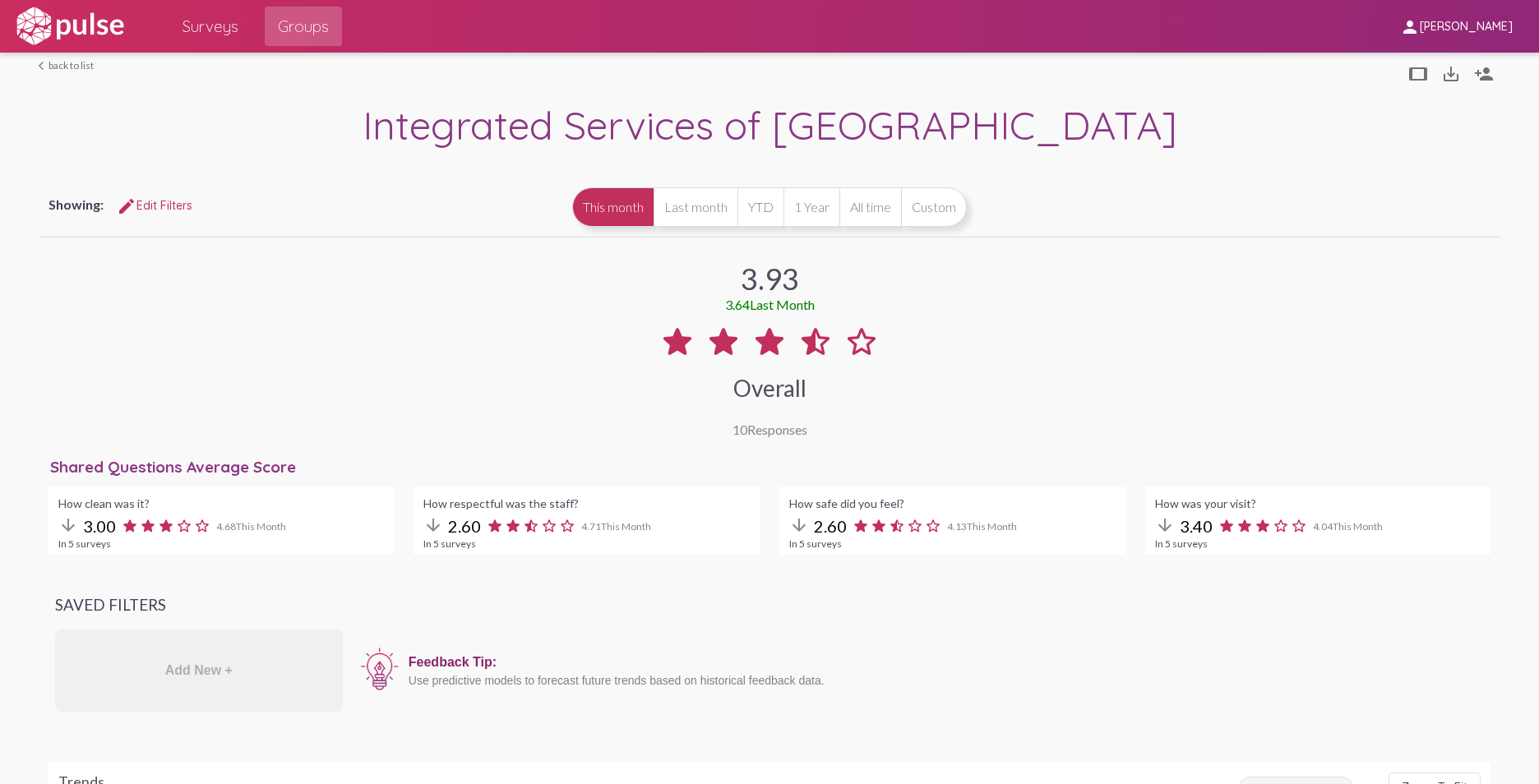
click at [860, 203] on button "All time" at bounding box center [870, 207] width 61 height 39
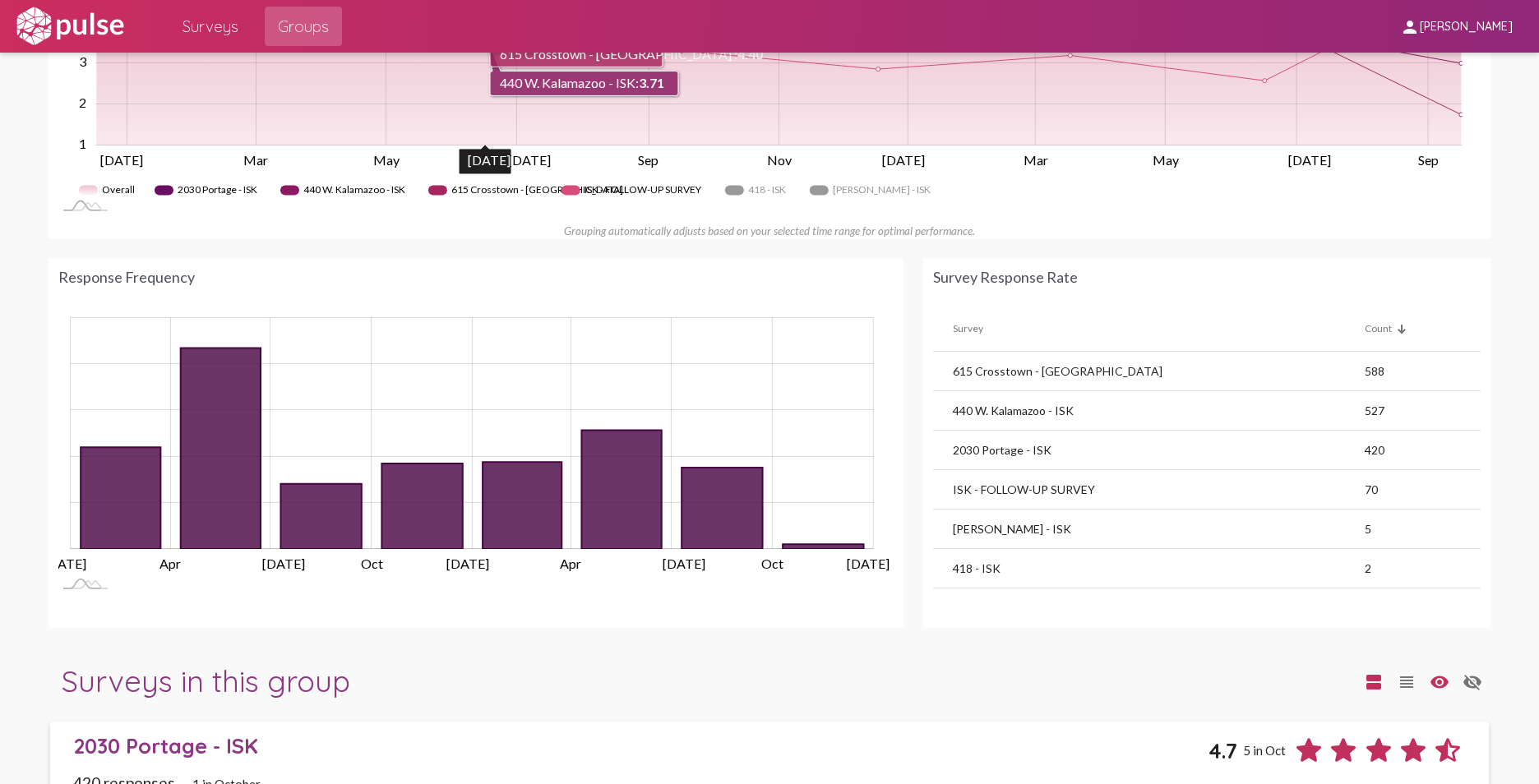
scroll to position [904, 0]
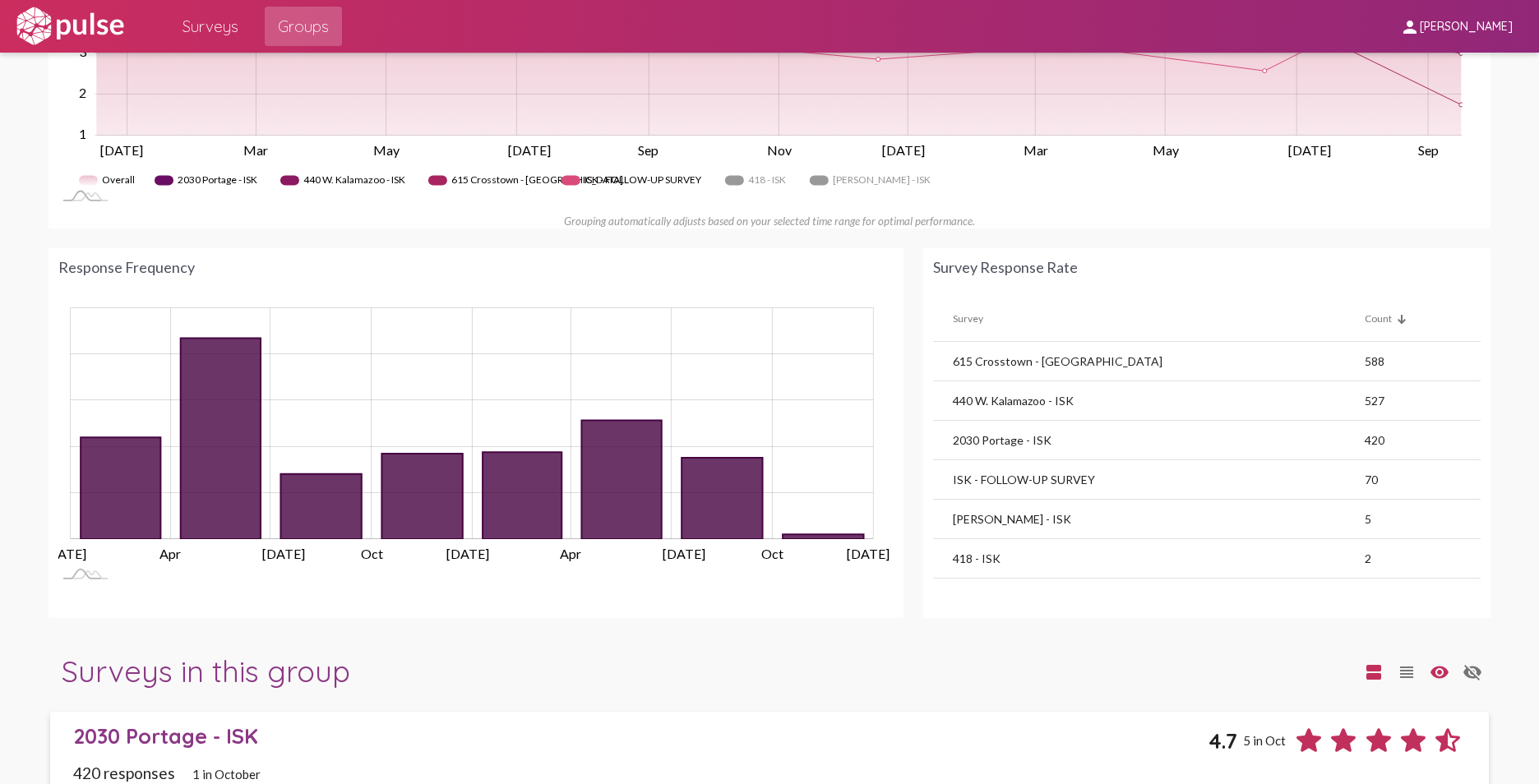
click at [1006, 286] on div "Survey Response Rate" at bounding box center [1206, 276] width 548 height 38
click at [969, 477] on td "ISK - FOLLOW-UP SURVEY" at bounding box center [1149, 480] width 432 height 39
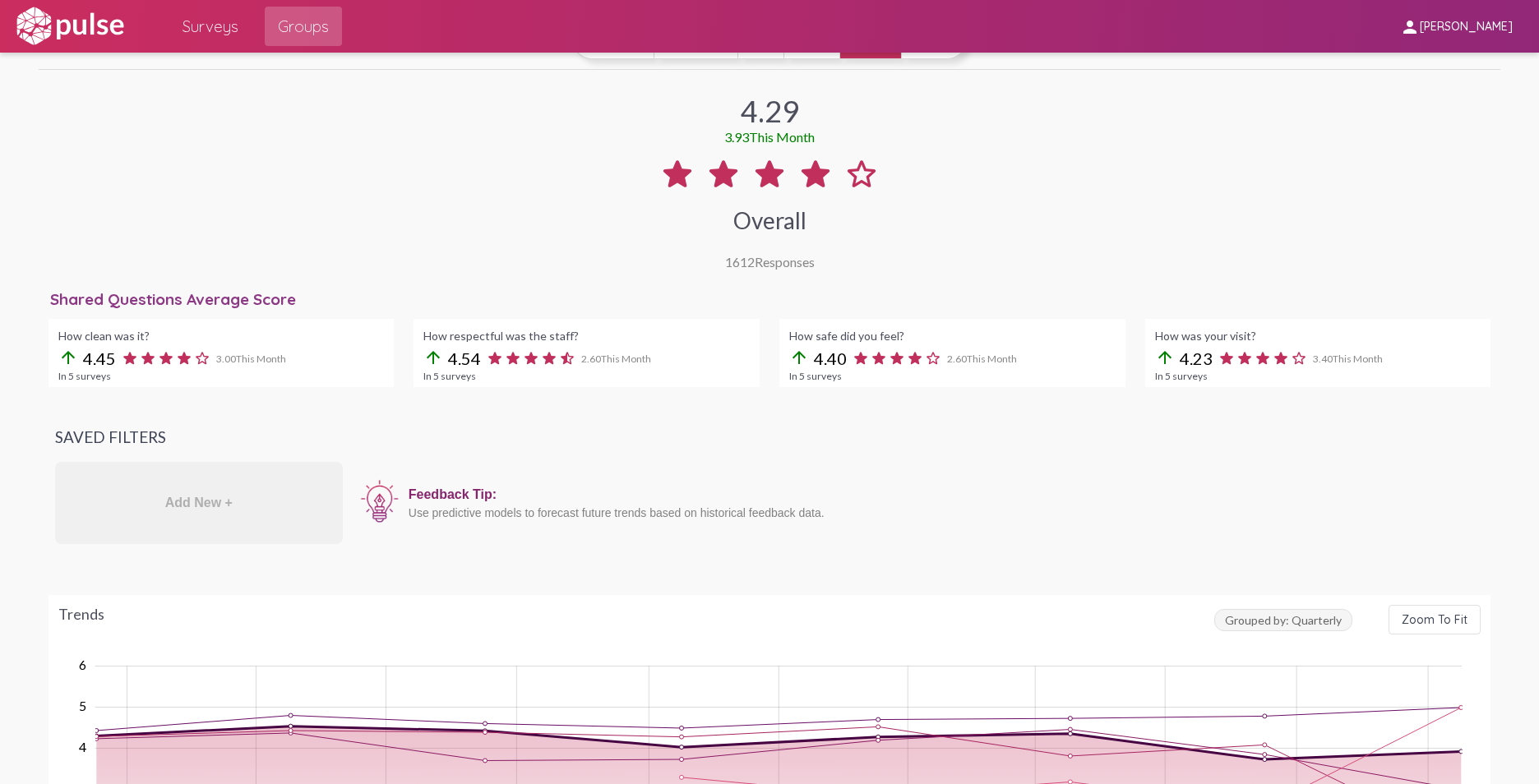
scroll to position [172, 0]
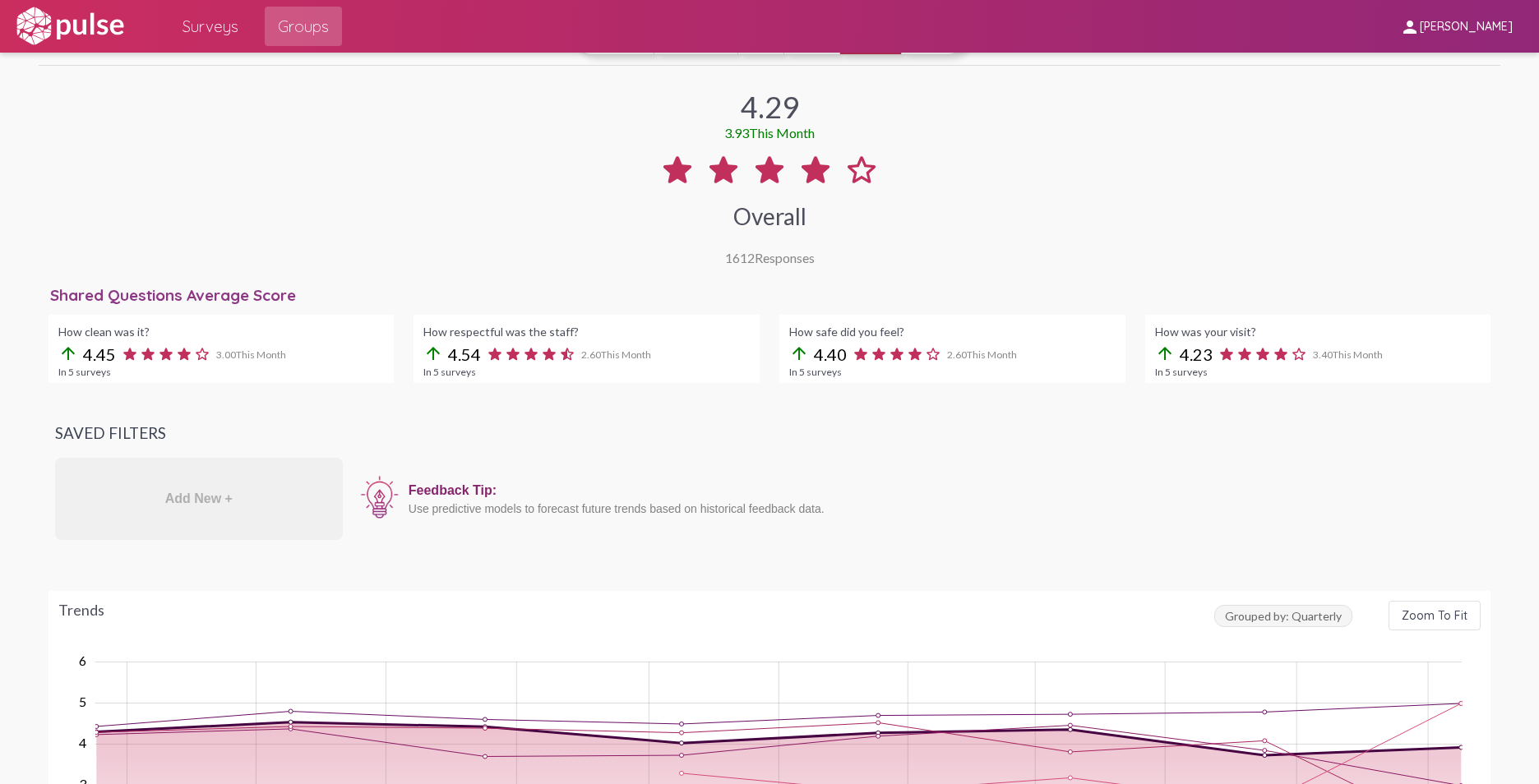
click at [128, 356] on icon at bounding box center [130, 353] width 13 height 12
drag, startPoint x: 719, startPoint y: 260, endPoint x: 810, endPoint y: 261, distance: 91.0
click at [810, 261] on div "1612 Responses" at bounding box center [770, 258] width 89 height 16
drag, startPoint x: 810, startPoint y: 261, endPoint x: 891, endPoint y: 268, distance: 81.3
click at [891, 268] on div "4.29 3.93 This Month Overall 1612 Responses Shared Questions Average Score How …" at bounding box center [770, 715] width 1462 height 1291
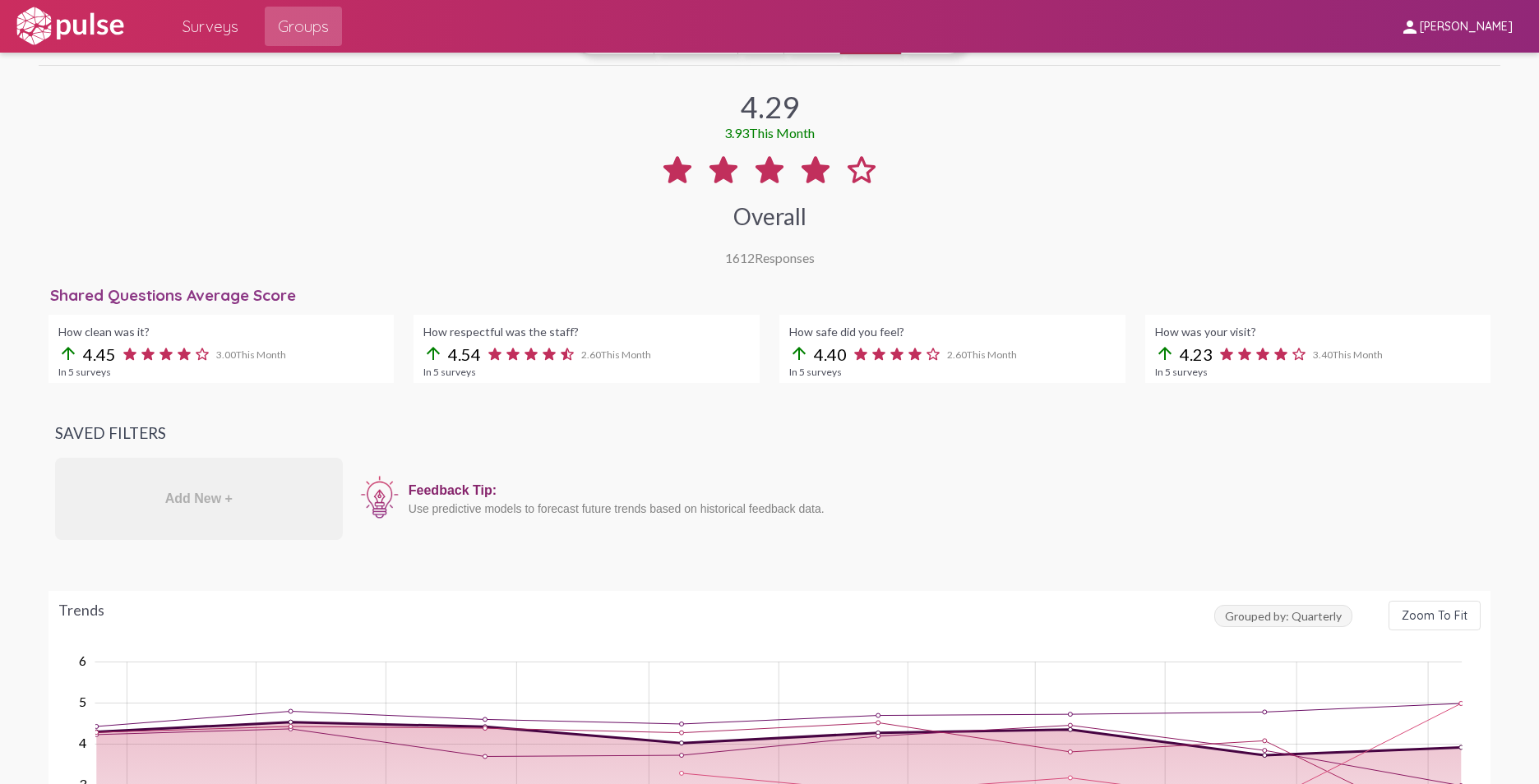
drag, startPoint x: 423, startPoint y: 333, endPoint x: 601, endPoint y: 340, distance: 178.1
click at [601, 340] on div "How respectful was the staff? arrow_upward 4.54 2.60 This Month In 5 surveys" at bounding box center [586, 349] width 346 height 68
drag, startPoint x: 601, startPoint y: 340, endPoint x: 559, endPoint y: 335, distance: 42.3
click at [559, 335] on div "How respectful was the staff?" at bounding box center [586, 331] width 326 height 14
drag, startPoint x: 567, startPoint y: 334, endPoint x: 417, endPoint y: 337, distance: 150.0
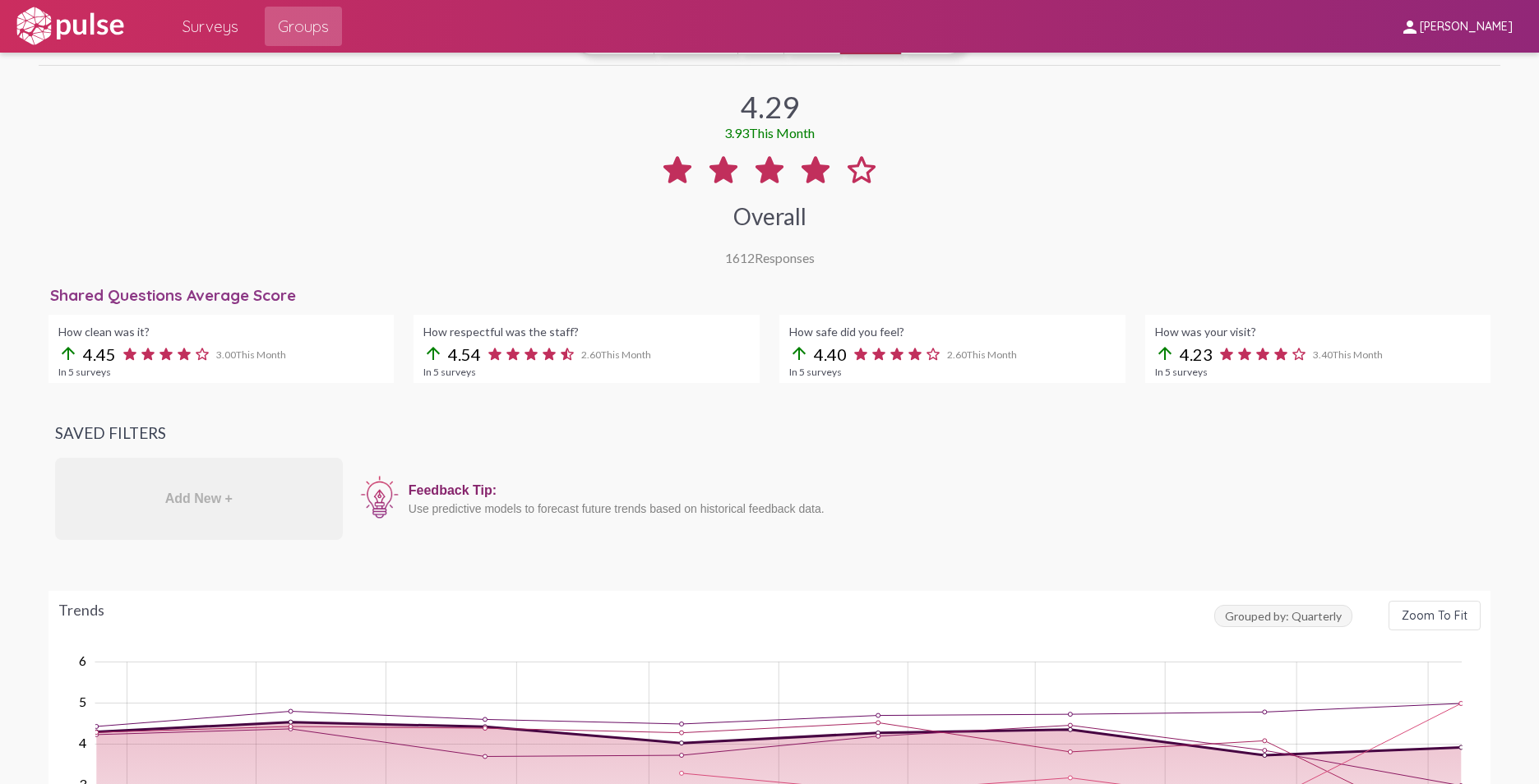
click at [417, 337] on div "How respectful was the staff? arrow_upward 4.54 2.60 This Month In 5 surveys" at bounding box center [586, 349] width 346 height 68
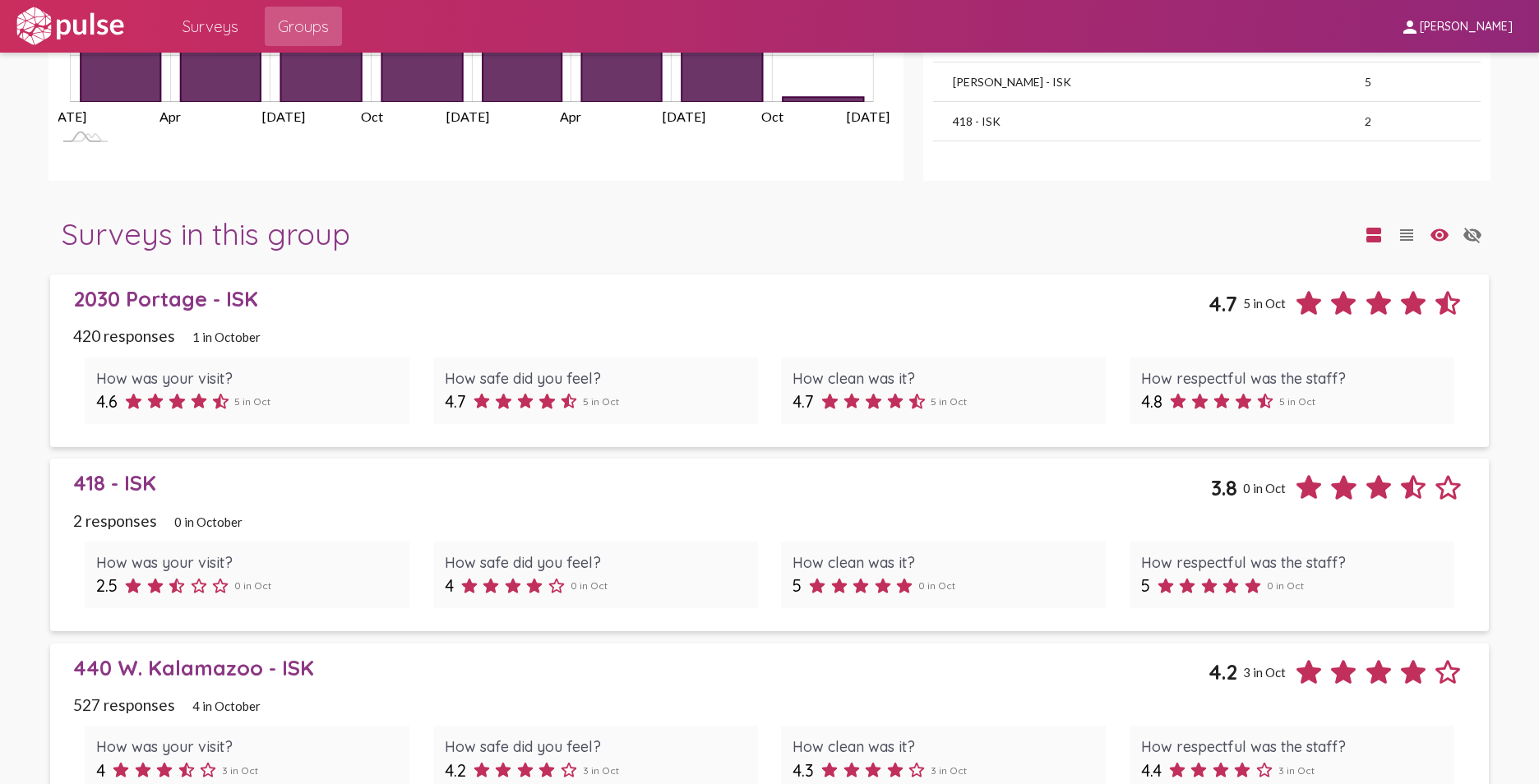
scroll to position [1322, 0]
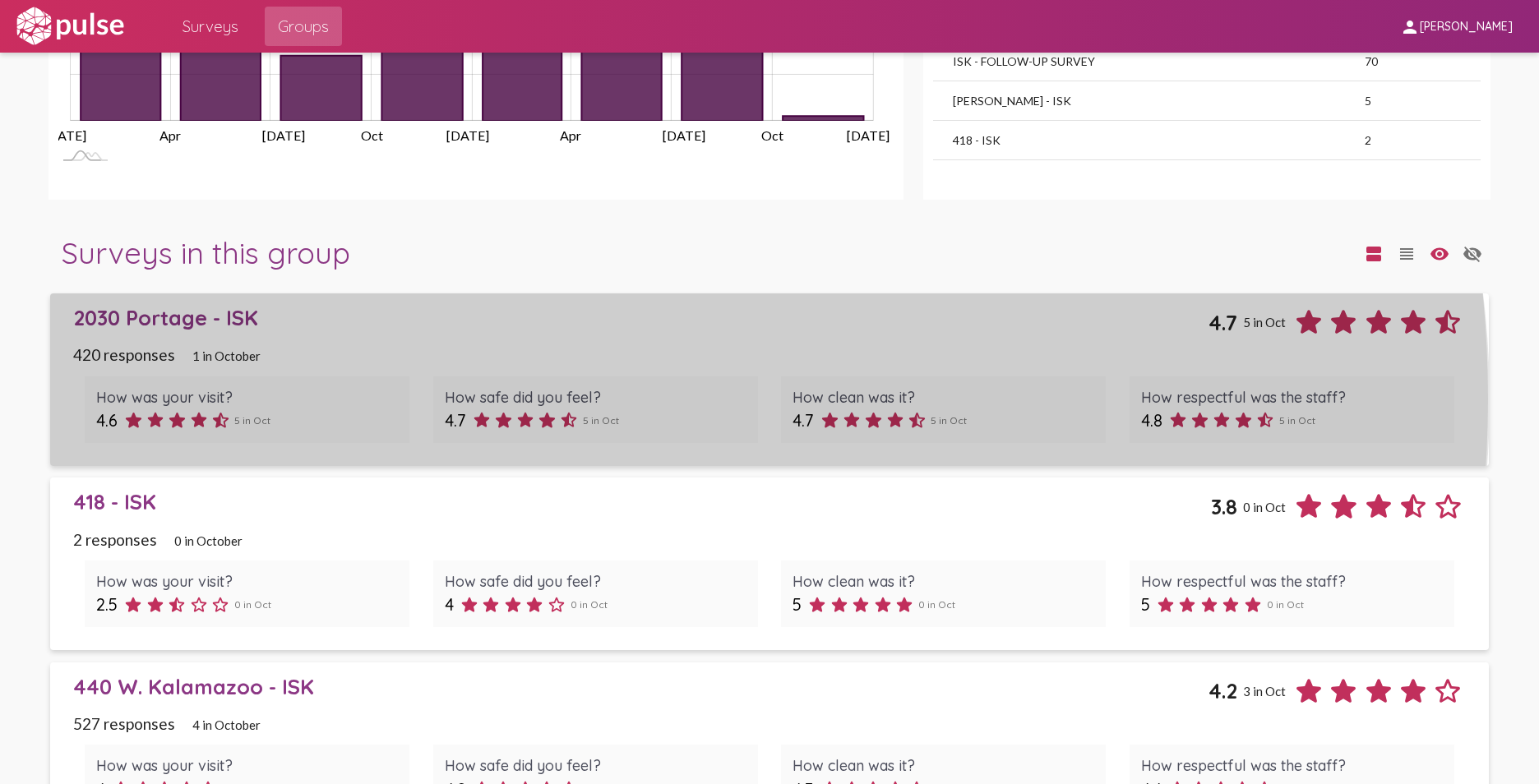
click at [619, 400] on div "How safe did you feel?" at bounding box center [596, 397] width 302 height 19
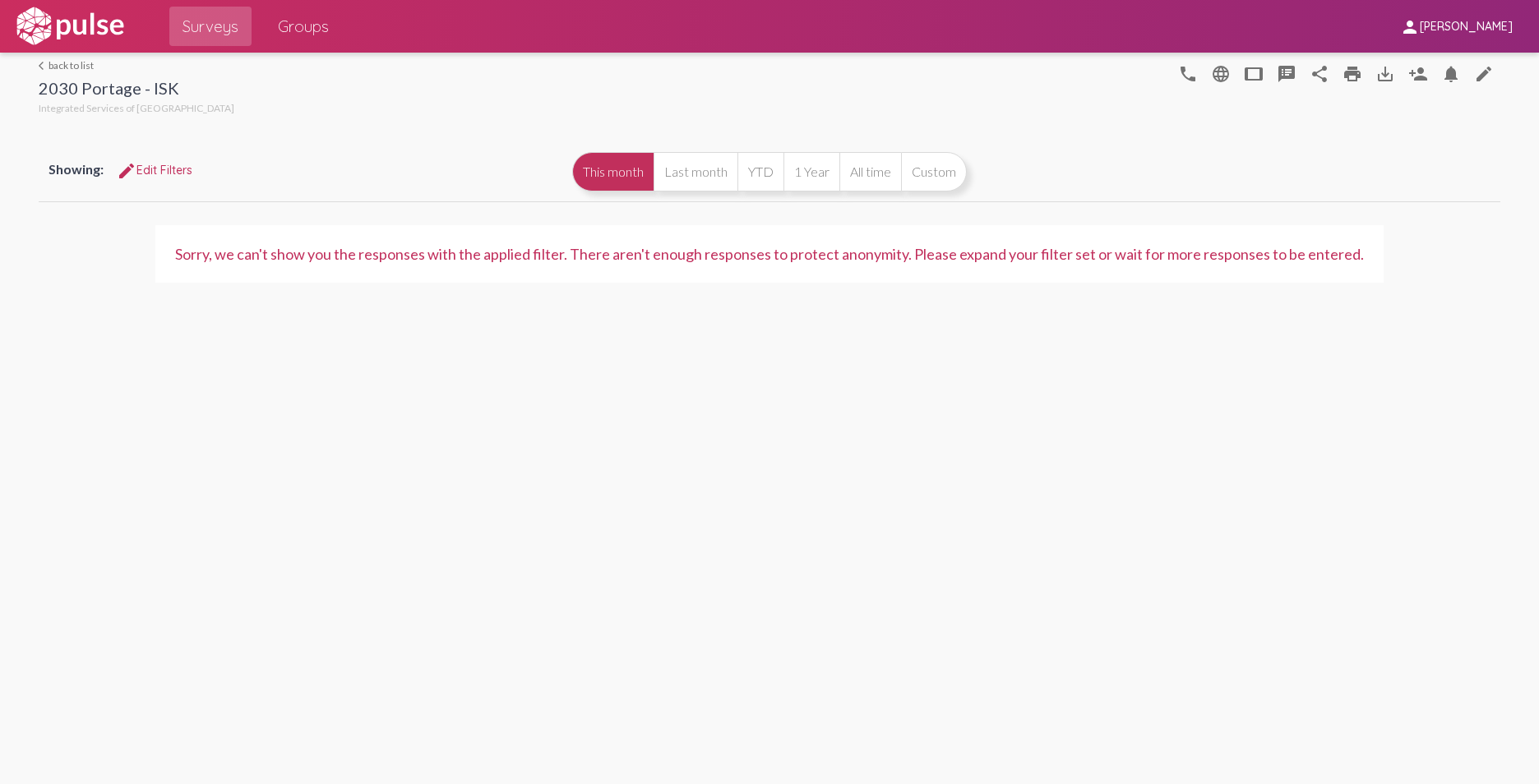
click at [63, 65] on link "arrow_back_ios back to list" at bounding box center [136, 65] width 196 height 12
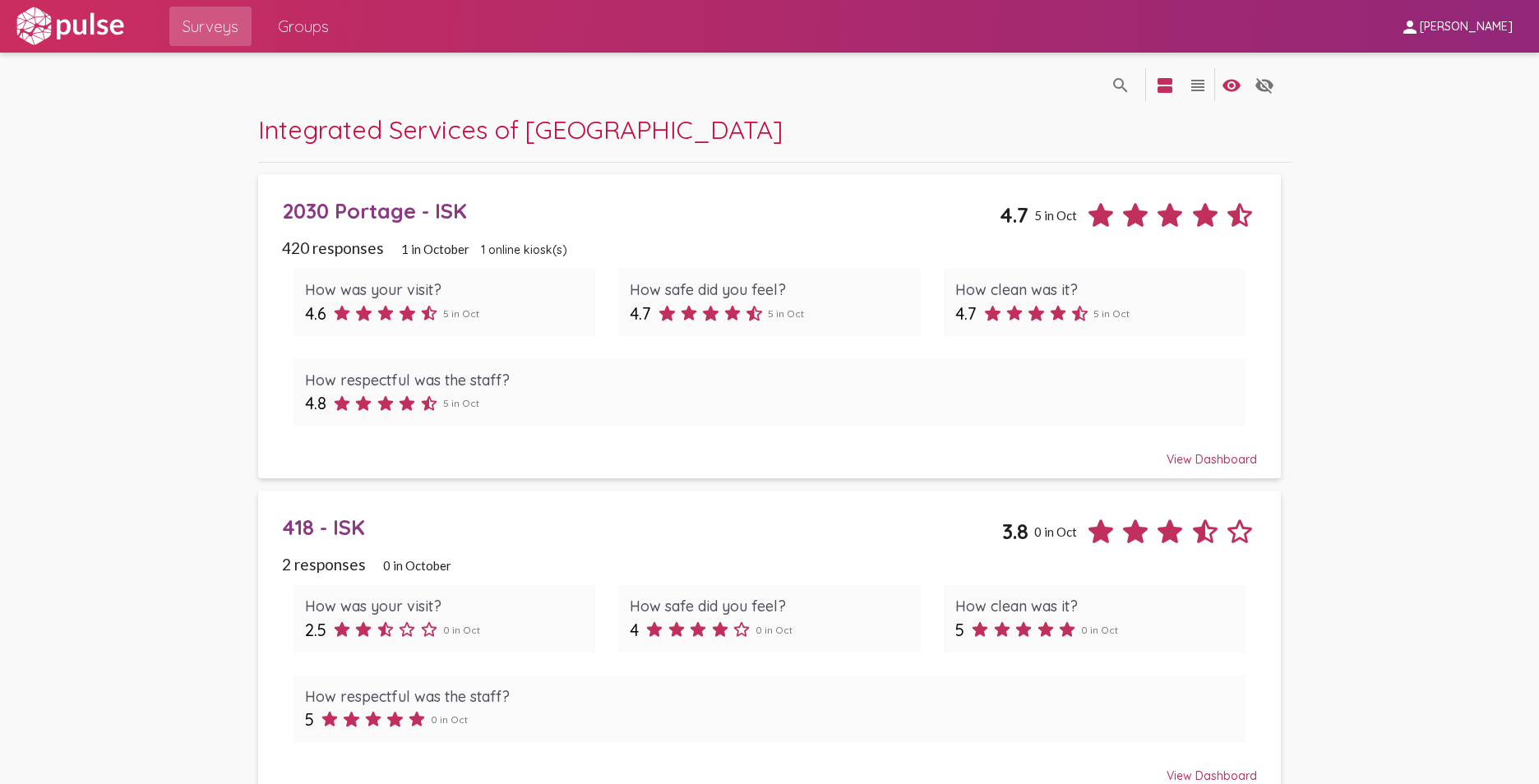
click at [305, 25] on span "Groups" at bounding box center [304, 26] width 51 height 30
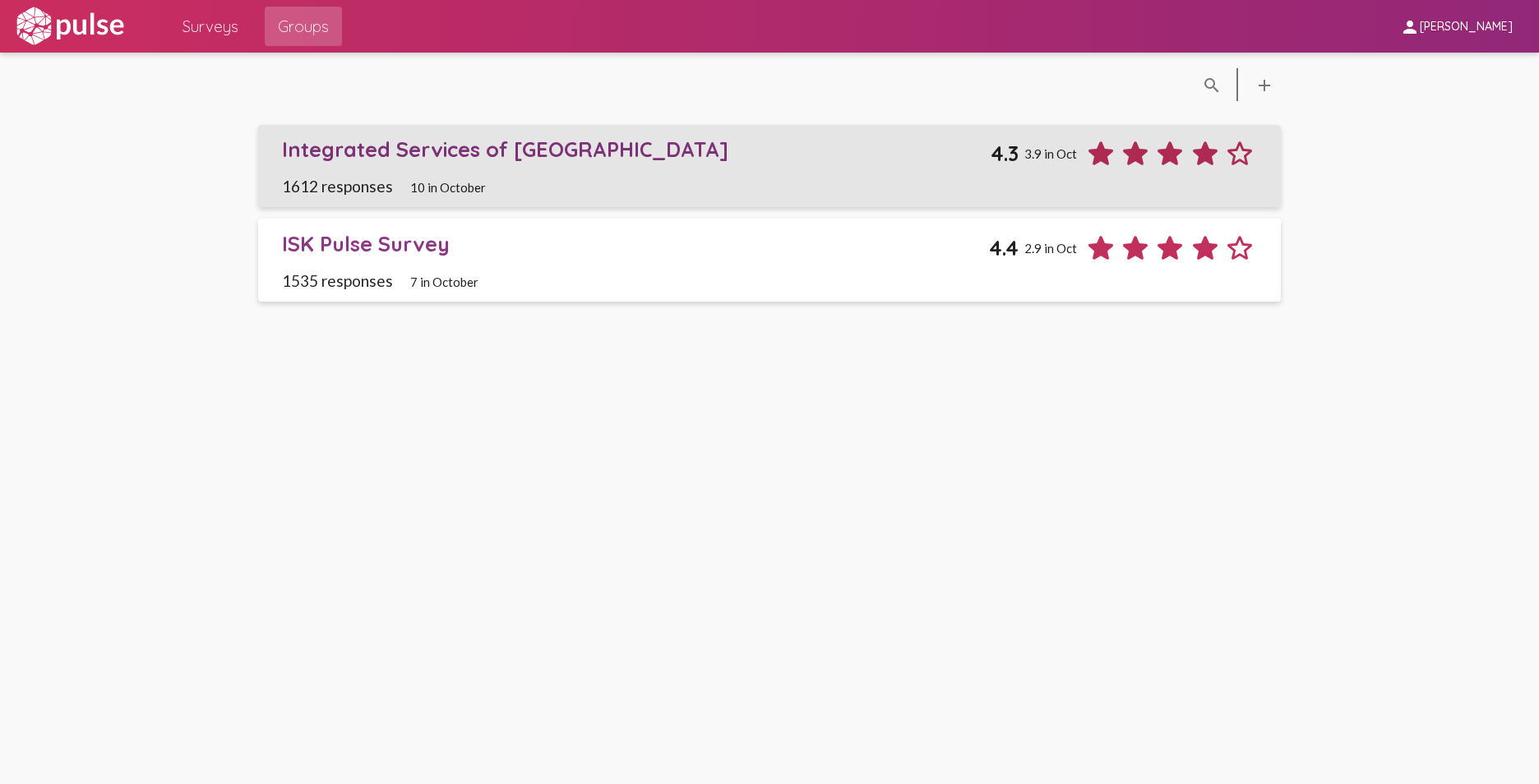
click at [405, 153] on div "Integrated Services of [GEOGRAPHIC_DATA]" at bounding box center [636, 149] width 709 height 25
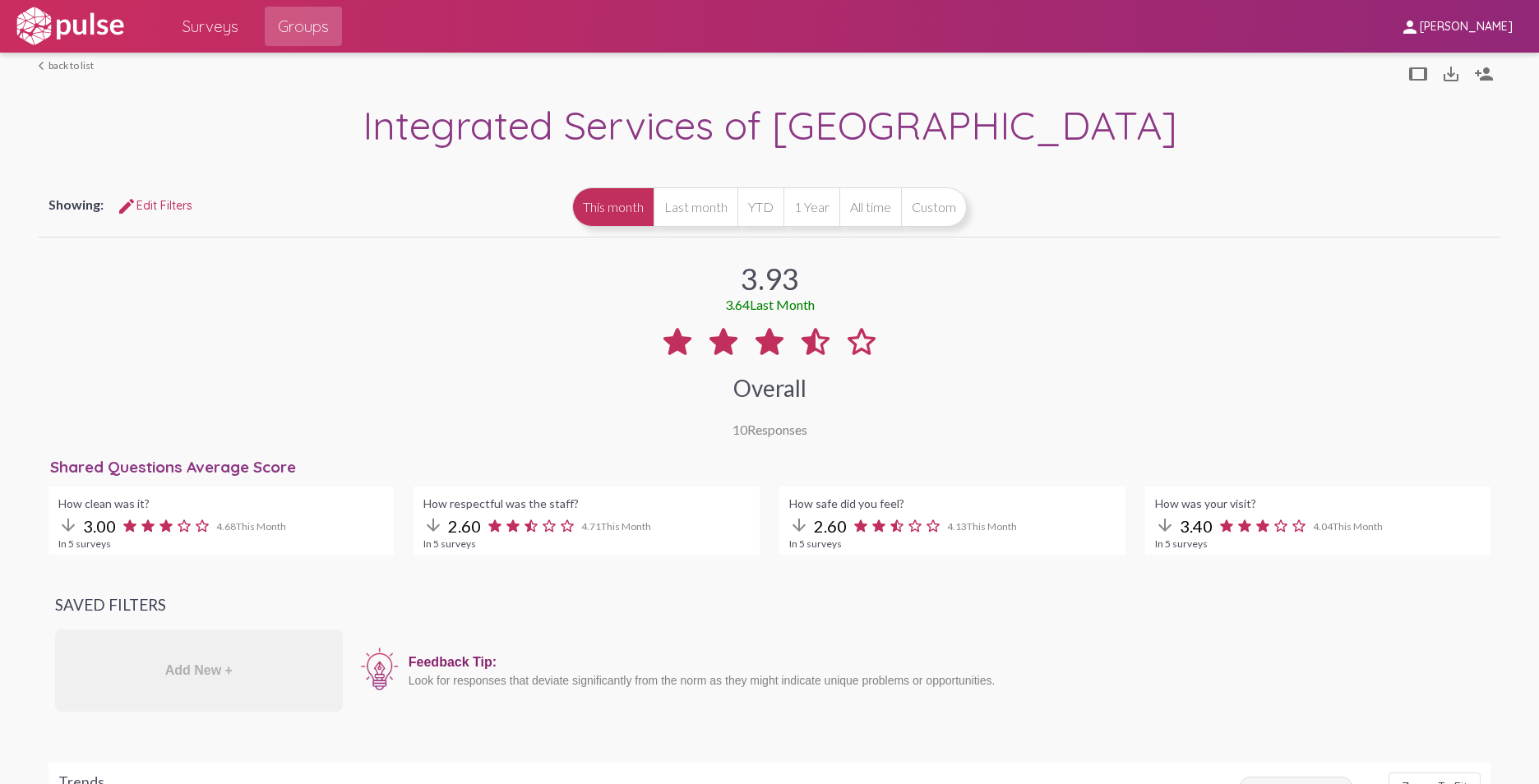
click at [855, 210] on button "All time" at bounding box center [870, 207] width 61 height 39
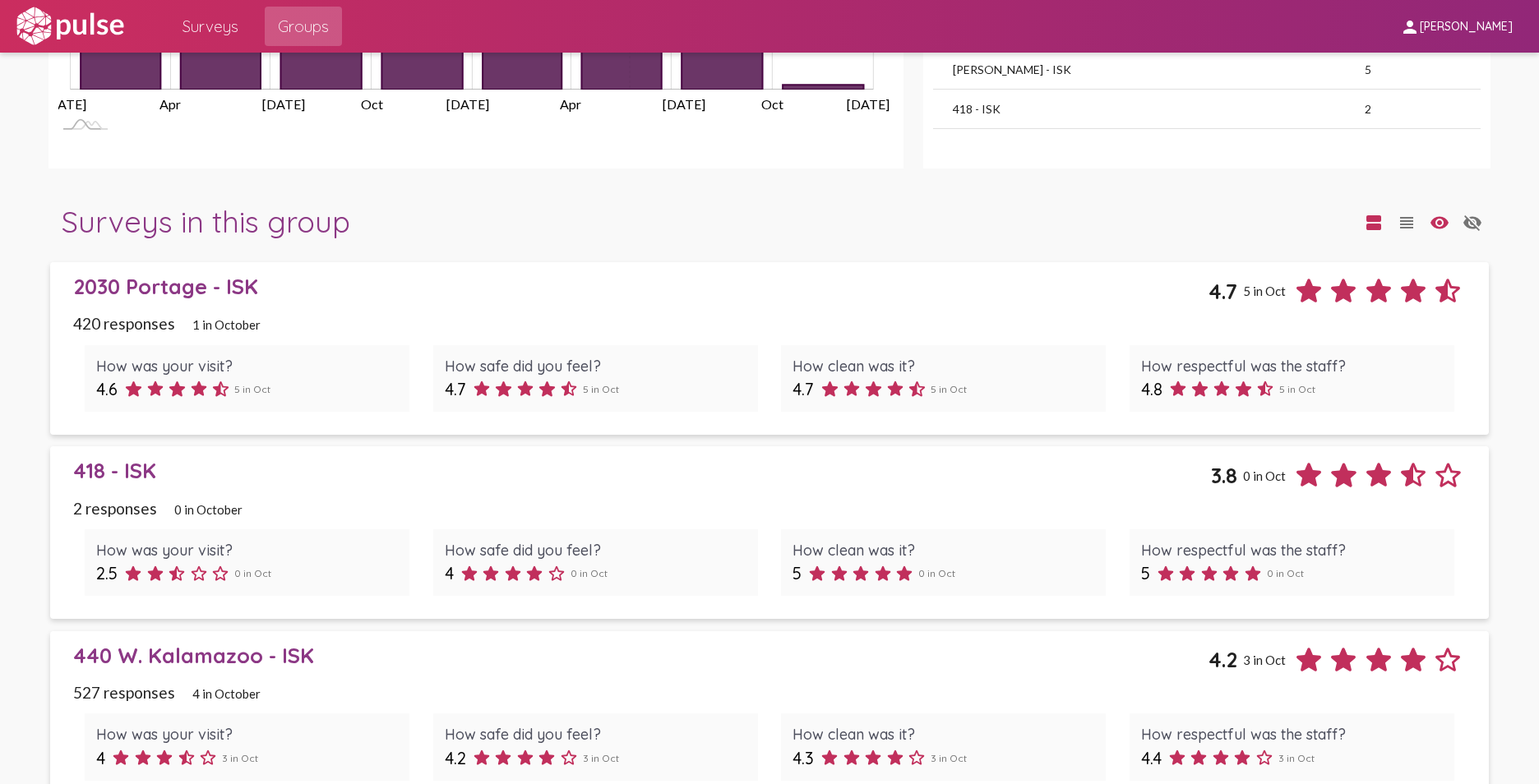
scroll to position [1561, 0]
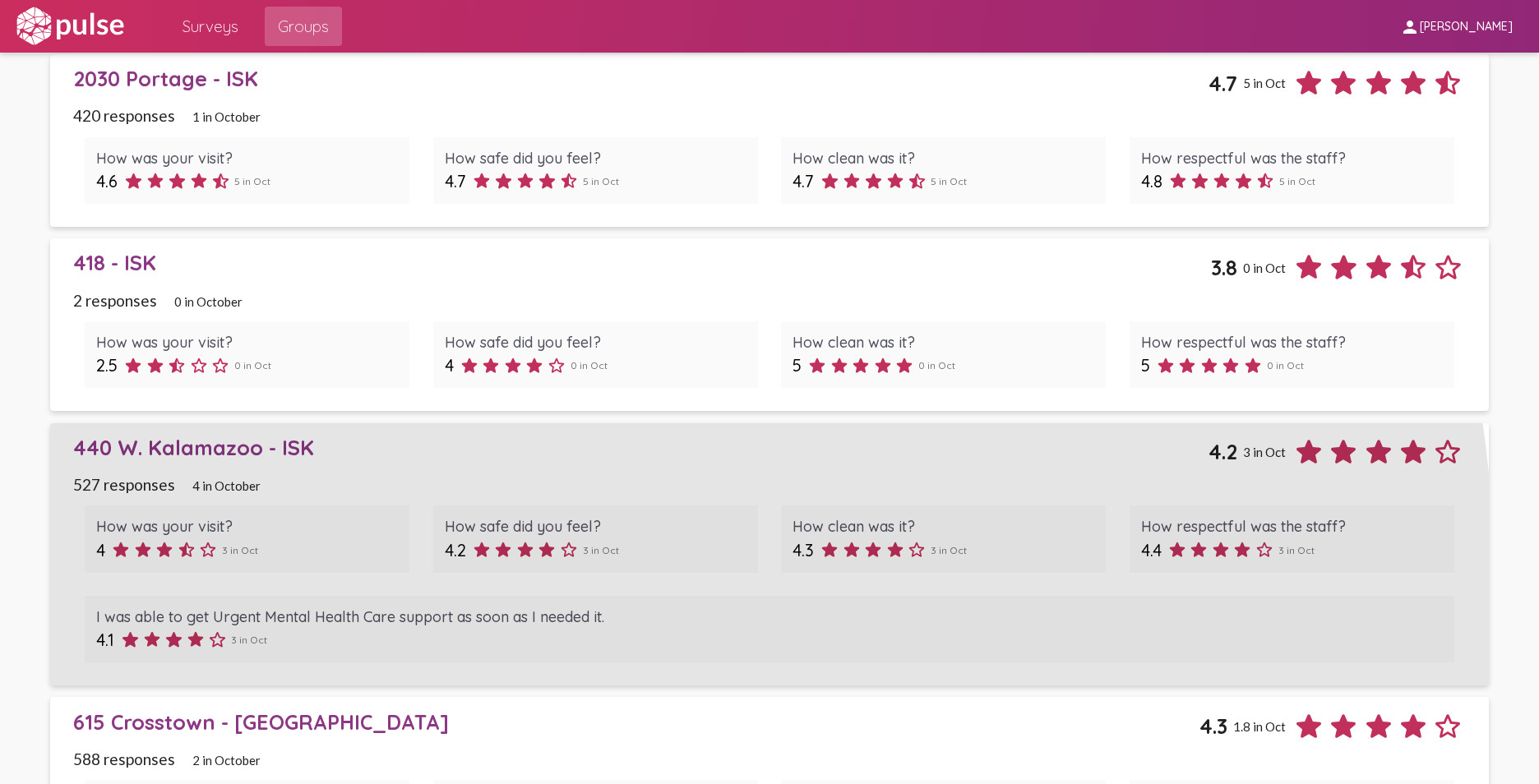
click at [614, 616] on div "I was able to get Urgent Mental Health Care support as soon as I needed it." at bounding box center [770, 617] width 1346 height 19
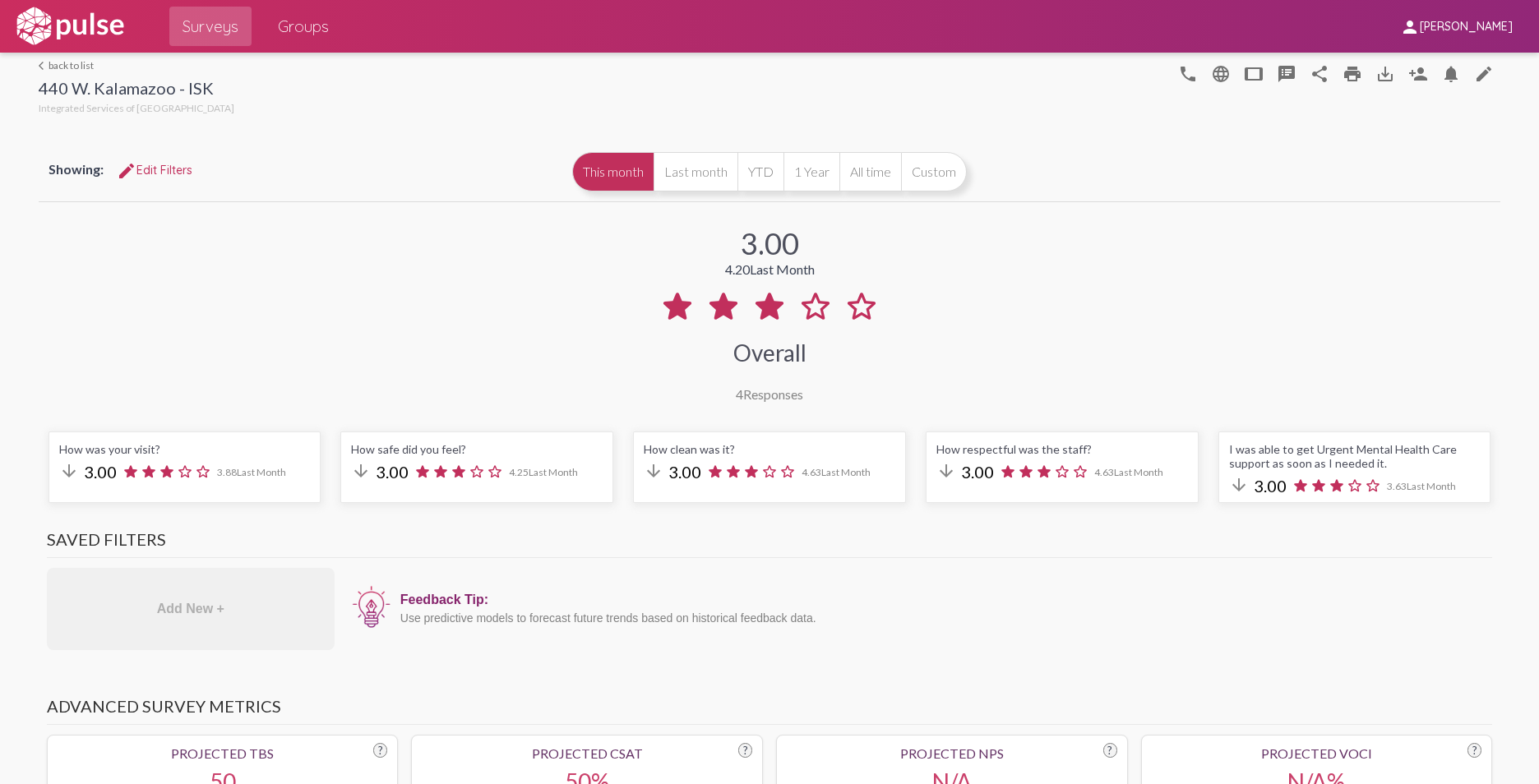
click at [50, 63] on link "arrow_back_ios back to list" at bounding box center [136, 65] width 196 height 12
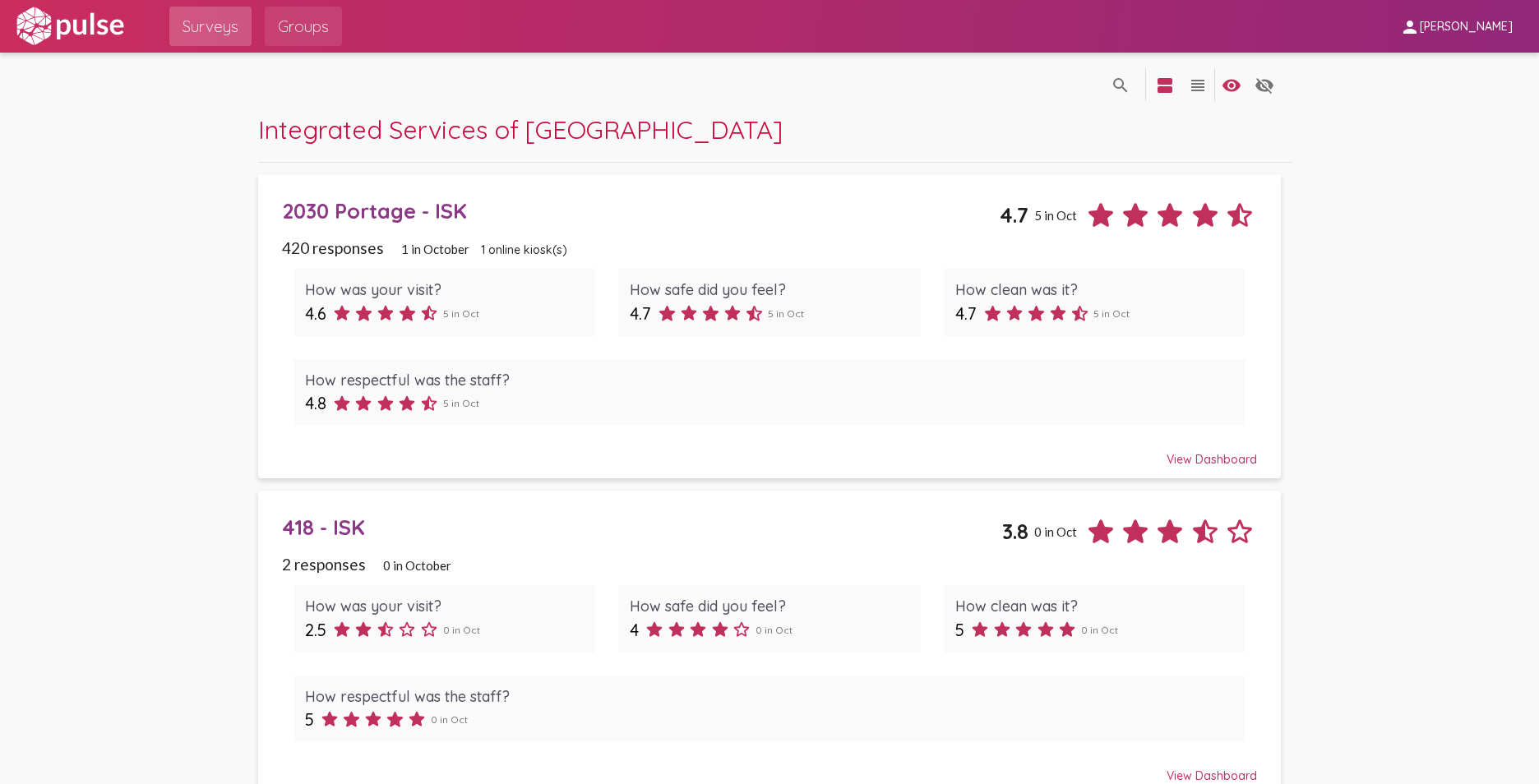
click at [306, 25] on span "Groups" at bounding box center [304, 26] width 51 height 30
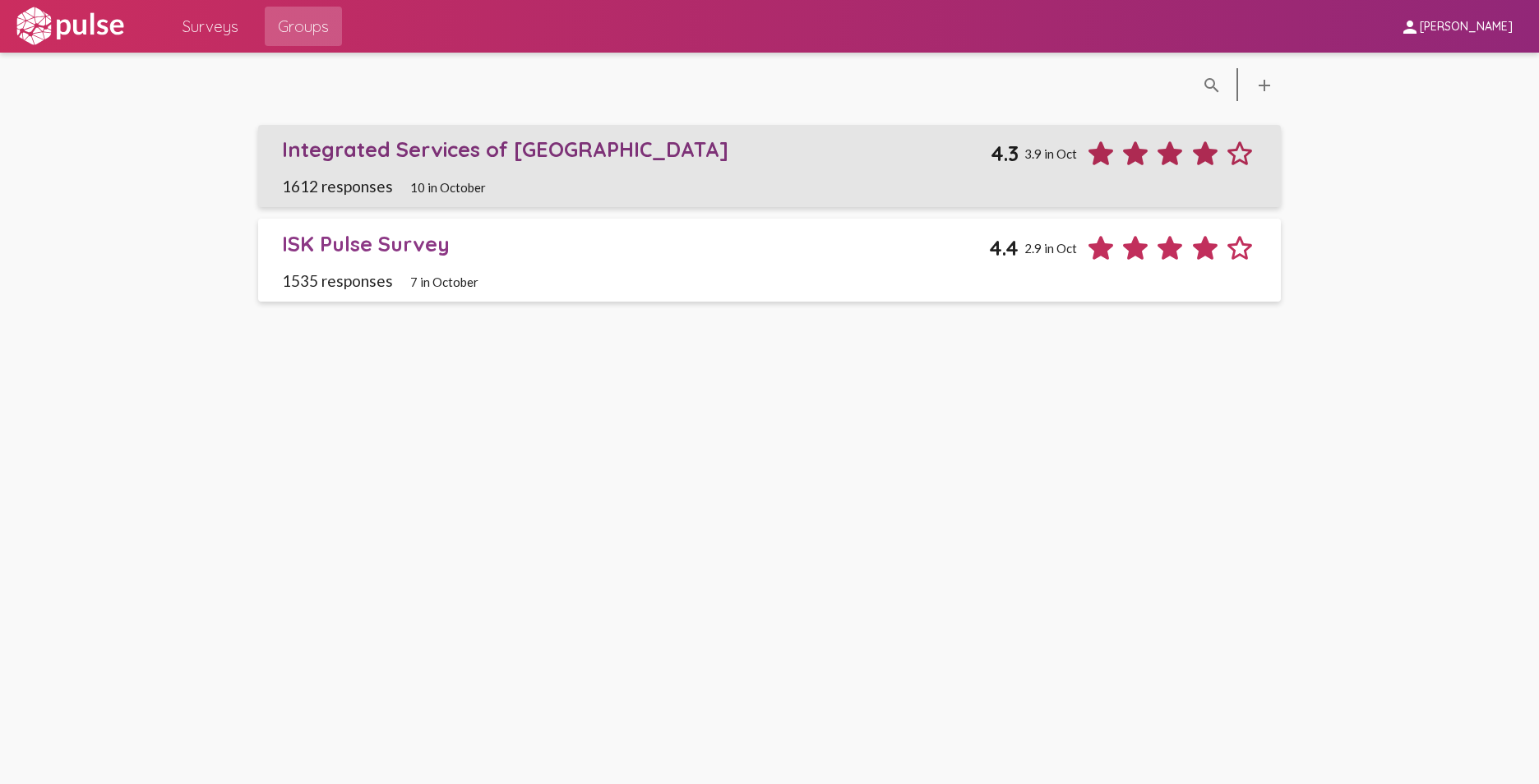
click at [371, 164] on div "Integrated Services of [GEOGRAPHIC_DATA] 4.3 3.9 in Oct" at bounding box center [770, 153] width 976 height 34
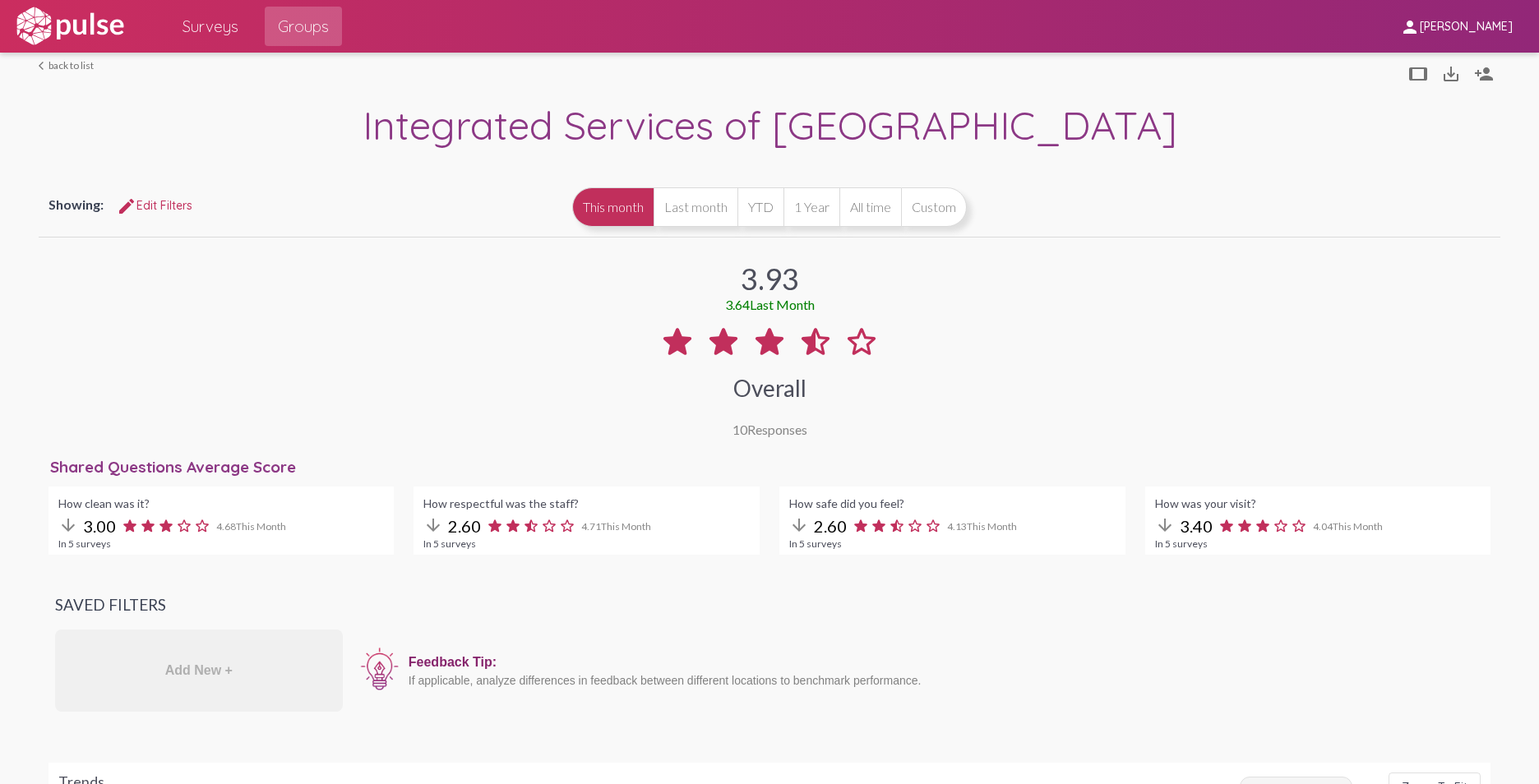
click at [848, 211] on button "All time" at bounding box center [870, 207] width 61 height 39
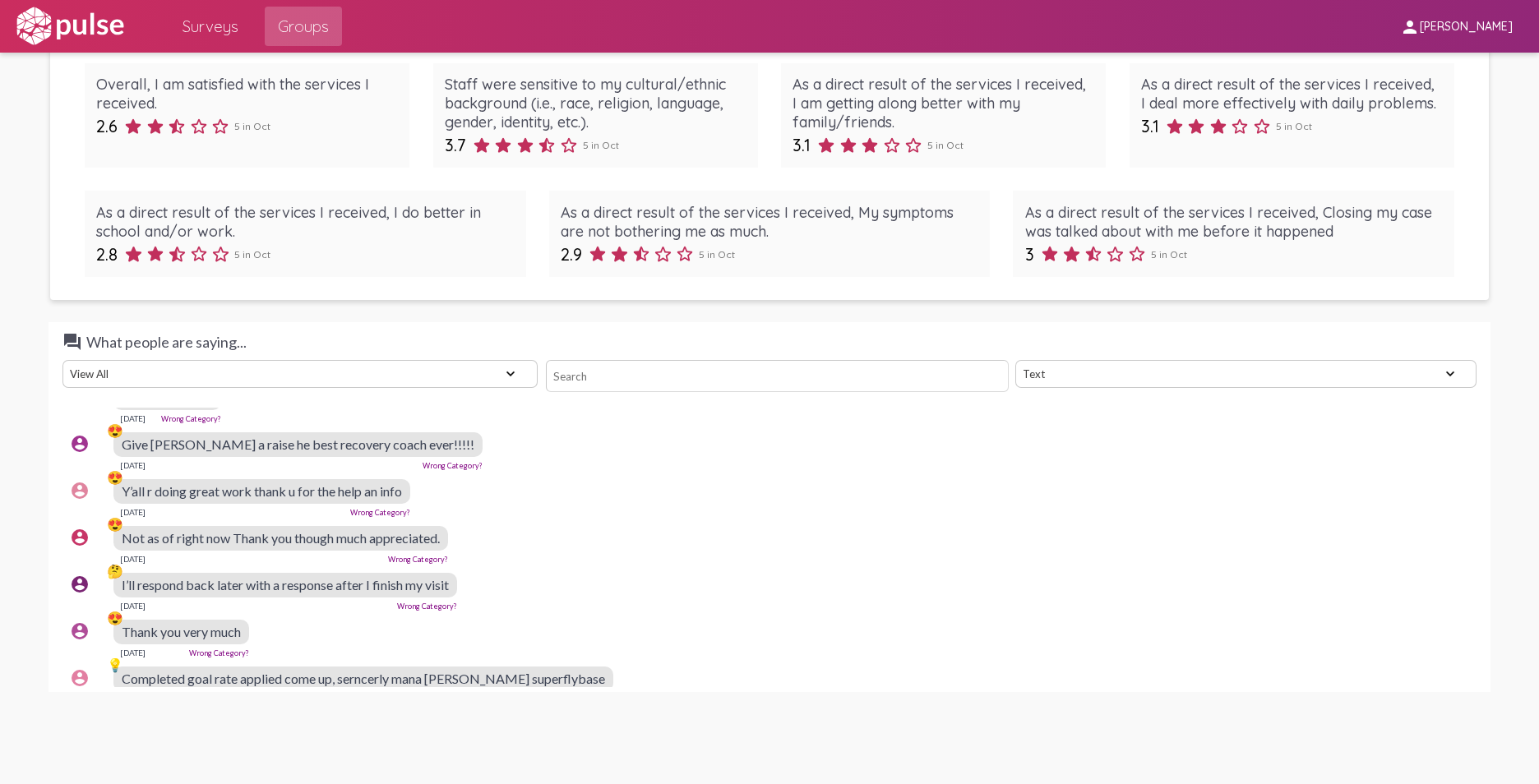
scroll to position [6162, 0]
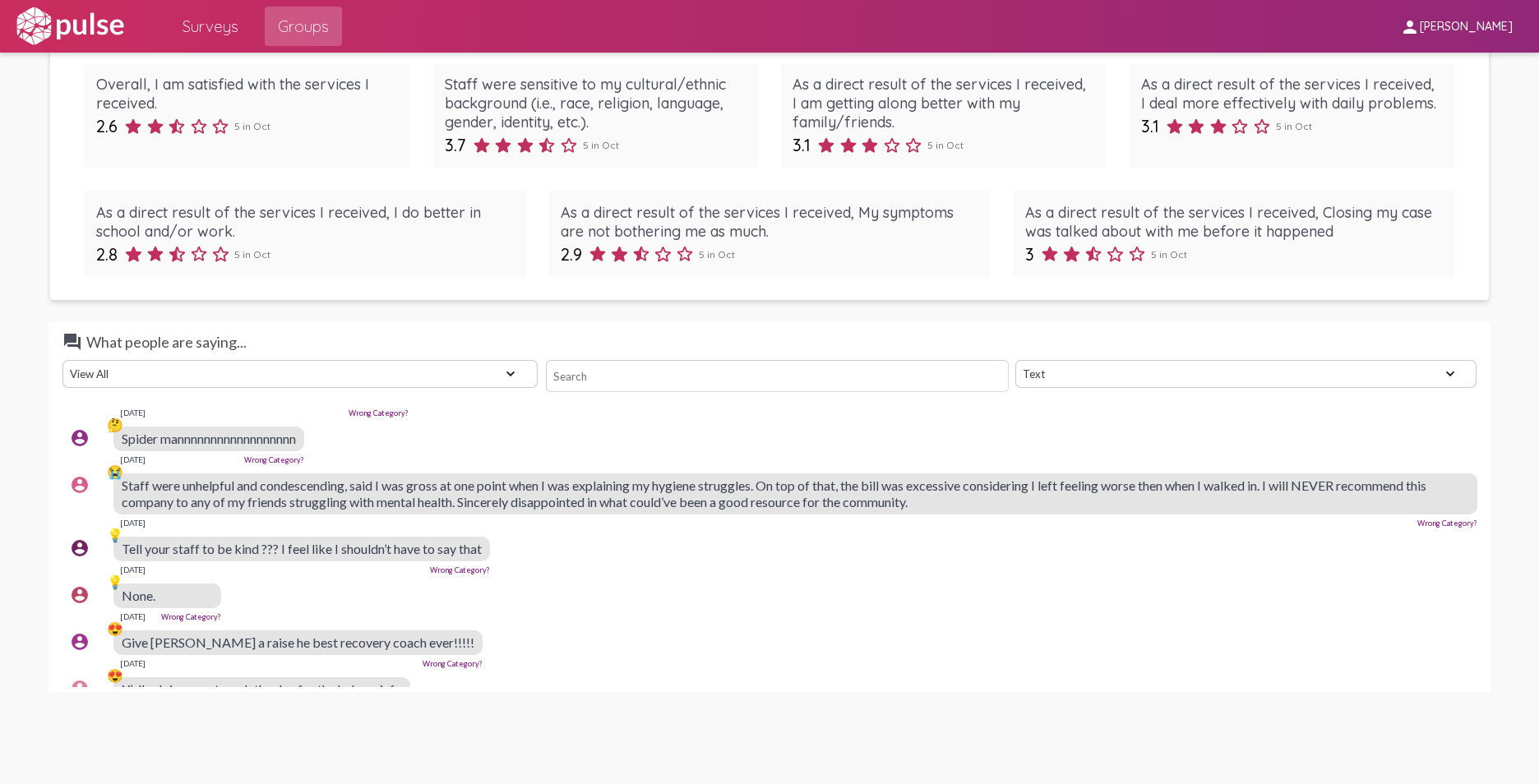
click at [1217, 374] on select "Text Word Cloud" at bounding box center [1246, 374] width 462 height 28
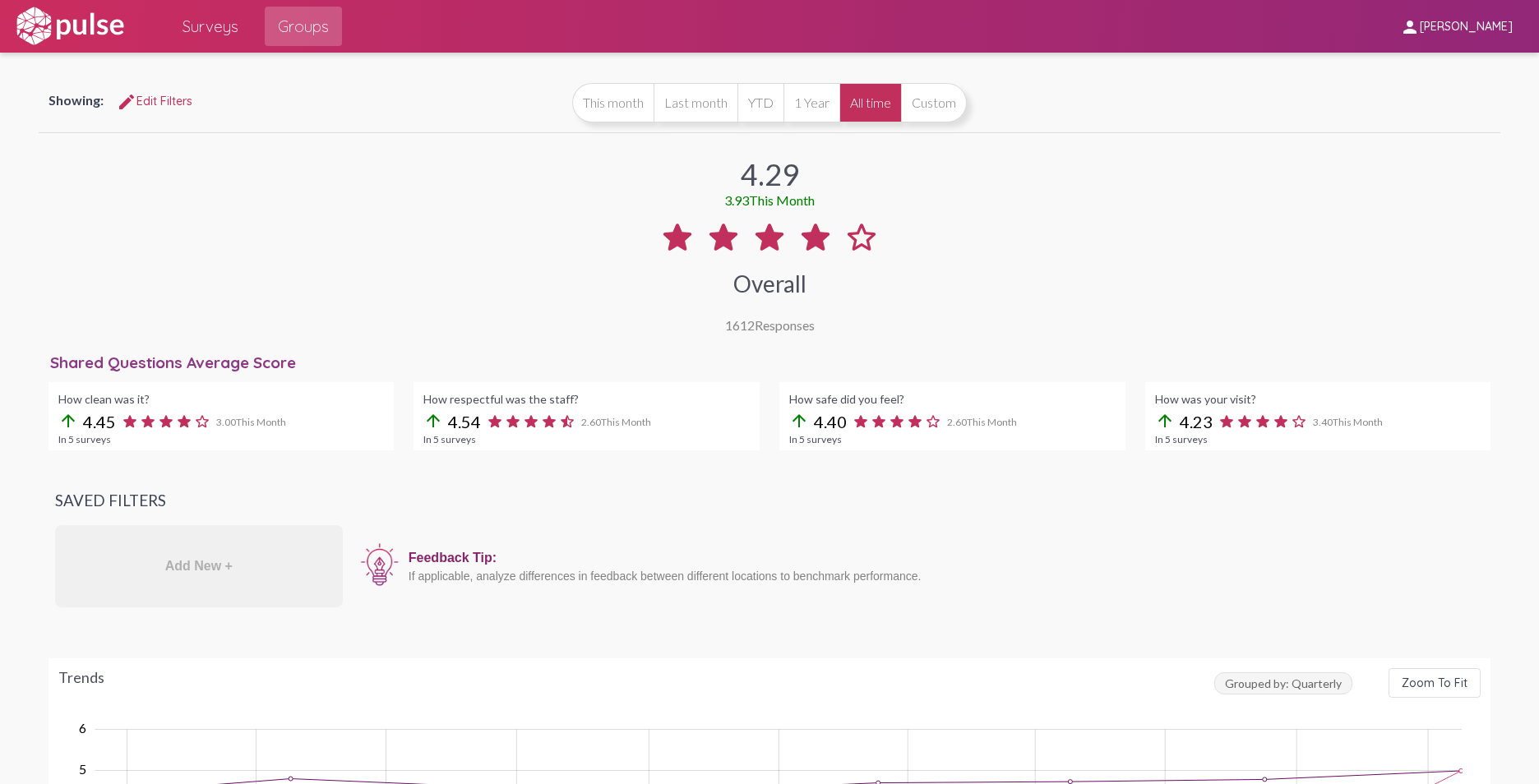
scroll to position [0, 0]
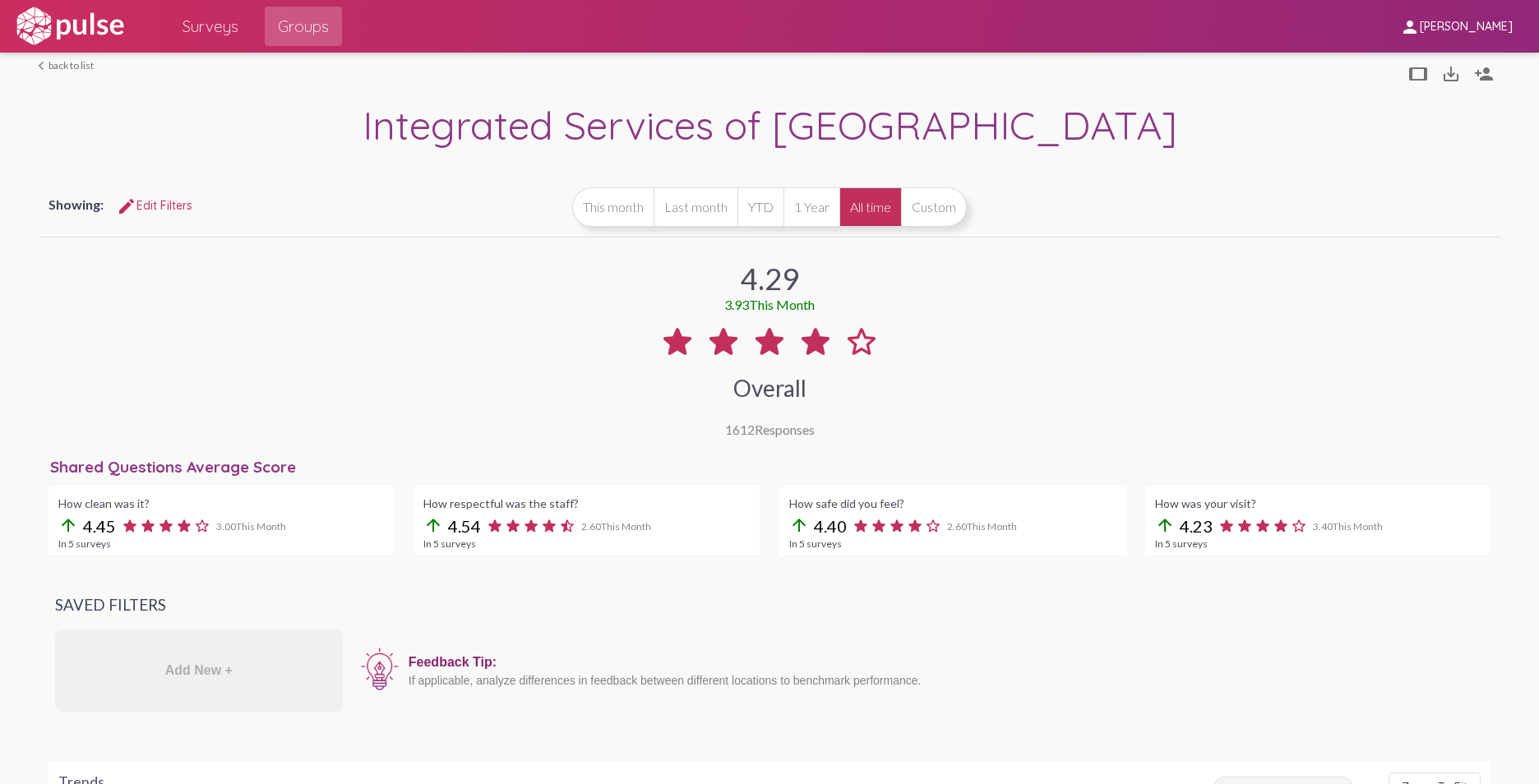
click at [227, 27] on span "Surveys" at bounding box center [211, 26] width 56 height 30
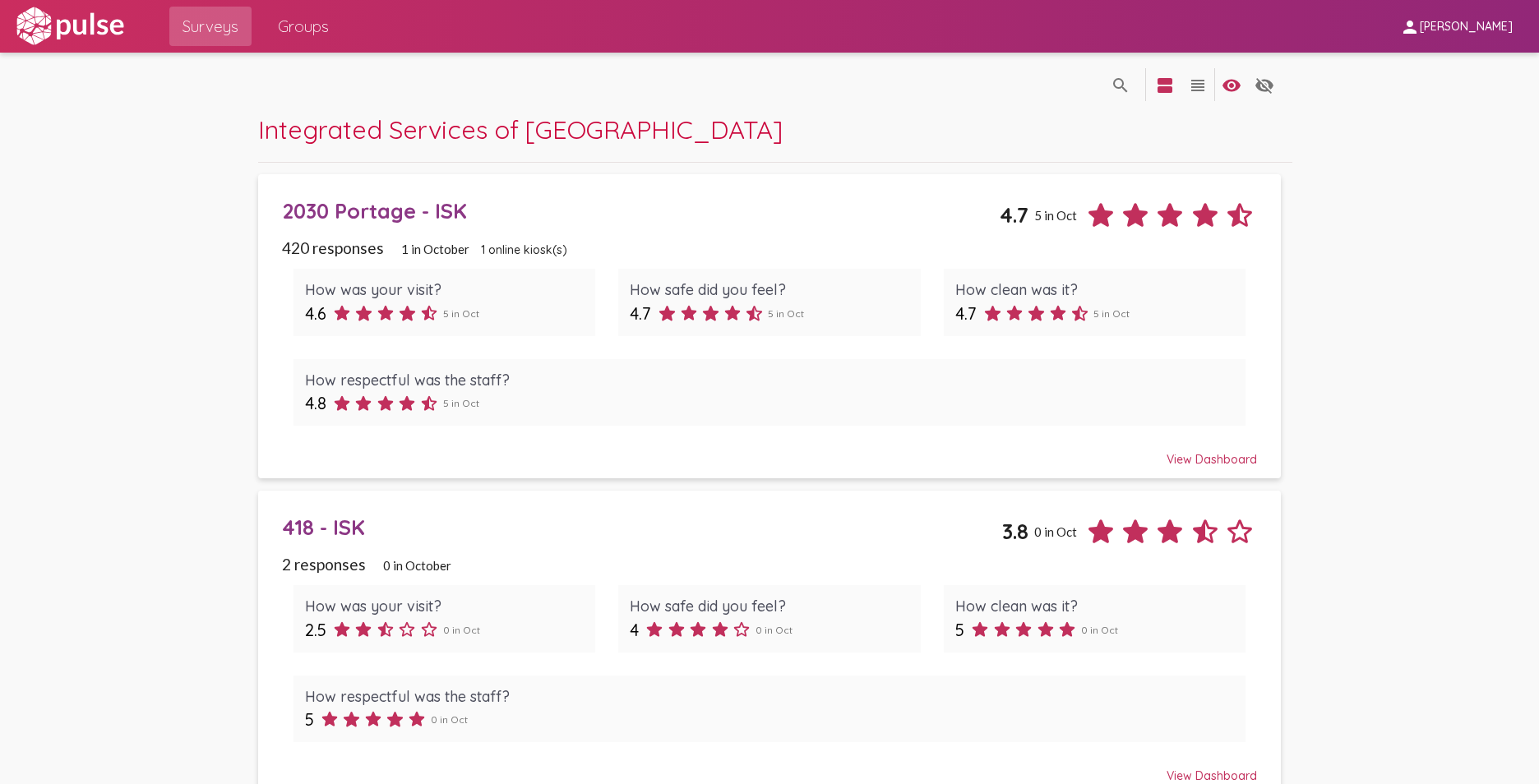
click at [1204, 454] on div "View Dashboard" at bounding box center [770, 452] width 976 height 30
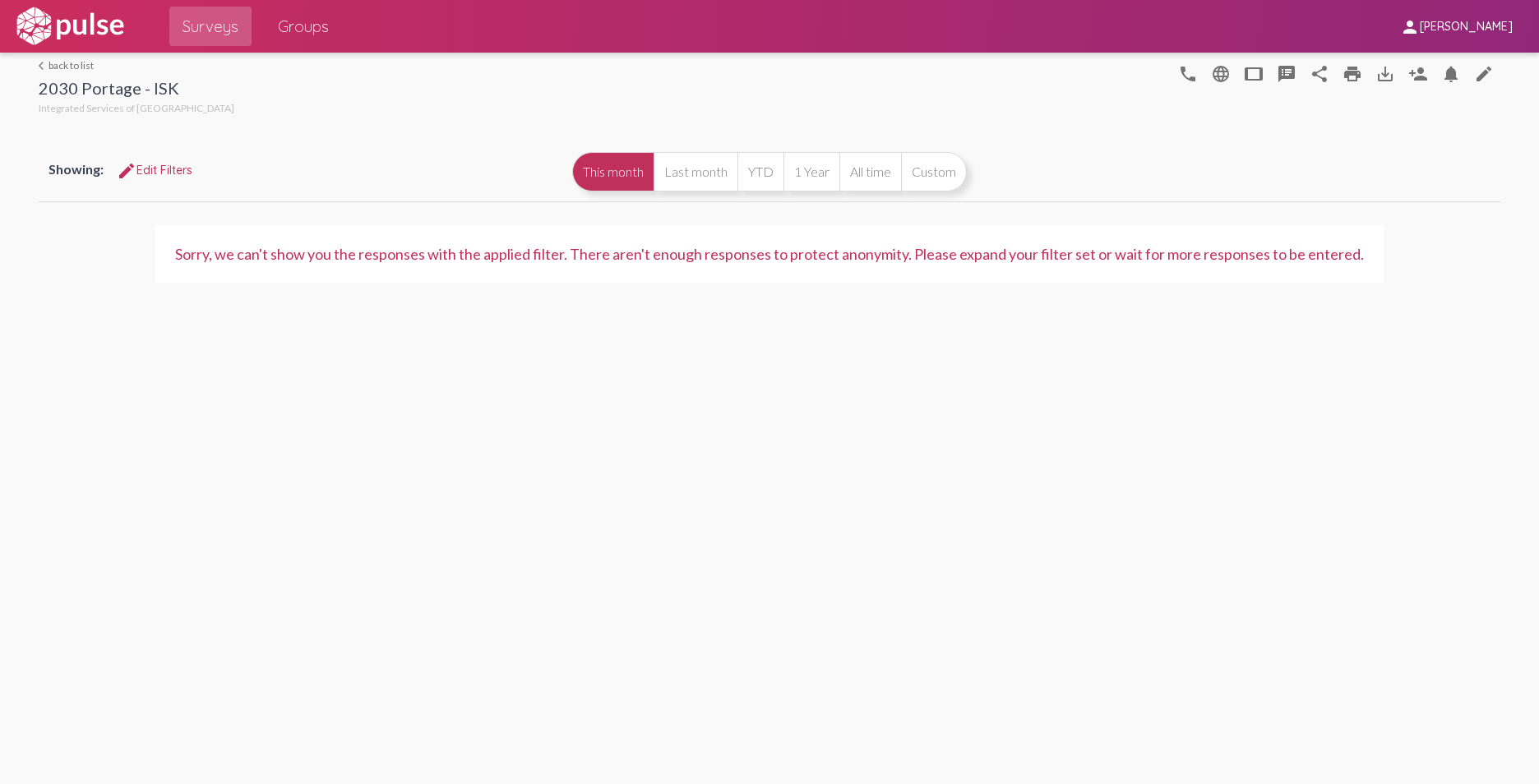
click at [877, 167] on button "All time" at bounding box center [870, 171] width 61 height 39
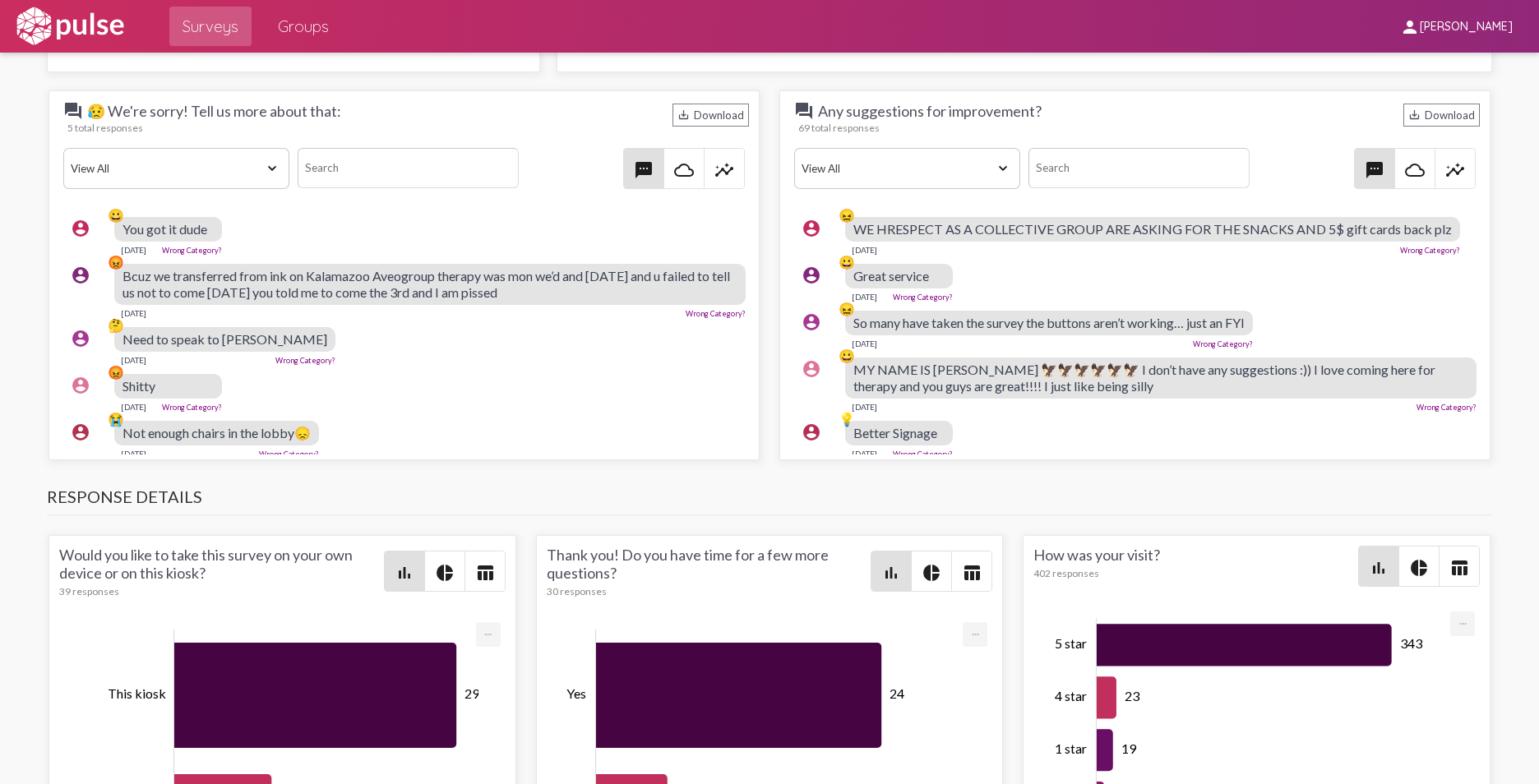
scroll to position [1643, 0]
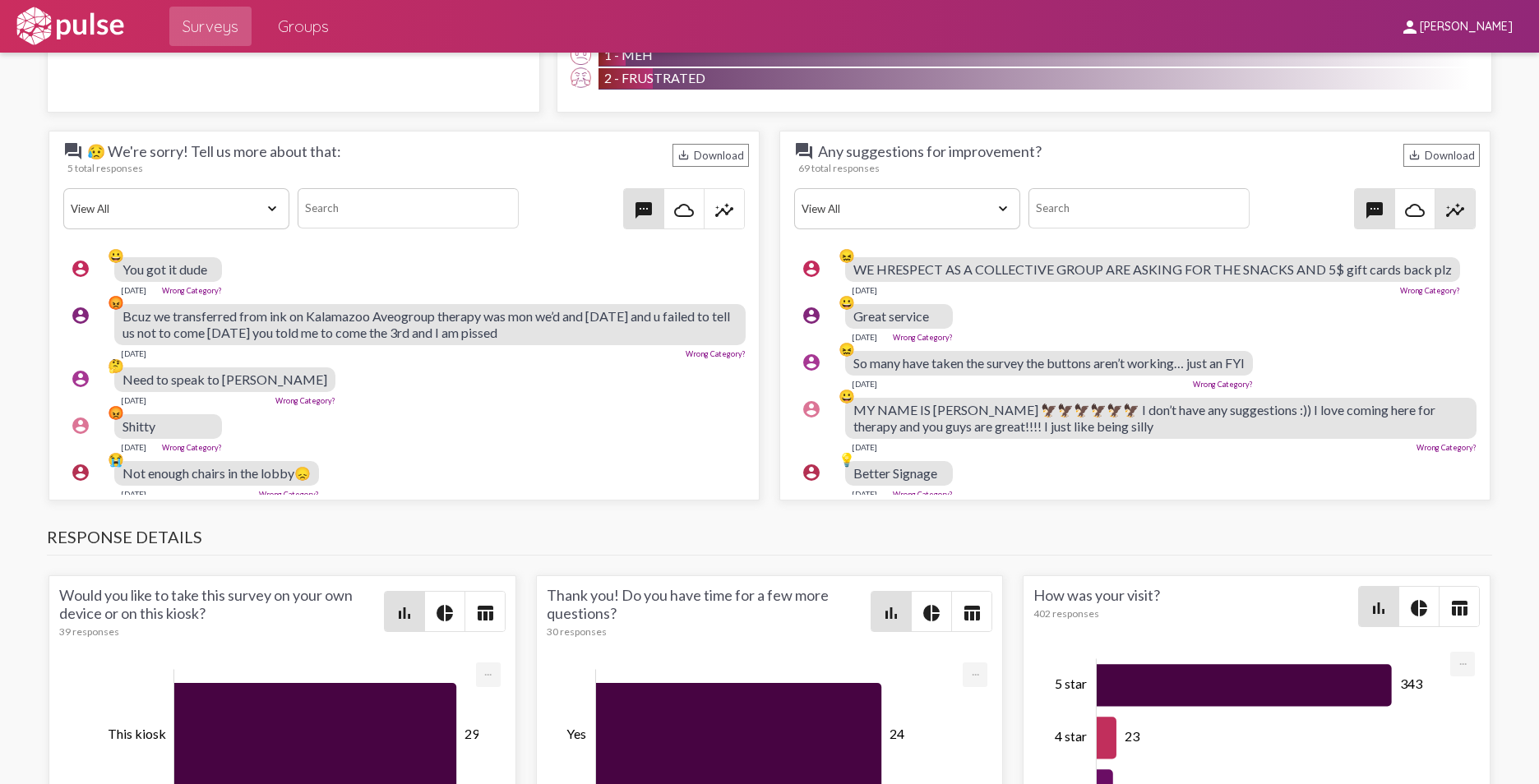
click at [1217, 210] on mat-icon "insights" at bounding box center [1455, 210] width 19 height 19
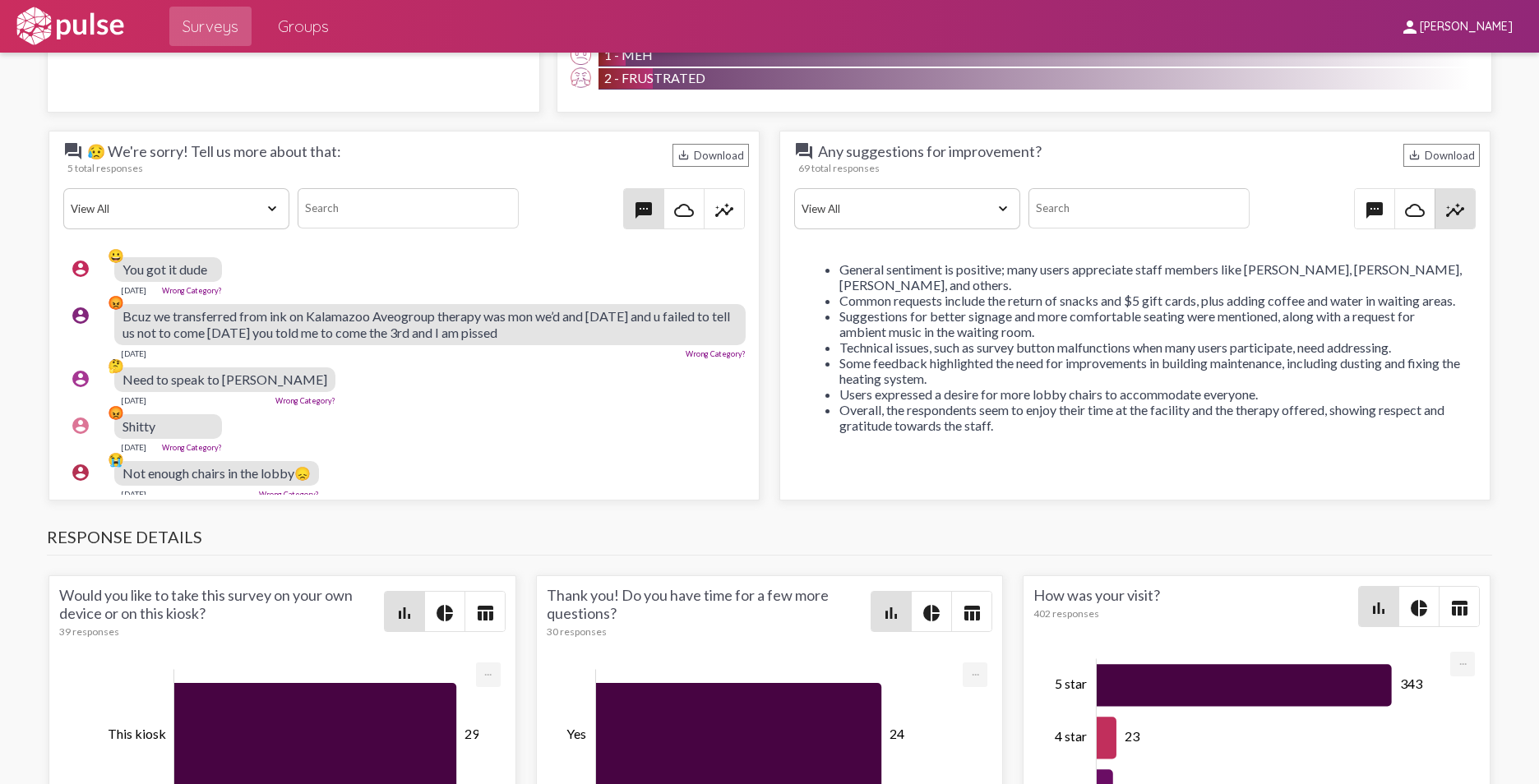
scroll to position [74, 0]
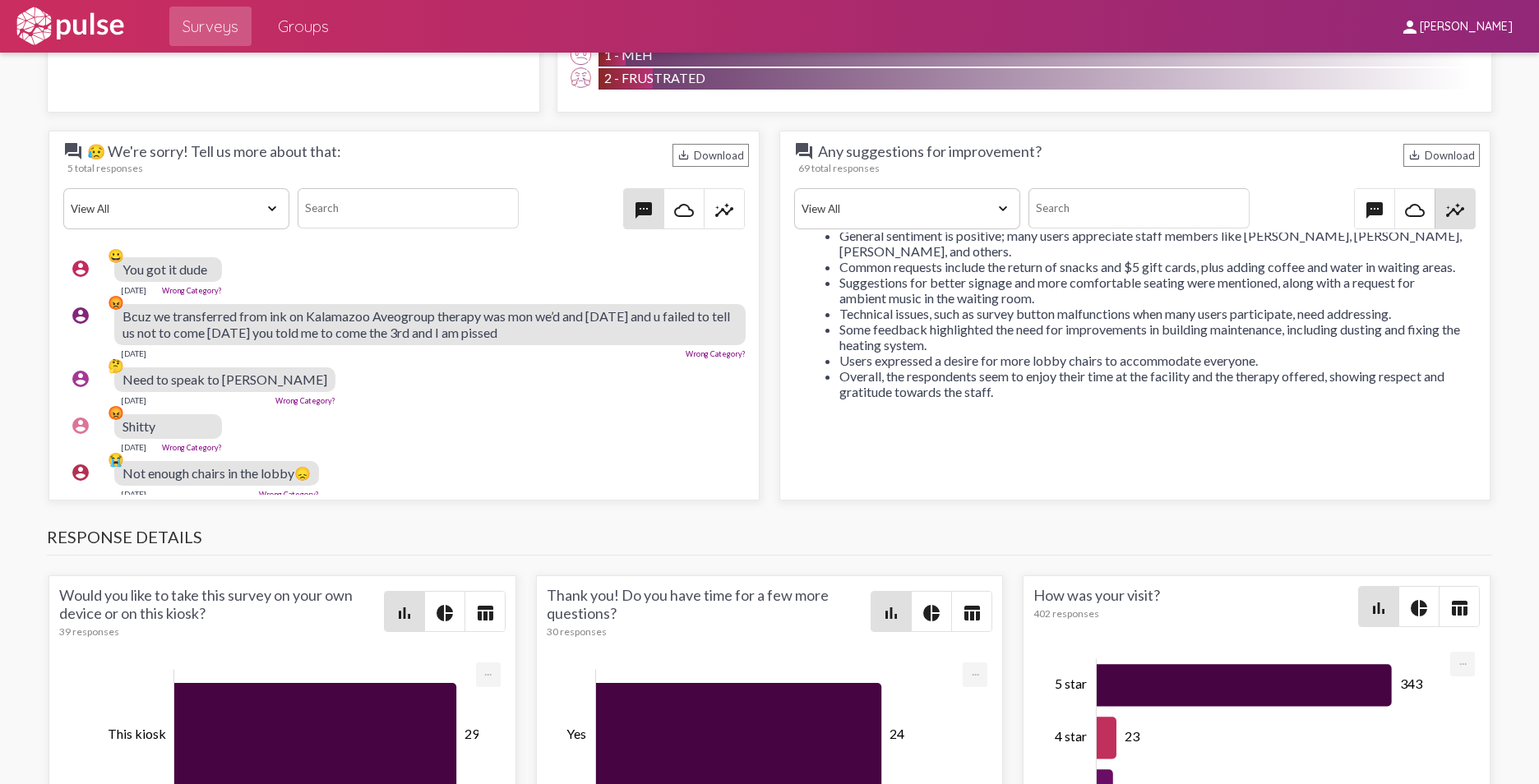
click at [1016, 396] on li "Overall, the respondents seem to enjoy their time at the facility and the thera…" at bounding box center [1150, 384] width 624 height 32
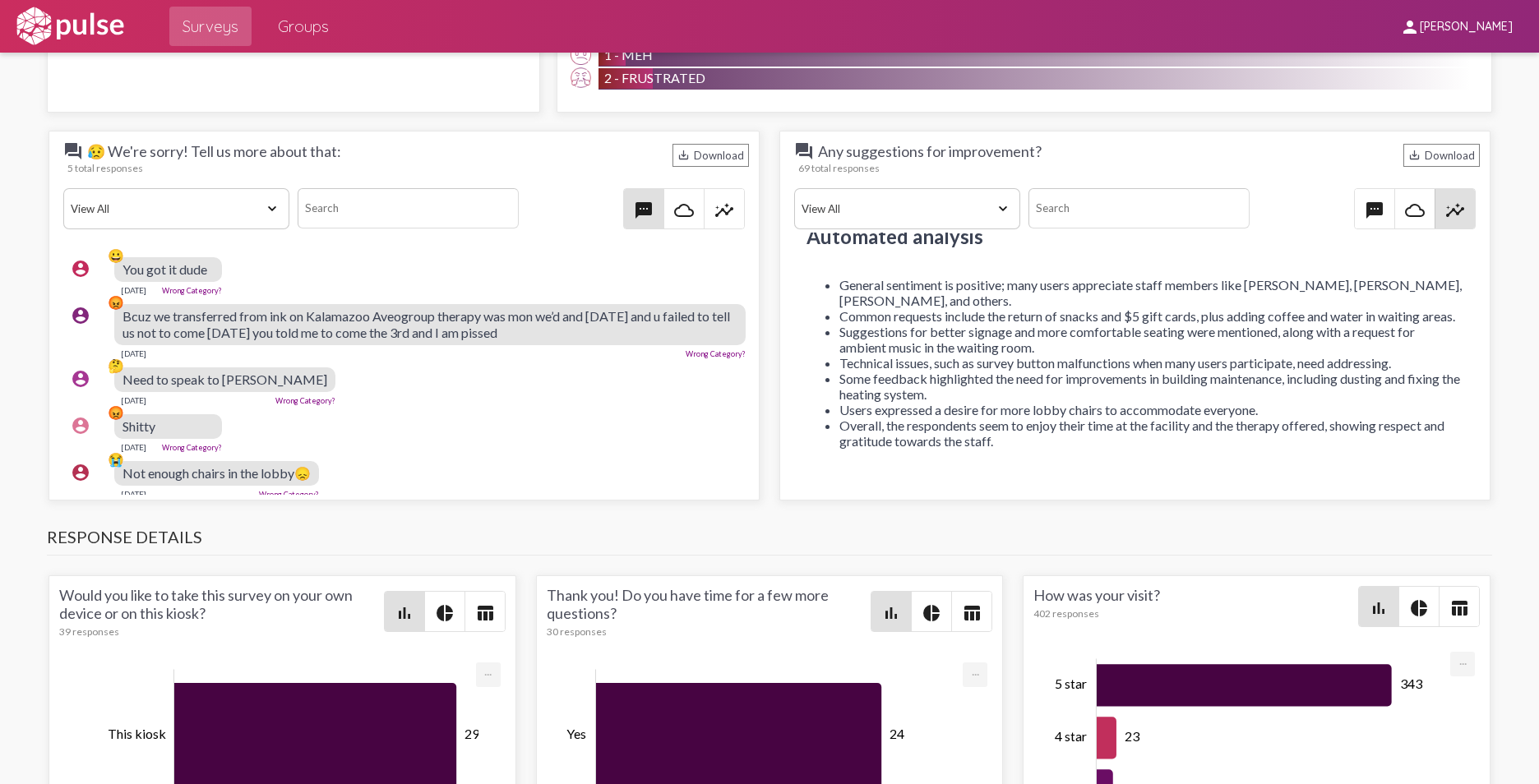
scroll to position [0, 0]
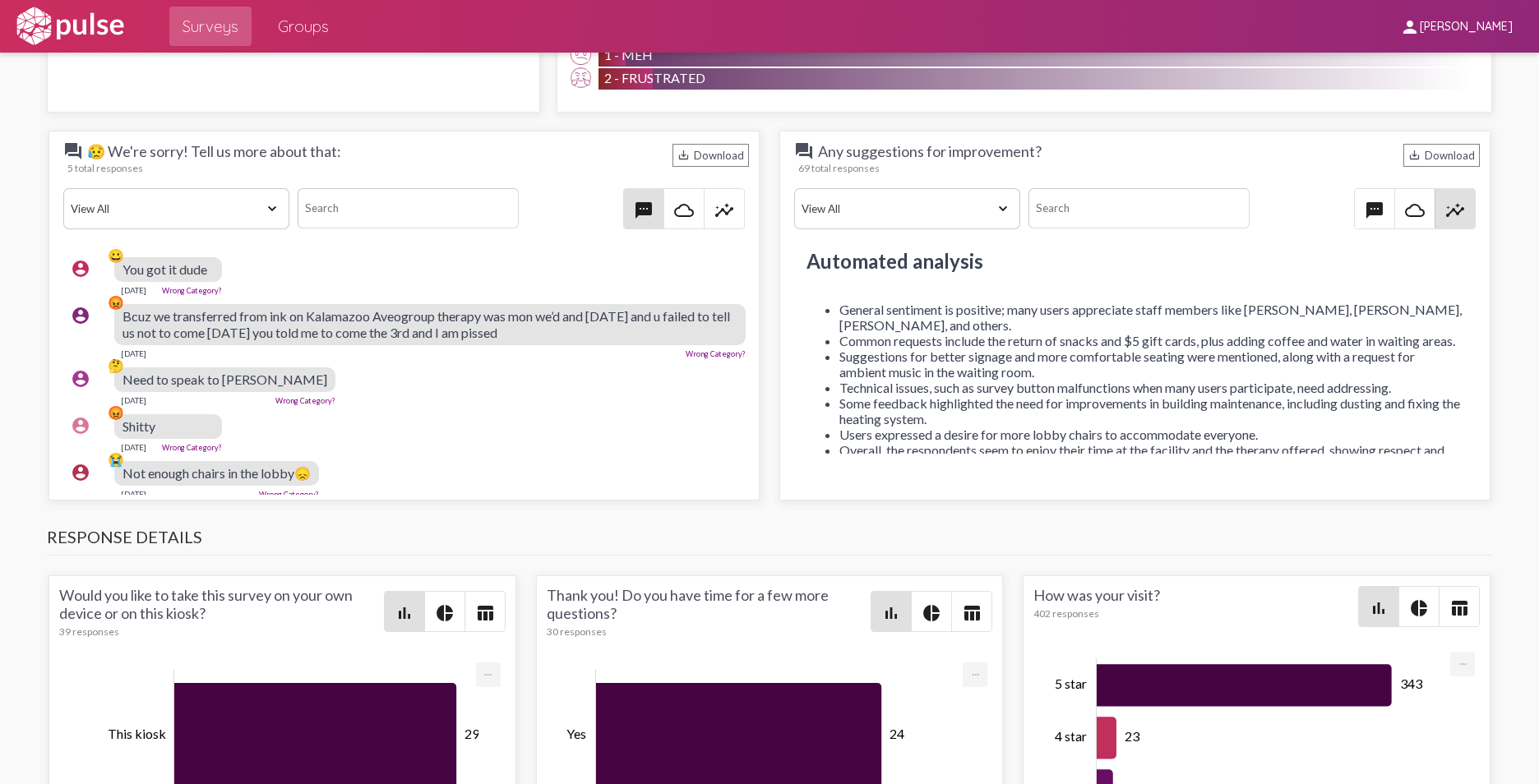
drag, startPoint x: 1015, startPoint y: 392, endPoint x: 835, endPoint y: 331, distance: 190.1
click at [835, 331] on ul "General sentiment is positive; many users appreciate staff members like [PERSON…" at bounding box center [1135, 388] width 657 height 172
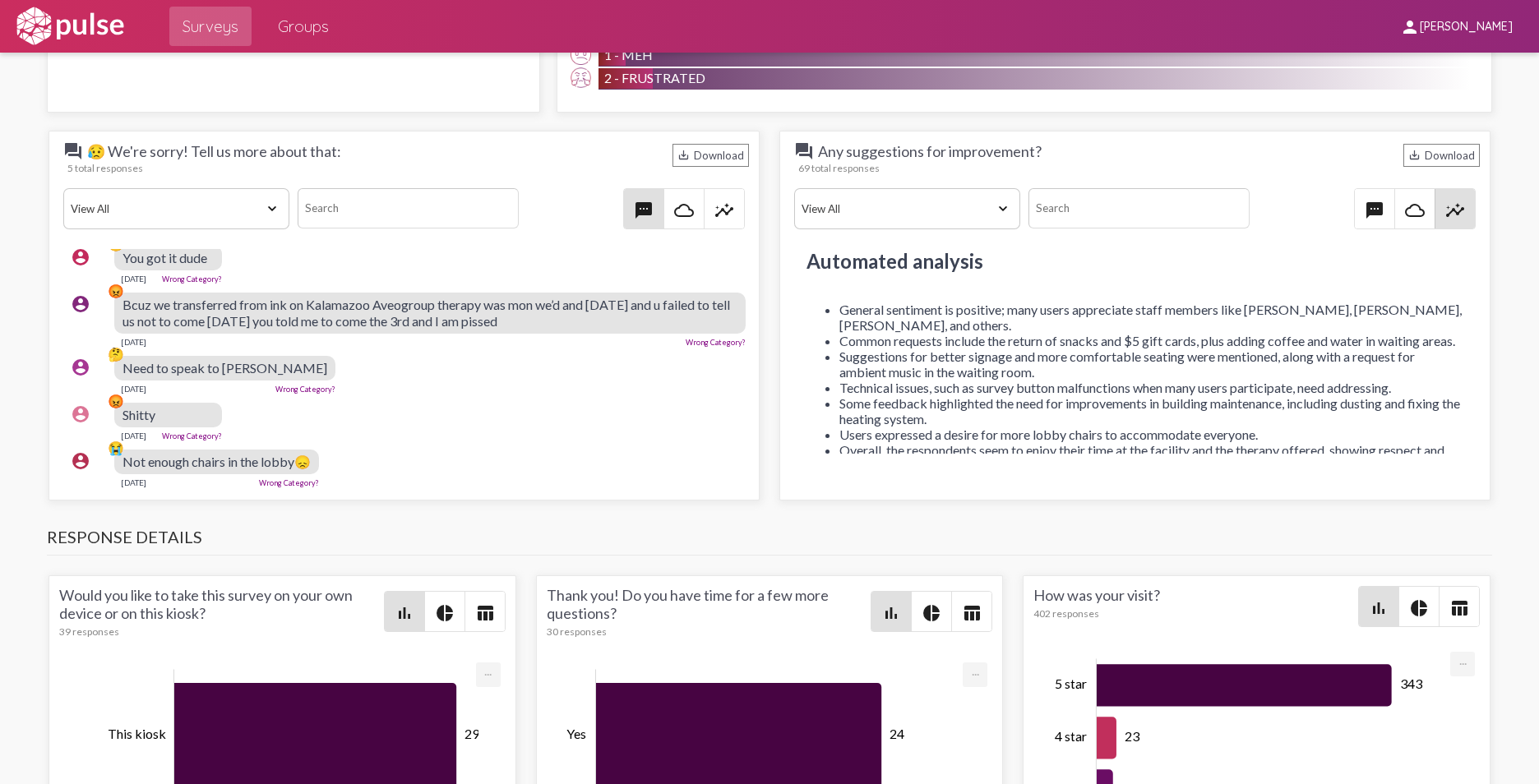
copy ul "Common requests include the return of snacks and $5 gift cards, plus adding cof…"
